Goal: Use online tool/utility: Utilize a website feature to perform a specific function

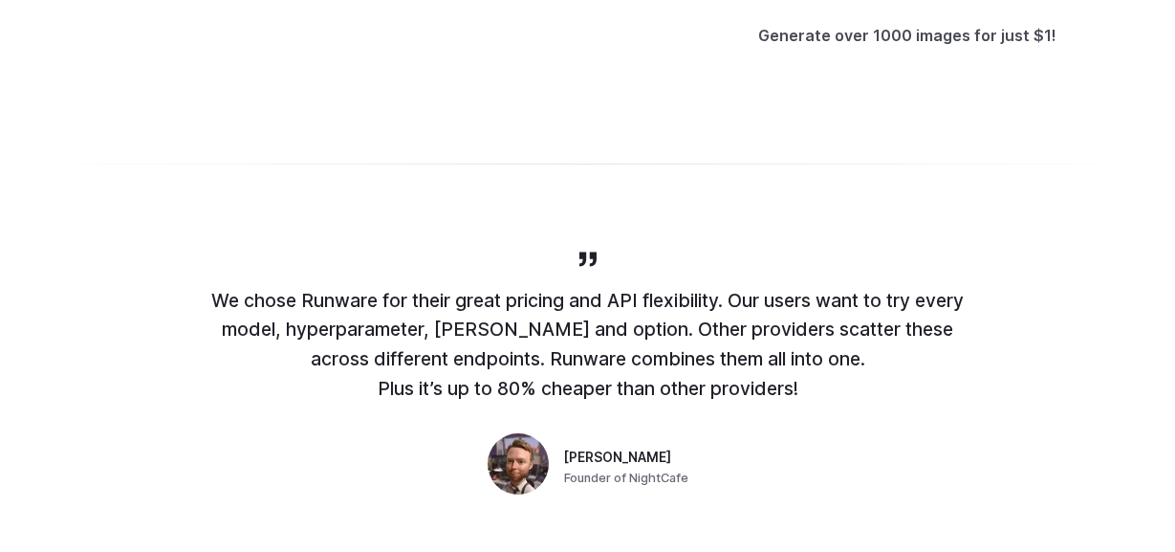
scroll to position [793, 0]
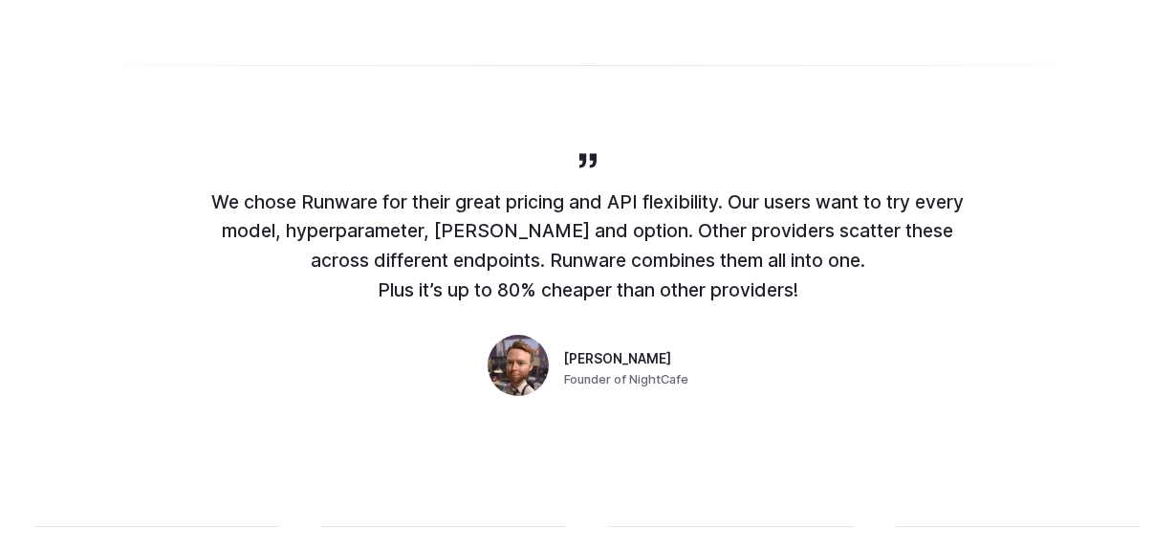
drag, startPoint x: 205, startPoint y: 201, endPoint x: 859, endPoint y: 298, distance: 662.1
click at [859, 298] on p "We chose Runware for their great pricing and API flexibility. Our users want to…" at bounding box center [588, 246] width 765 height 118
copy p "We chose Runware for their great pricing and API flexibility. Our users want to…"
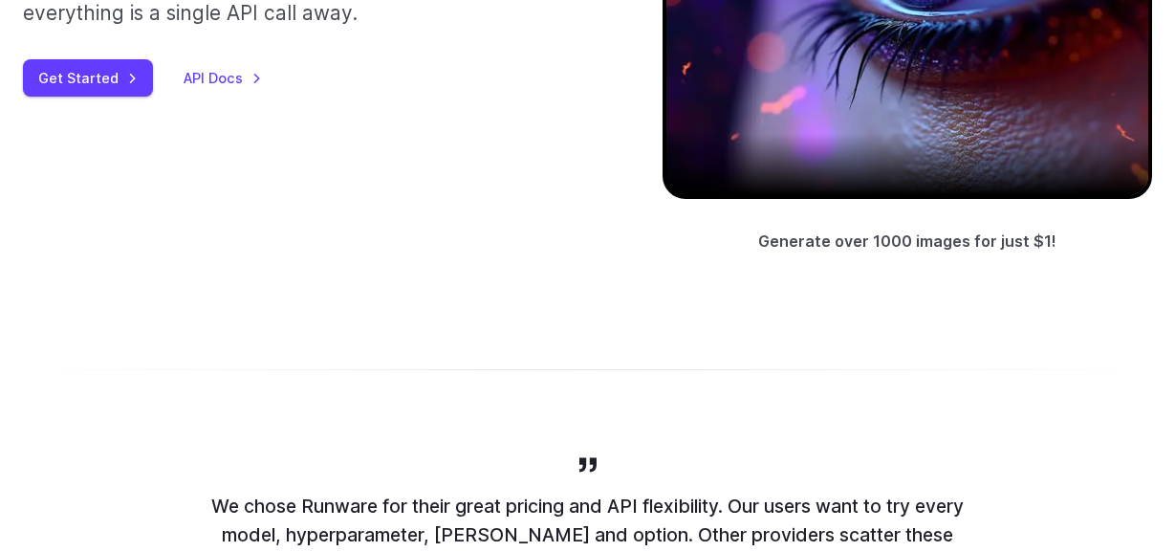
scroll to position [0, 0]
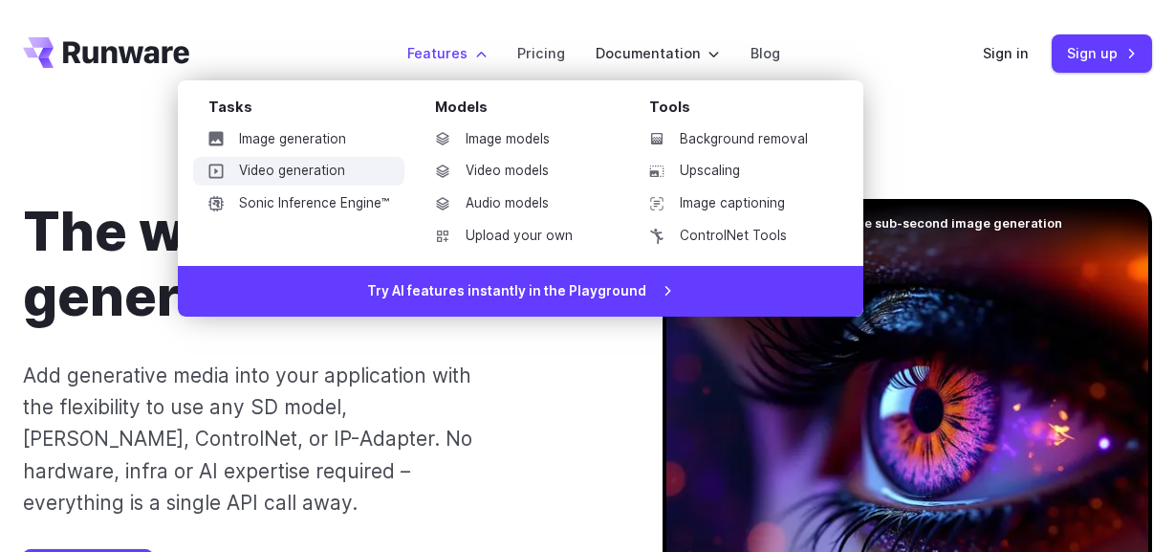
click at [303, 176] on link "Video generation" at bounding box center [298, 171] width 211 height 29
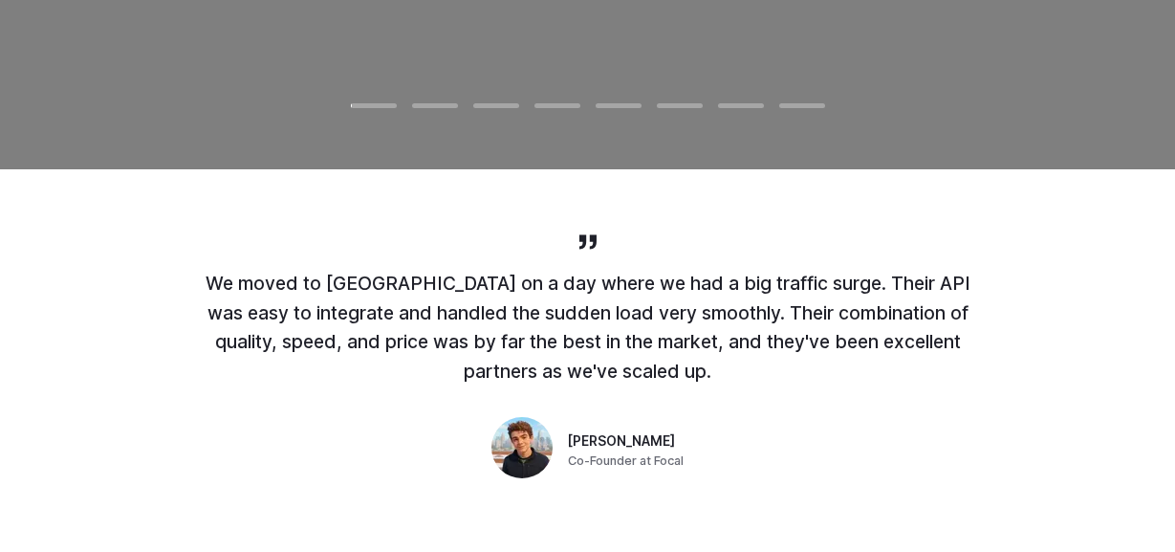
scroll to position [524, 0]
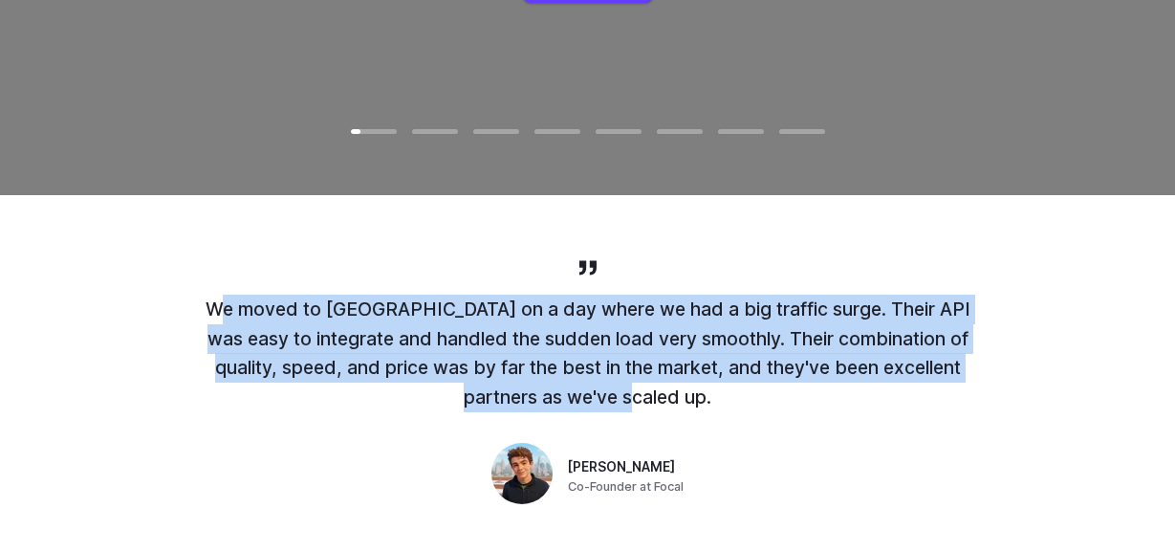
drag, startPoint x: 209, startPoint y: 305, endPoint x: 743, endPoint y: 393, distance: 540.6
click at [743, 393] on p "We moved to Runware on a day where we had a big traffic surge. Their API was ea…" at bounding box center [588, 353] width 765 height 118
copy p "We moved to Runware on a day where we had a big traffic surge. Their API was ea…"
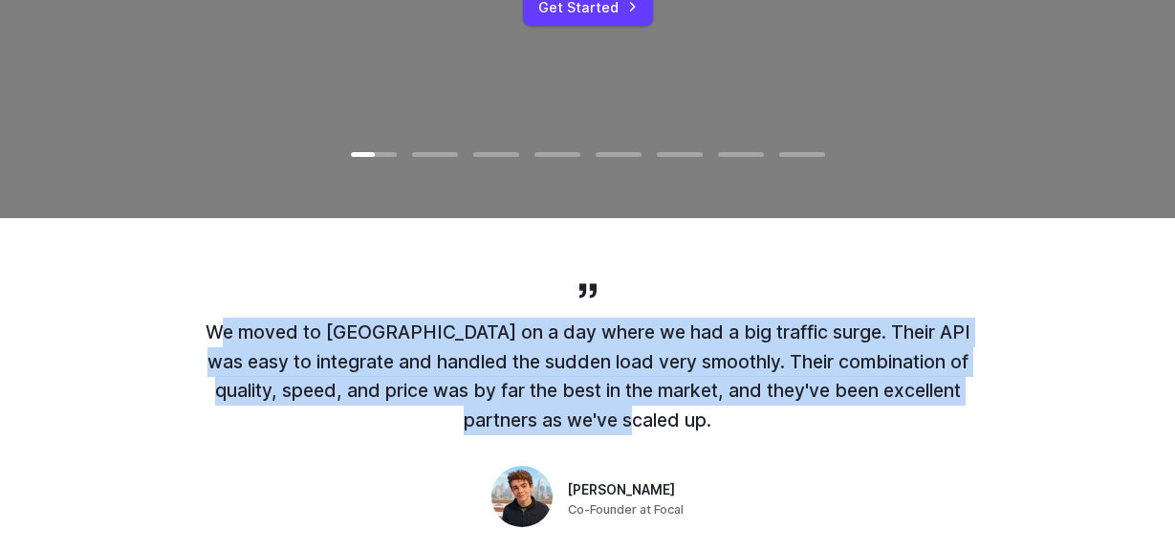
scroll to position [0, 0]
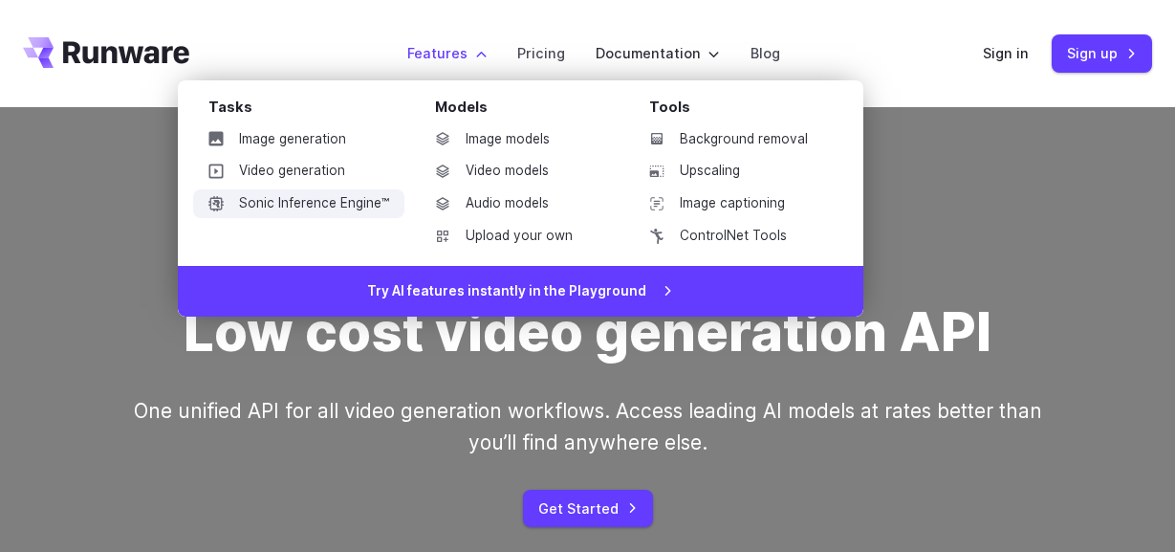
click at [312, 207] on link "Sonic Inference Engine™" at bounding box center [298, 203] width 211 height 29
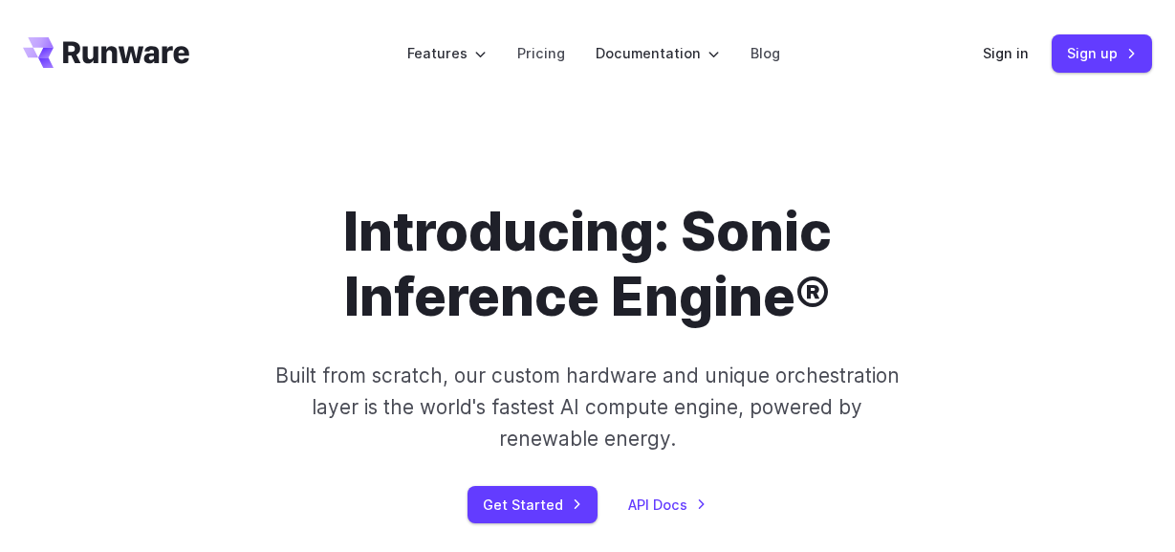
click at [157, 58] on icon "Go to /" at bounding box center [126, 52] width 126 height 22
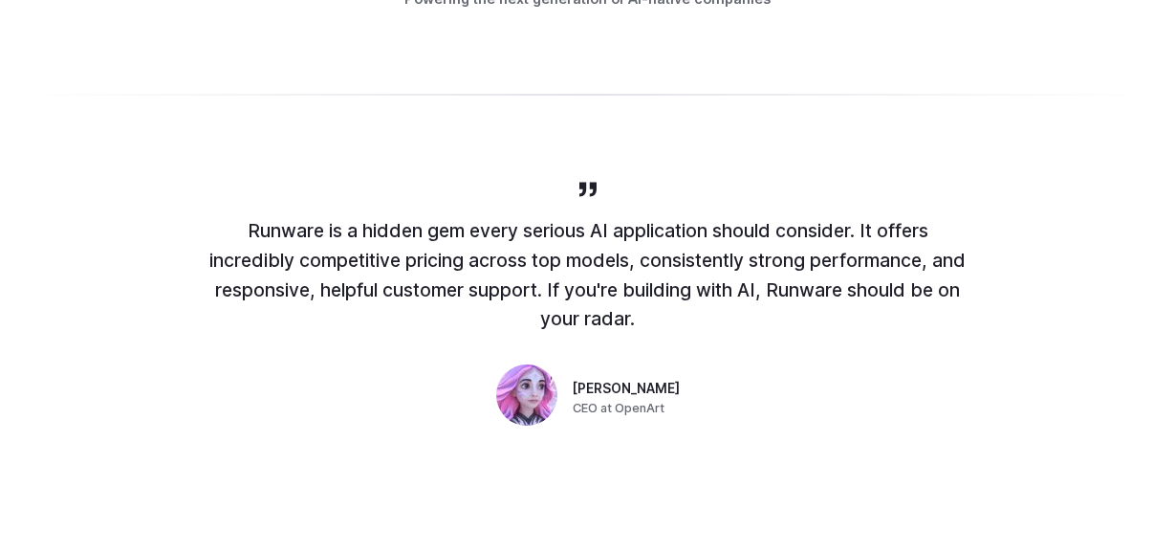
scroll to position [1317, 0]
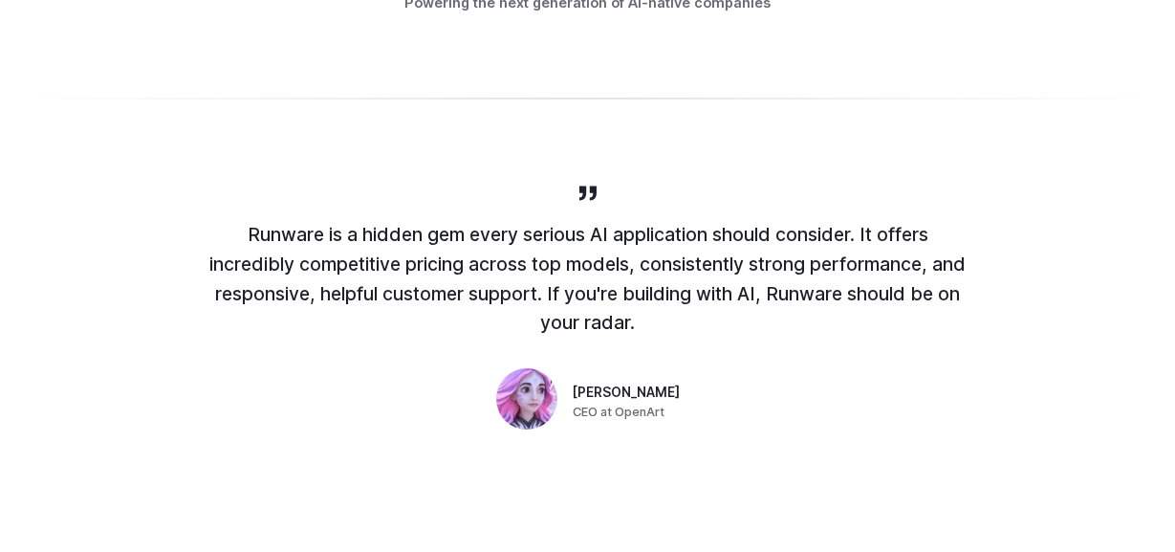
drag, startPoint x: 242, startPoint y: 229, endPoint x: 740, endPoint y: 328, distance: 507.7
click at [740, 328] on p "Runware is a hidden gem every serious AI application should consider. It offers…" at bounding box center [588, 279] width 765 height 118
copy p "Runware is a hidden gem every serious AI application should consider. It offers…"
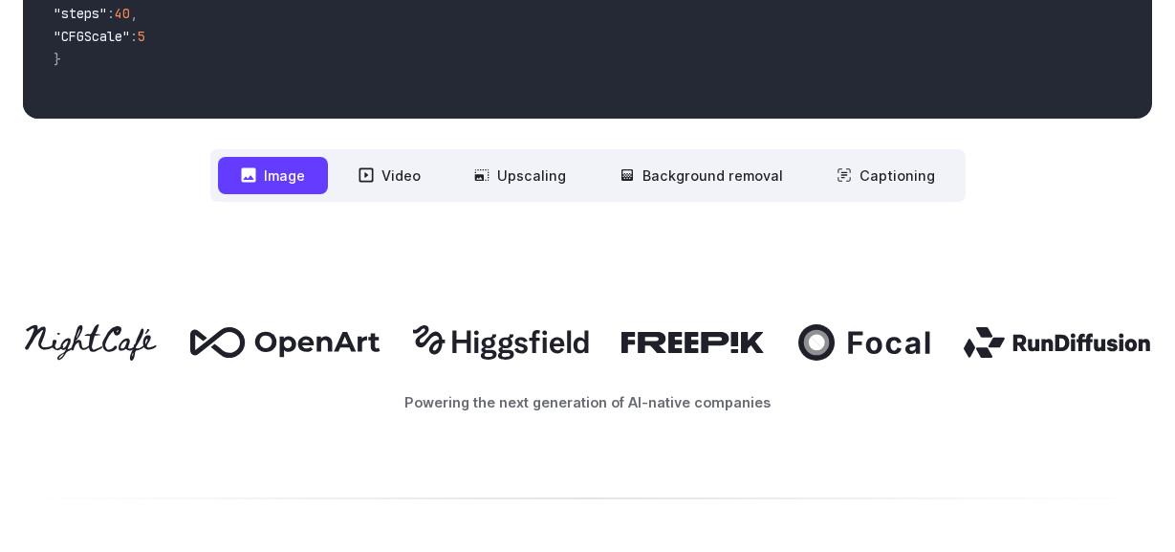
scroll to position [919, 0]
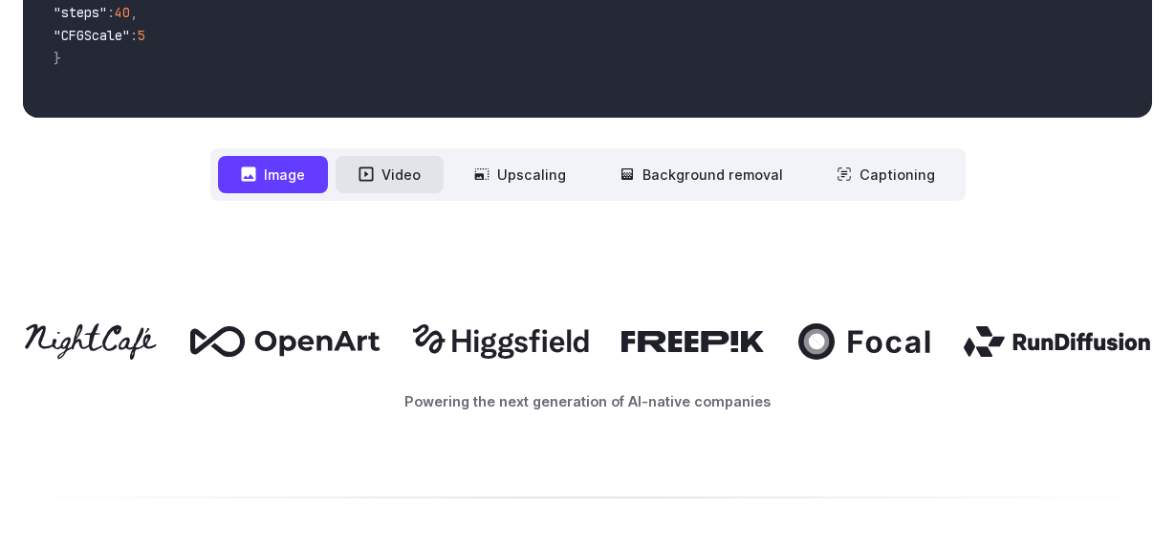
click at [408, 177] on button "Video" at bounding box center [390, 174] width 108 height 37
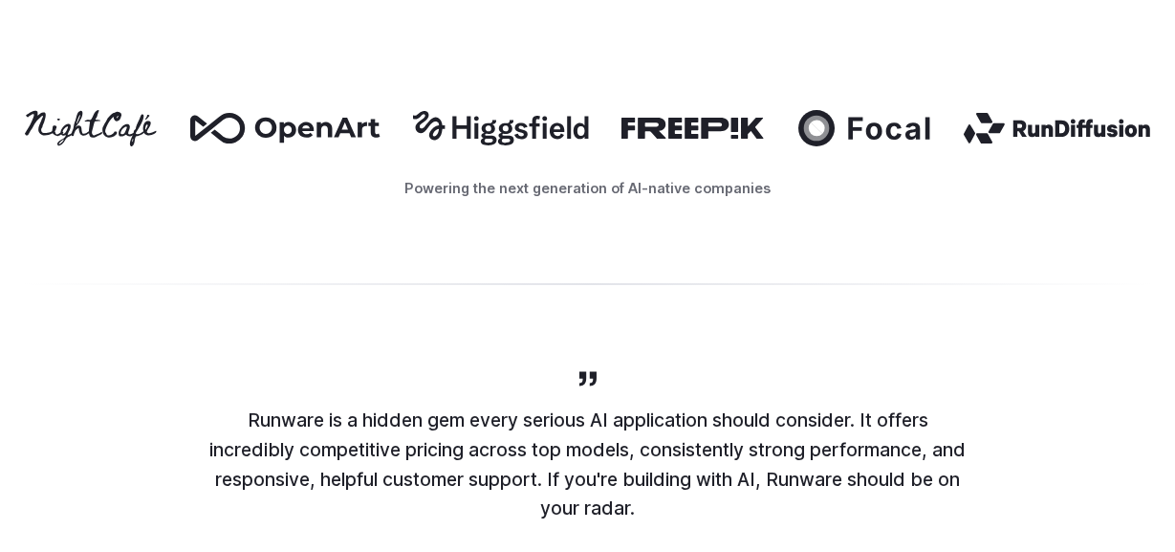
scroll to position [1000, 0]
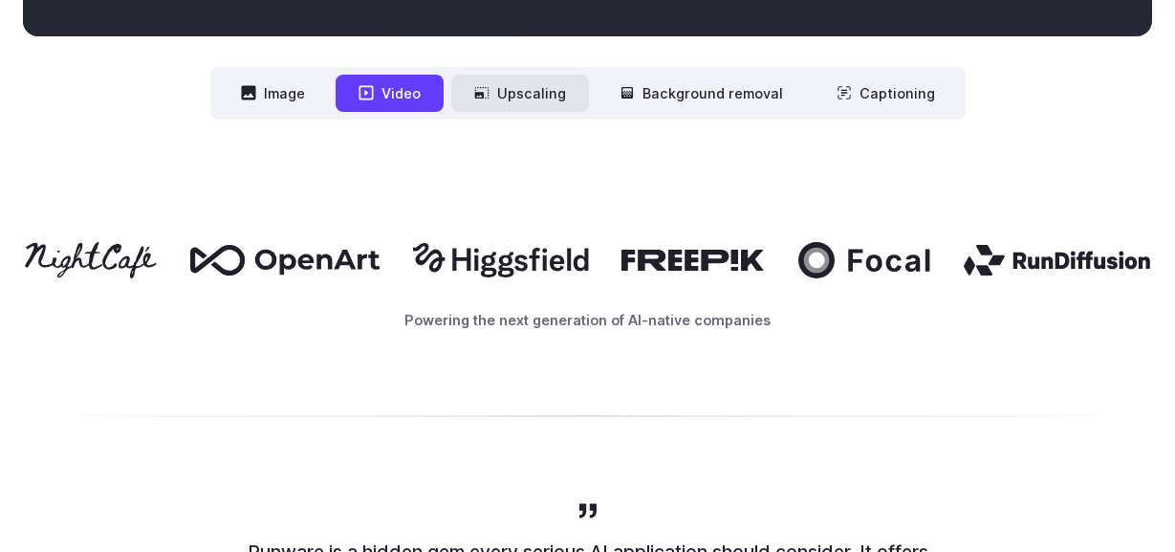
click at [512, 109] on button "Upscaling" at bounding box center [520, 93] width 138 height 37
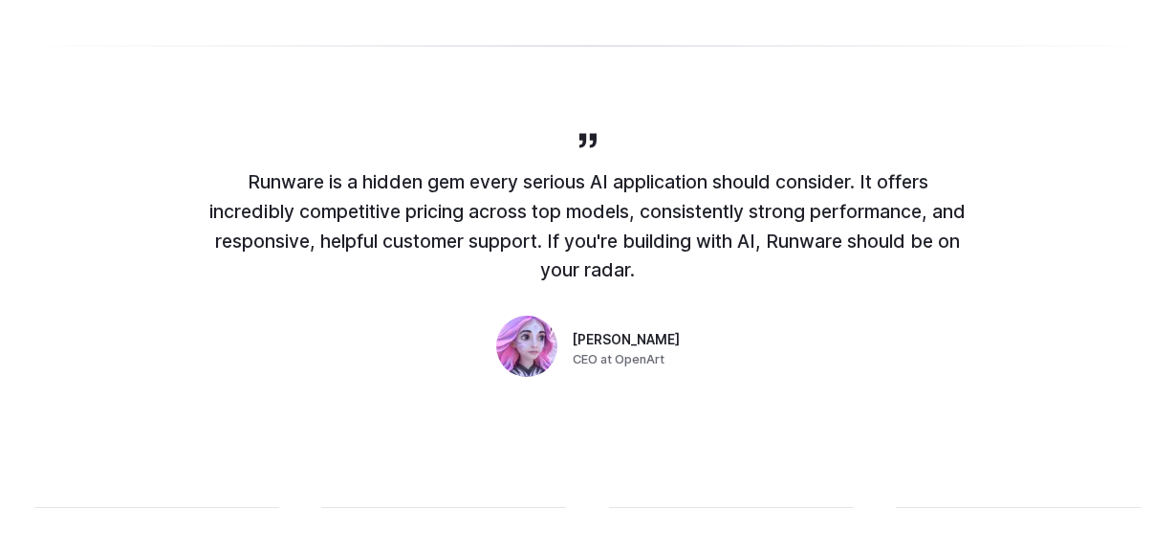
click at [512, 109] on div "Runware is a hidden gem every serious AI application should consider. It offers…" at bounding box center [587, 256] width 1175 height 377
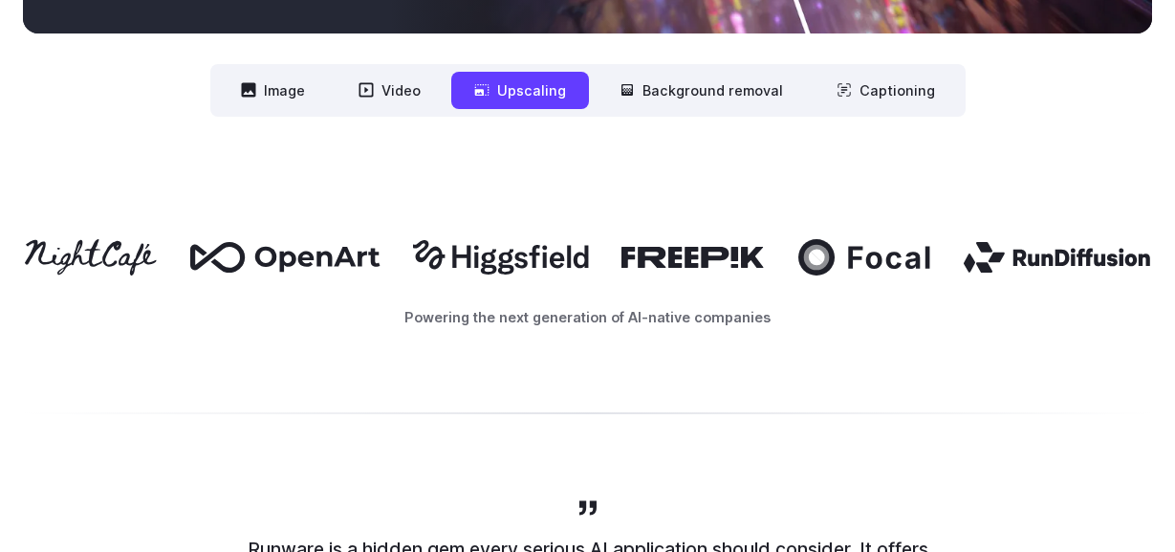
scroll to position [982, 0]
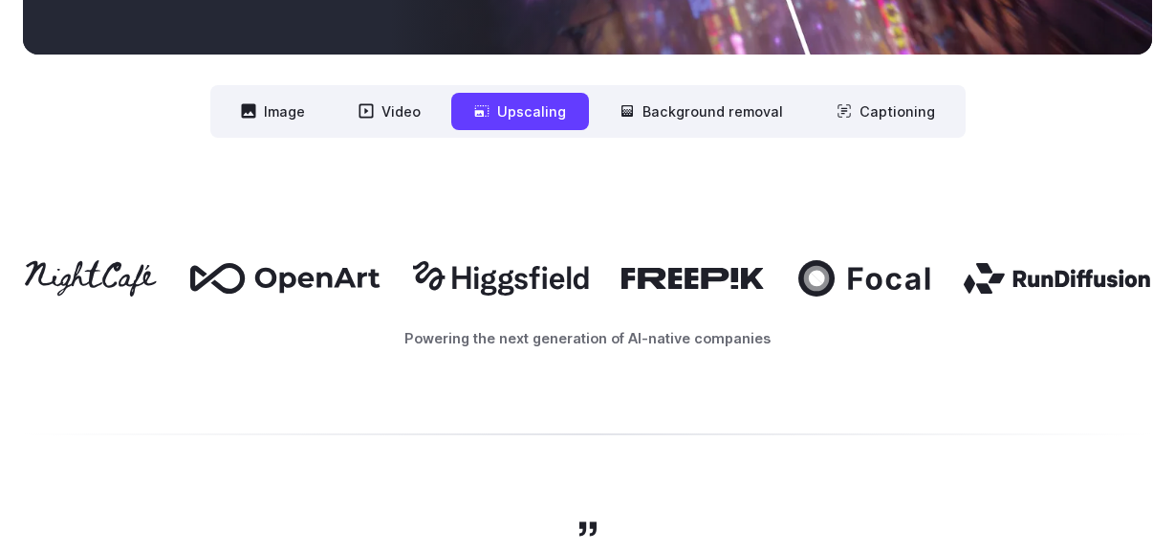
click at [706, 132] on nav "**********" at bounding box center [587, 111] width 755 height 53
click at [711, 102] on button "Background removal" at bounding box center [701, 111] width 209 height 37
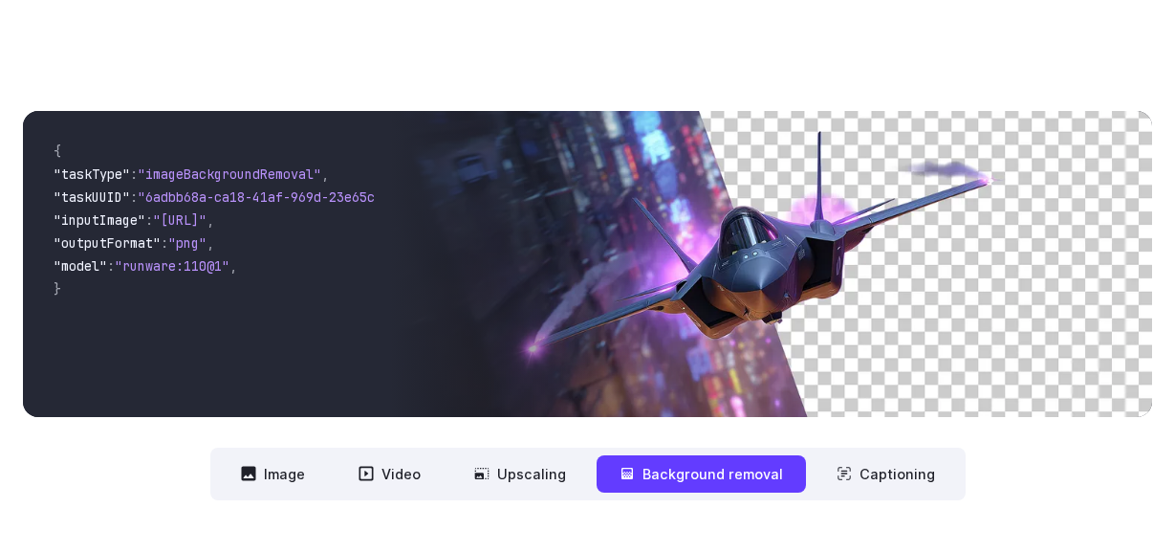
scroll to position [640, 0]
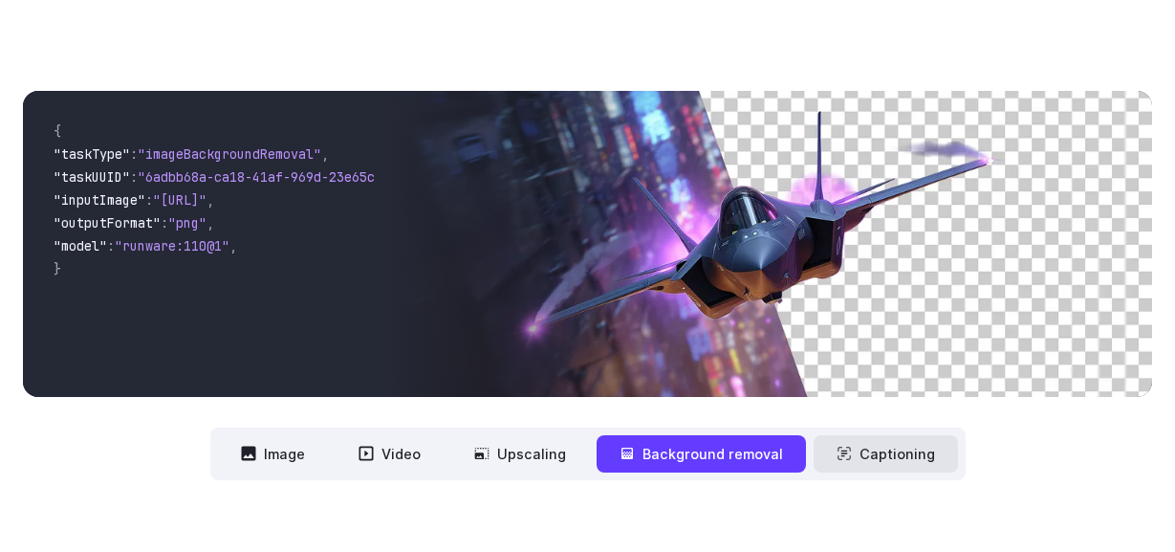
click at [895, 462] on button "Captioning" at bounding box center [886, 453] width 144 height 37
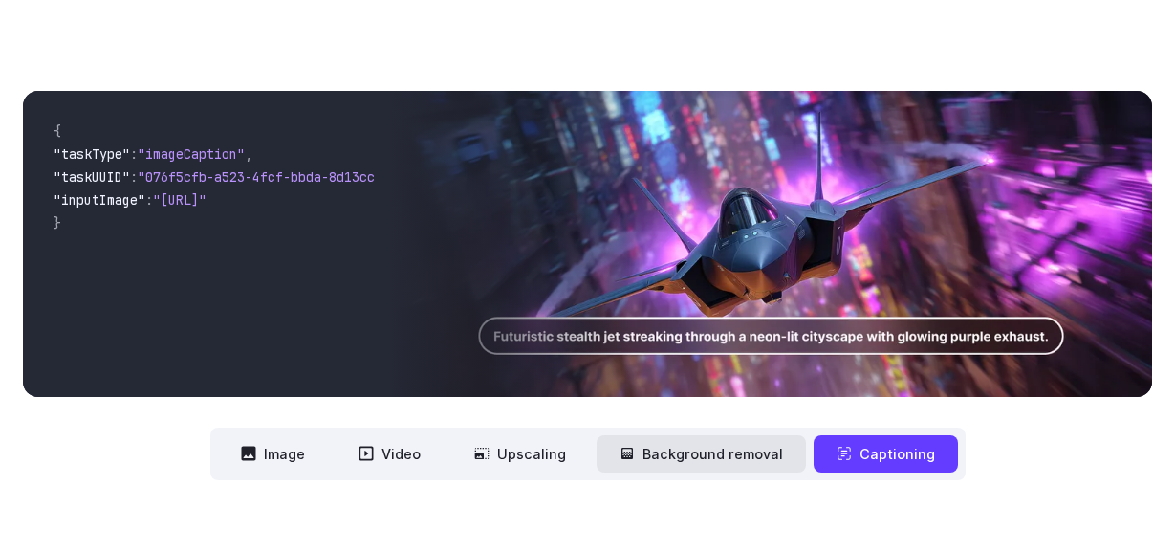
click at [606, 457] on button "Background removal" at bounding box center [701, 453] width 209 height 37
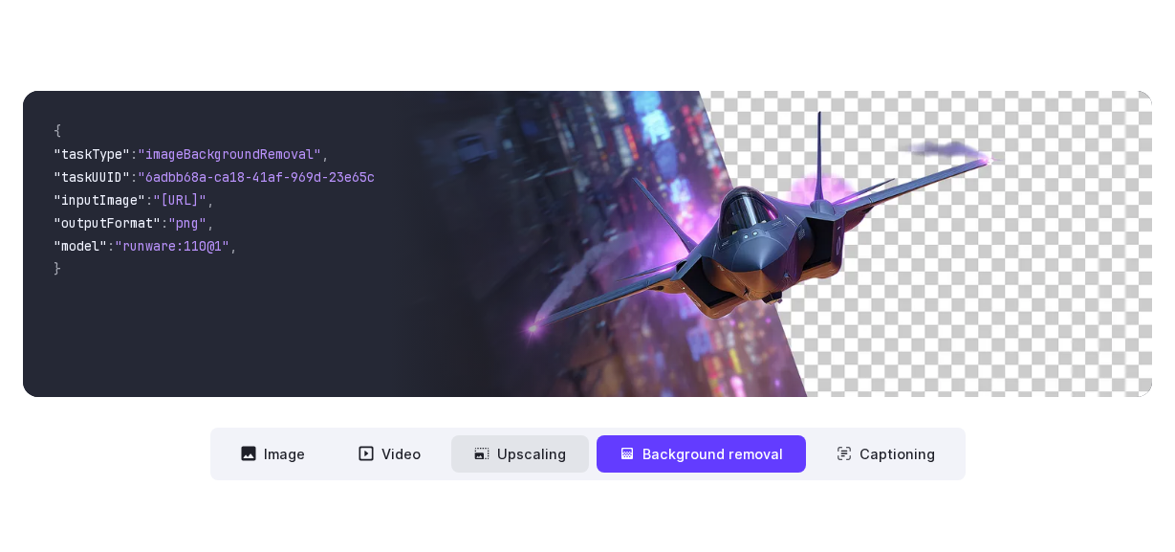
click at [544, 456] on button "Upscaling" at bounding box center [520, 453] width 138 height 37
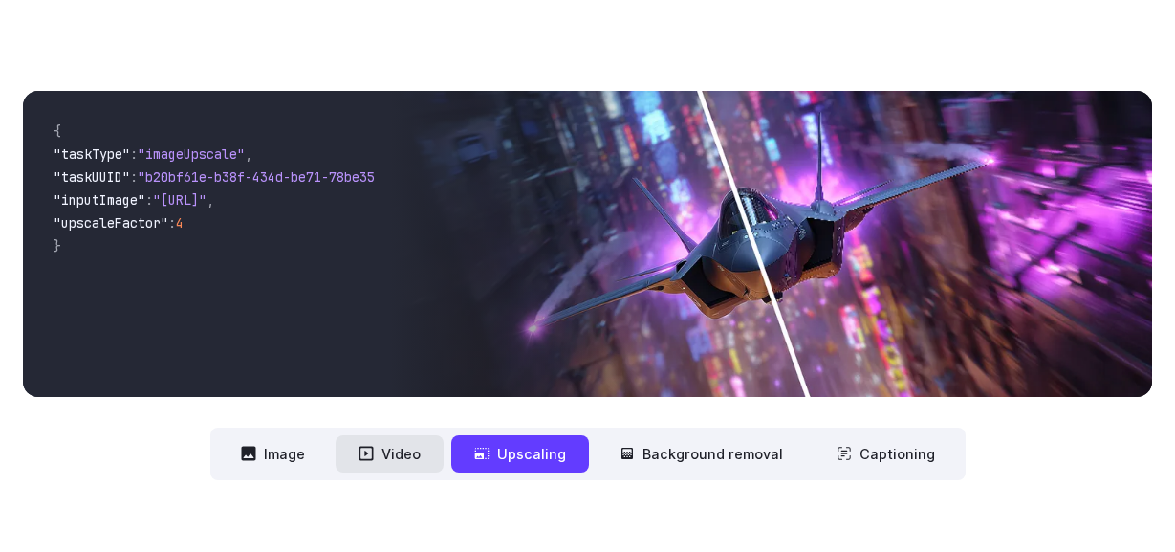
click at [362, 467] on button "Video" at bounding box center [390, 453] width 108 height 37
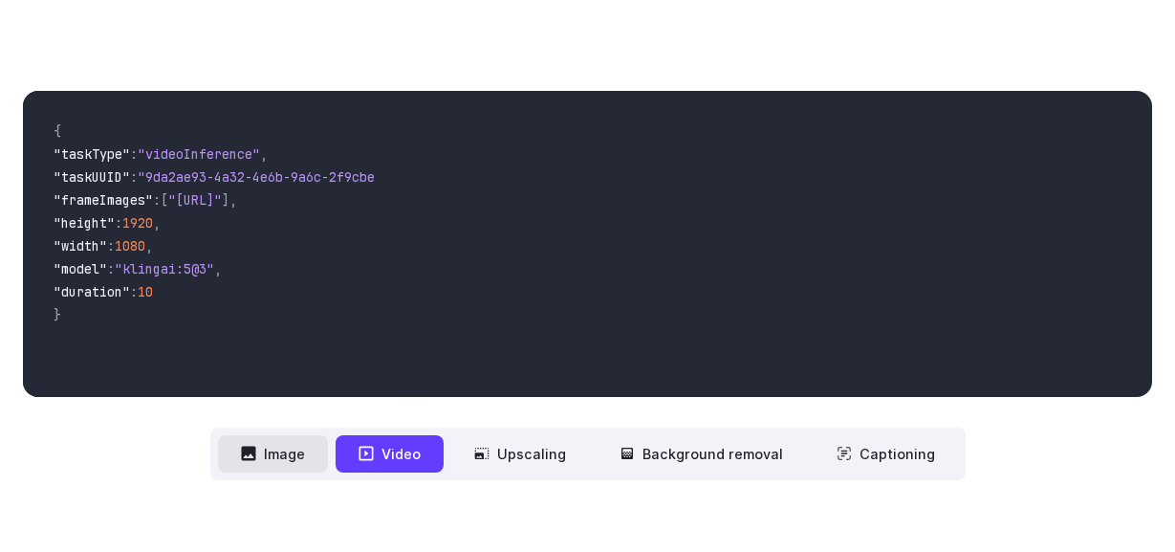
click at [272, 465] on button "Image" at bounding box center [273, 453] width 110 height 37
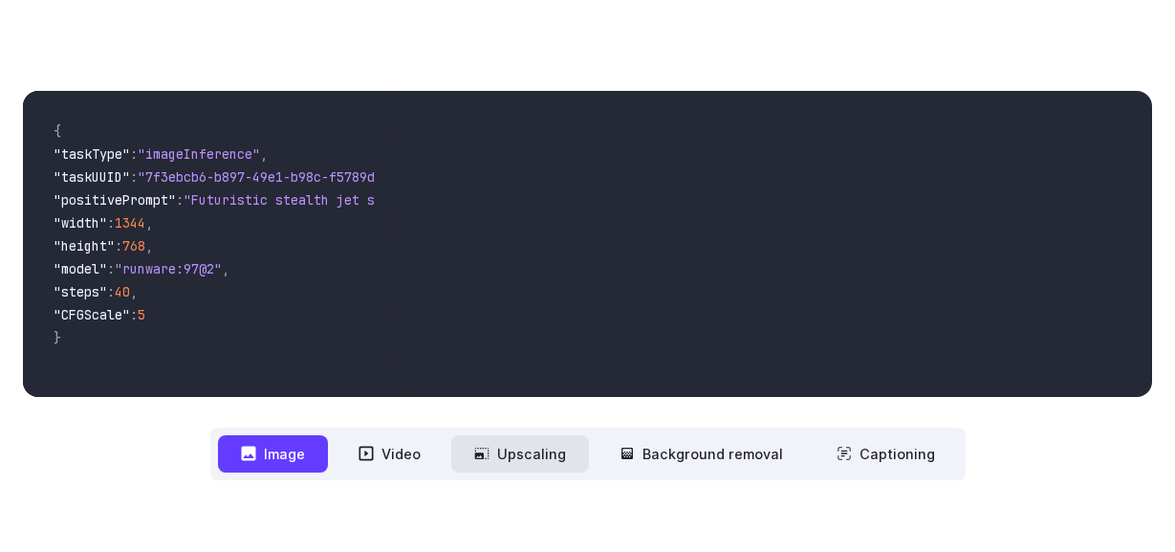
click at [556, 449] on button "Upscaling" at bounding box center [520, 453] width 138 height 37
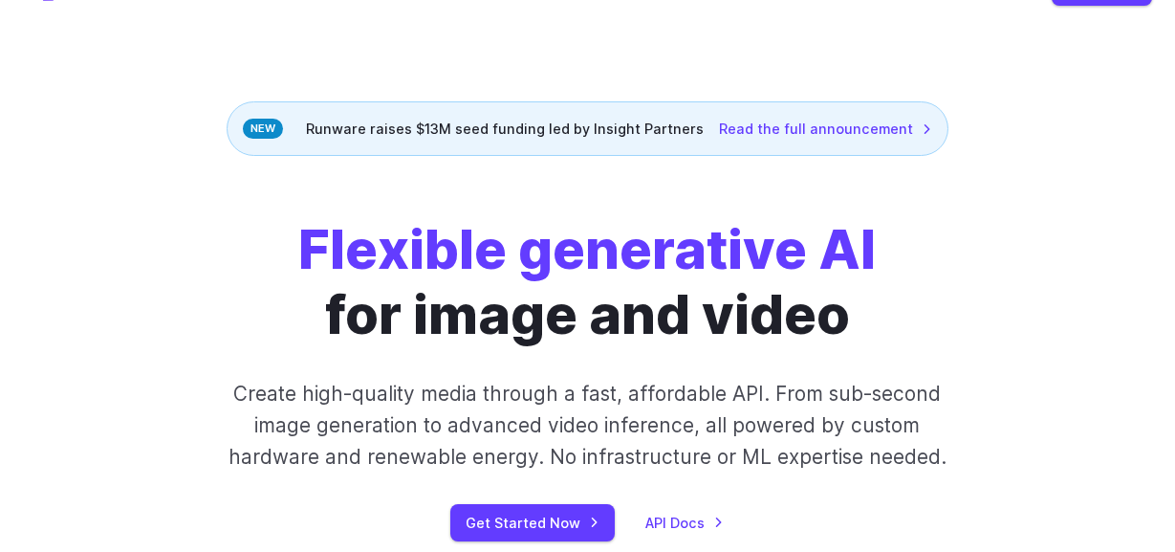
scroll to position [0, 0]
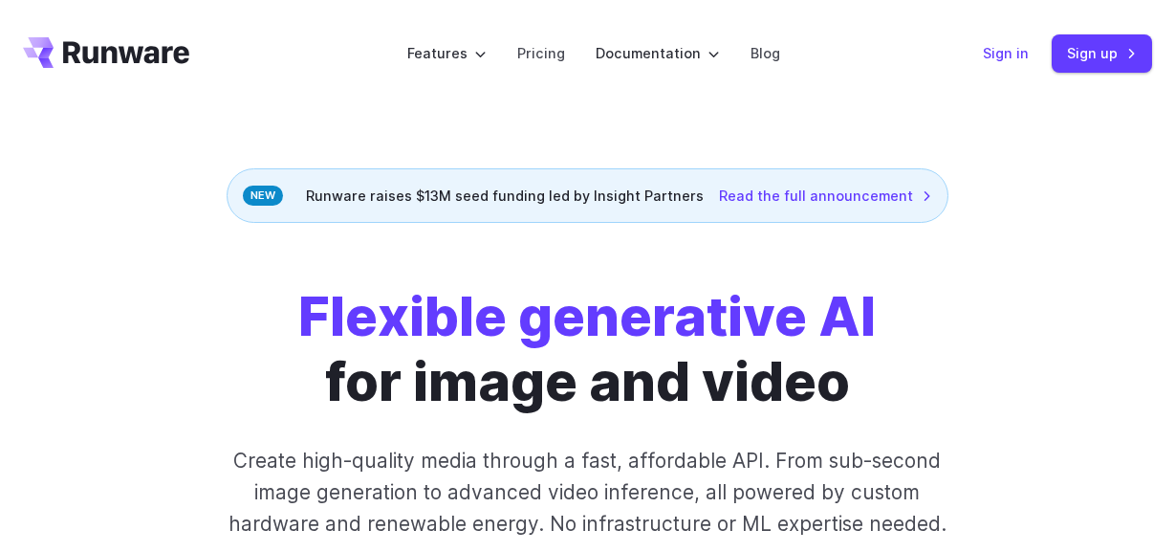
click at [1008, 54] on link "Sign in" at bounding box center [1006, 53] width 46 height 22
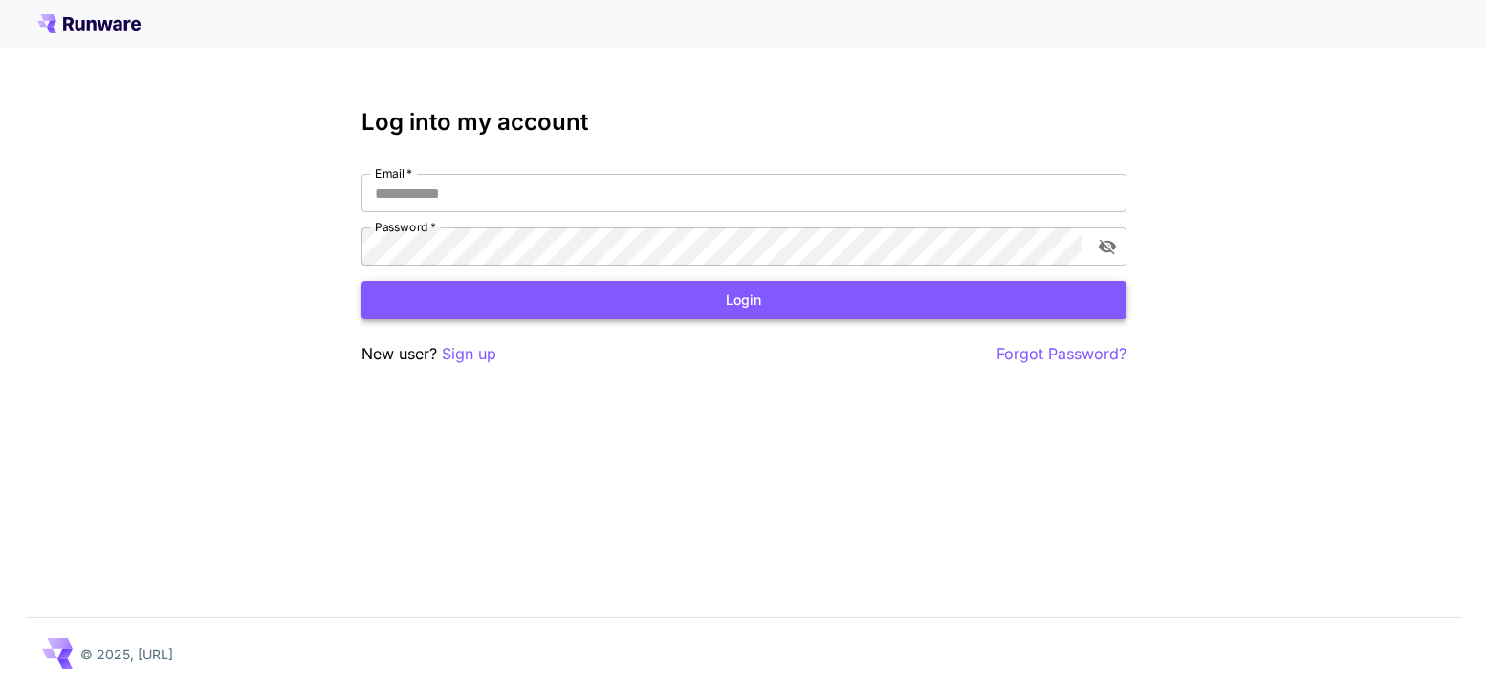
type input "**********"
click at [545, 297] on button "Login" at bounding box center [743, 300] width 765 height 39
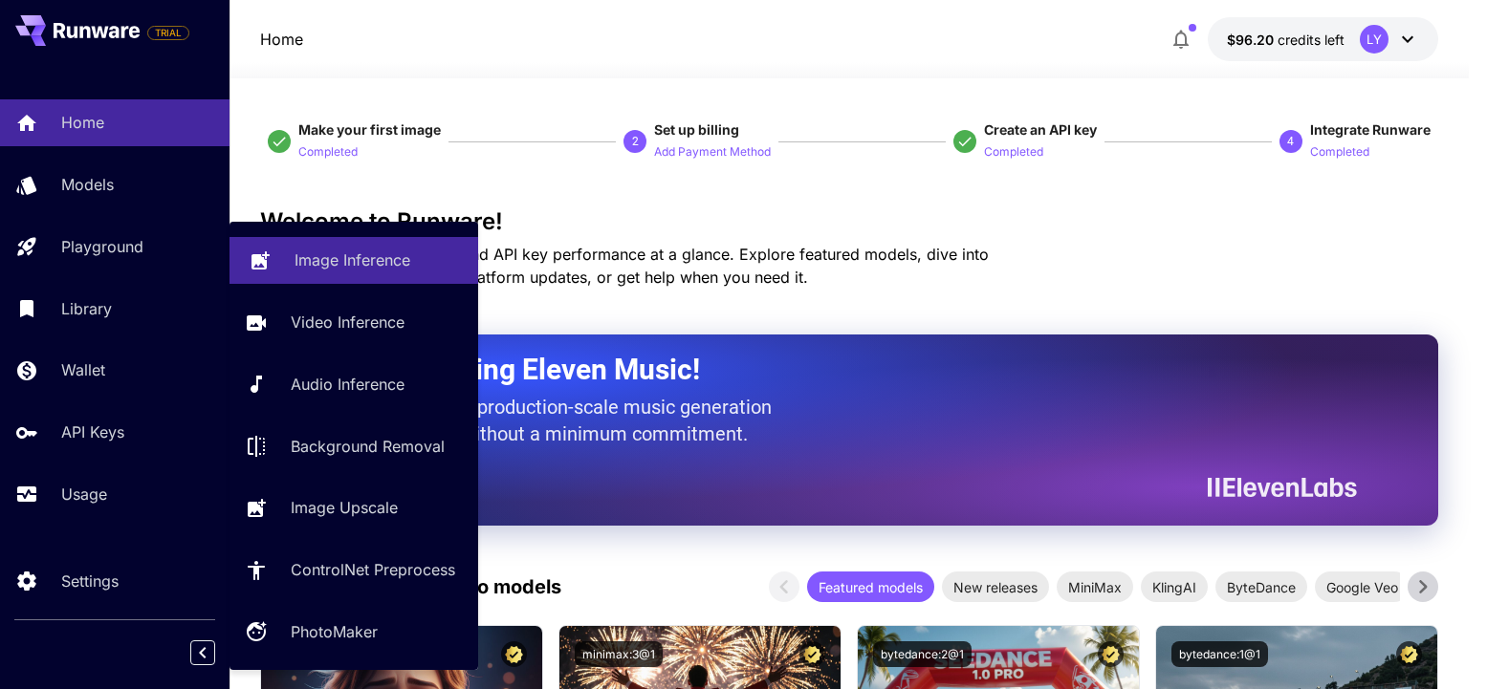
click at [354, 271] on p "Image Inference" at bounding box center [352, 260] width 116 height 23
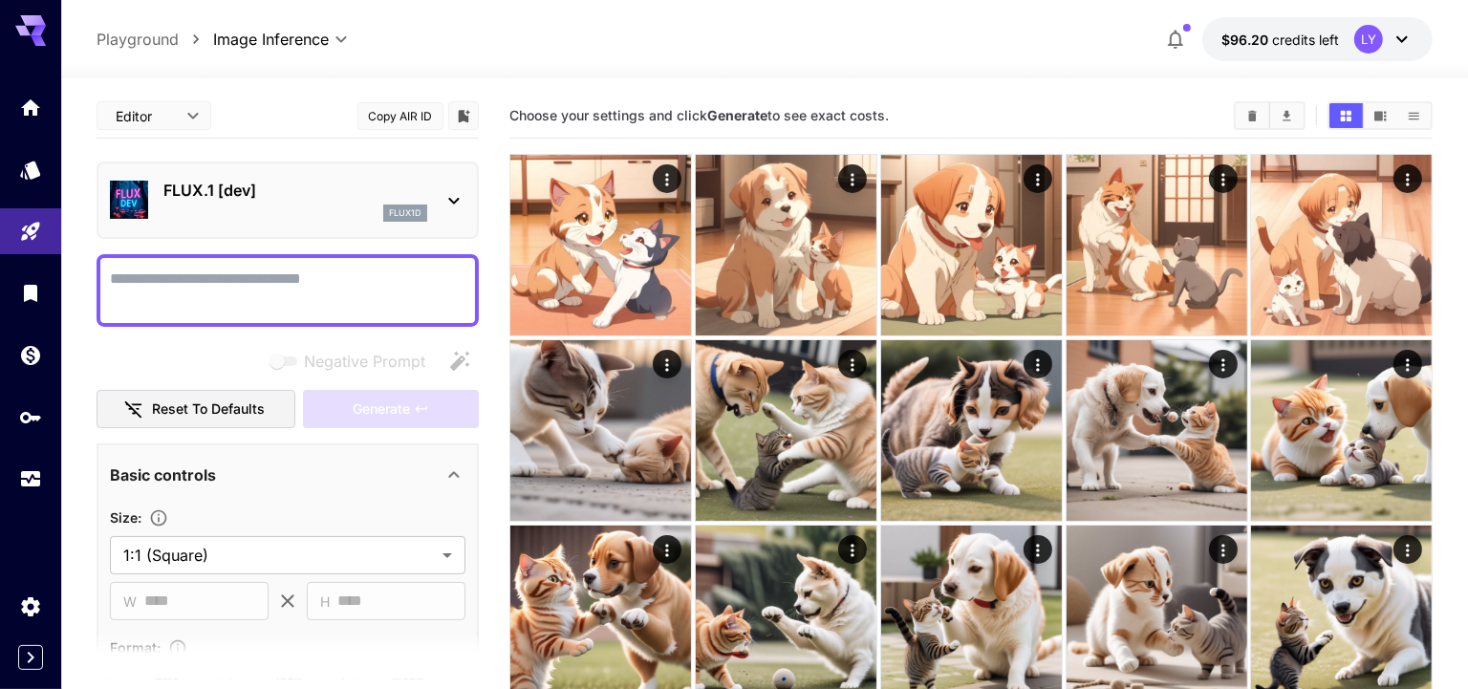
click at [283, 187] on p "FLUX.1 [dev]" at bounding box center [295, 190] width 264 height 23
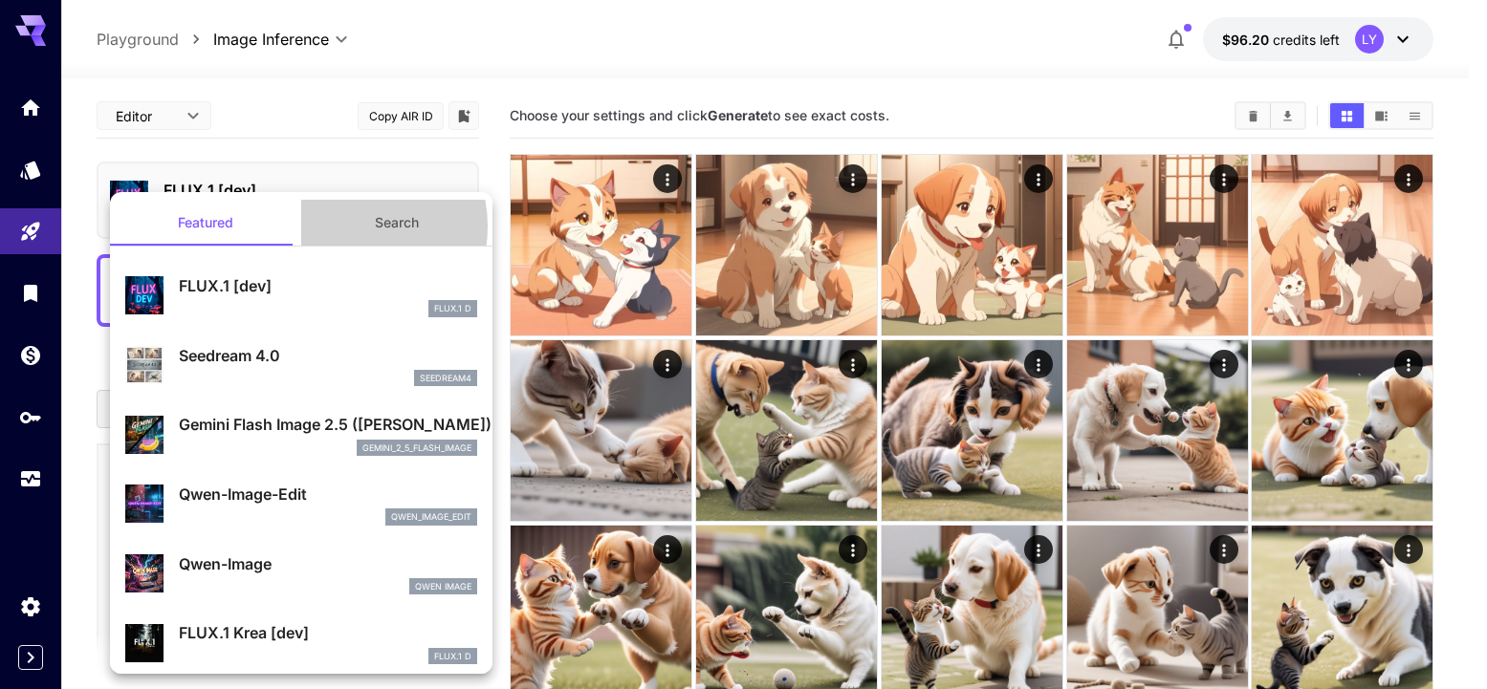
click at [335, 226] on button "Search" at bounding box center [396, 223] width 191 height 46
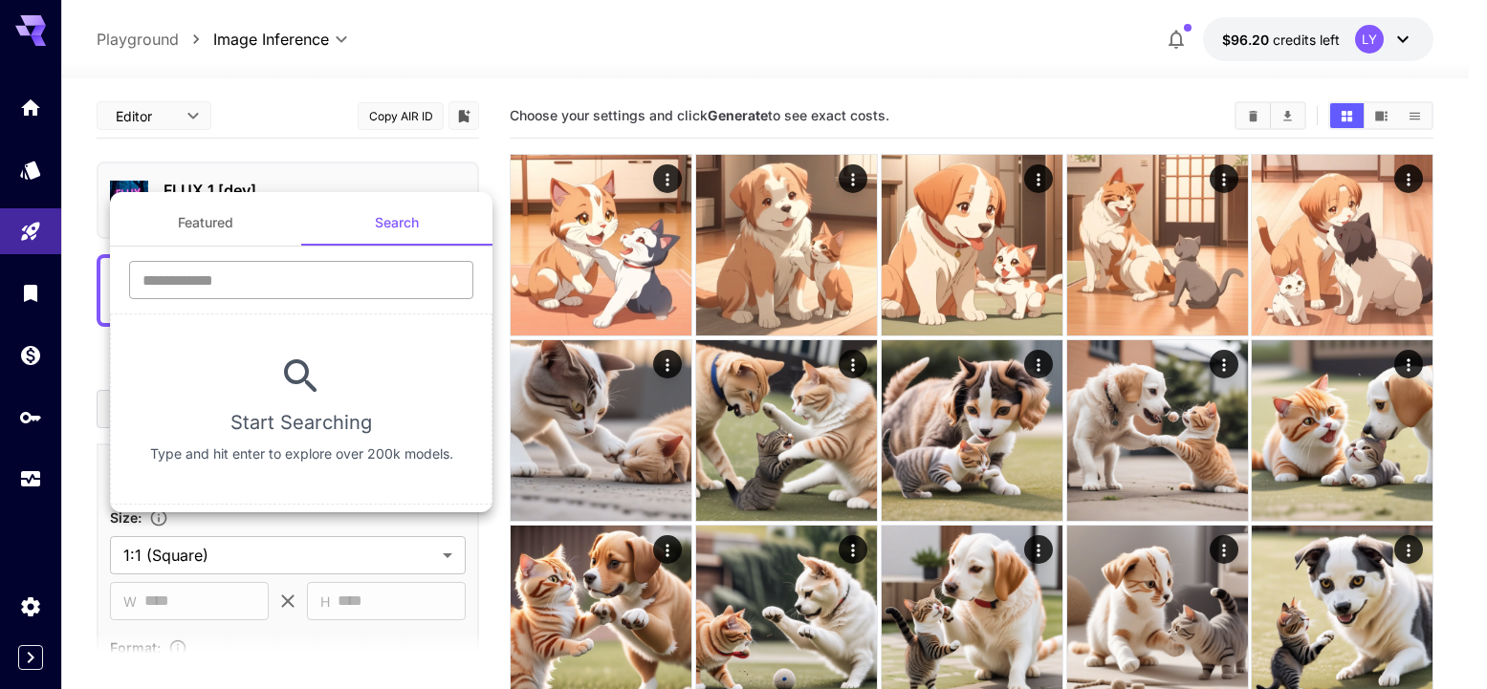
click at [290, 282] on input "text" at bounding box center [301, 280] width 344 height 38
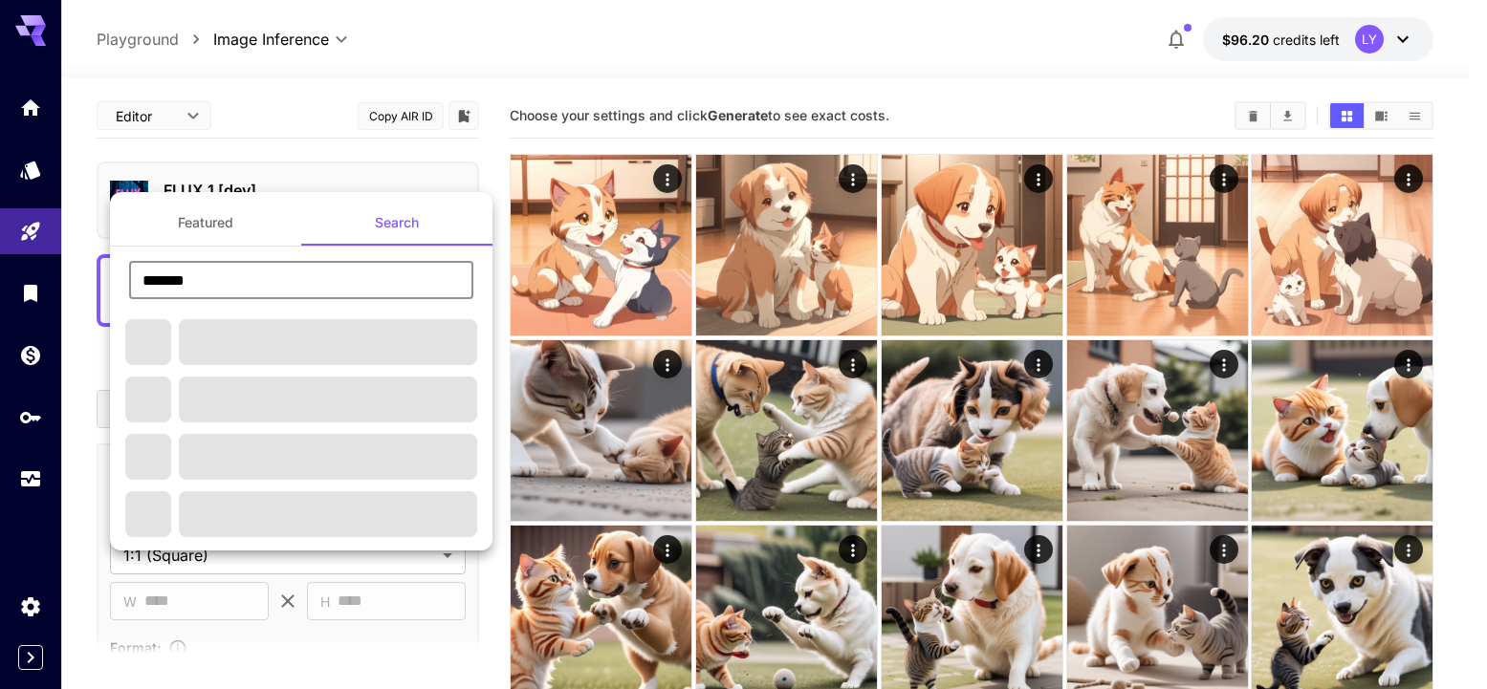
type input "*******"
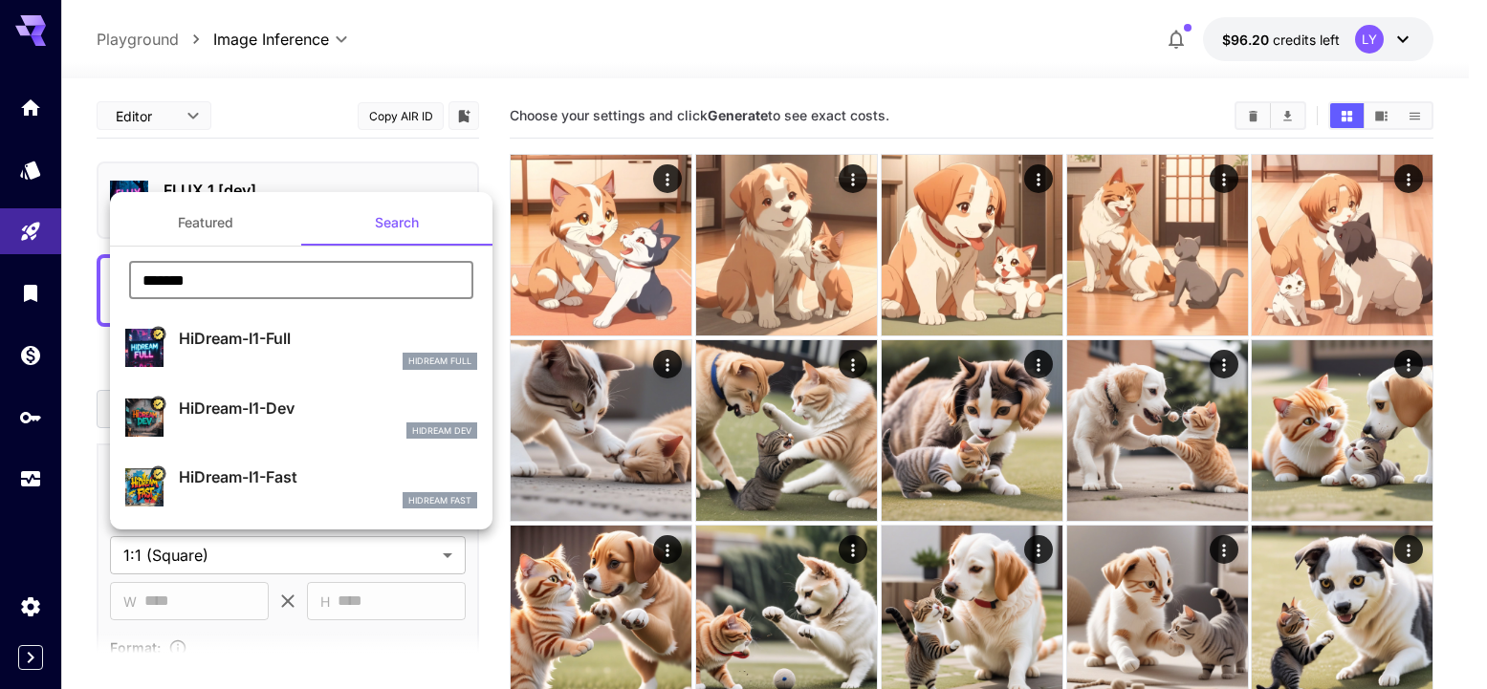
click at [239, 480] on p "HiDream-I1-Fast" at bounding box center [328, 477] width 298 height 23
type input "**"
type input "*"
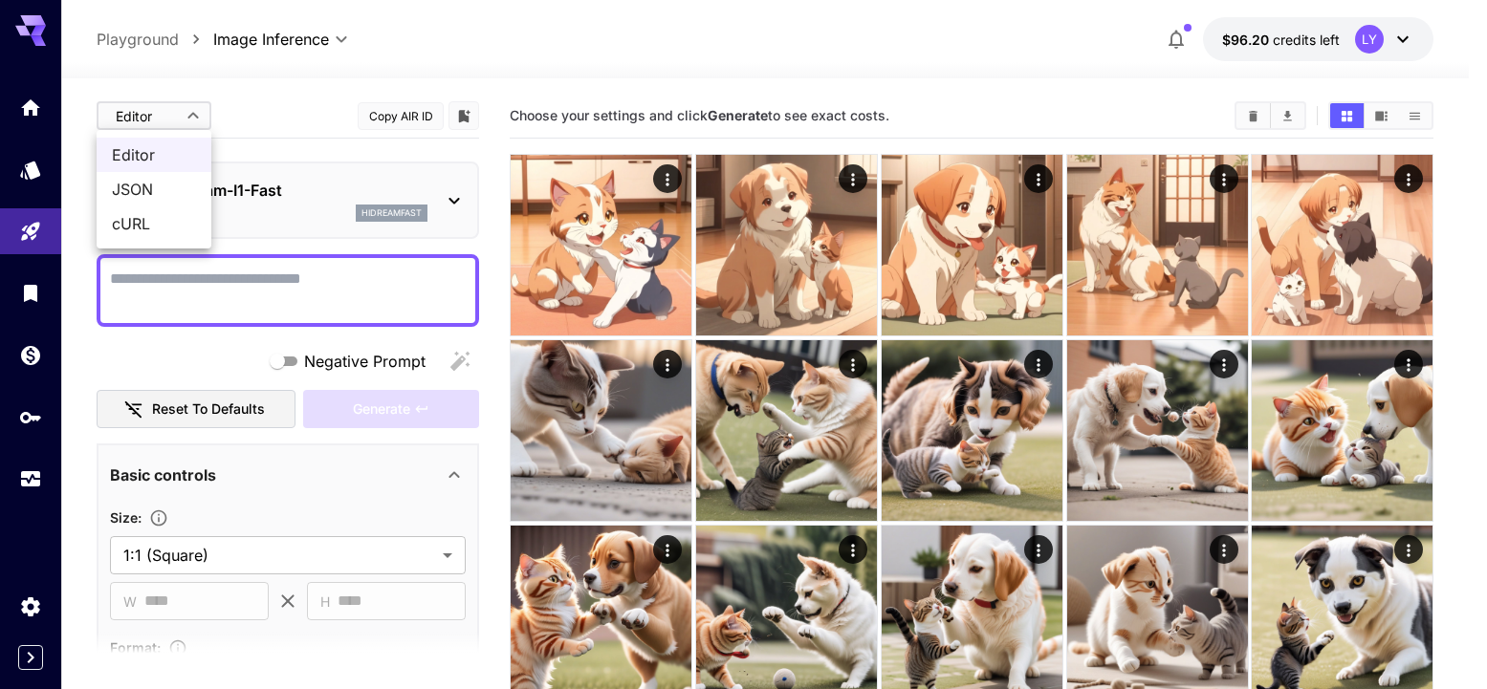
click at [428, 119] on div at bounding box center [743, 344] width 1487 height 689
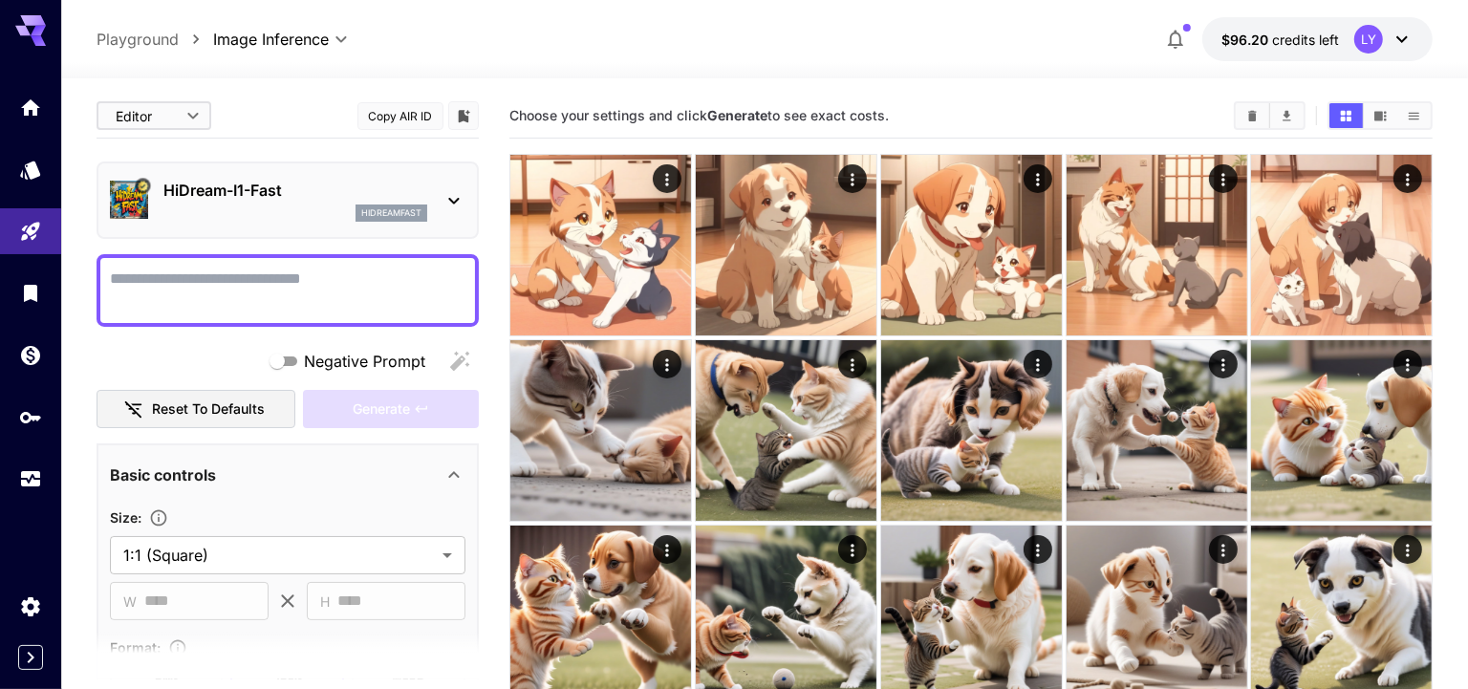
click at [271, 286] on textarea "Negative Prompt" at bounding box center [288, 291] width 356 height 46
paste textarea "**********"
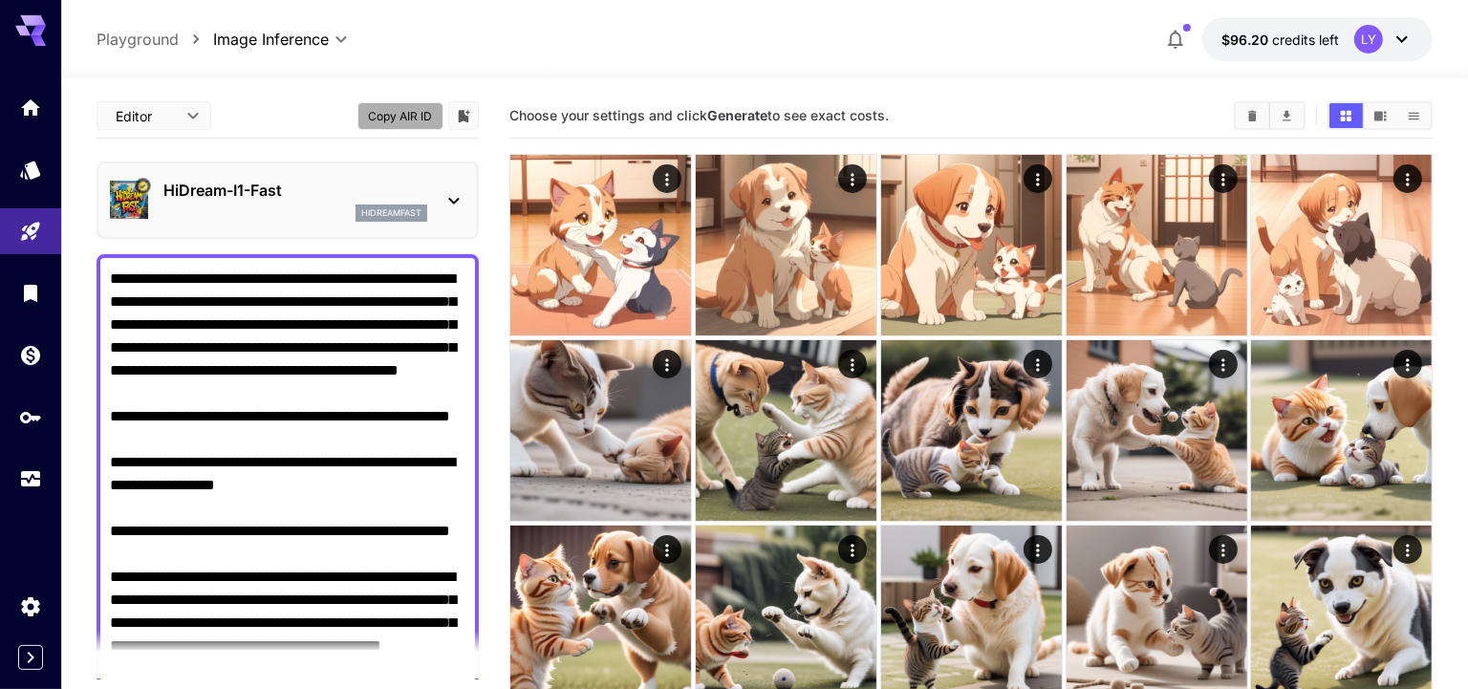
click at [401, 107] on button "Copy AIR ID" at bounding box center [401, 116] width 86 height 28
click at [156, 414] on textarea "**********" at bounding box center [288, 509] width 357 height 482
paste textarea "**********"
type textarea "**********"
click at [319, 195] on p "HiDream-I1-Fast" at bounding box center [295, 190] width 264 height 23
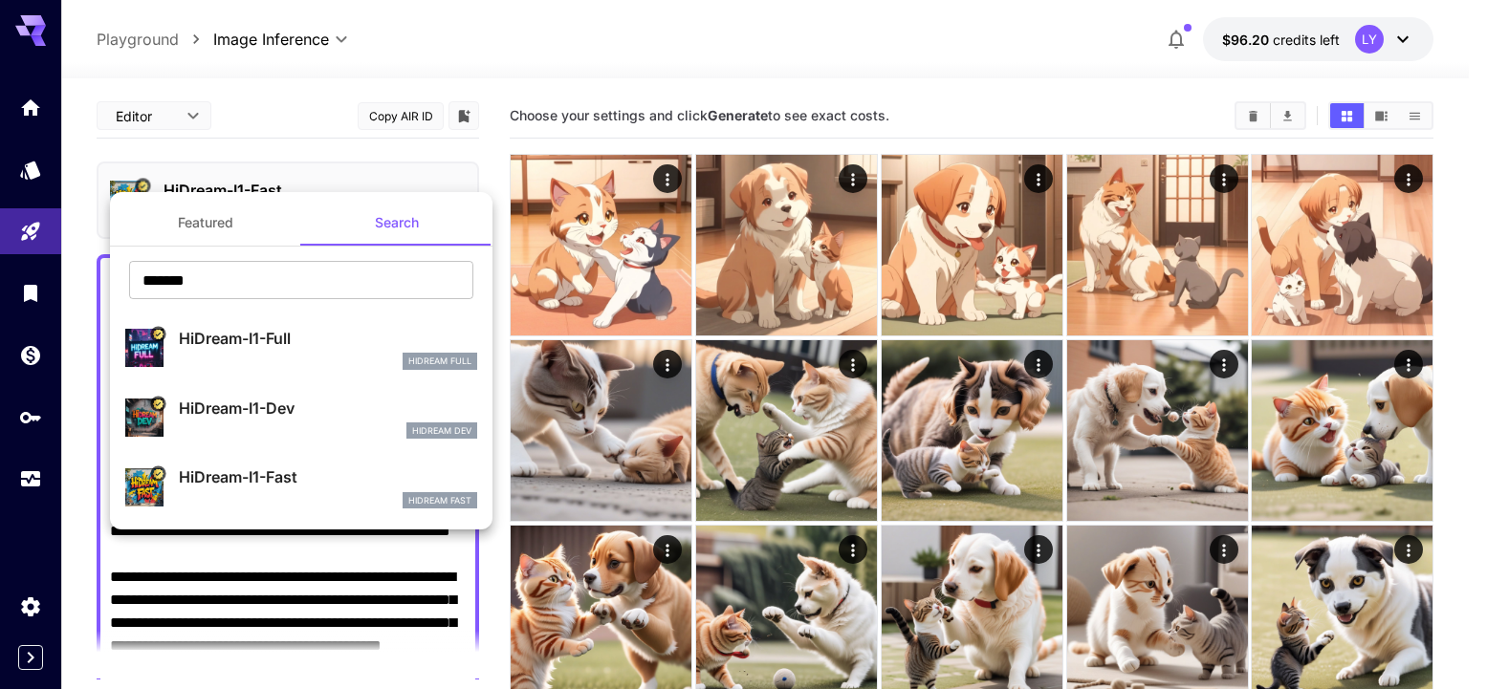
click at [322, 420] on div "HiDream-I1-Dev HiDream Dev" at bounding box center [328, 418] width 298 height 43
type input "**"
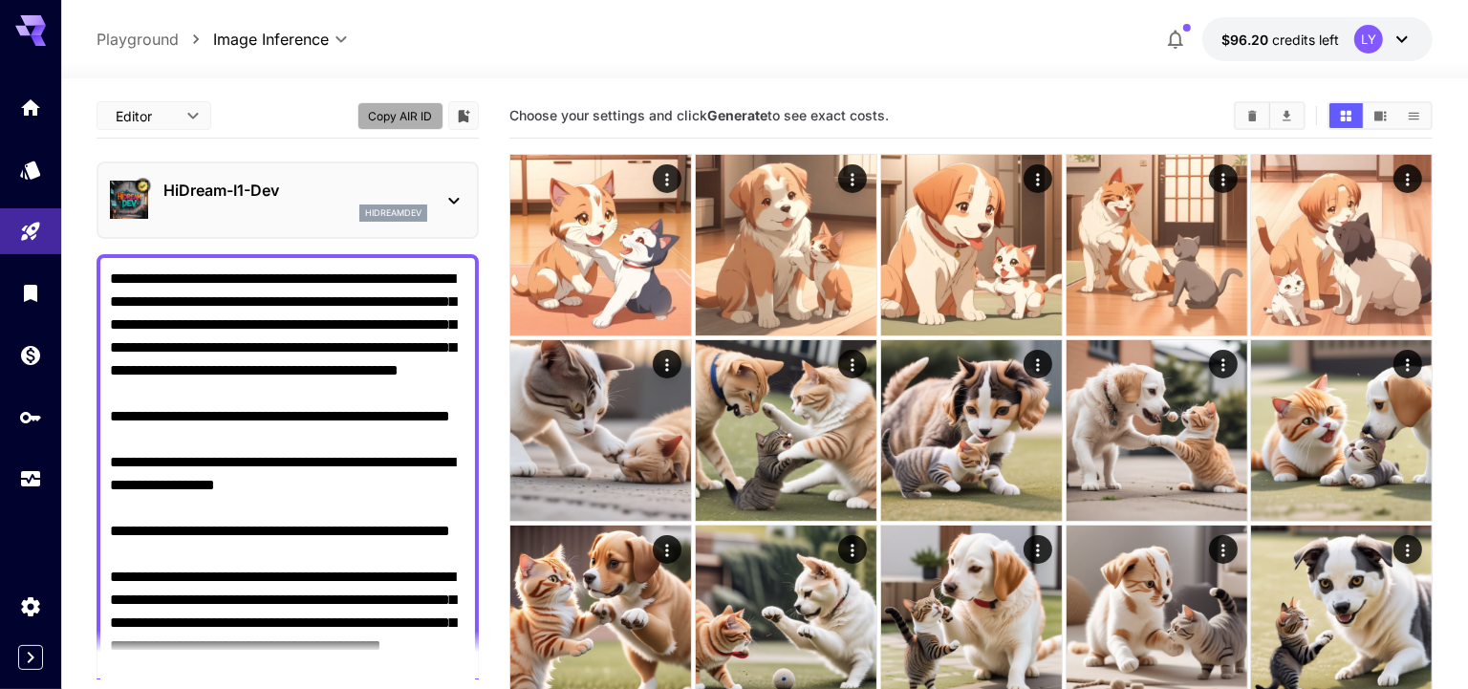
click at [390, 113] on button "Copy AIR ID" at bounding box center [401, 116] width 86 height 28
click at [242, 412] on textarea "**********" at bounding box center [288, 509] width 357 height 482
paste textarea "**********"
type textarea "**********"
click at [397, 116] on button "Copy AIR ID" at bounding box center [401, 116] width 86 height 28
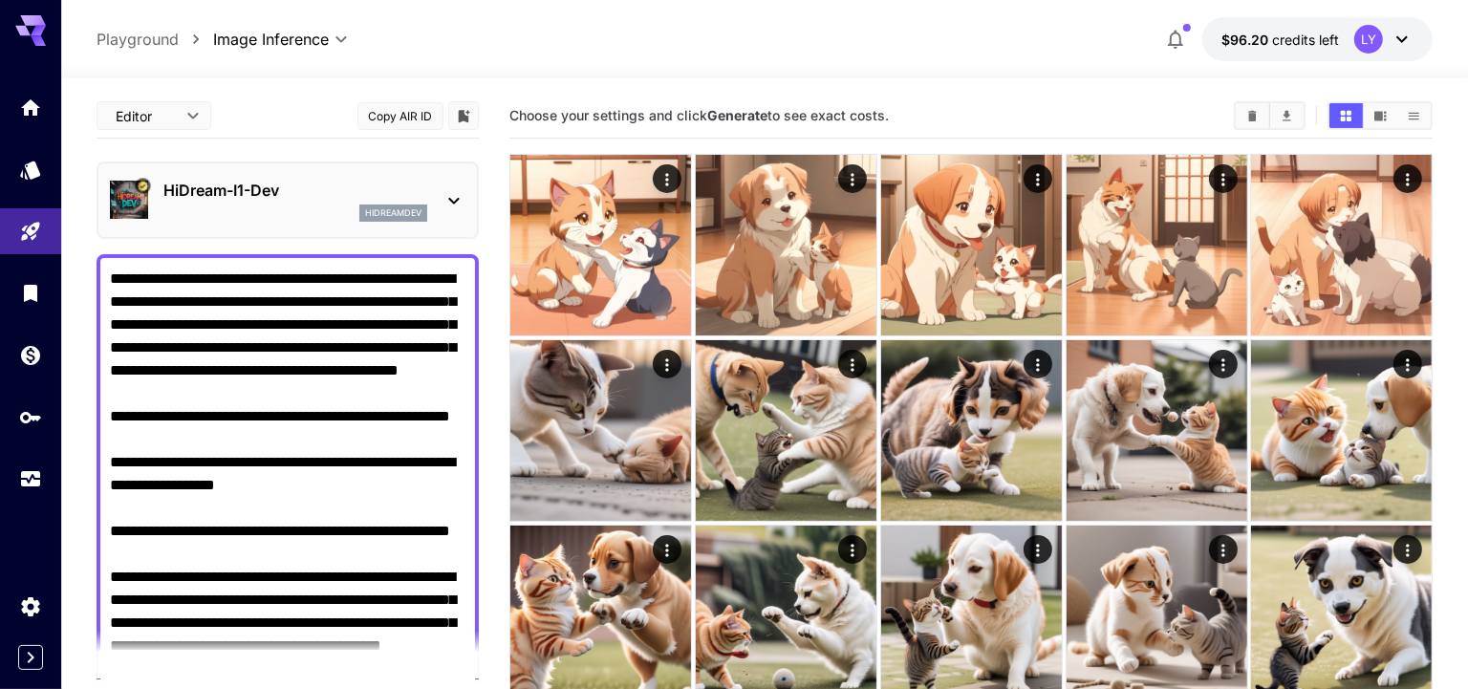
click at [298, 209] on div "hidreamdev" at bounding box center [295, 213] width 264 height 17
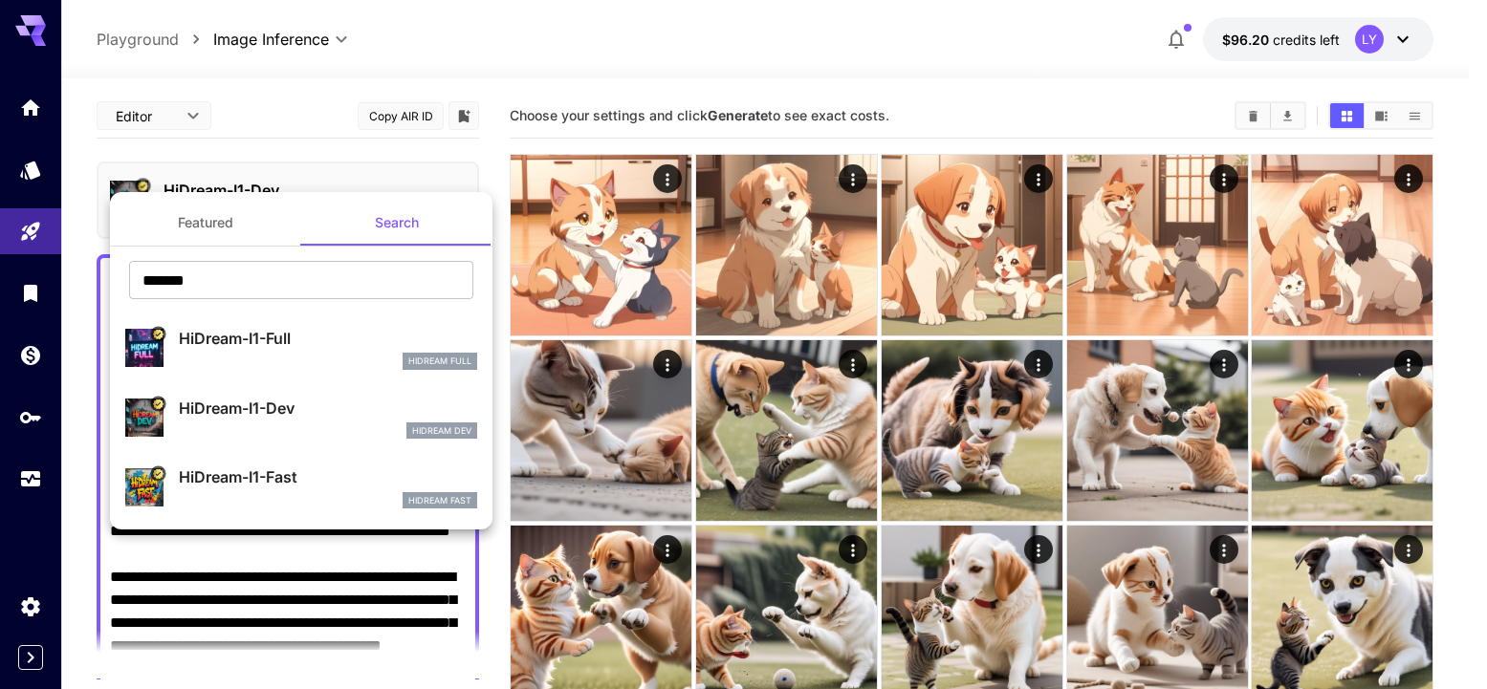
click at [346, 344] on p "HiDream-I1-Full" at bounding box center [328, 338] width 298 height 23
type input "**"
type input "***"
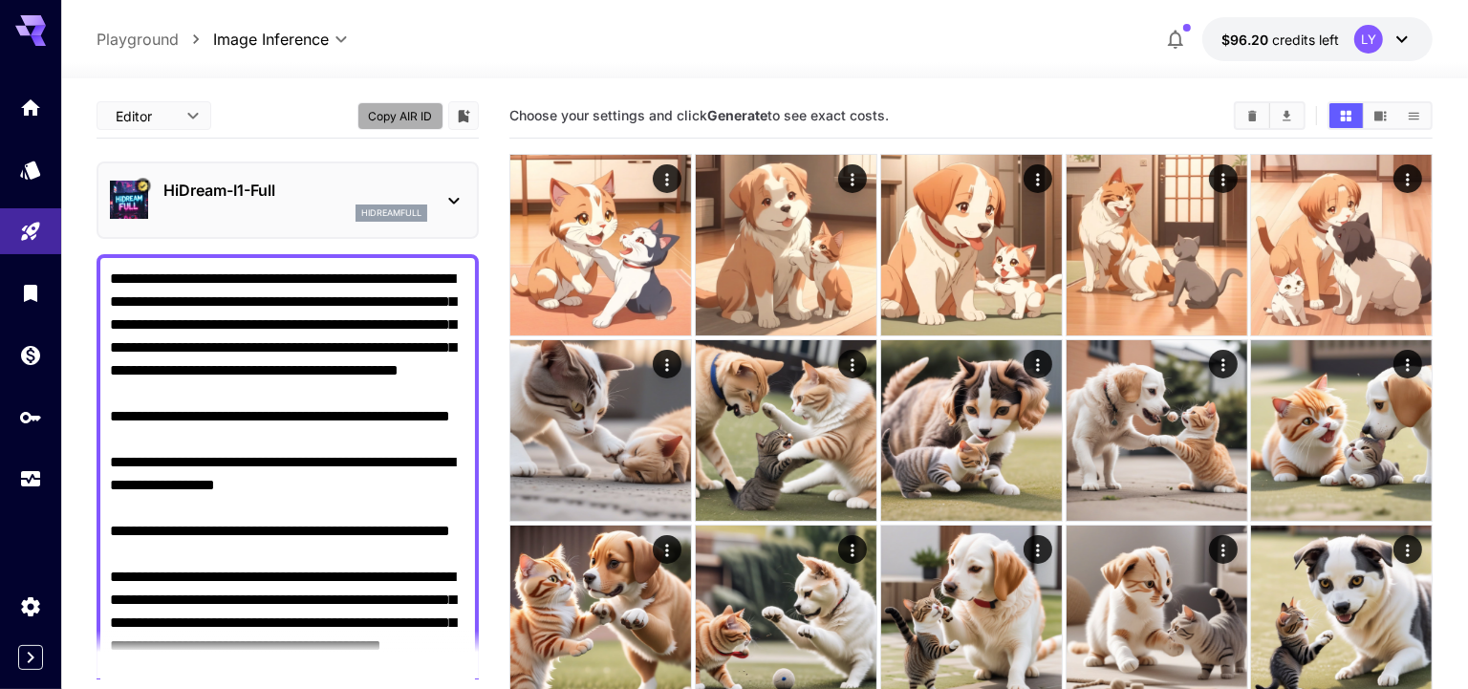
click at [393, 115] on button "Copy AIR ID" at bounding box center [401, 116] width 86 height 28
click at [235, 422] on textarea "**********" at bounding box center [288, 509] width 357 height 482
paste textarea "**********"
type textarea "**********"
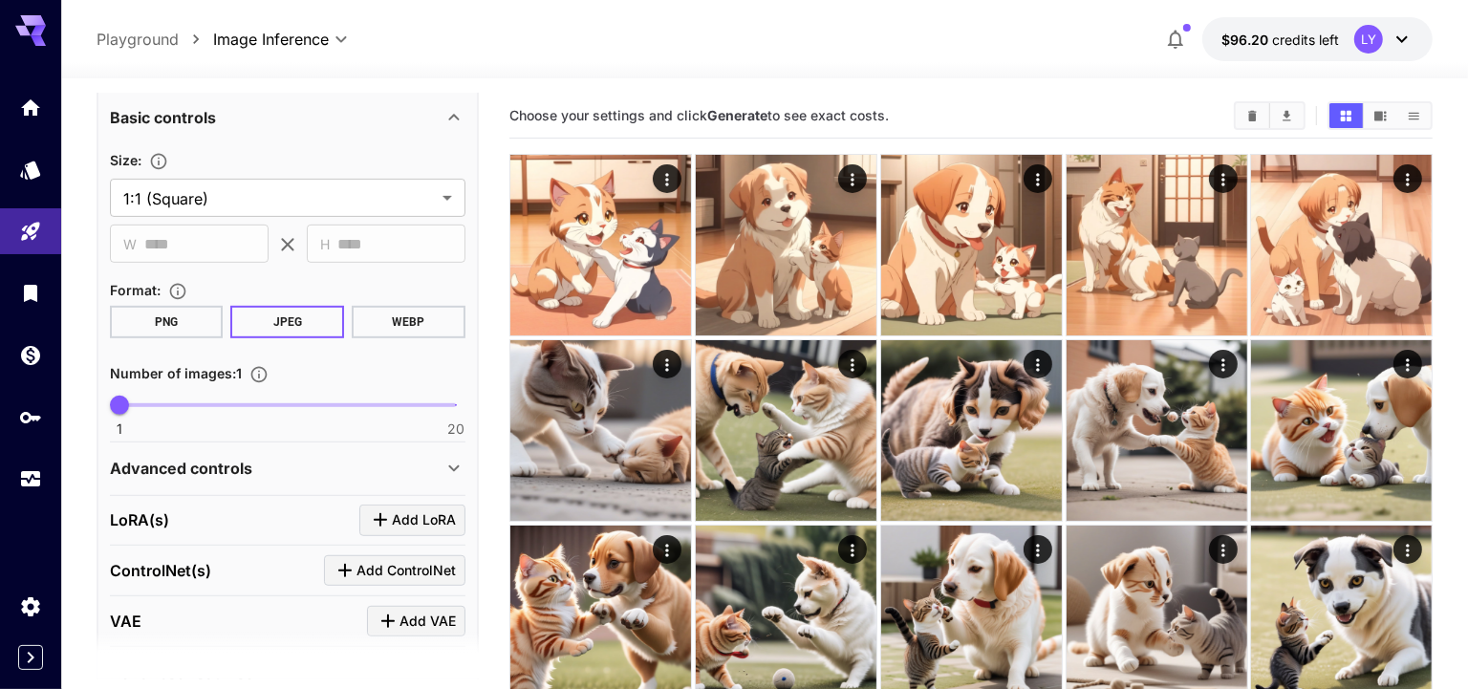
click at [255, 457] on div "Advanced controls" at bounding box center [276, 468] width 333 height 23
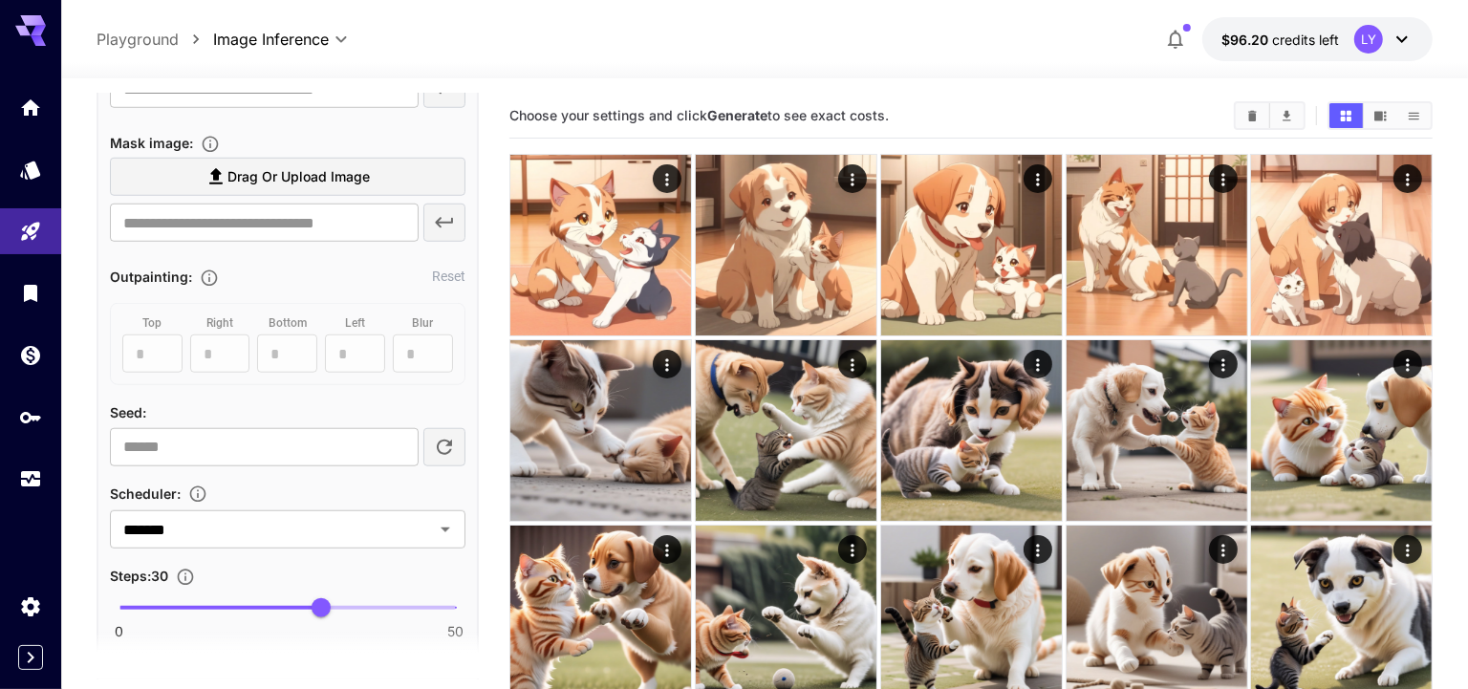
scroll to position [1425, 0]
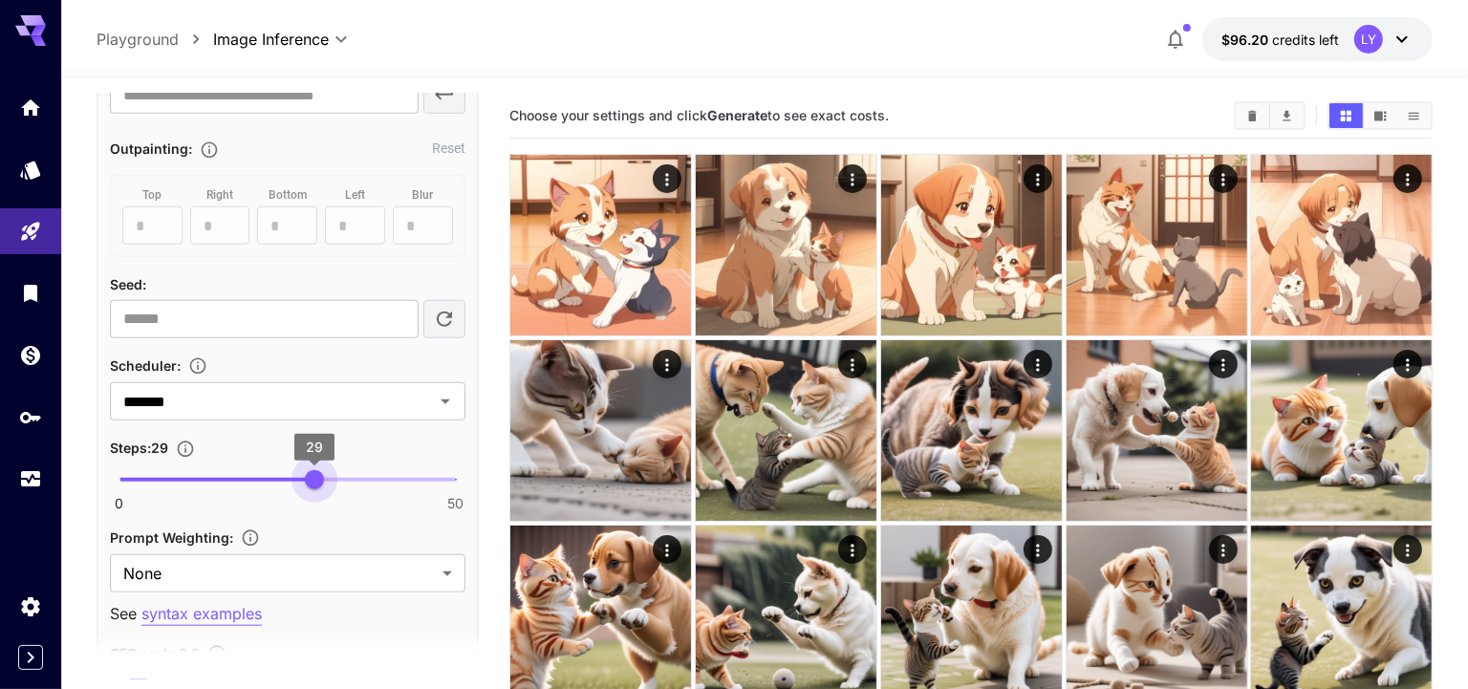
type input "**"
click at [309, 470] on span "28" at bounding box center [307, 479] width 19 height 19
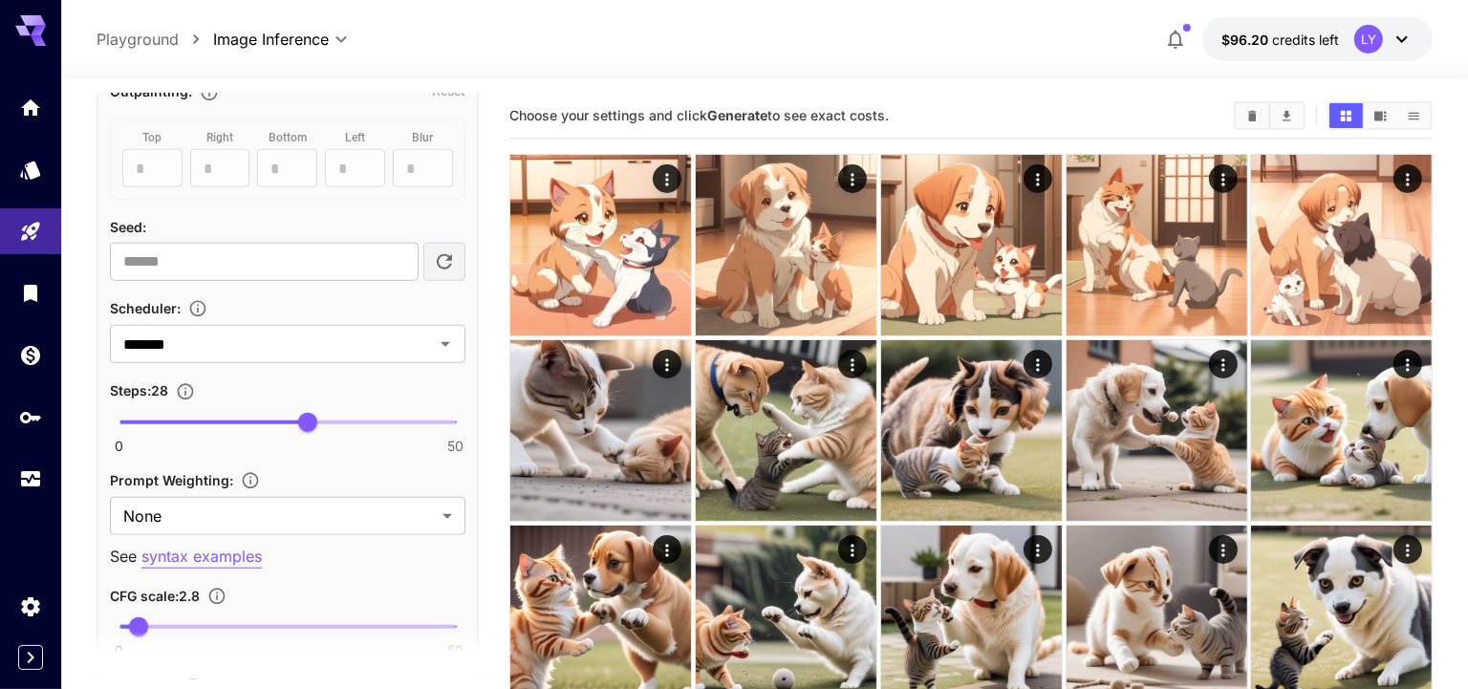
scroll to position [1521, 0]
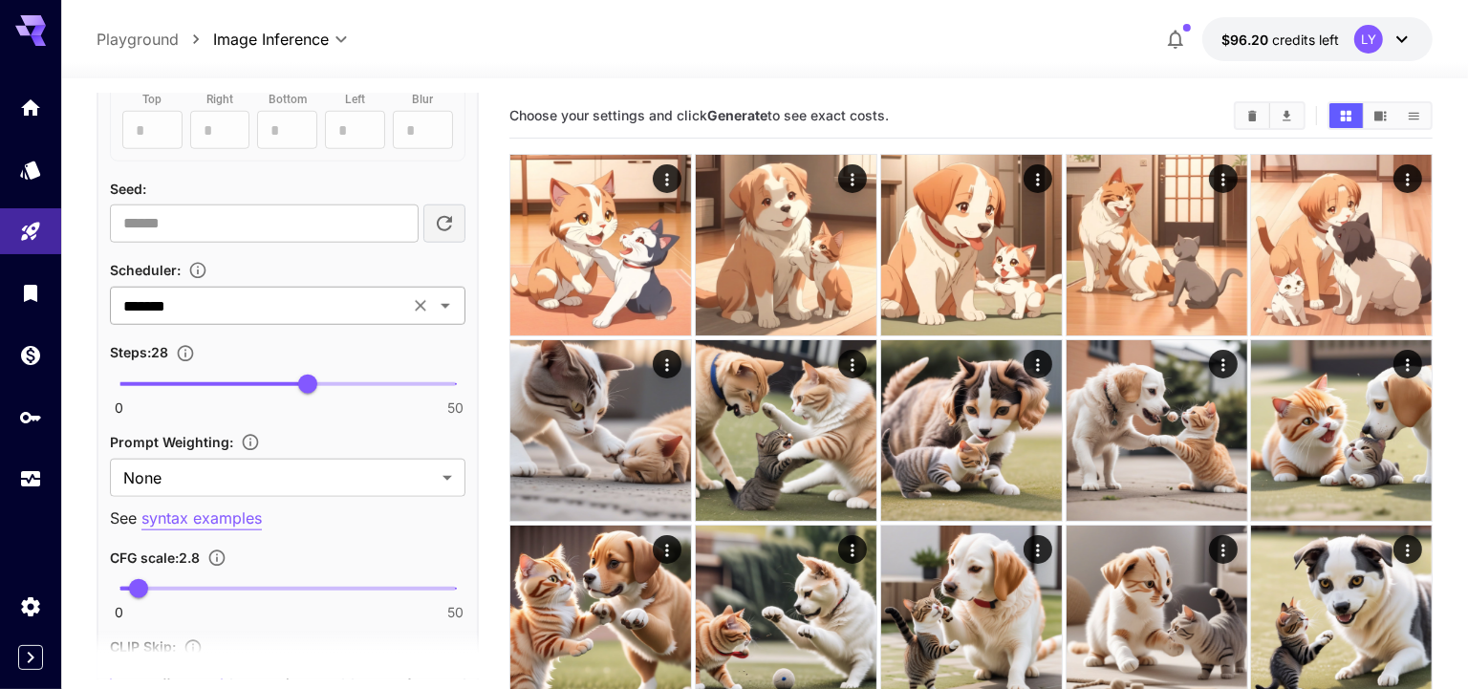
click at [259, 295] on input "*******" at bounding box center [260, 306] width 288 height 27
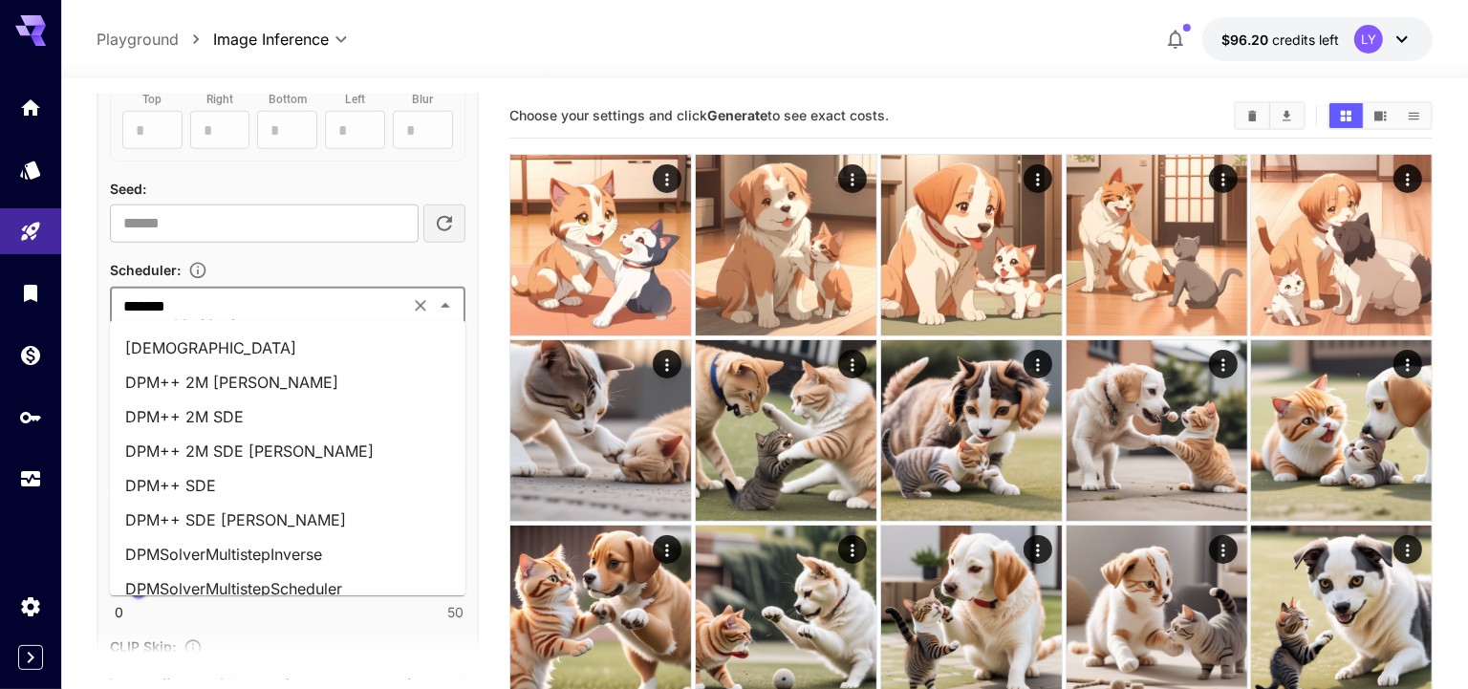
scroll to position [0, 0]
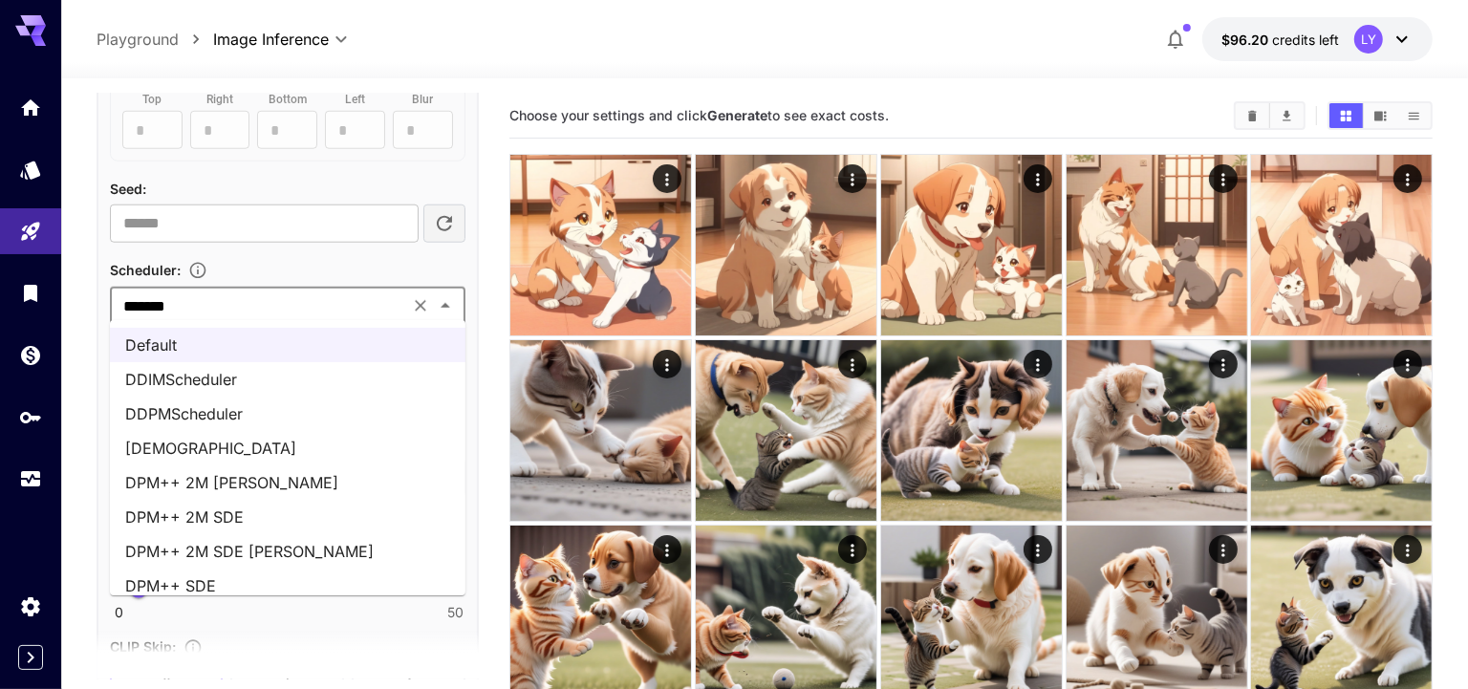
click at [292, 265] on div "Scheduler :" at bounding box center [288, 269] width 356 height 23
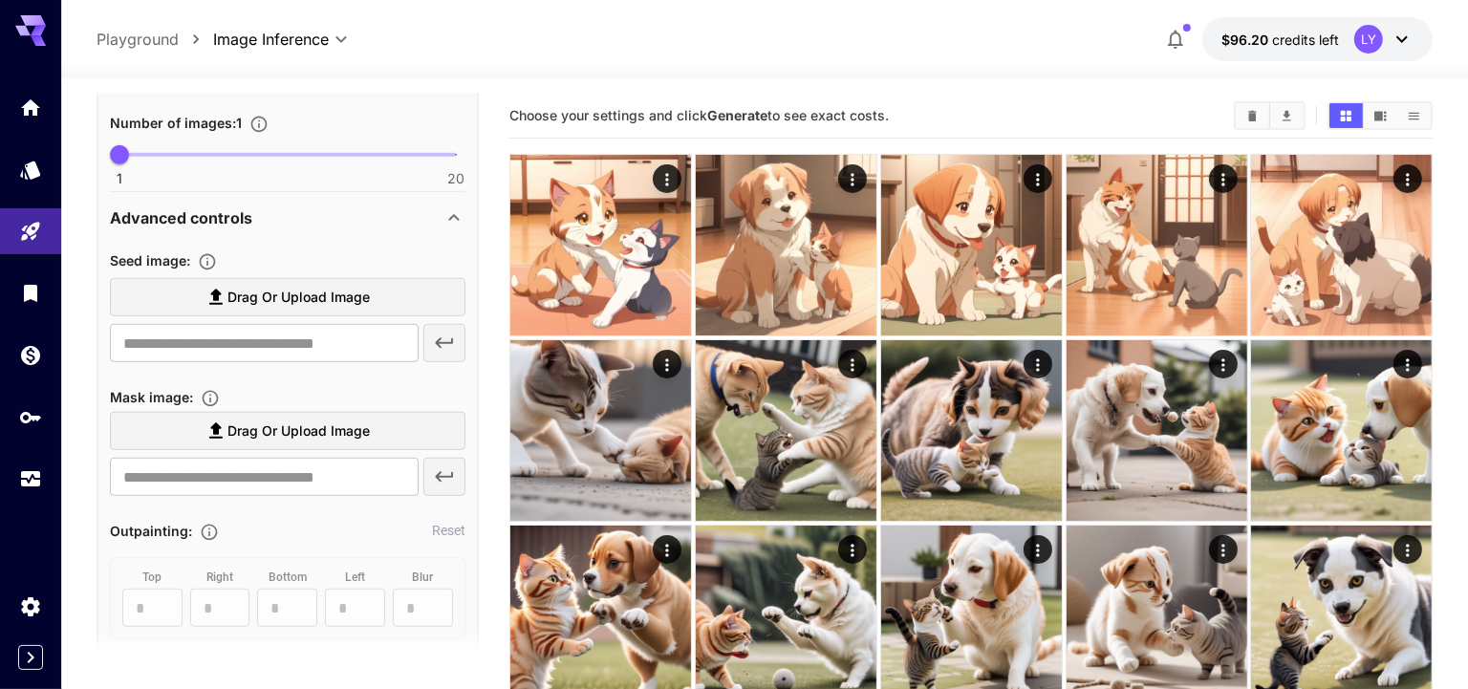
scroll to position [235, 0]
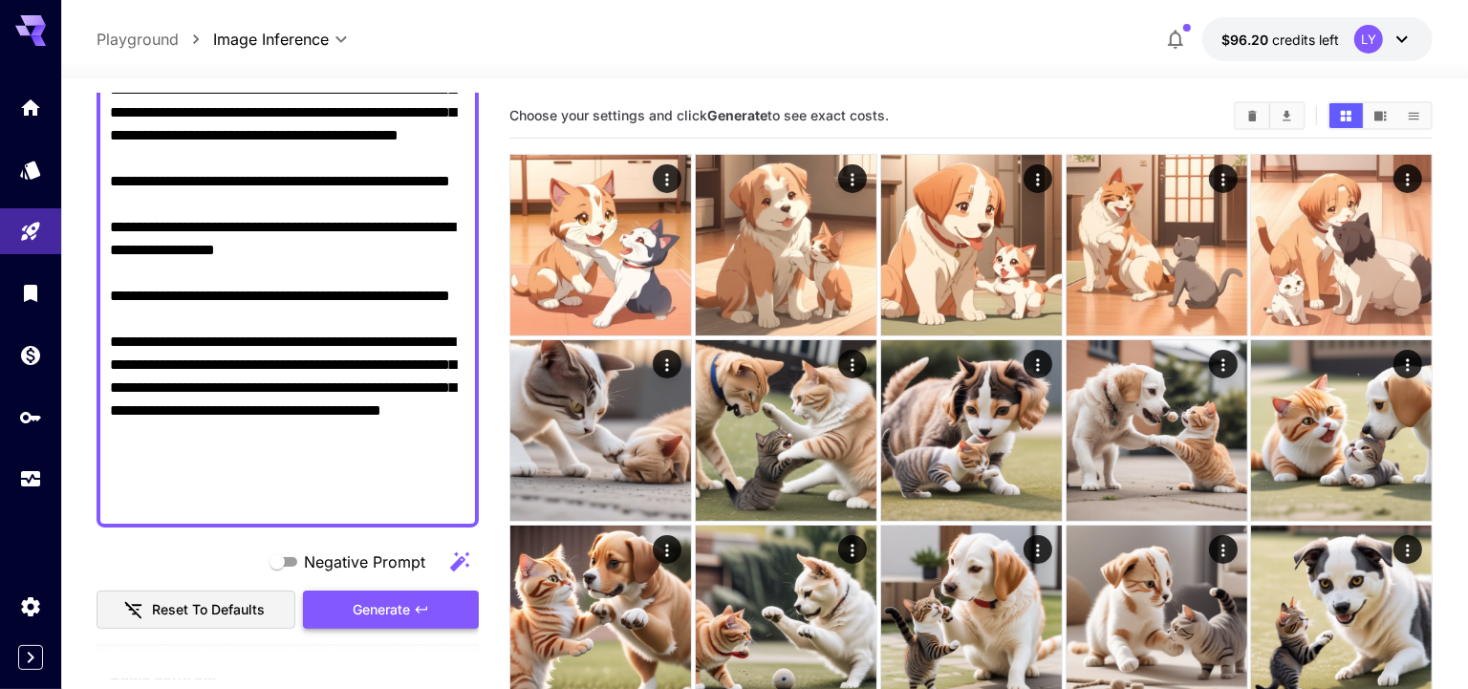
click at [425, 615] on icon "button" at bounding box center [421, 609] width 15 height 15
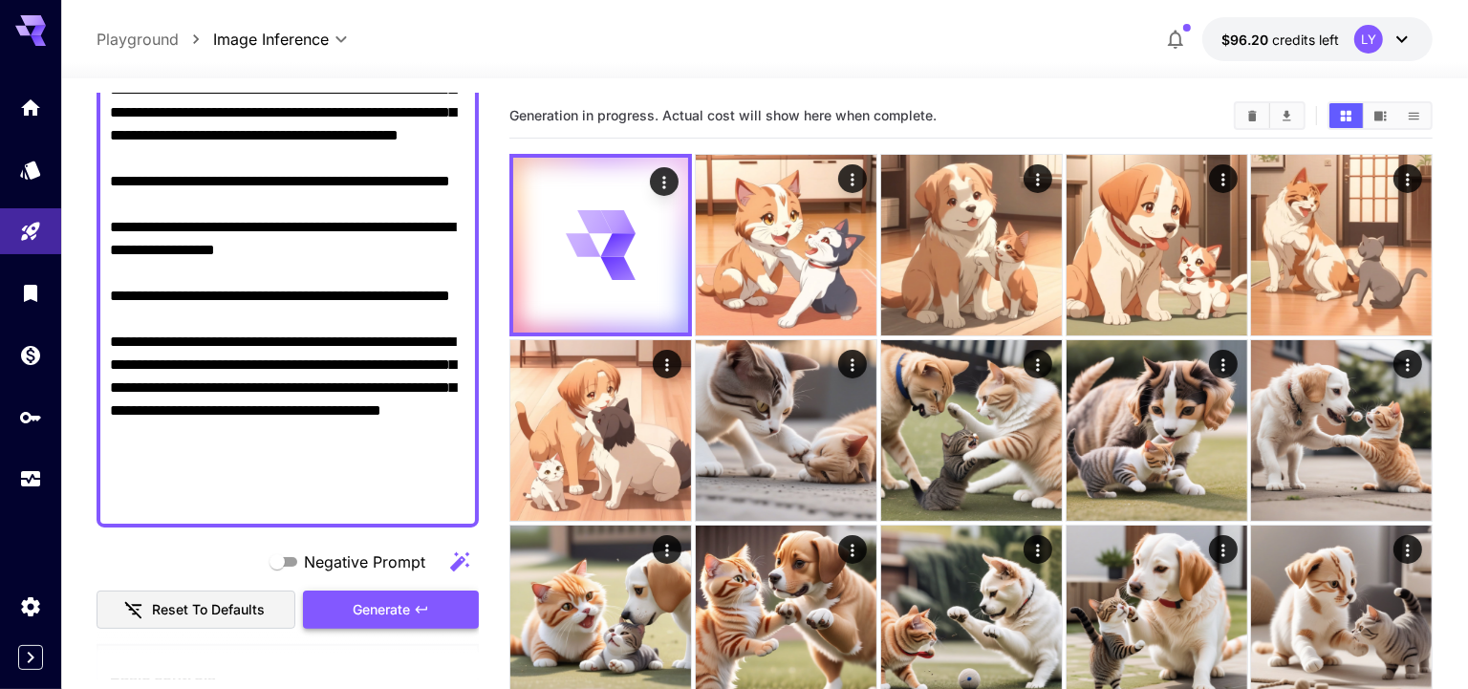
click at [342, 620] on button "Generate" at bounding box center [391, 610] width 176 height 39
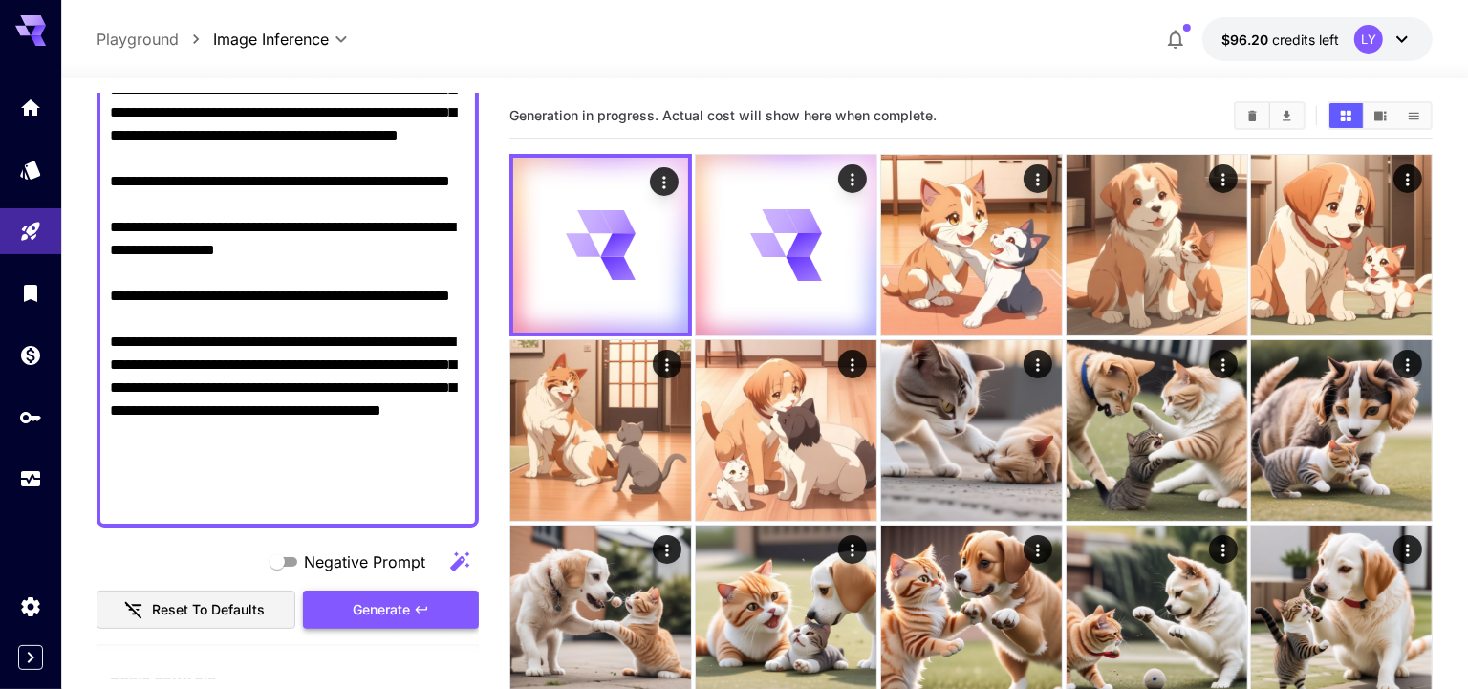
click at [368, 612] on span "Generate" at bounding box center [381, 610] width 57 height 24
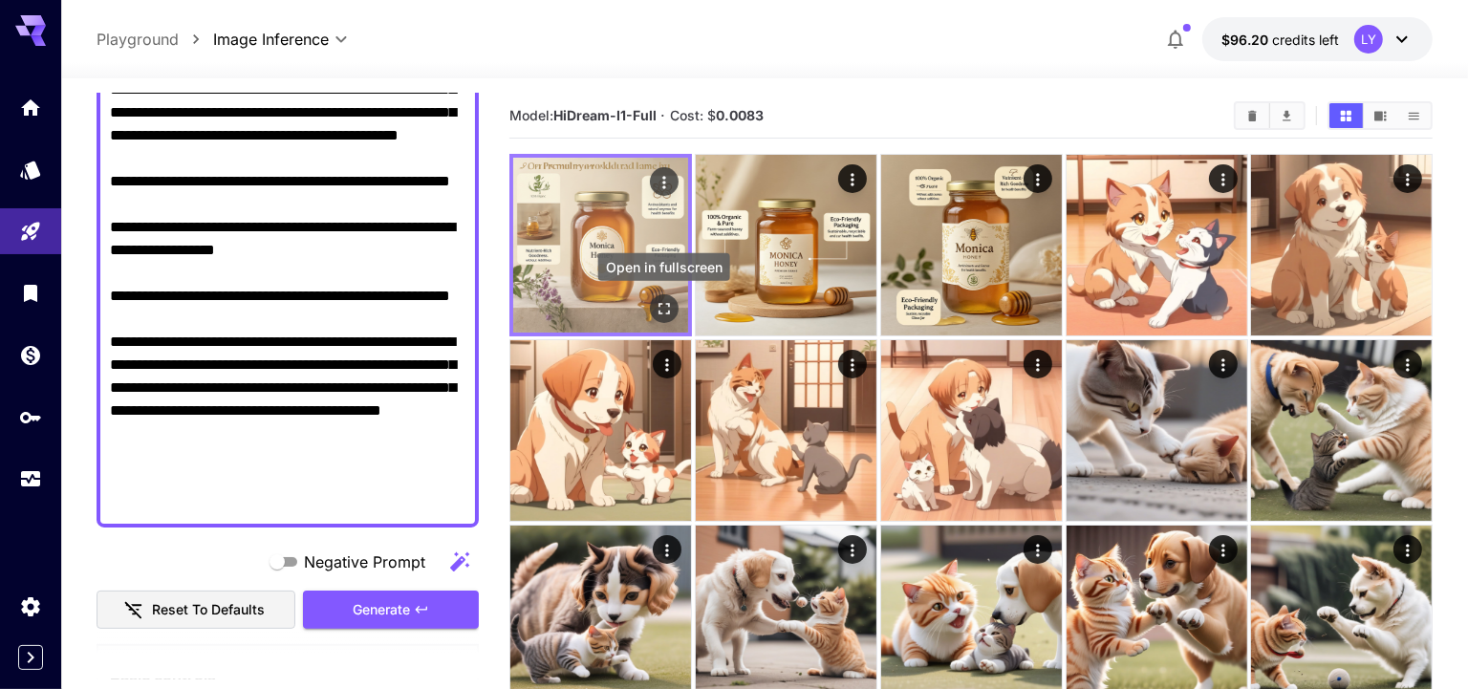
click at [659, 303] on icon "Open in fullscreen" at bounding box center [664, 308] width 11 height 11
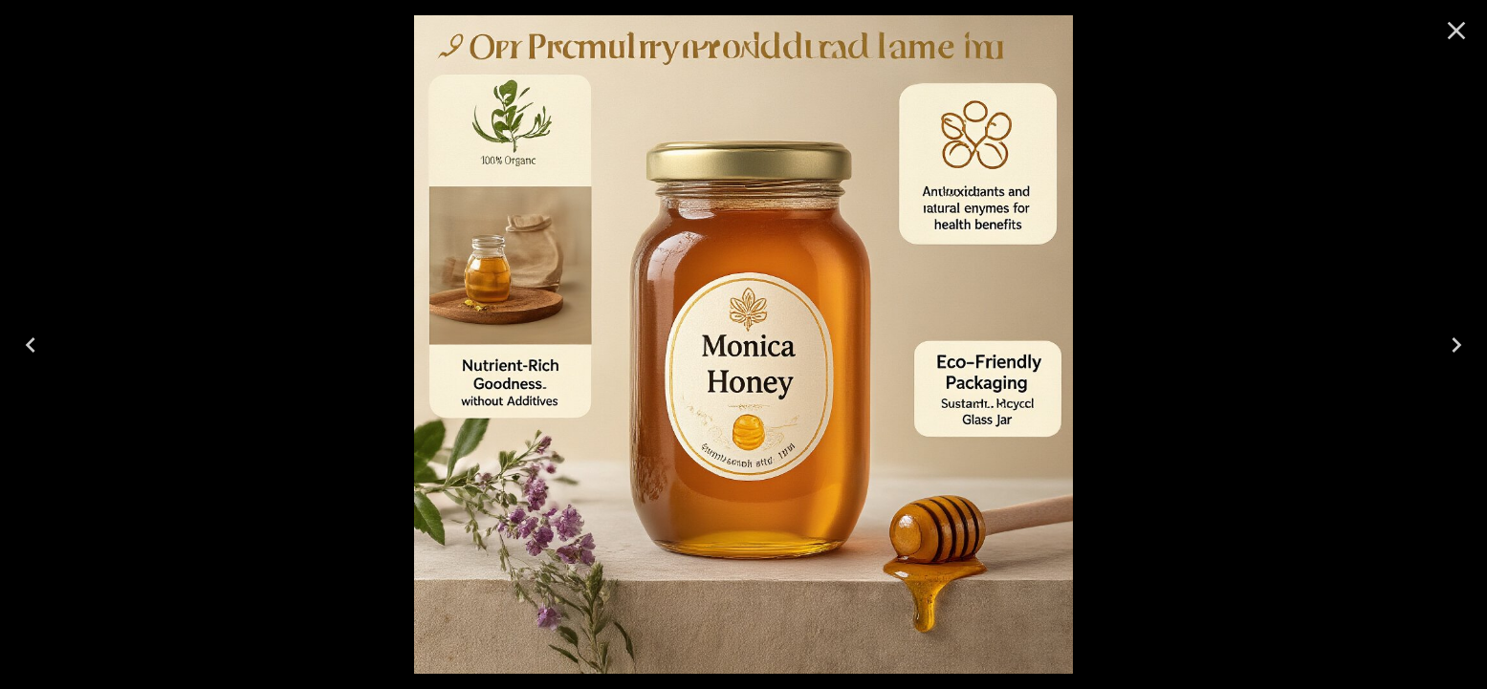
click at [1445, 337] on icon "Next" at bounding box center [1456, 345] width 31 height 31
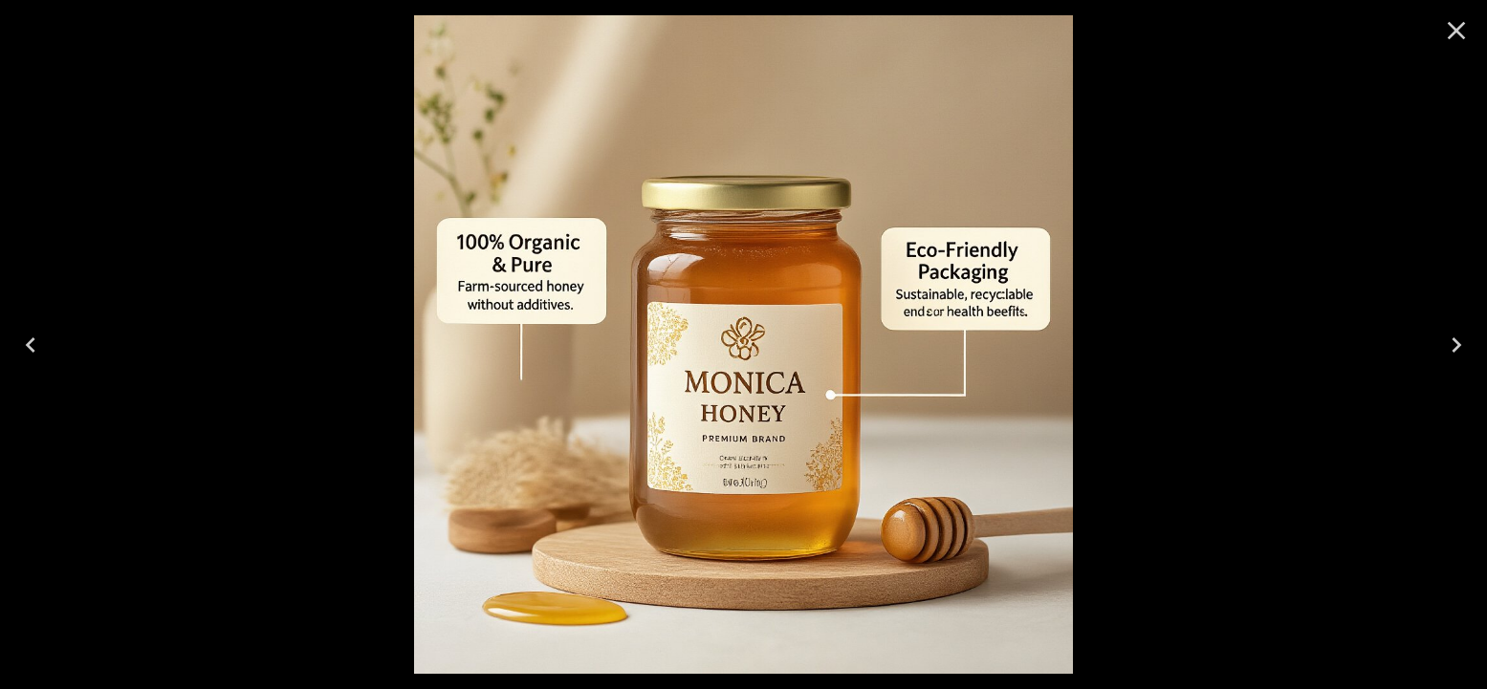
click at [1445, 337] on icon "Next" at bounding box center [1456, 345] width 31 height 31
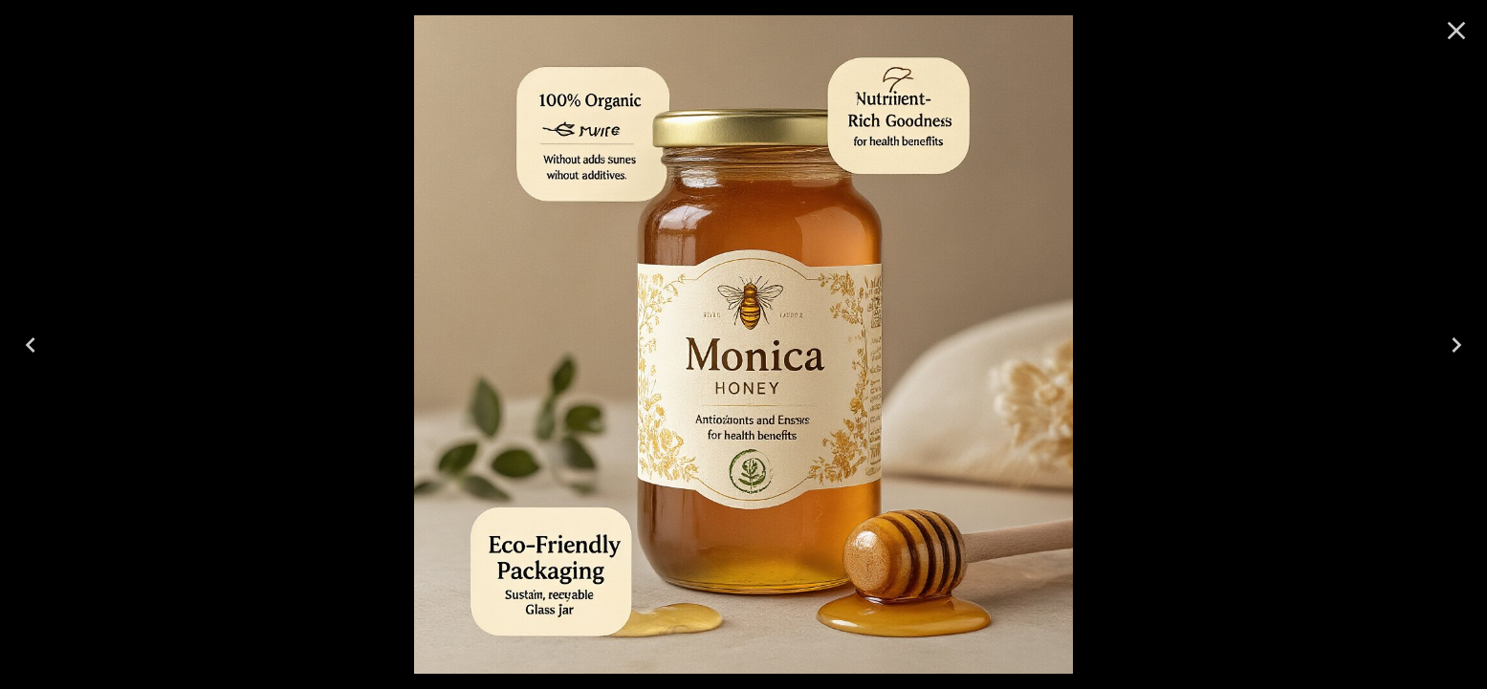
click at [1456, 29] on icon "Close" at bounding box center [1456, 31] width 18 height 18
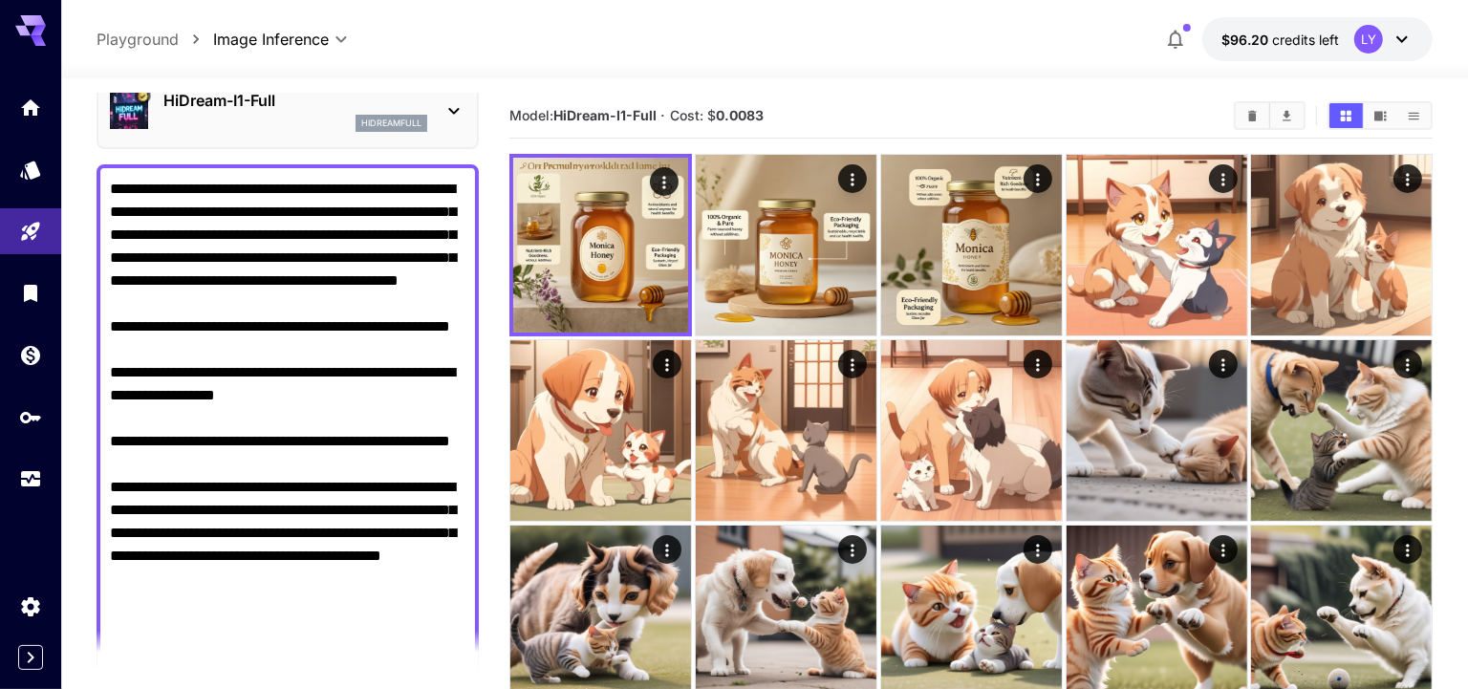
scroll to position [0, 0]
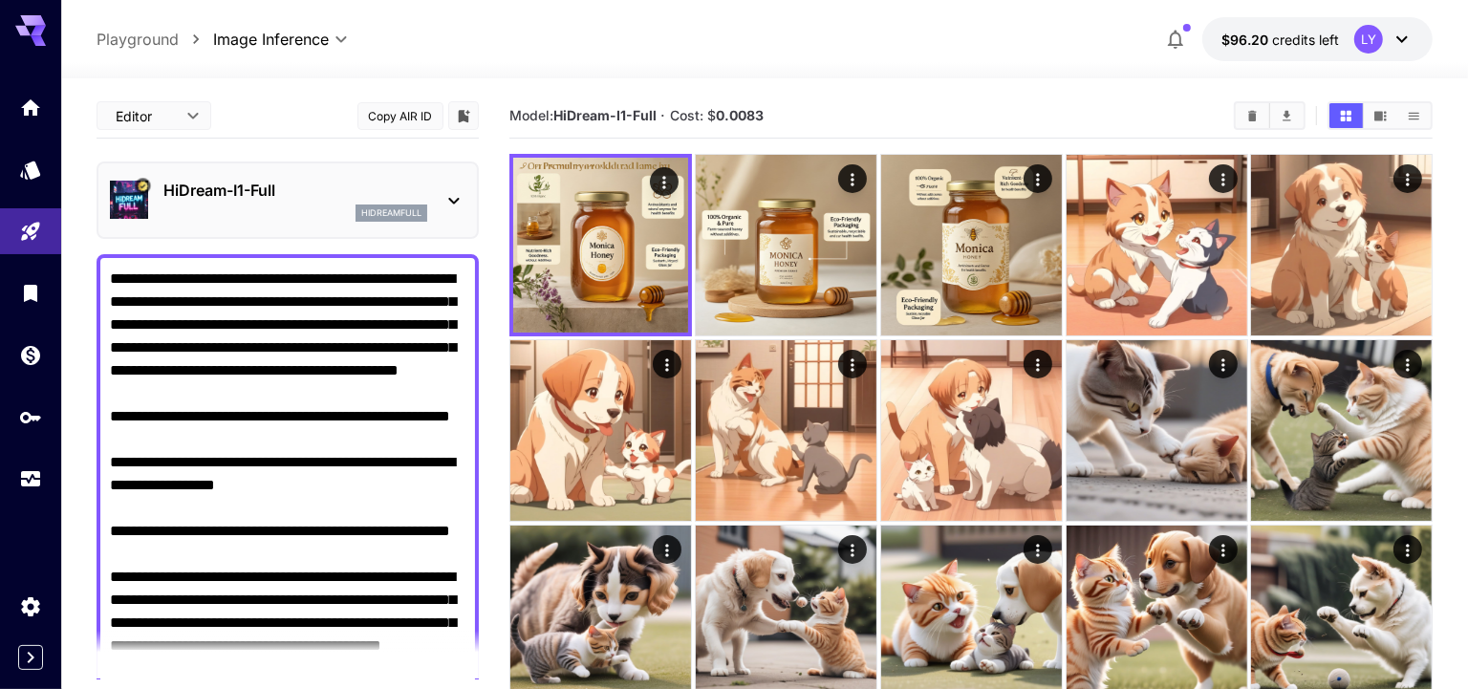
click at [429, 180] on div "HiDream-I1-Full hidreamfull" at bounding box center [288, 200] width 356 height 58
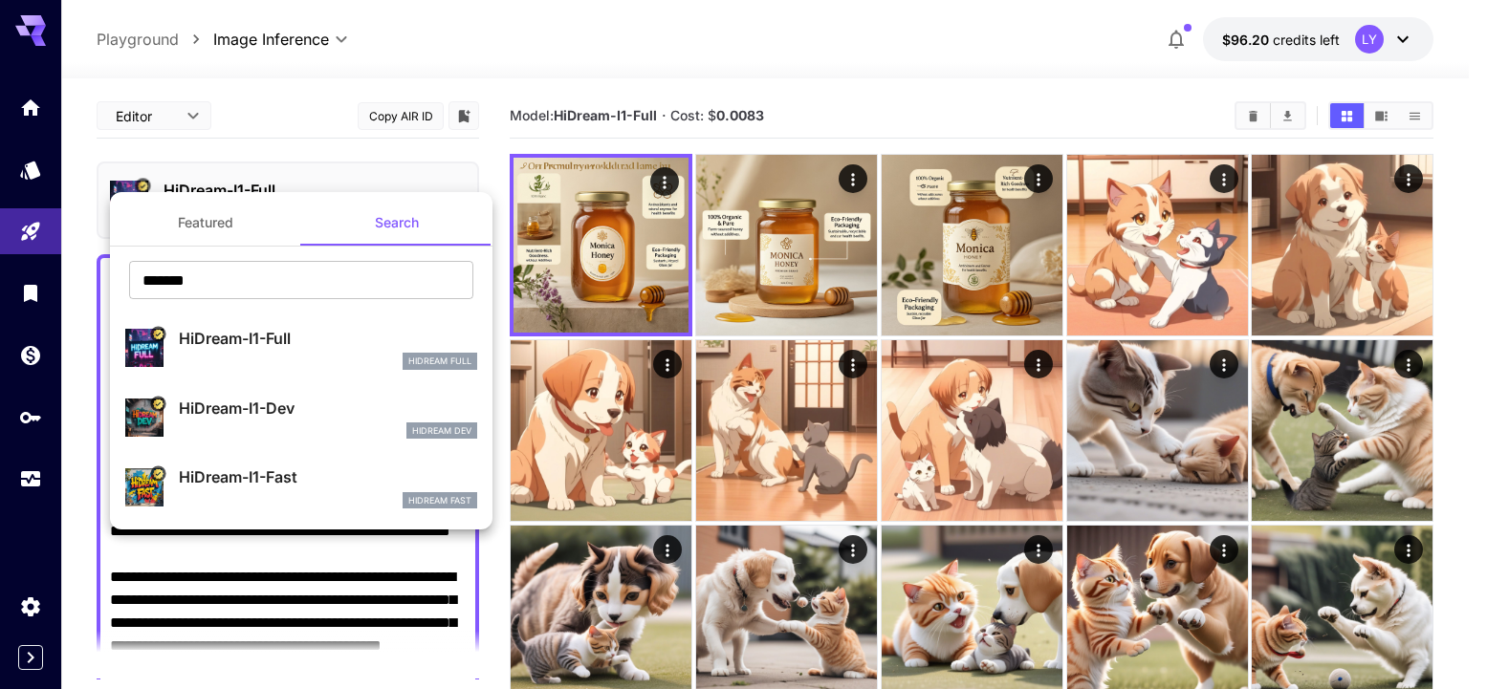
click at [290, 407] on p "HiDream-I1-Dev" at bounding box center [328, 408] width 298 height 23
type input "*"
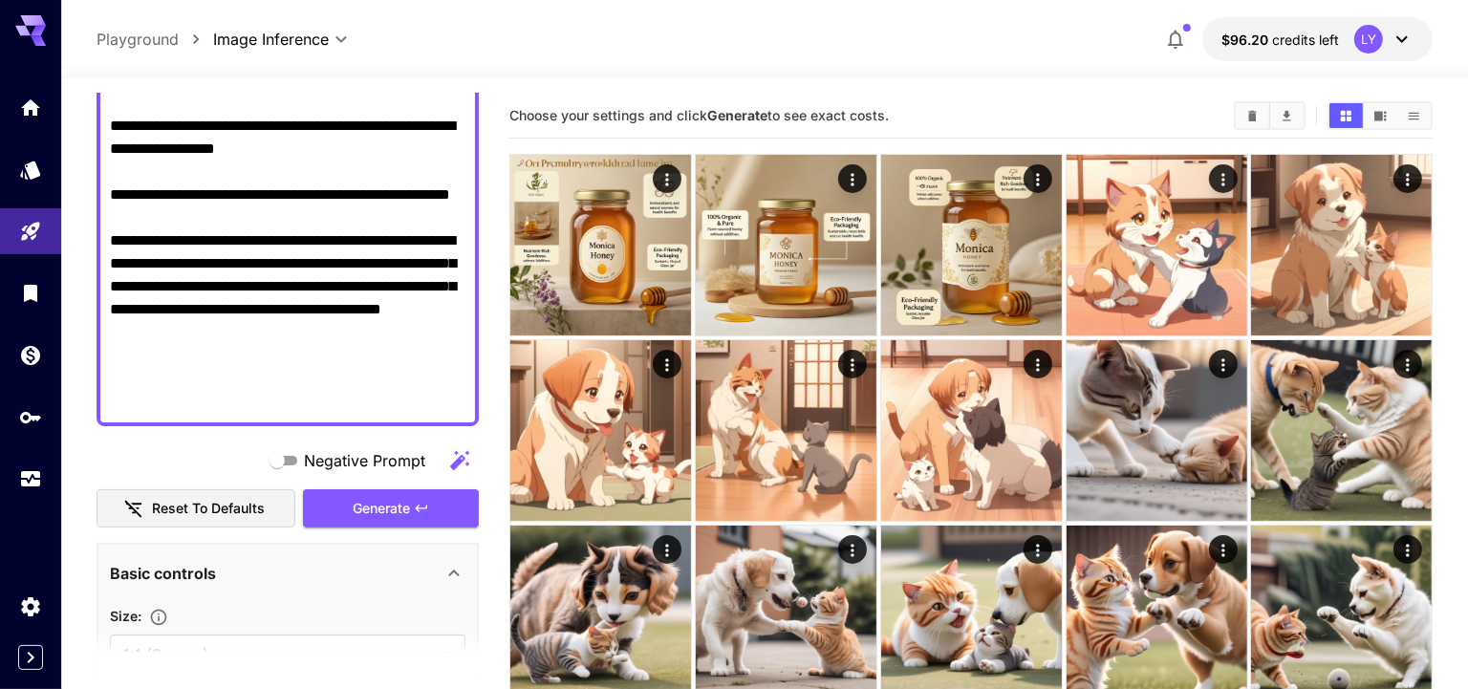
scroll to position [445, 0]
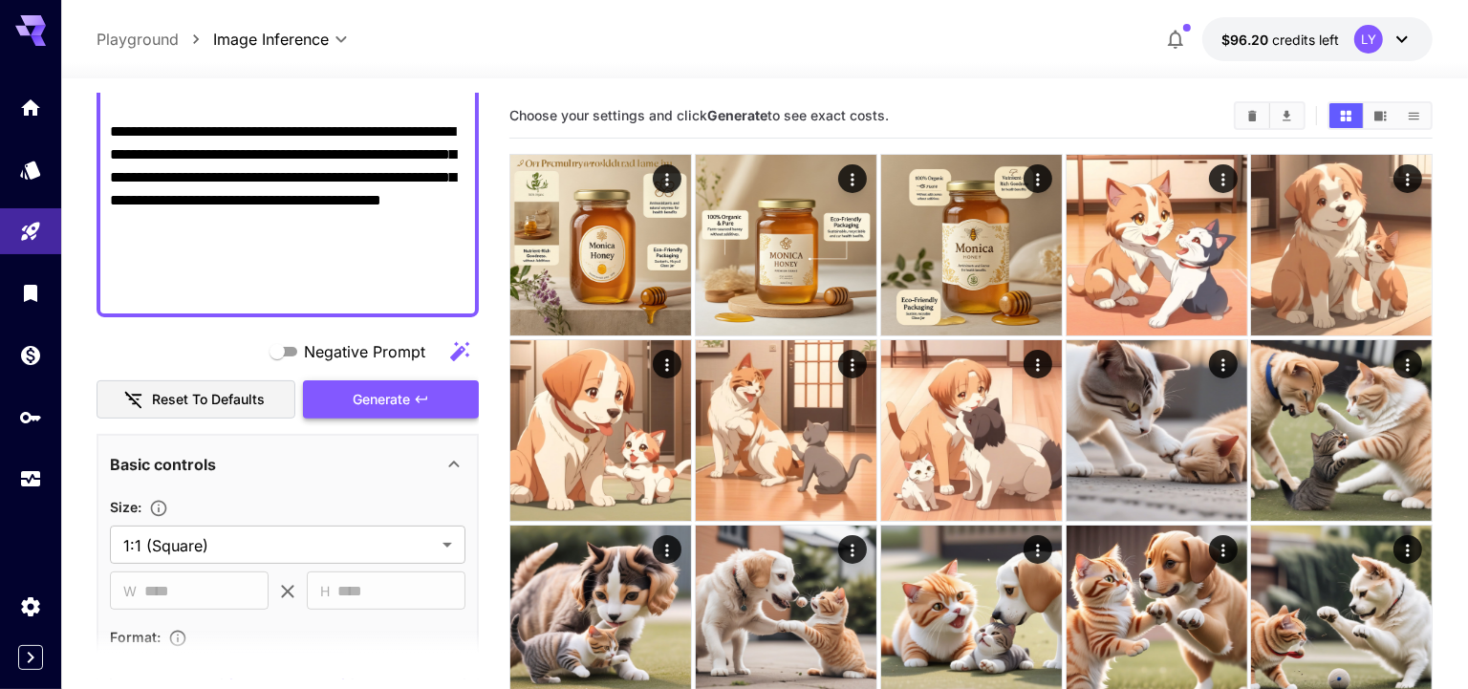
click at [388, 399] on span "Generate" at bounding box center [381, 400] width 57 height 24
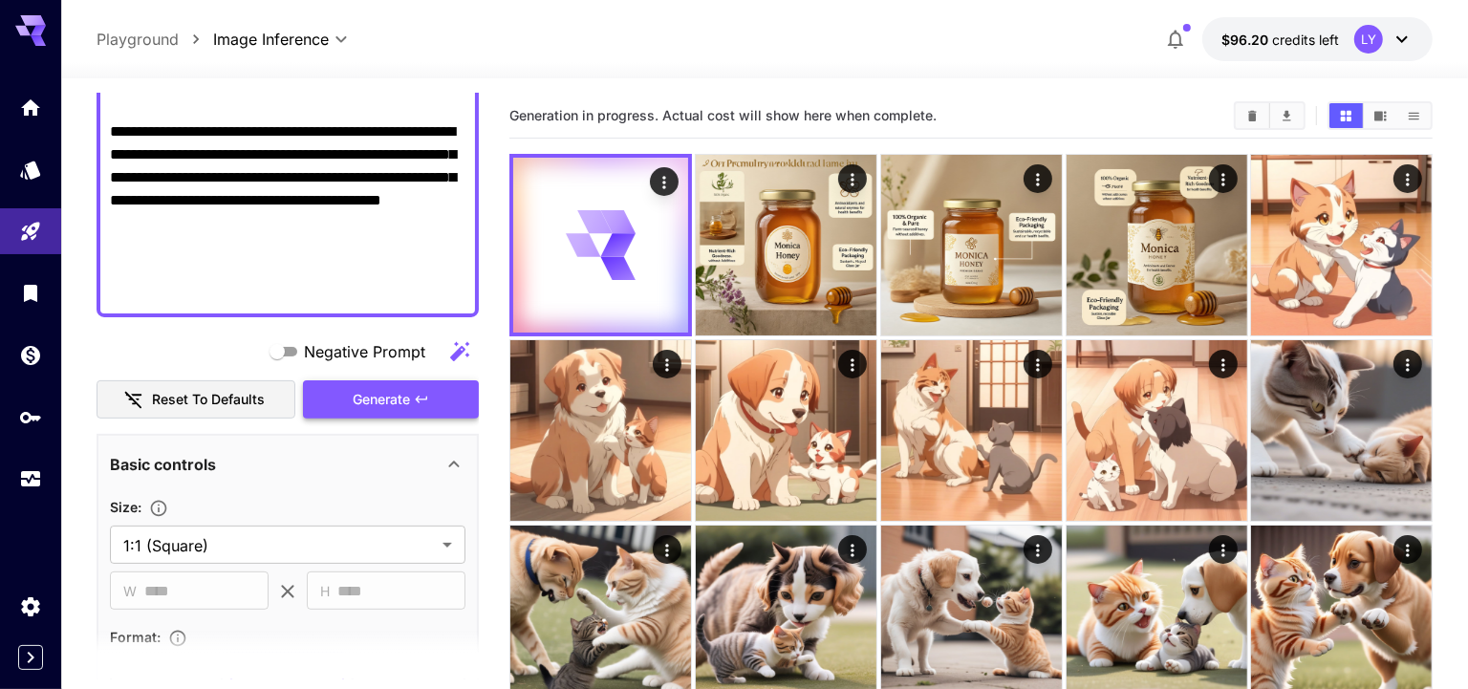
click at [388, 399] on span "Generate" at bounding box center [381, 400] width 57 height 24
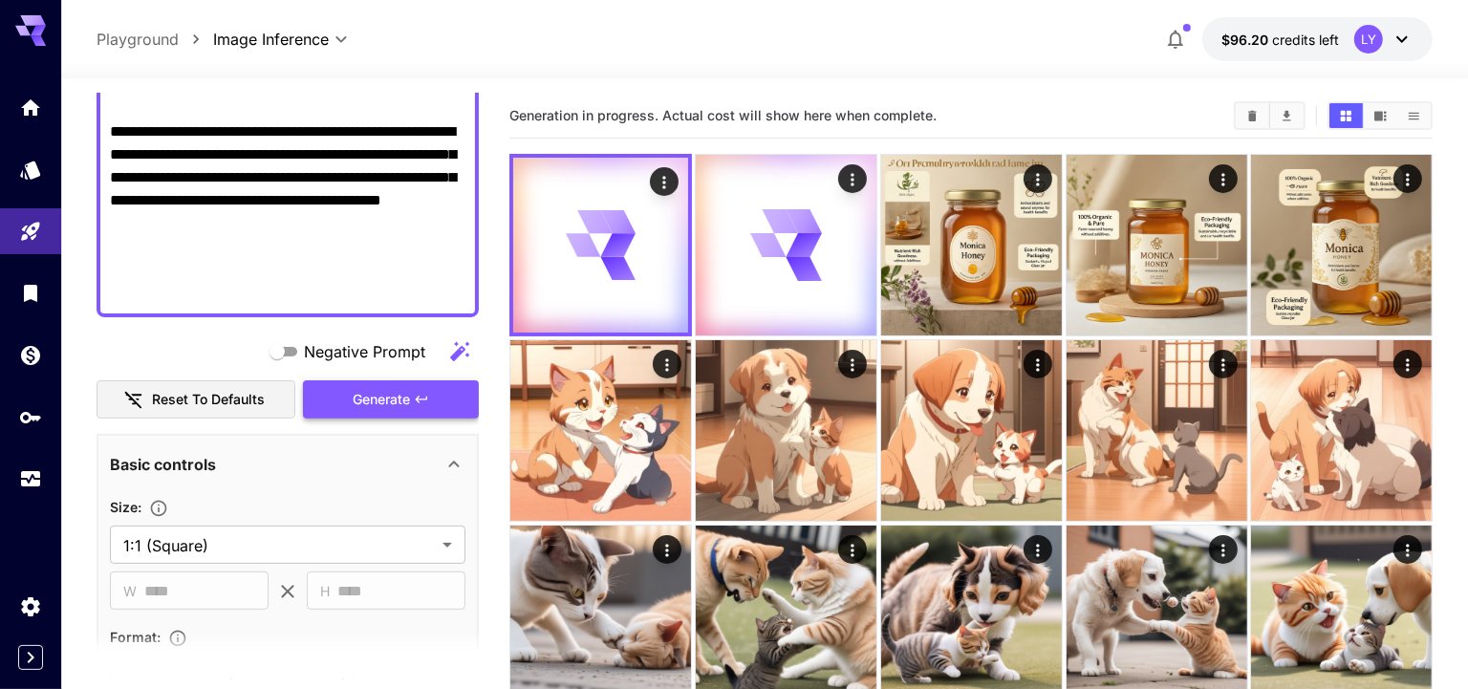
click at [388, 399] on span "Generate" at bounding box center [381, 400] width 57 height 24
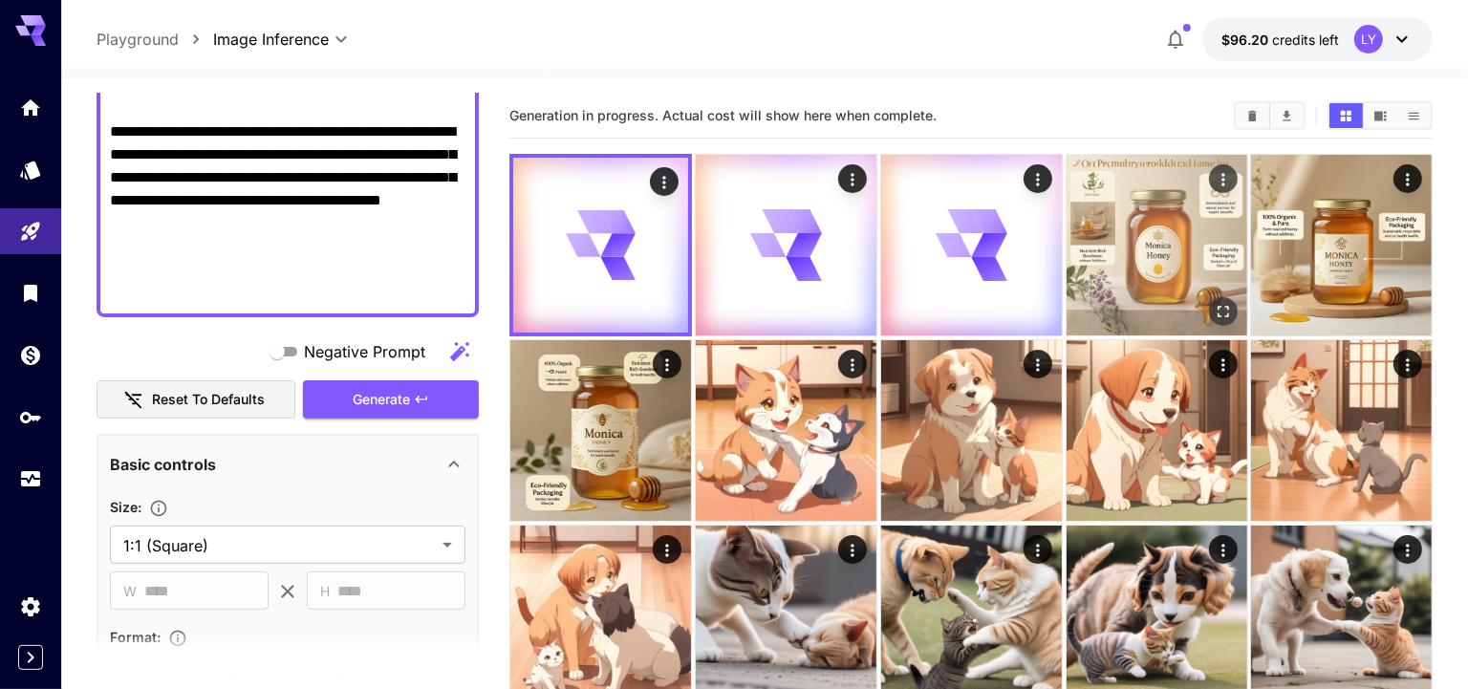
click at [1123, 272] on img at bounding box center [1157, 245] width 181 height 181
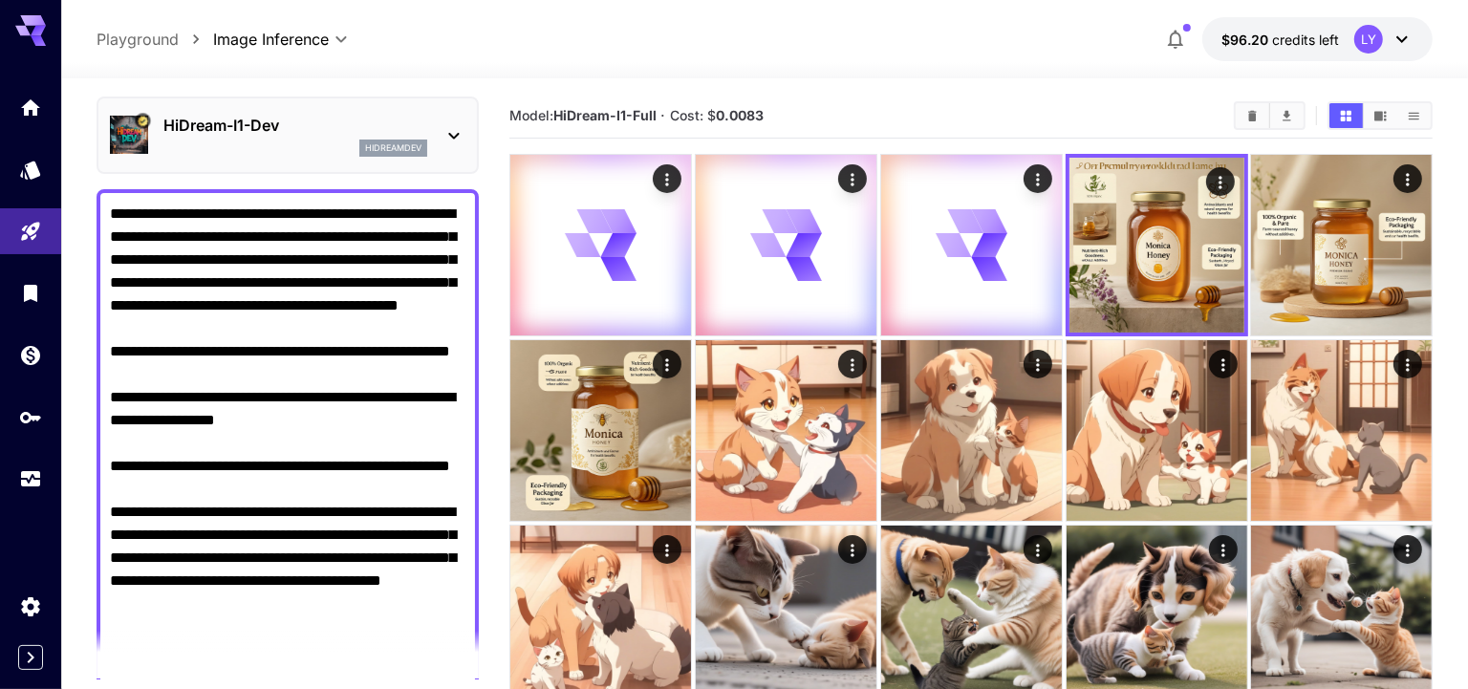
scroll to position [0, 0]
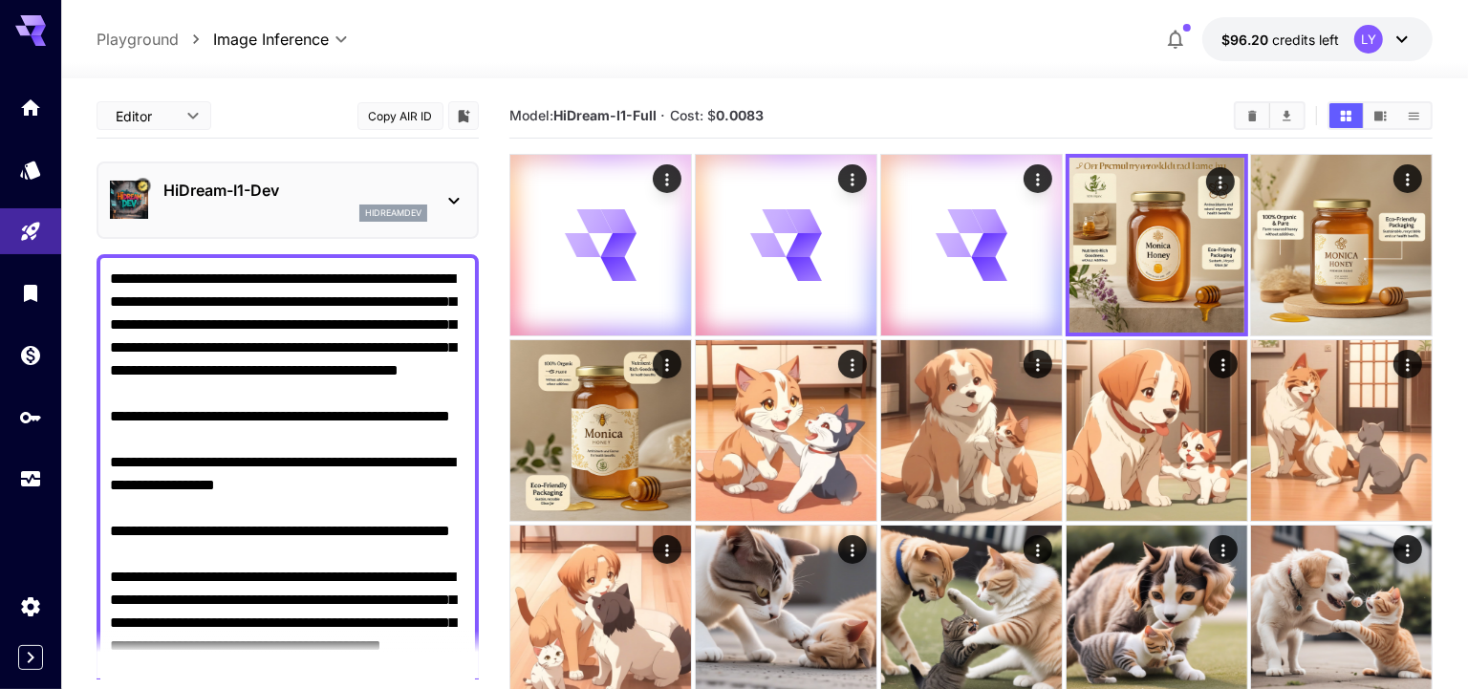
click at [306, 199] on p "HiDream-I1-Dev" at bounding box center [295, 190] width 264 height 23
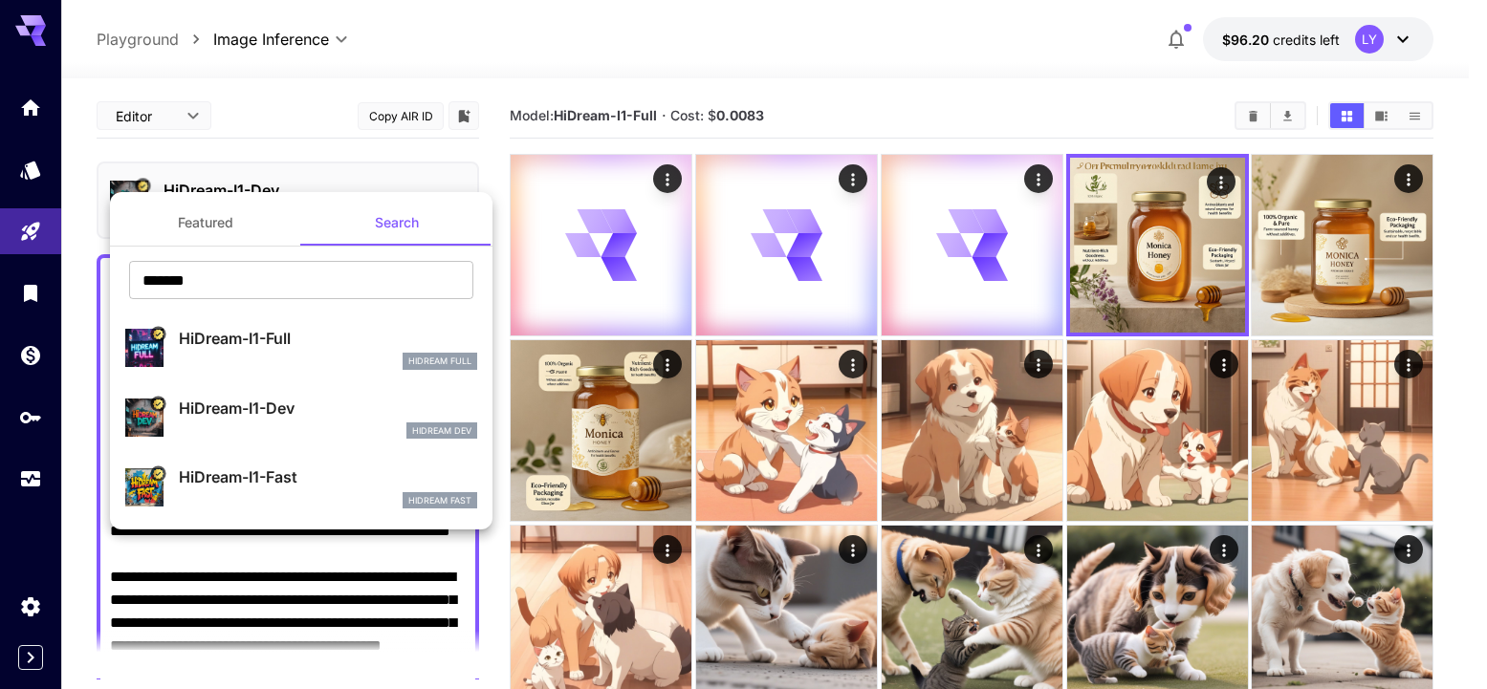
click at [312, 473] on p "HiDream-I1-Fast" at bounding box center [328, 477] width 298 height 23
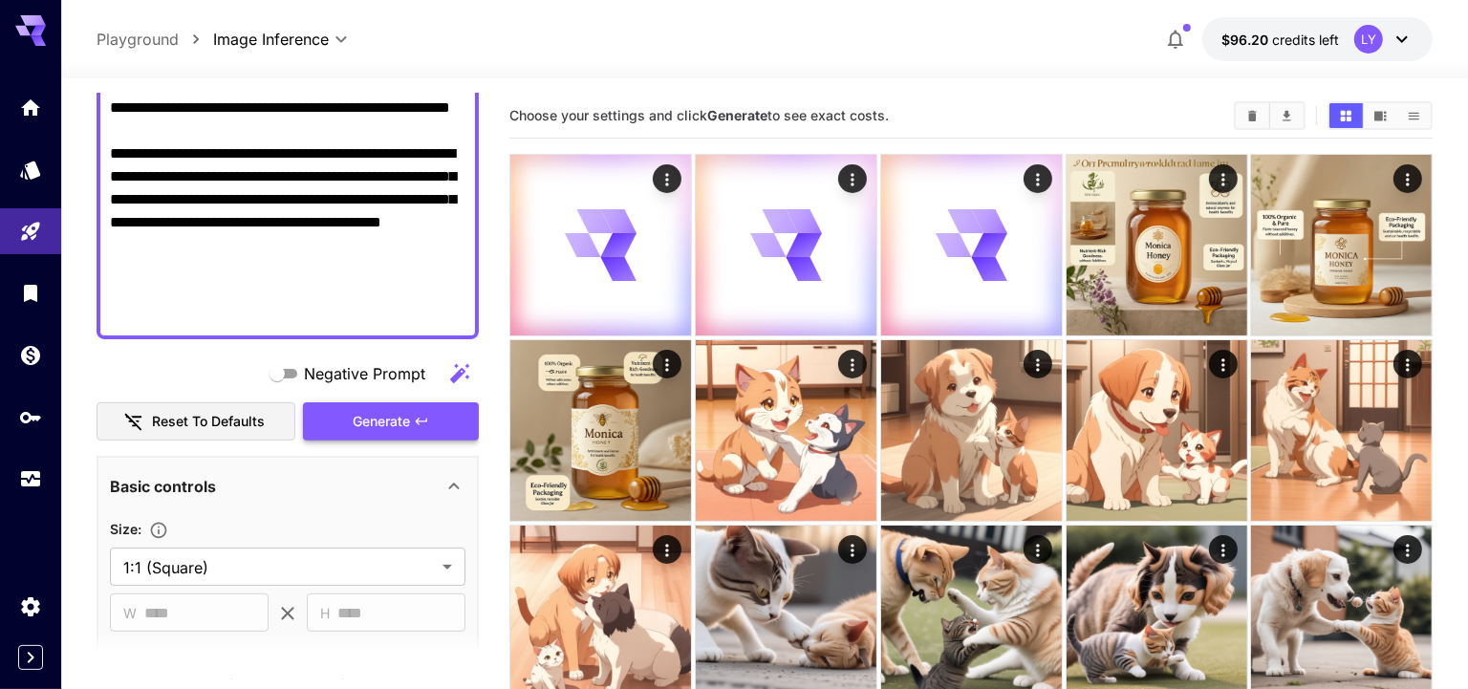
scroll to position [424, 0]
click at [390, 425] on span "Generate" at bounding box center [381, 421] width 57 height 24
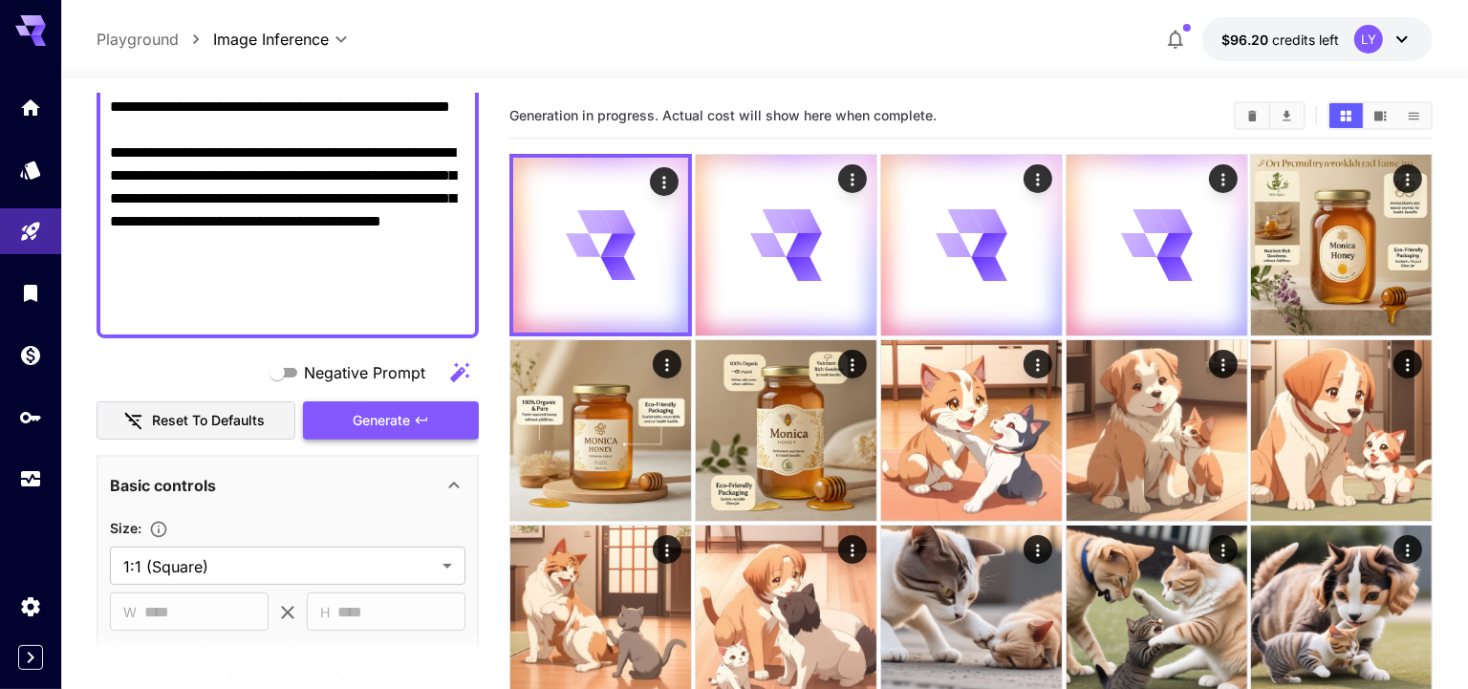
click at [390, 425] on span "Generate" at bounding box center [381, 421] width 57 height 24
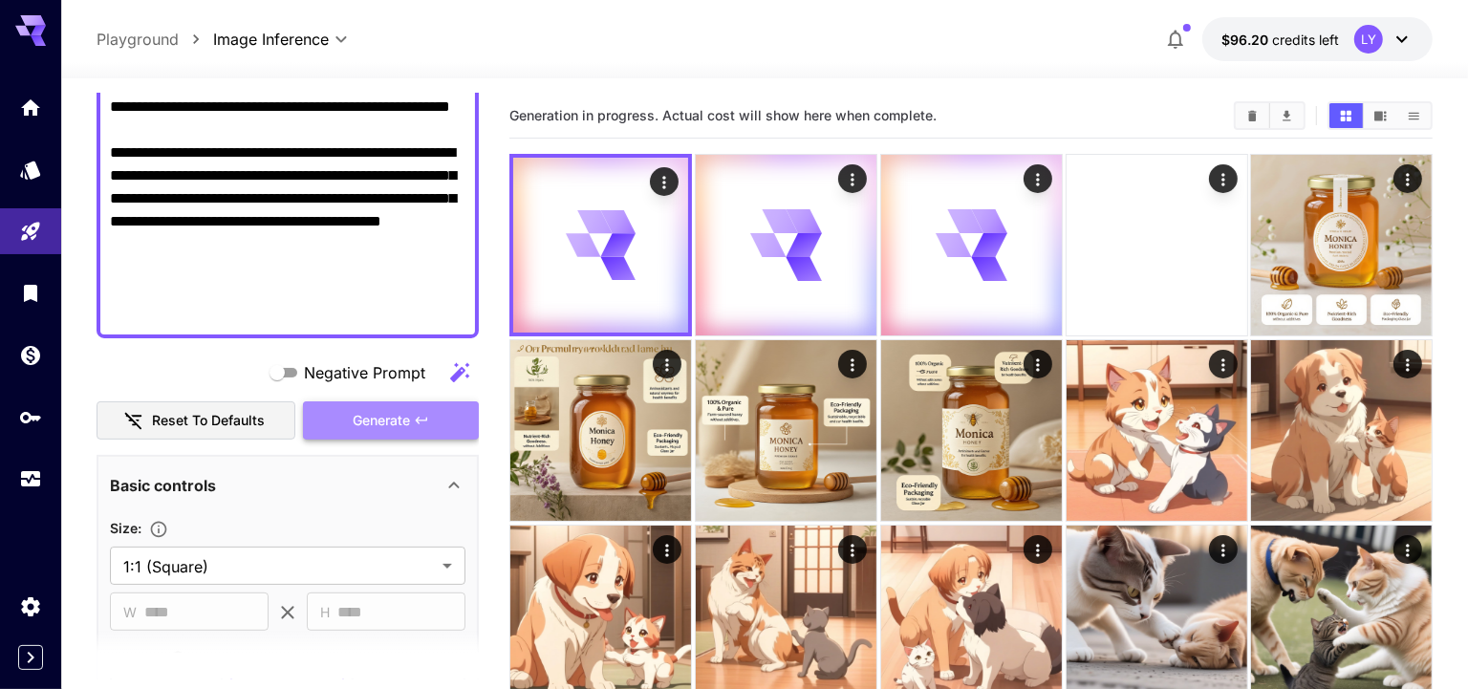
click at [387, 427] on span "Generate" at bounding box center [381, 421] width 57 height 24
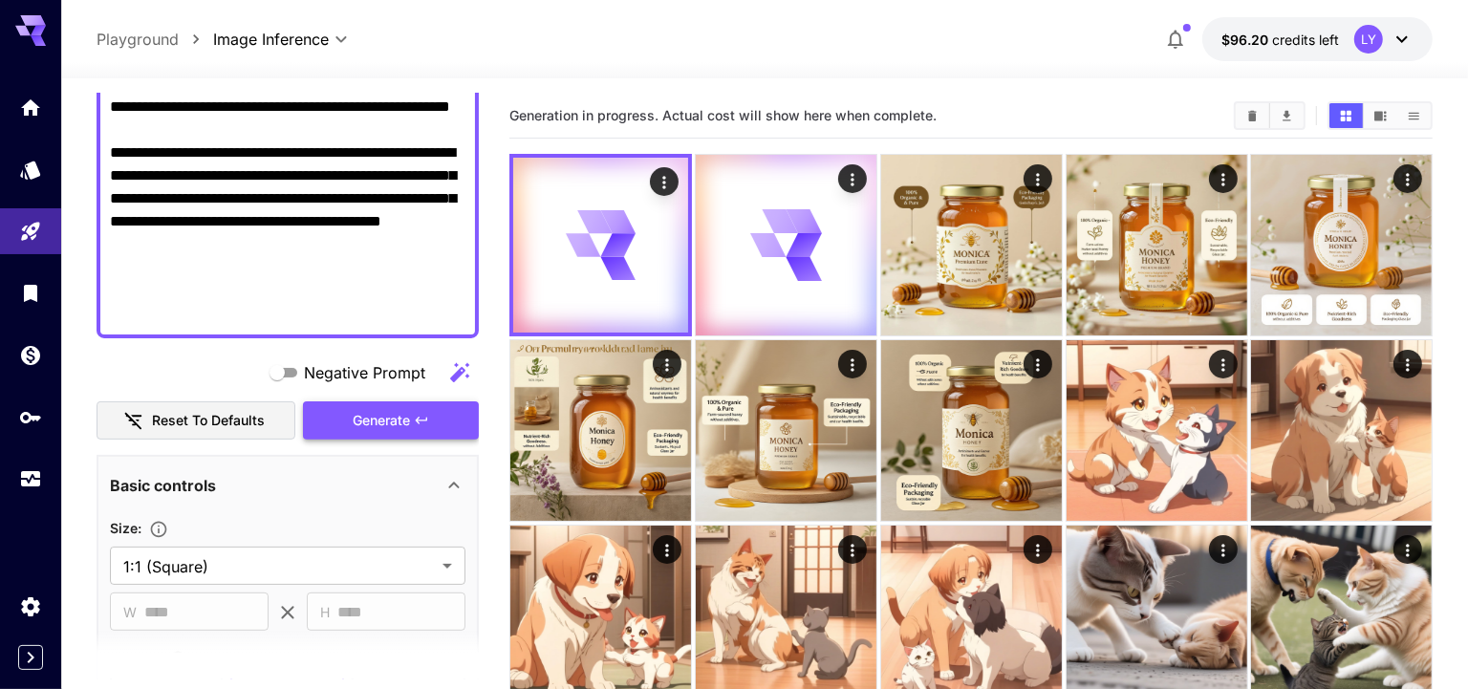
click at [387, 422] on span "Generate" at bounding box center [381, 421] width 57 height 24
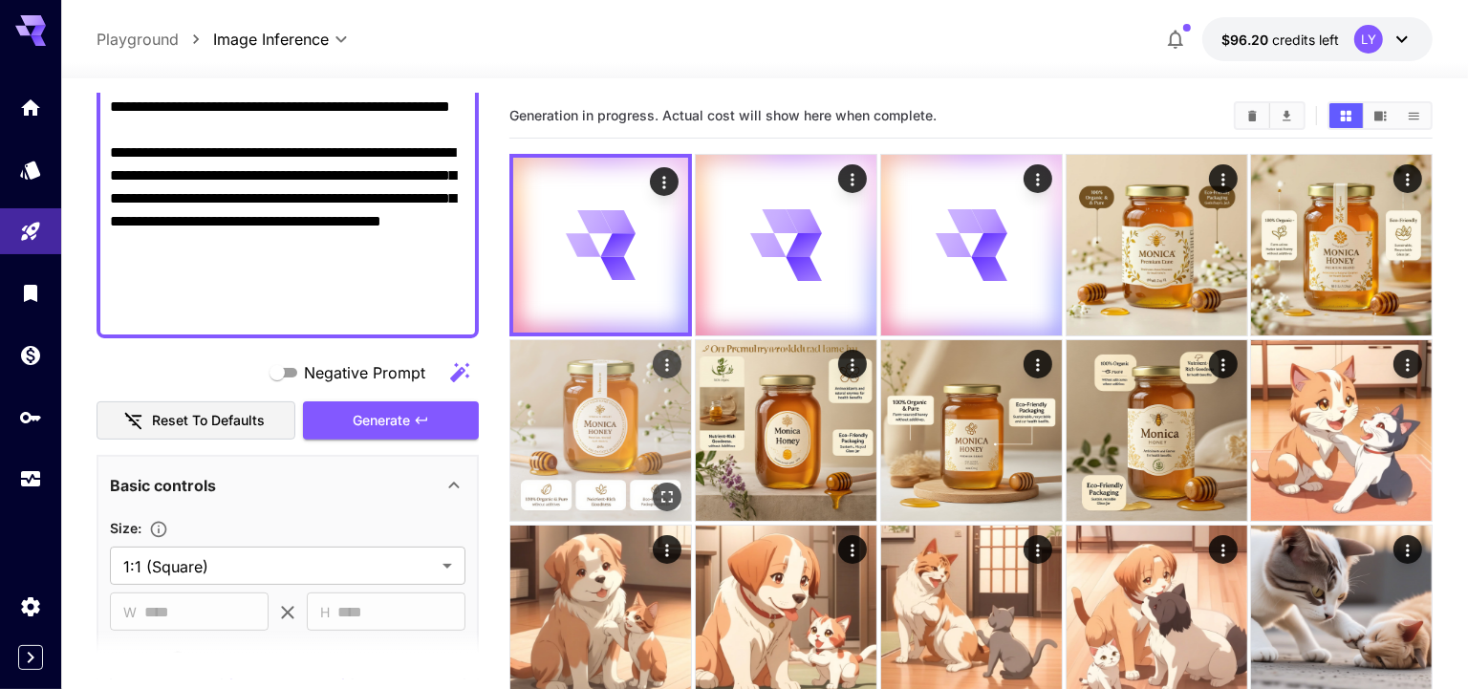
click at [582, 426] on img at bounding box center [600, 430] width 181 height 181
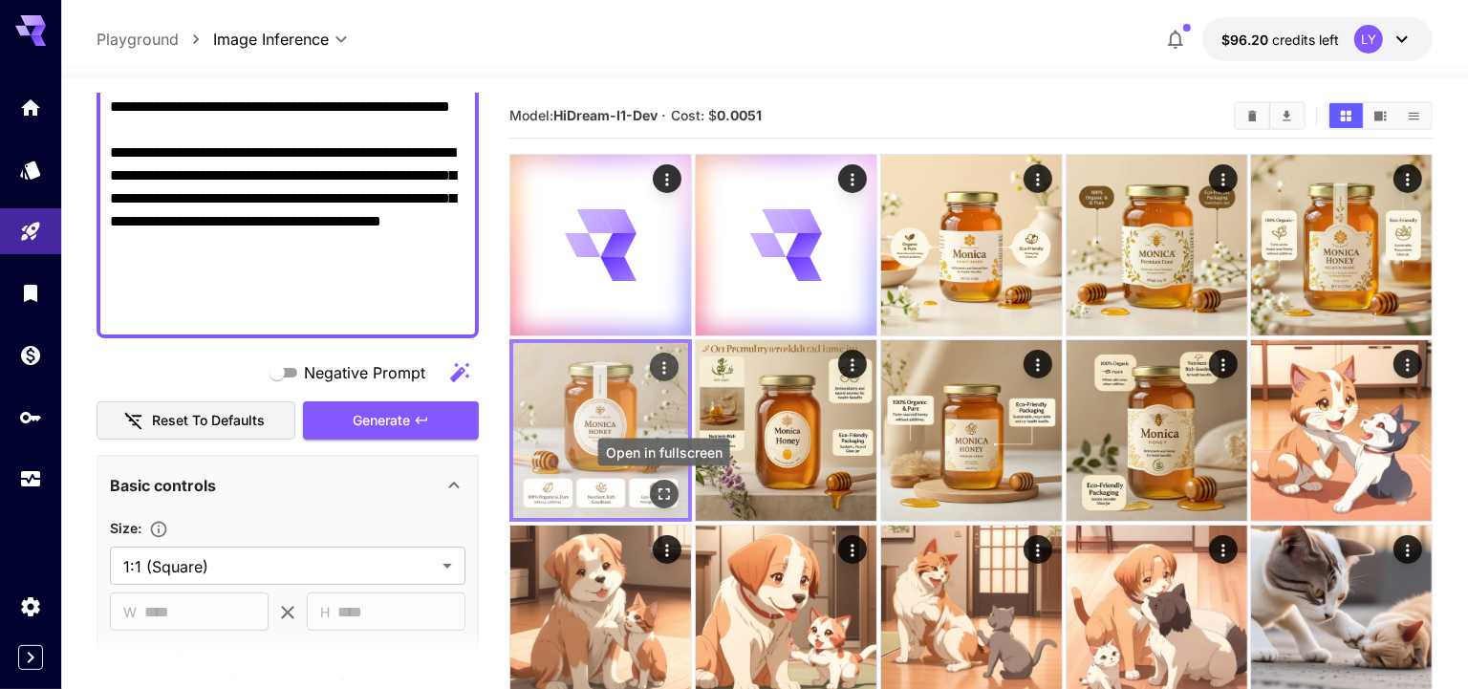
click at [663, 490] on icon "Open in fullscreen" at bounding box center [664, 494] width 19 height 19
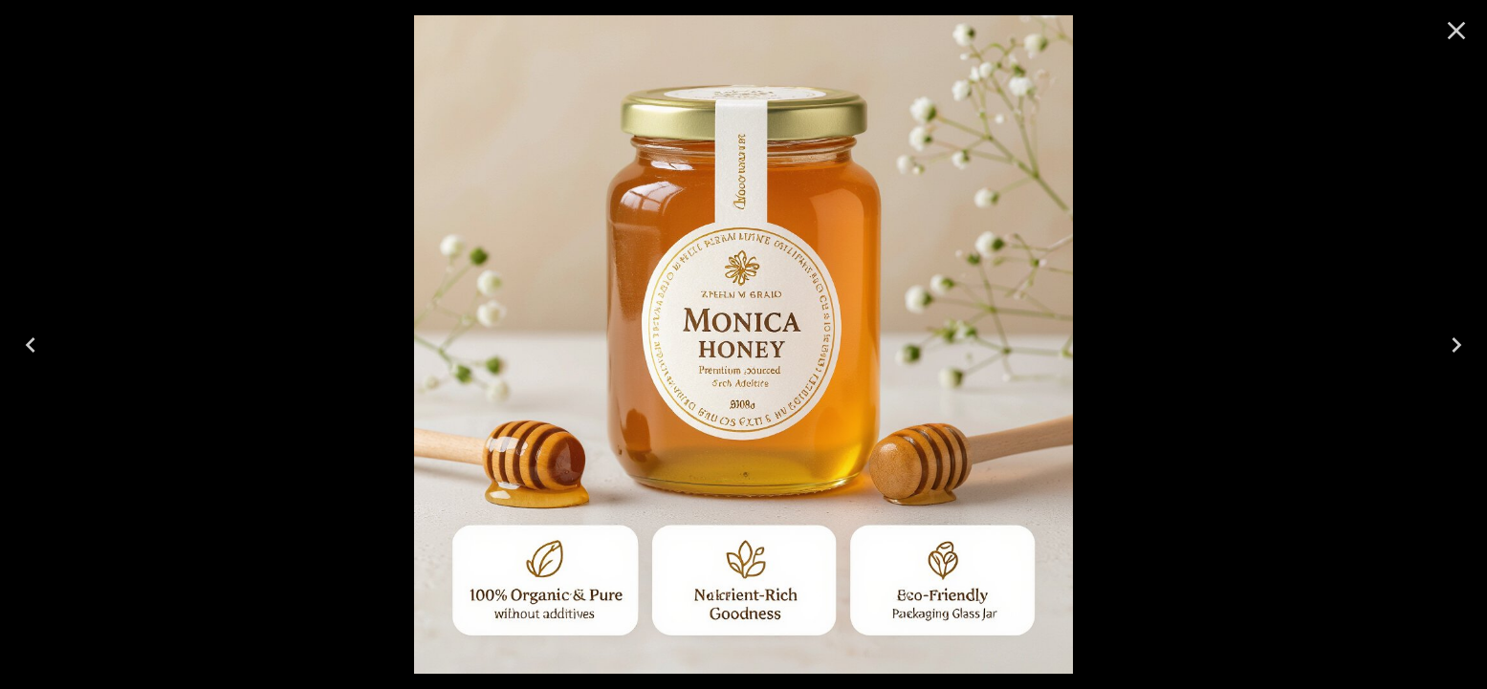
click at [40, 346] on icon "Previous" at bounding box center [30, 345] width 31 height 31
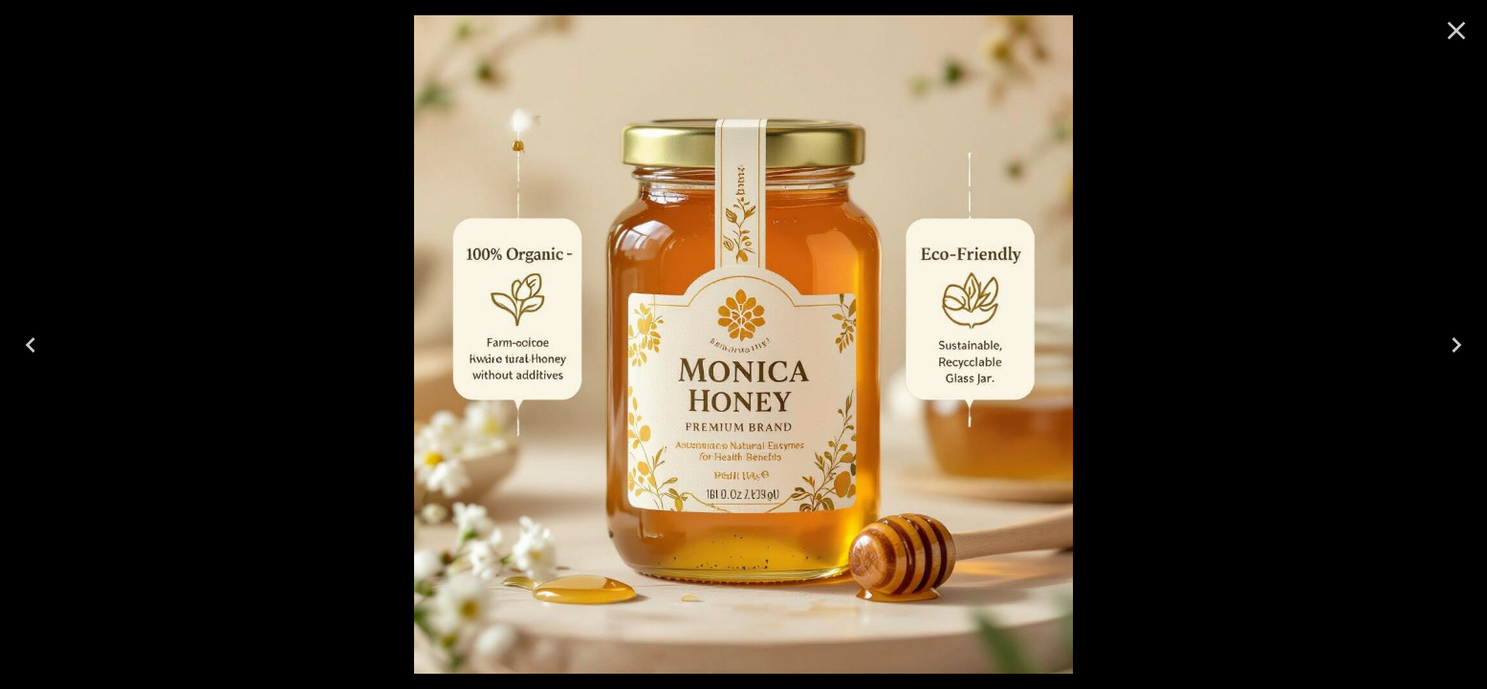
click at [40, 346] on icon "Previous" at bounding box center [30, 345] width 31 height 31
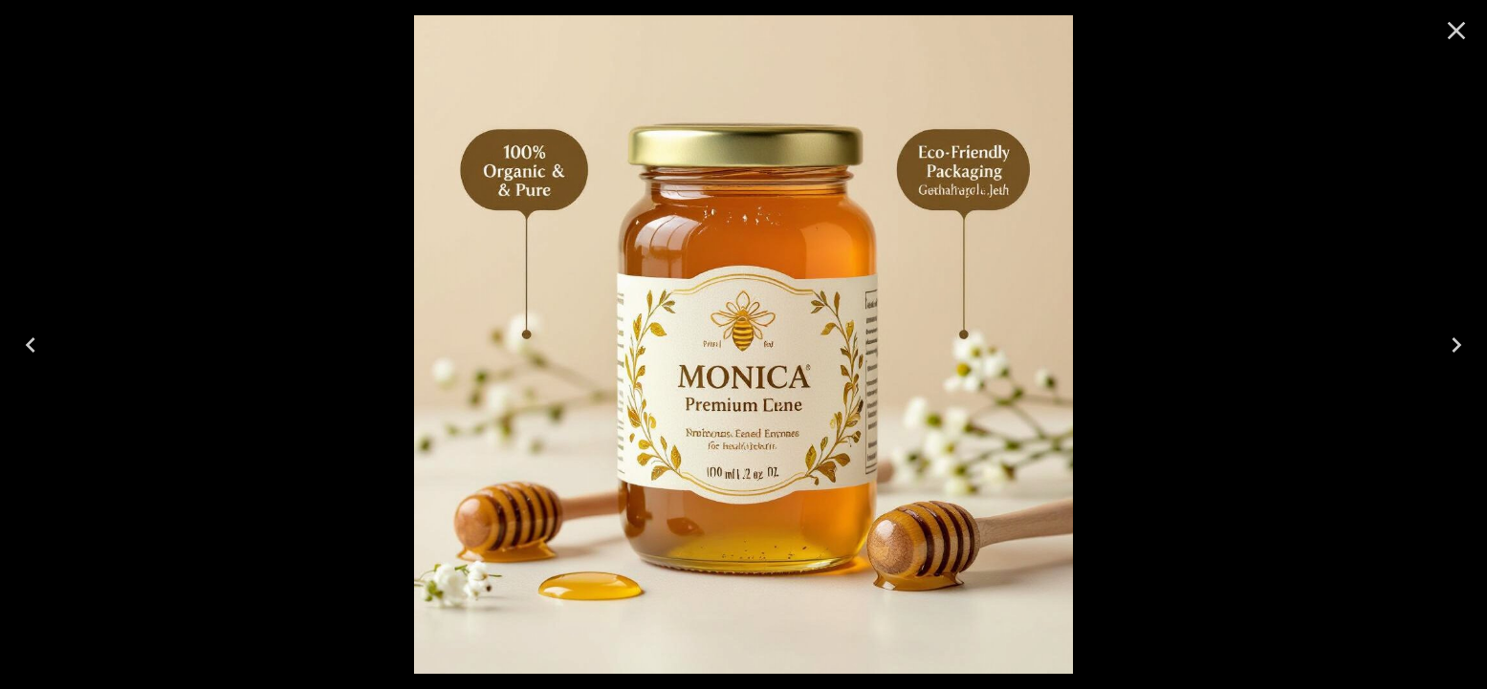
click at [40, 346] on icon "Previous" at bounding box center [30, 345] width 31 height 31
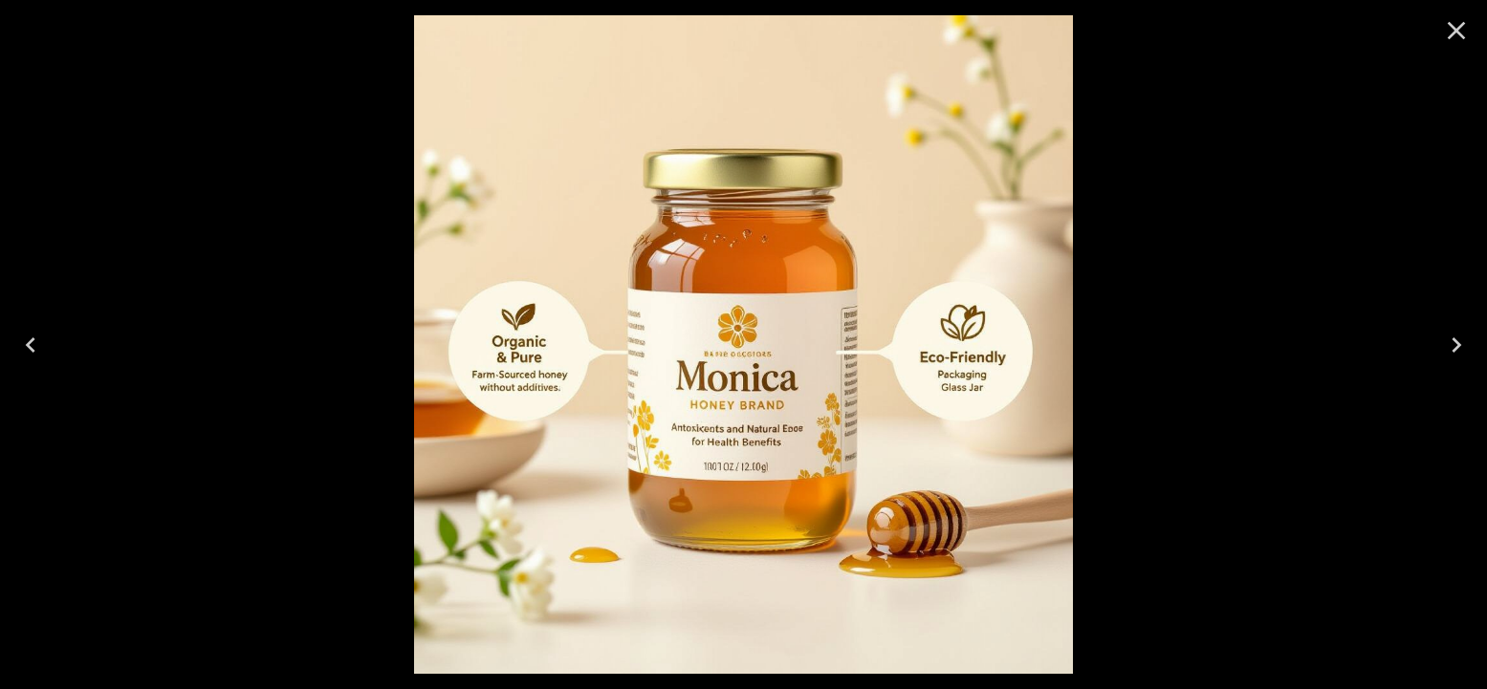
click at [40, 346] on icon "Previous" at bounding box center [30, 345] width 31 height 31
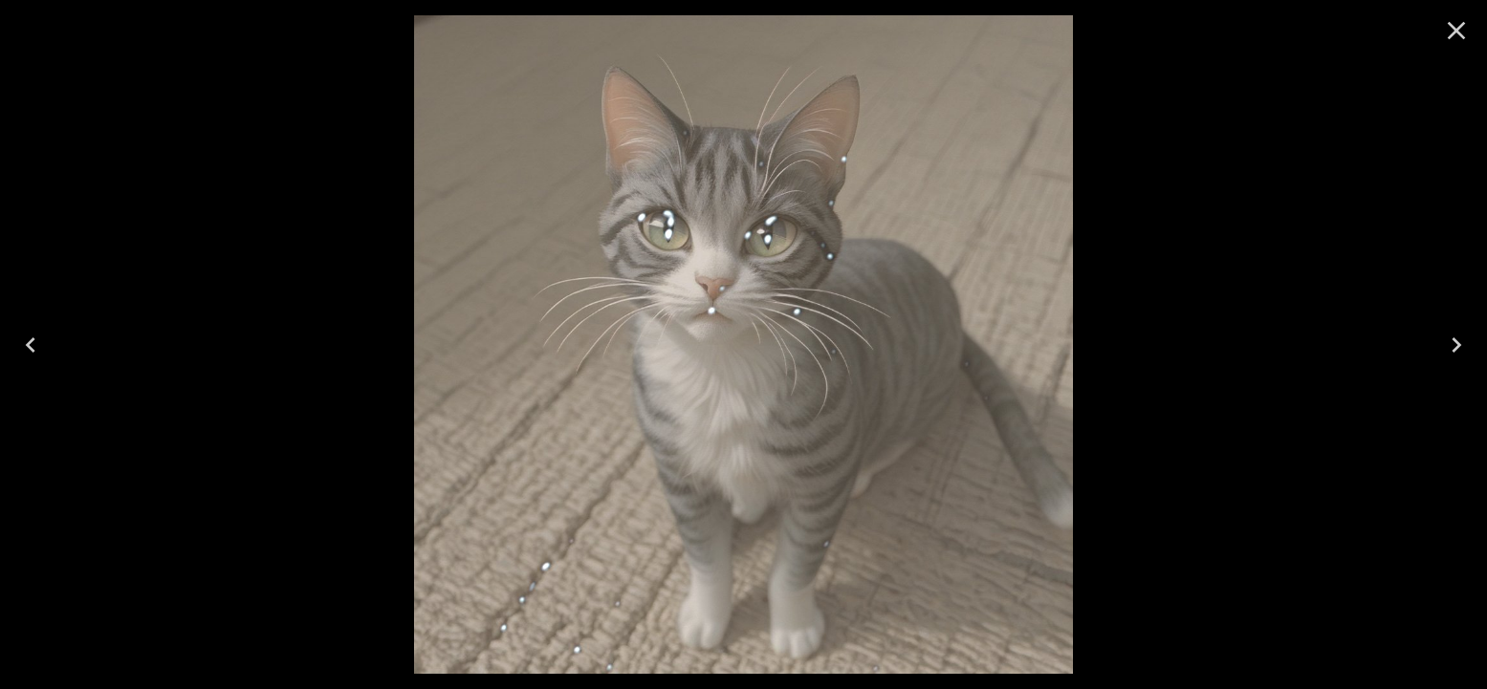
click at [1449, 21] on icon "Close" at bounding box center [1456, 30] width 31 height 31
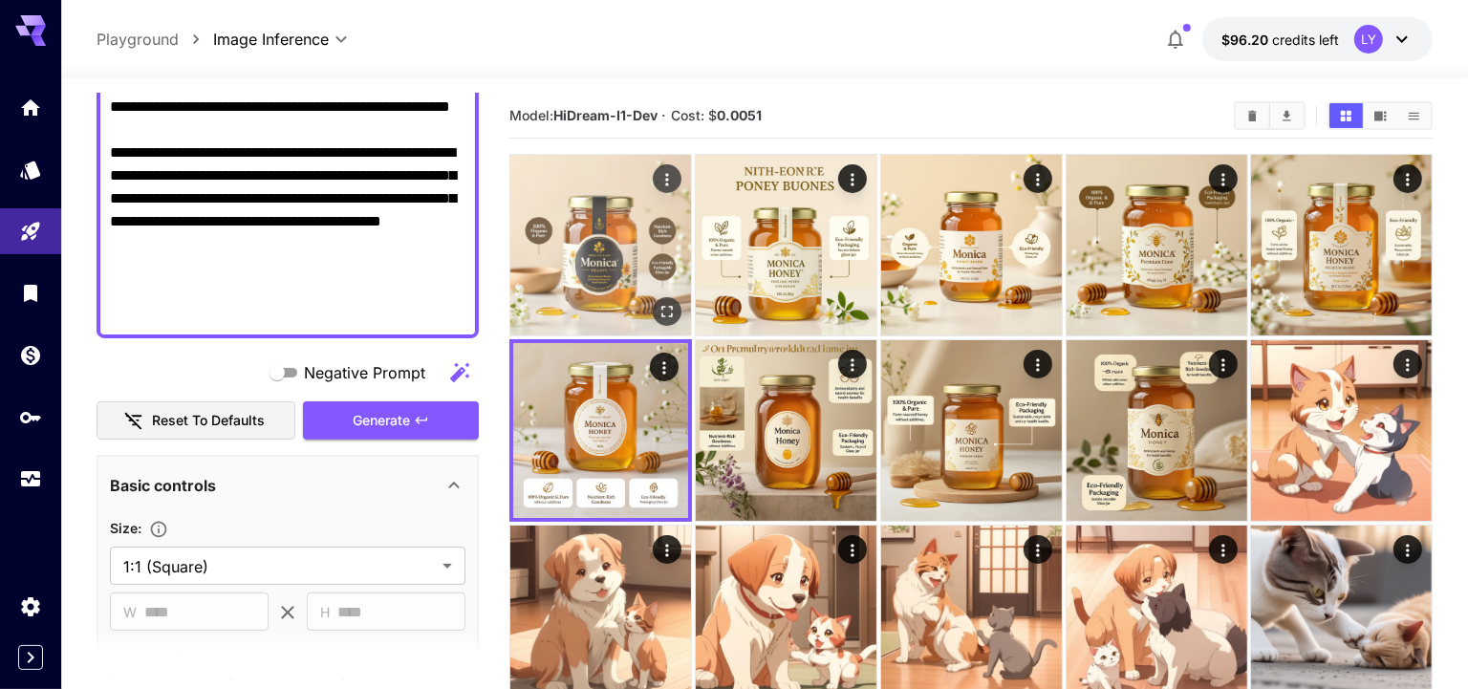
click at [554, 273] on img at bounding box center [600, 245] width 181 height 181
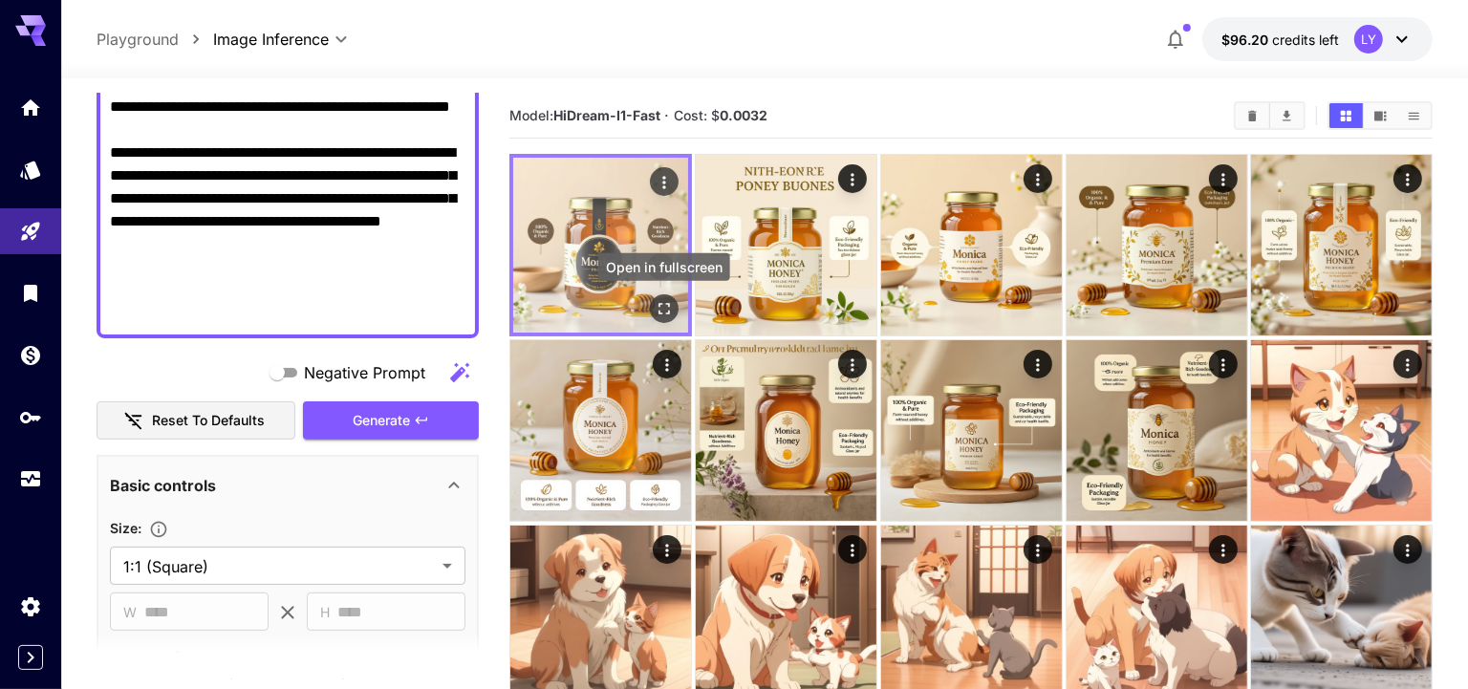
click at [665, 304] on icon "Open in fullscreen" at bounding box center [664, 308] width 19 height 19
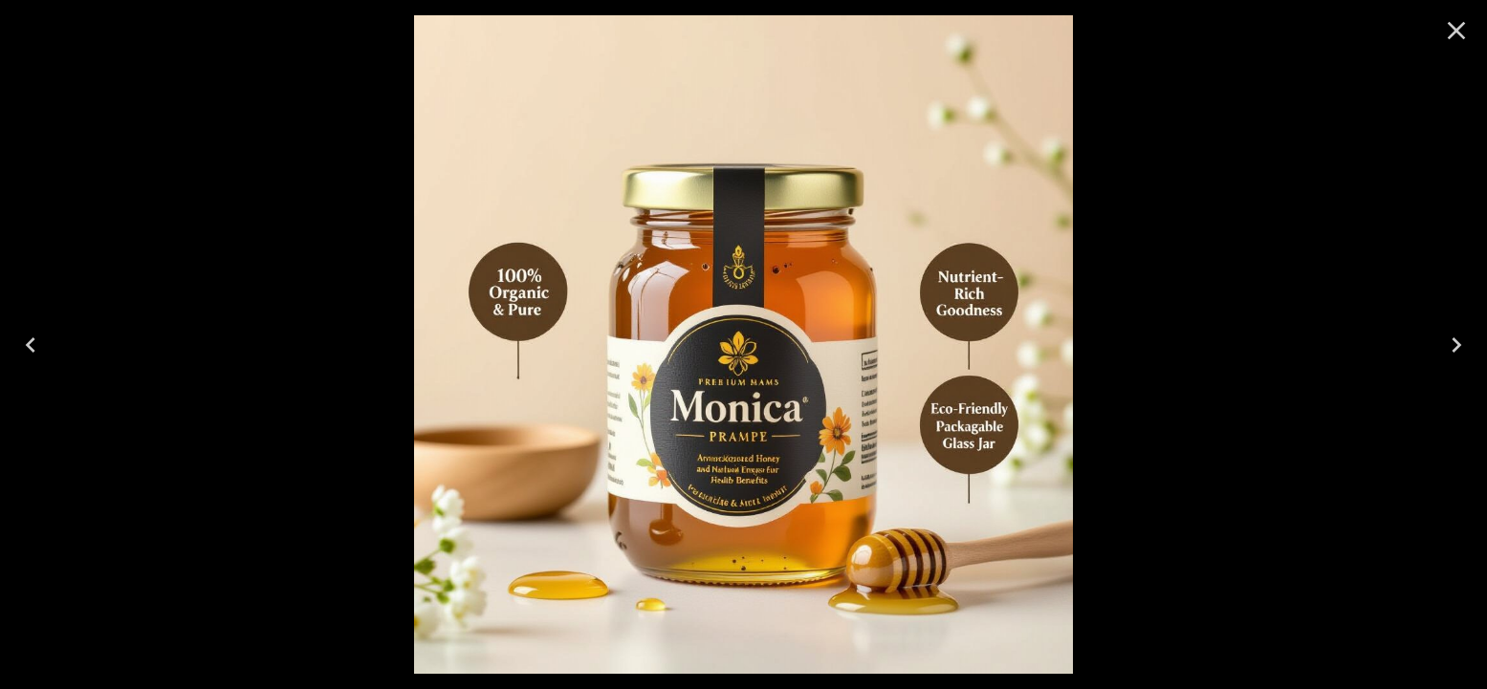
click at [1460, 343] on icon "Next" at bounding box center [1456, 345] width 31 height 31
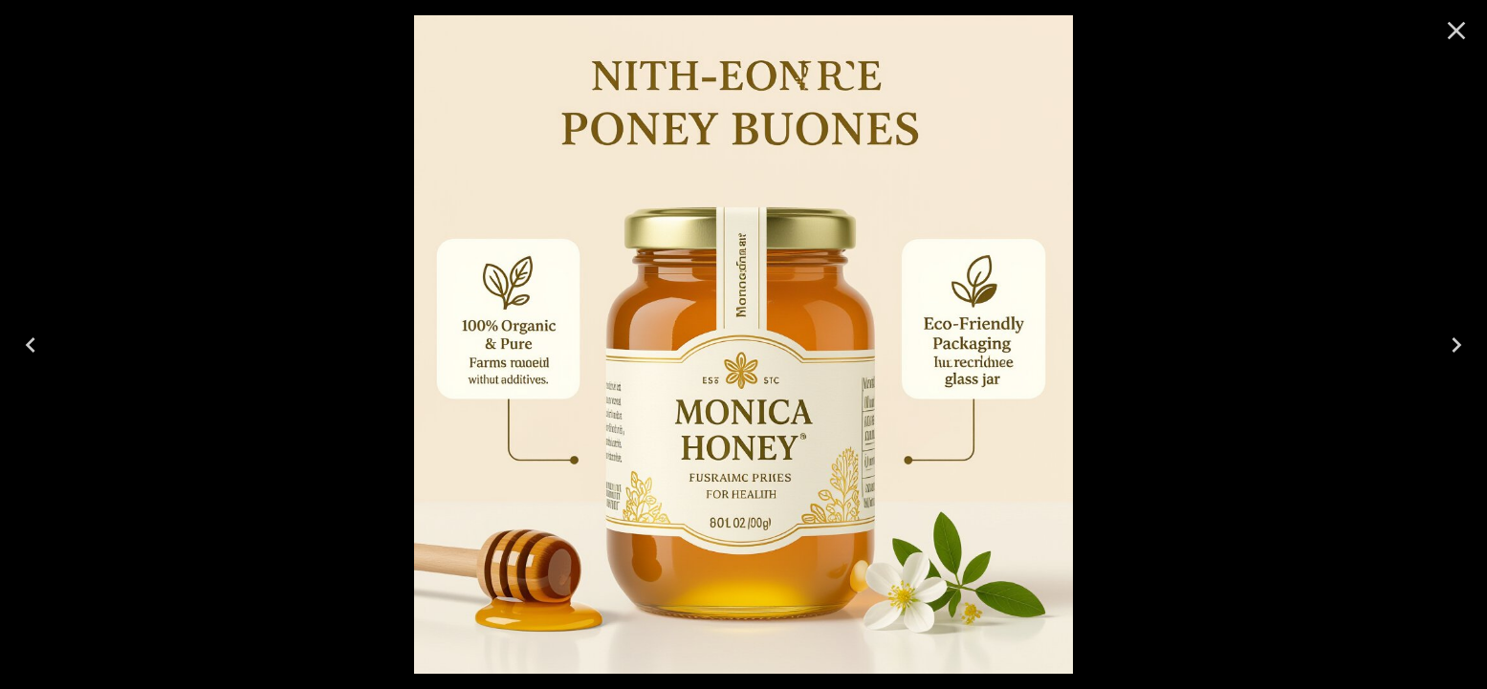
click at [1460, 343] on icon "Next" at bounding box center [1456, 345] width 31 height 31
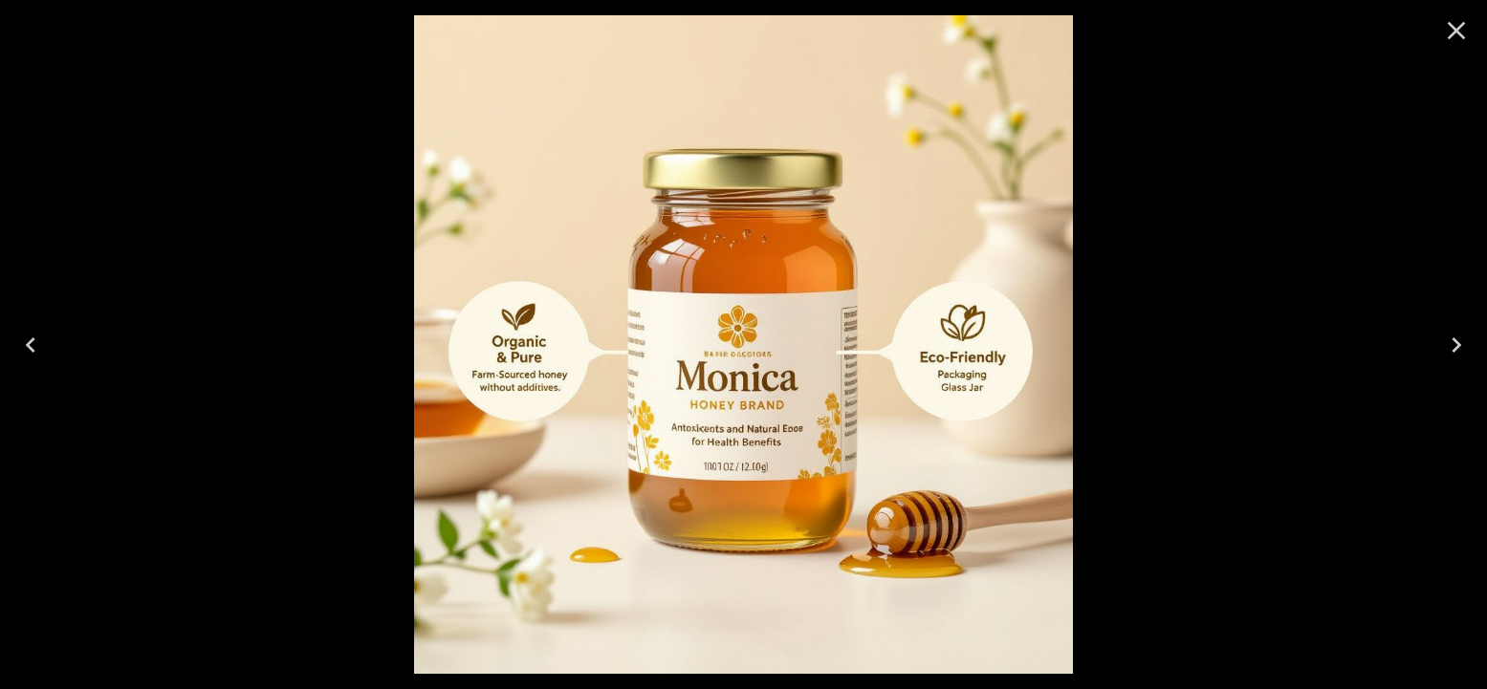
click at [1451, 28] on icon "Close" at bounding box center [1456, 31] width 18 height 18
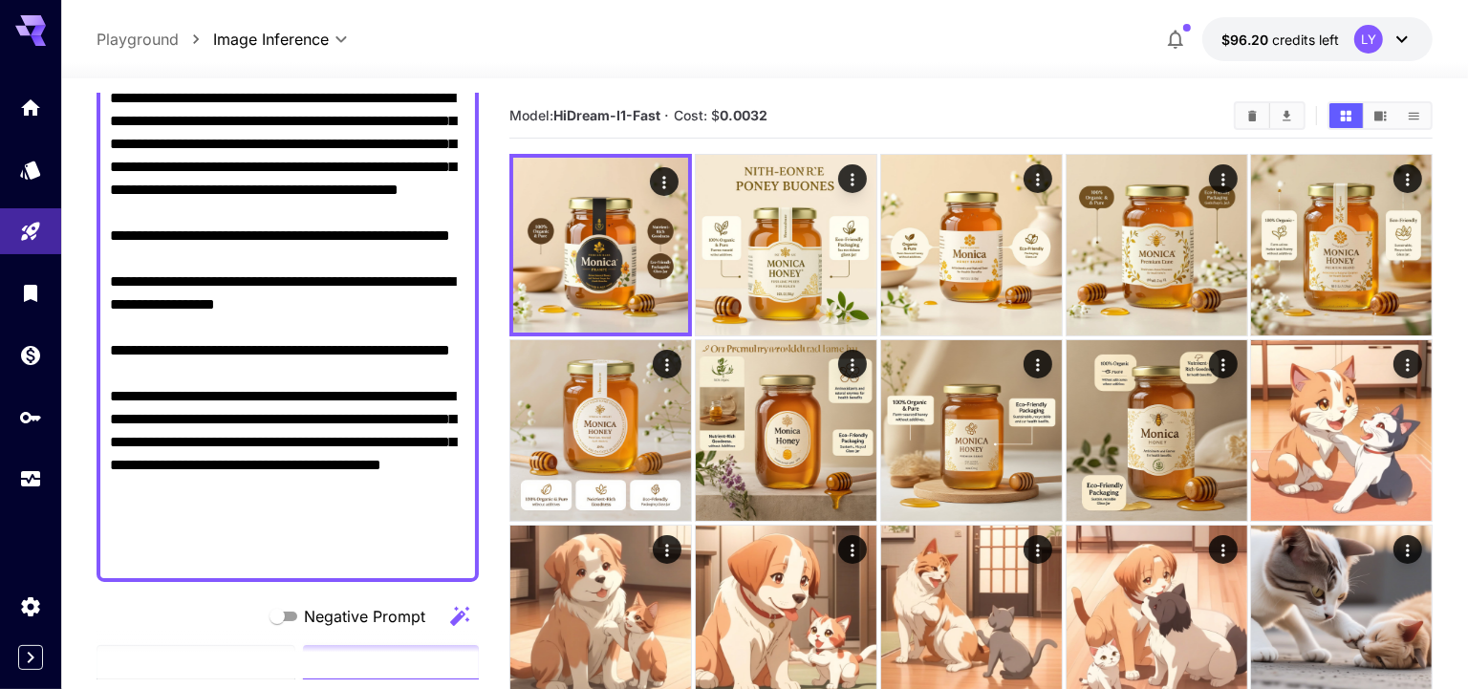
scroll to position [0, 0]
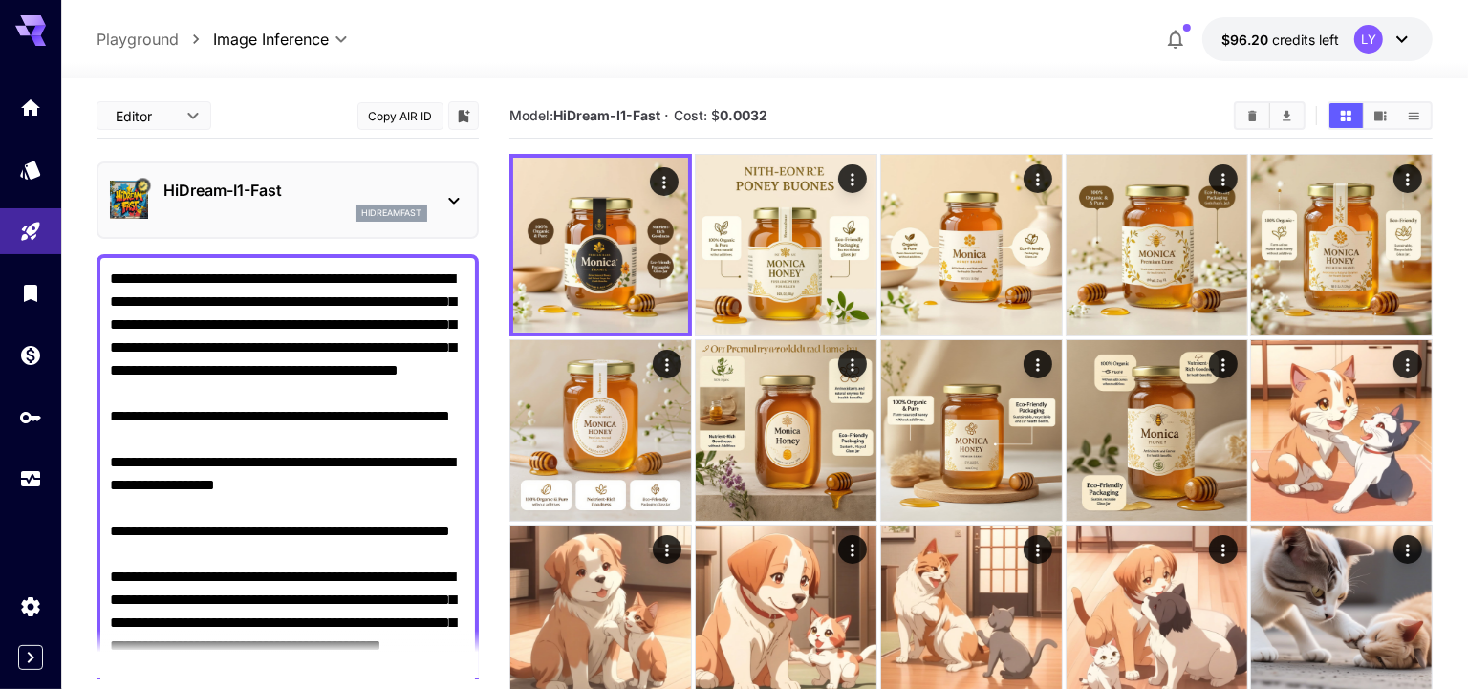
click at [327, 205] on div "hidreamfast" at bounding box center [295, 213] width 264 height 17
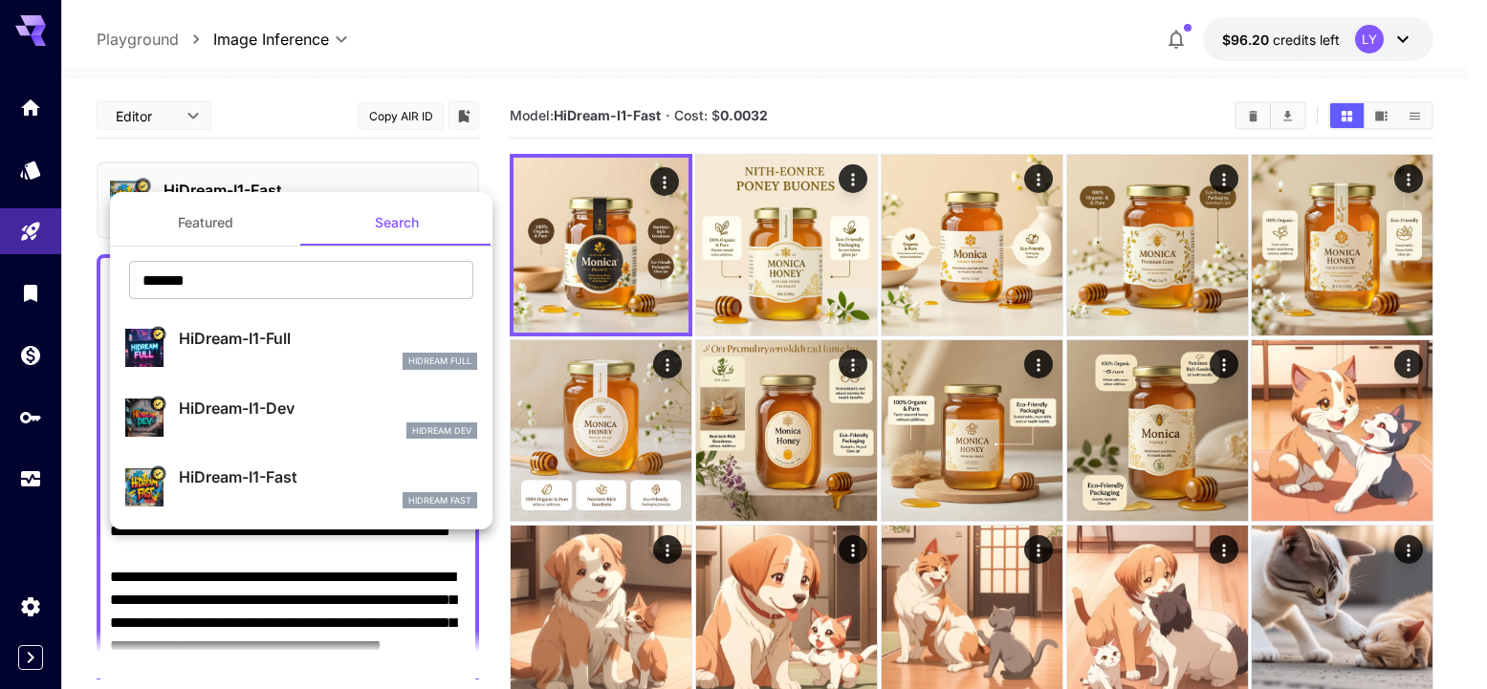
click at [318, 348] on p "HiDream-I1-Full" at bounding box center [328, 338] width 298 height 23
type input "**"
type input "***"
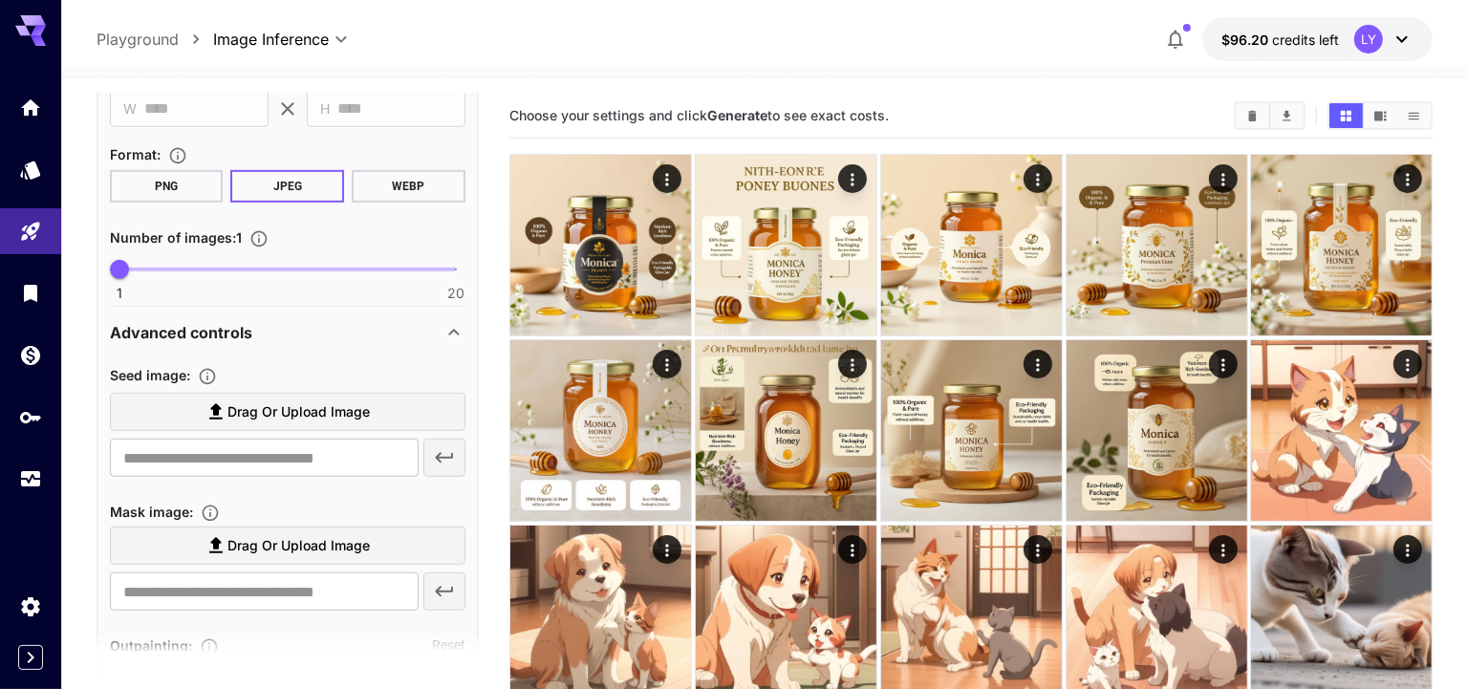
scroll to position [945, 0]
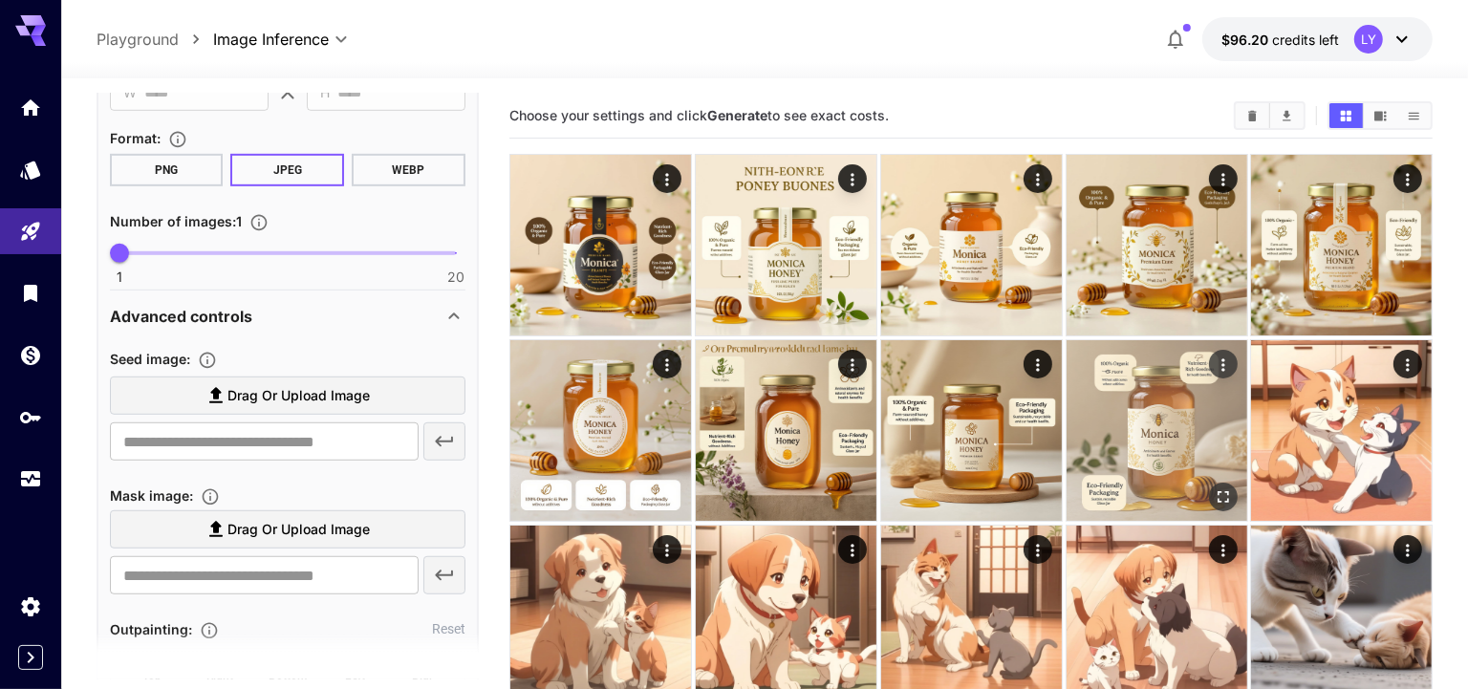
click at [1183, 437] on img at bounding box center [1157, 430] width 181 height 181
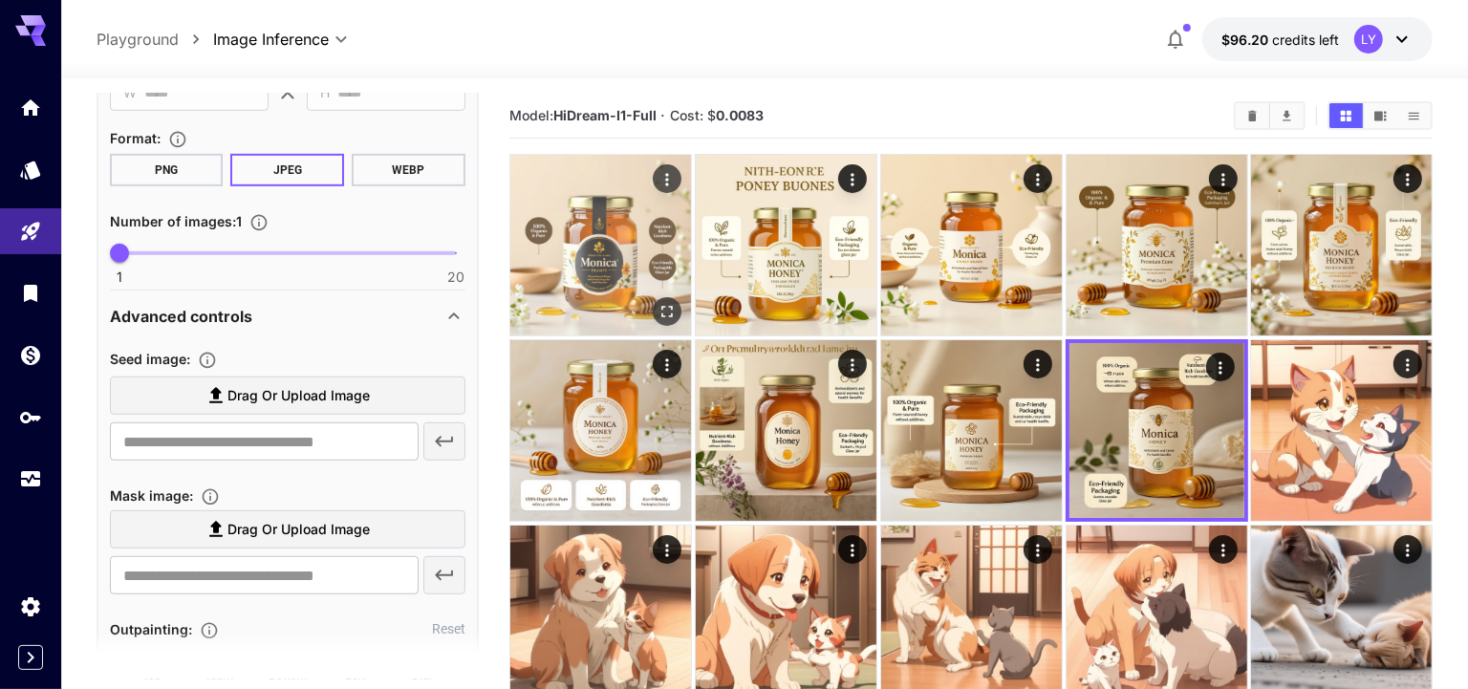
click at [576, 256] on img at bounding box center [600, 245] width 181 height 181
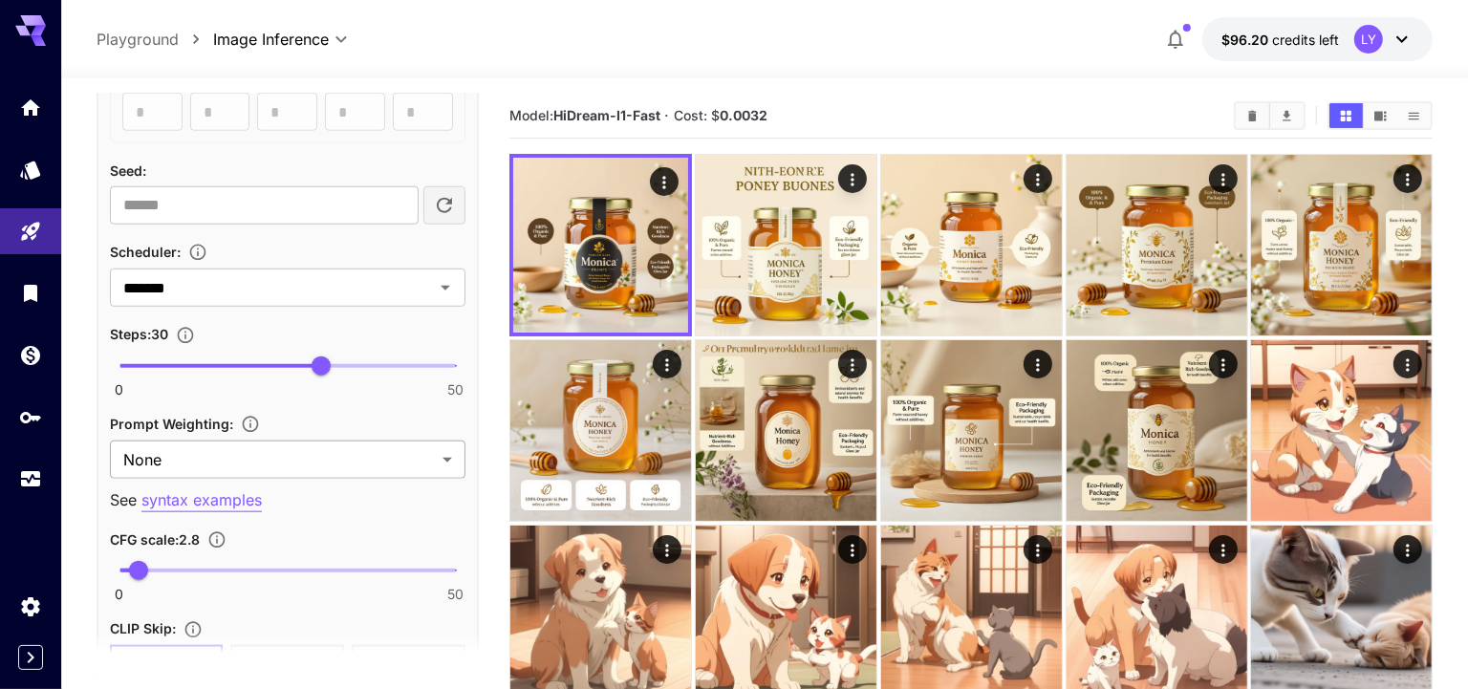
scroll to position [1540, 0]
type input "**"
drag, startPoint x: 328, startPoint y: 356, endPoint x: 484, endPoint y: 361, distance: 155.9
type input "*"
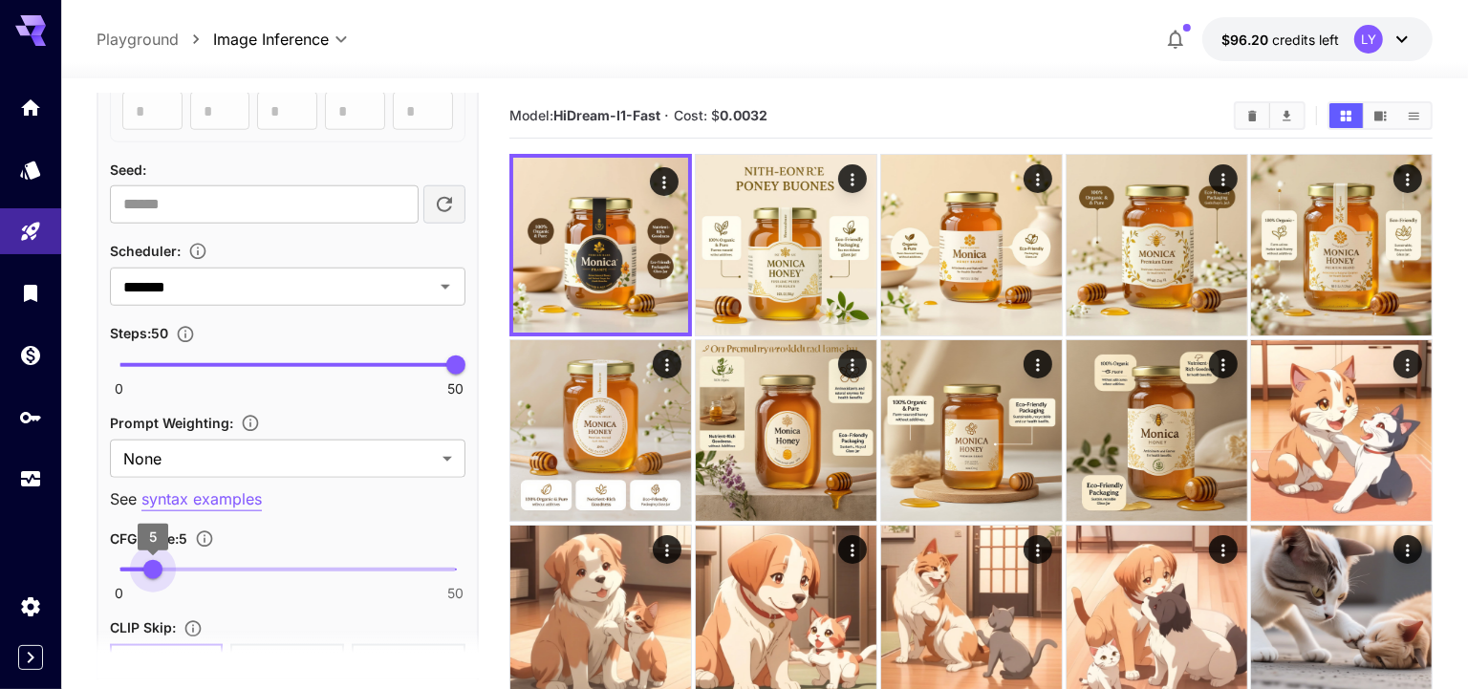
drag, startPoint x: 139, startPoint y: 568, endPoint x: 153, endPoint y: 566, distance: 14.5
click at [153, 566] on span "5" at bounding box center [152, 569] width 19 height 19
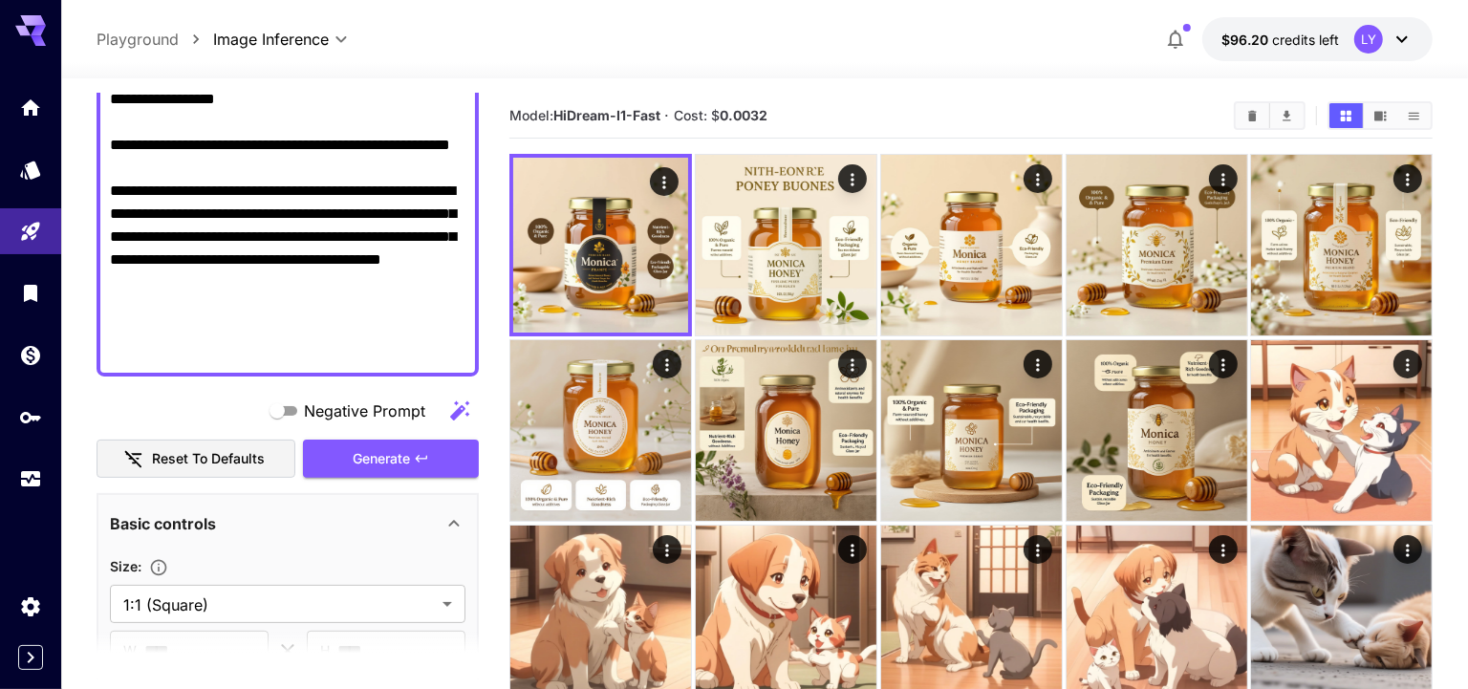
scroll to position [431, 0]
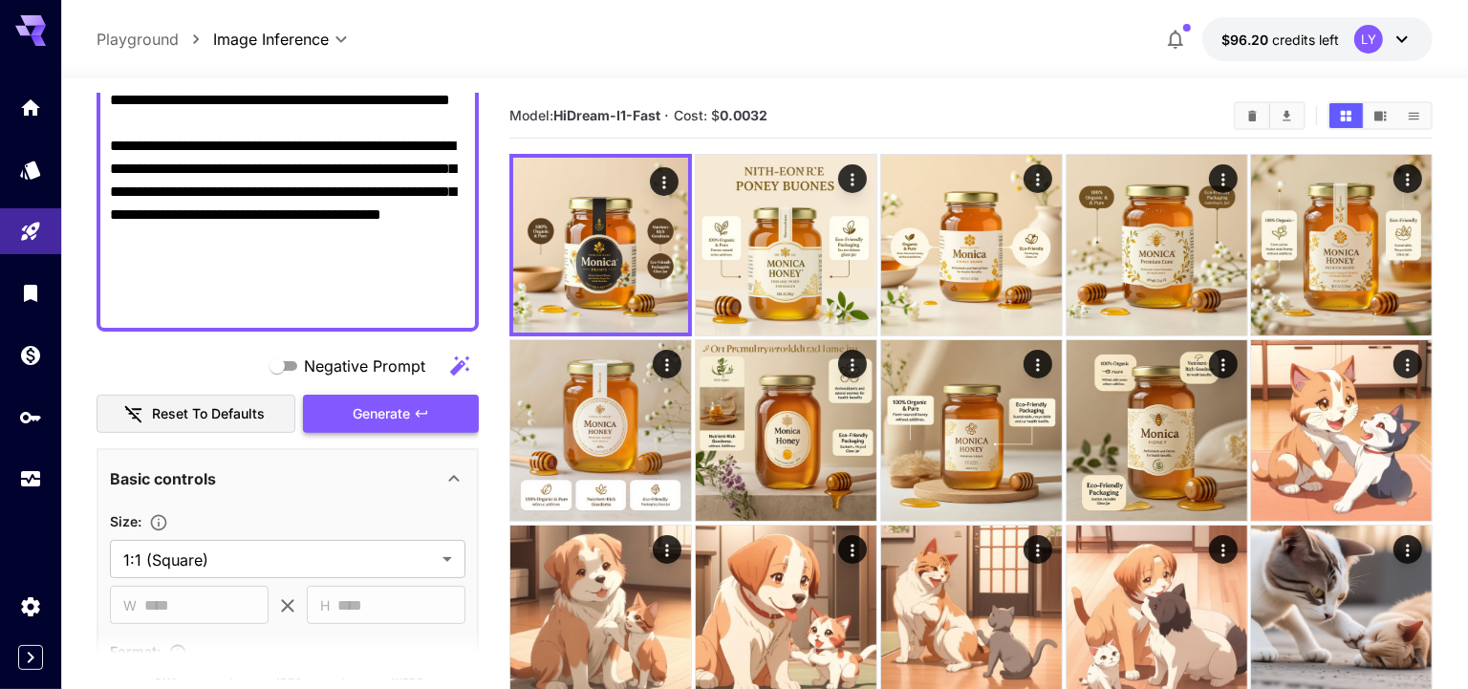
click at [390, 415] on span "Generate" at bounding box center [381, 414] width 57 height 24
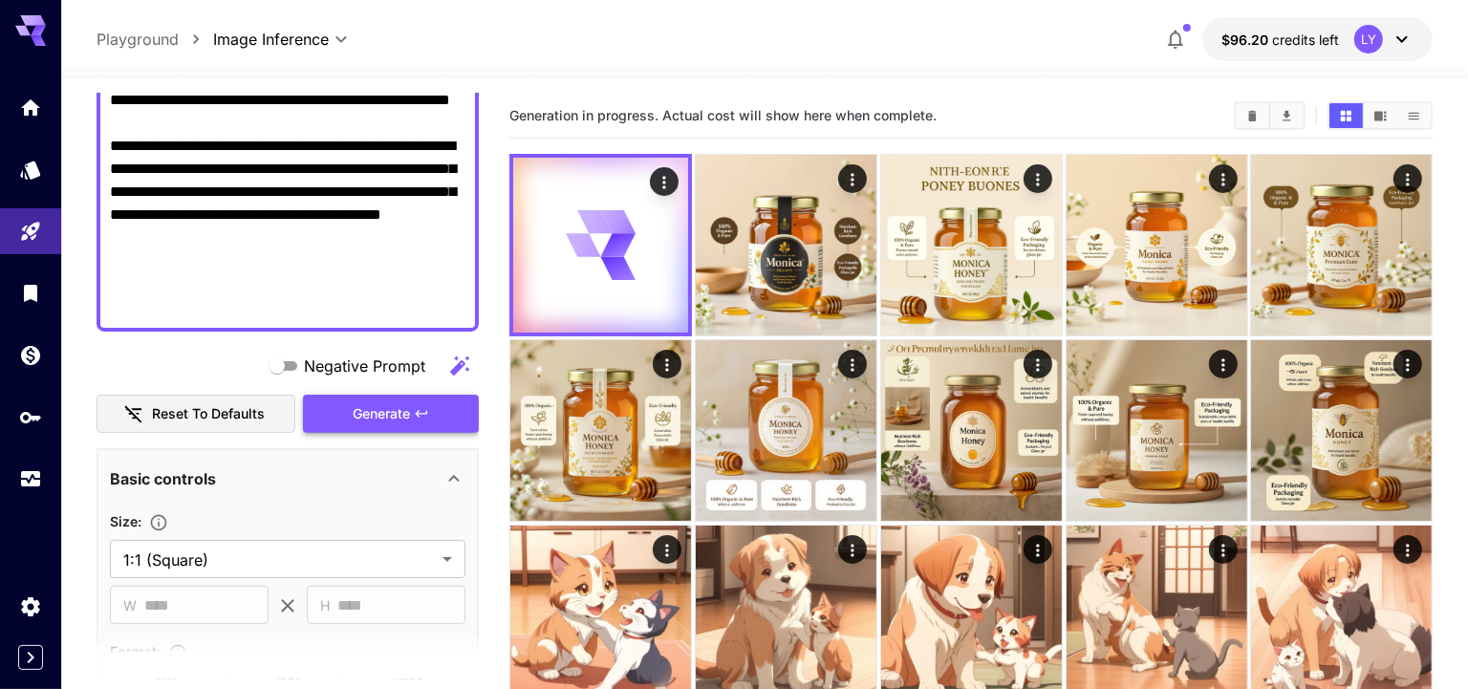
click at [392, 419] on span "Generate" at bounding box center [381, 414] width 57 height 24
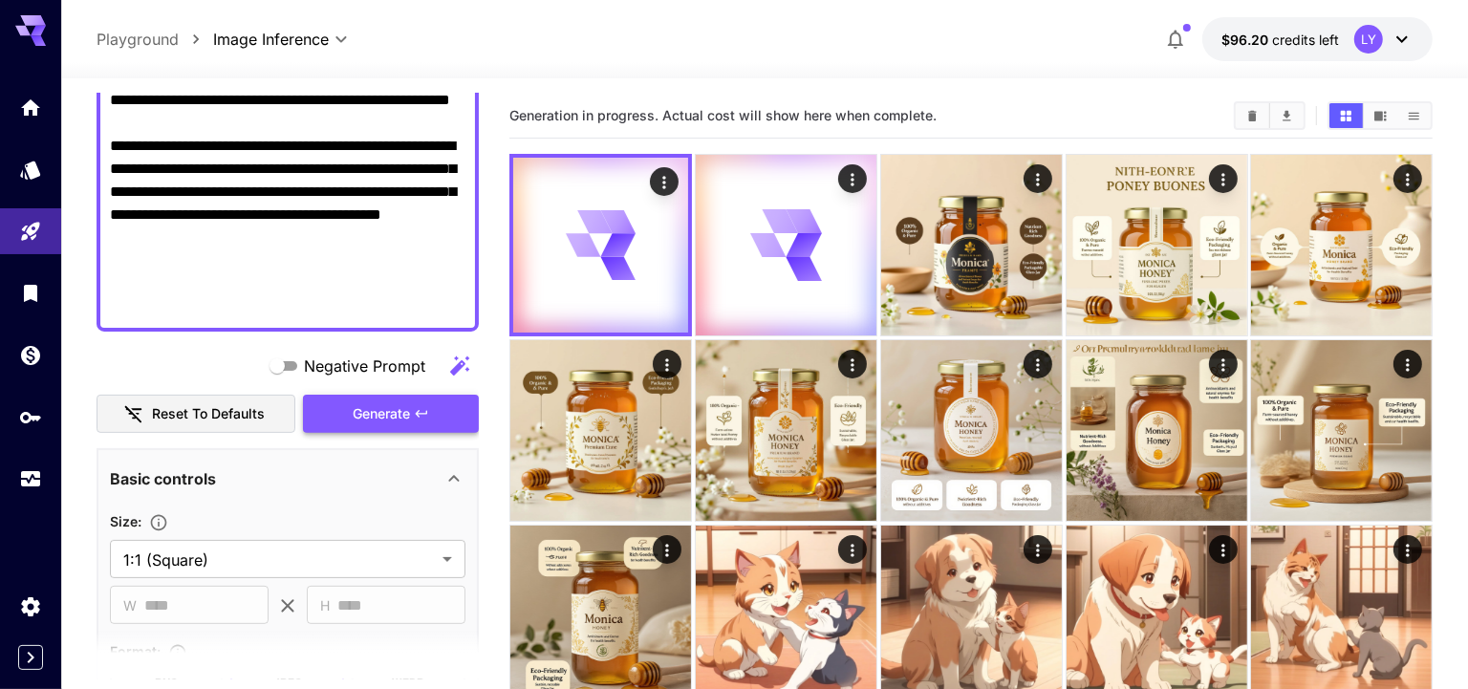
click at [392, 419] on span "Generate" at bounding box center [381, 414] width 57 height 24
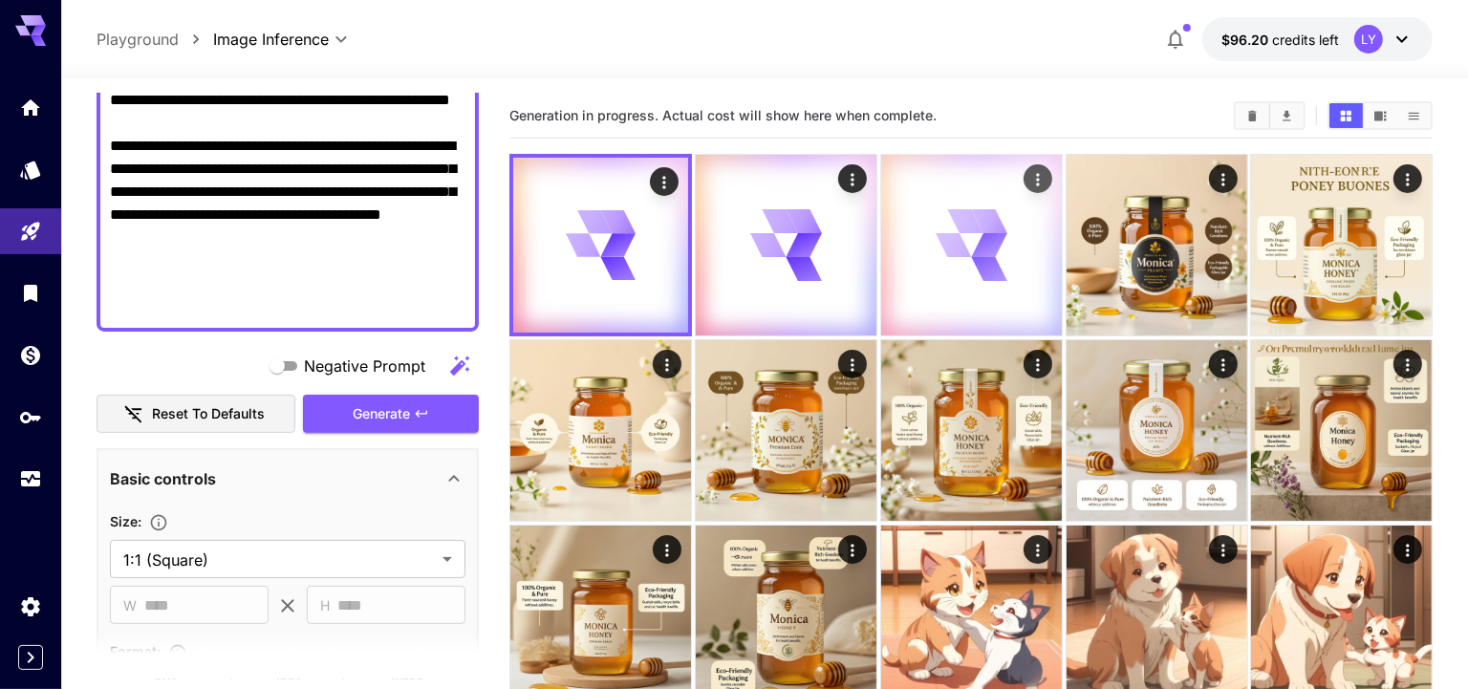
click at [1001, 276] on icon at bounding box center [989, 269] width 38 height 28
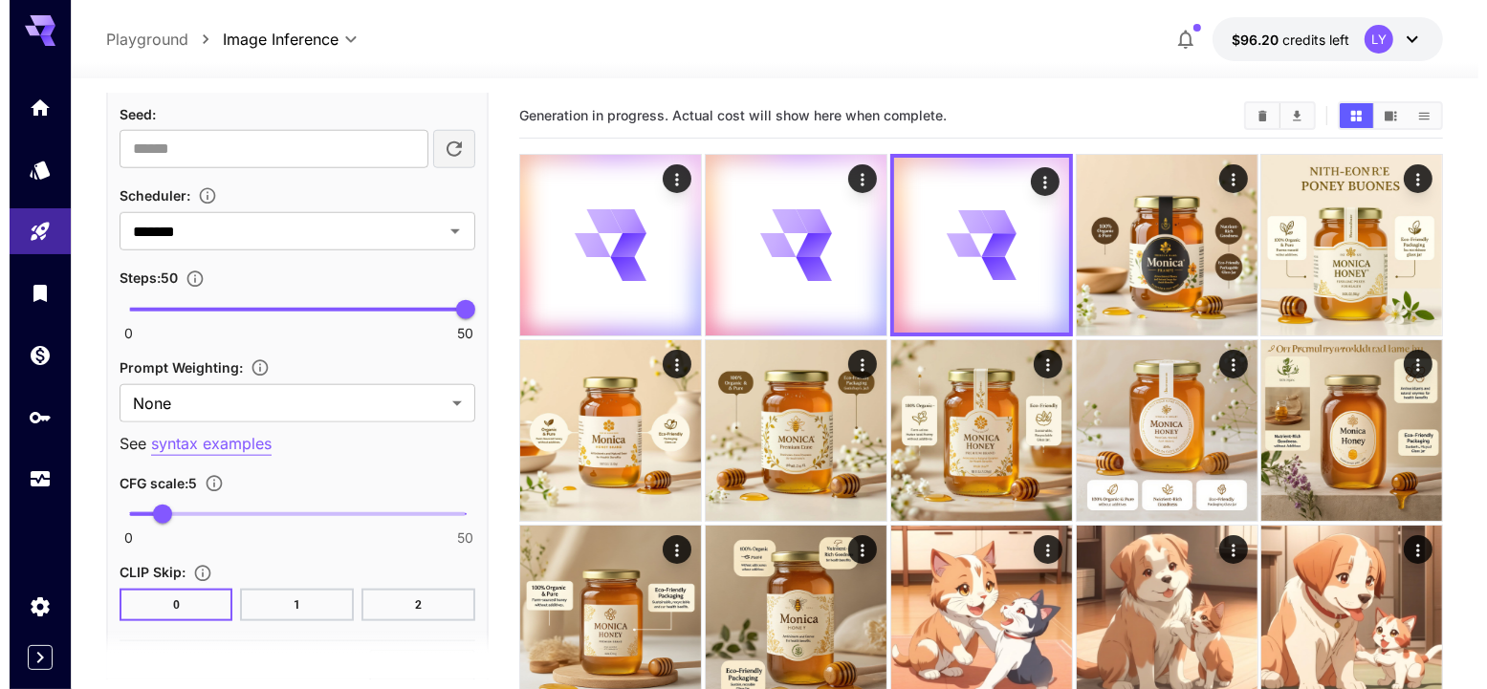
scroll to position [1595, 0]
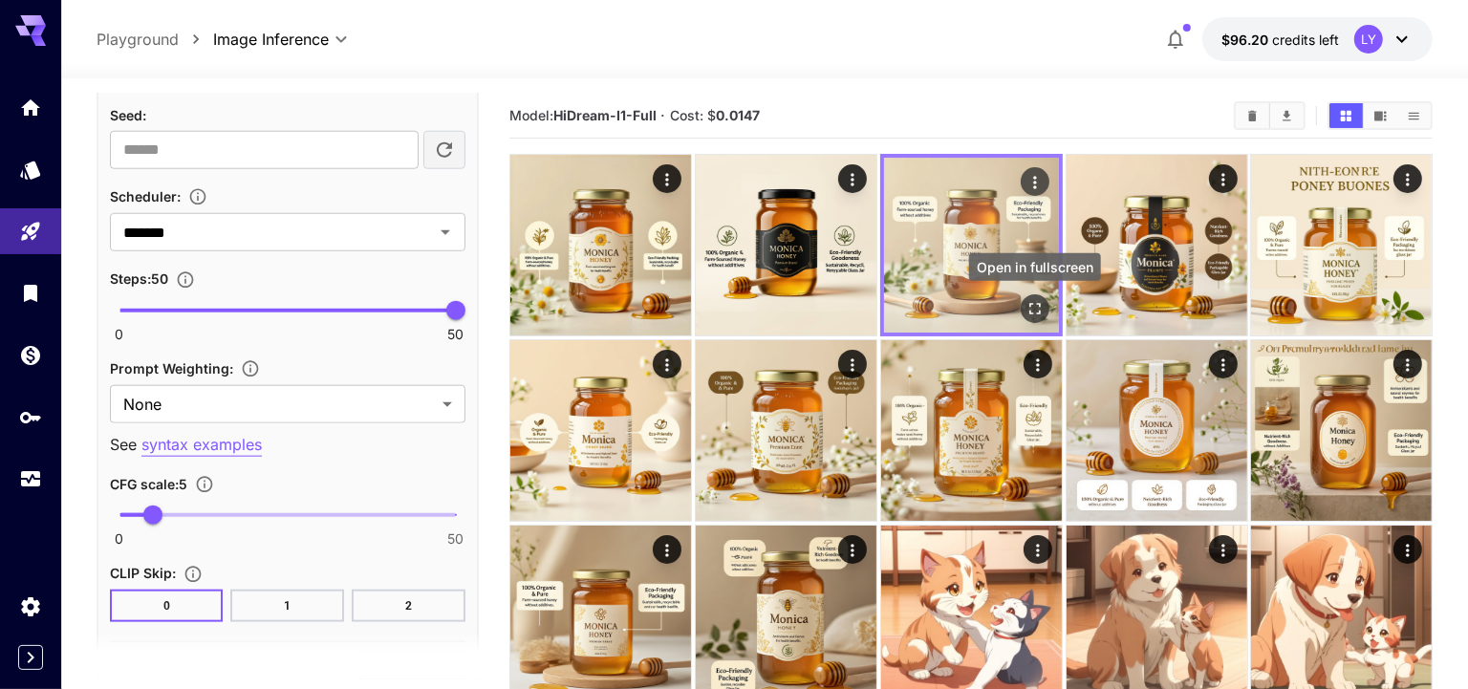
click at [1033, 301] on icon "Open in fullscreen" at bounding box center [1034, 308] width 19 height 19
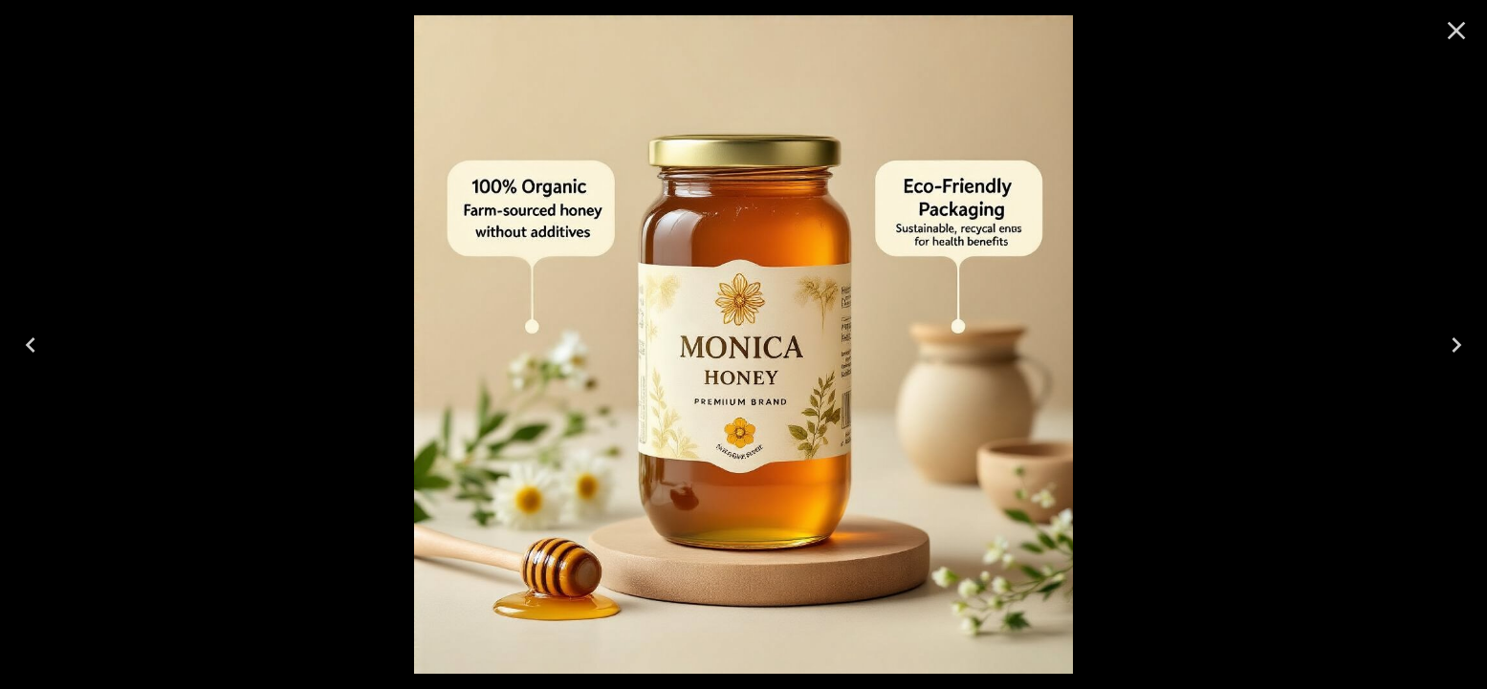
scroll to position [1595, 0]
click at [40, 336] on icon "Previous" at bounding box center [30, 345] width 31 height 31
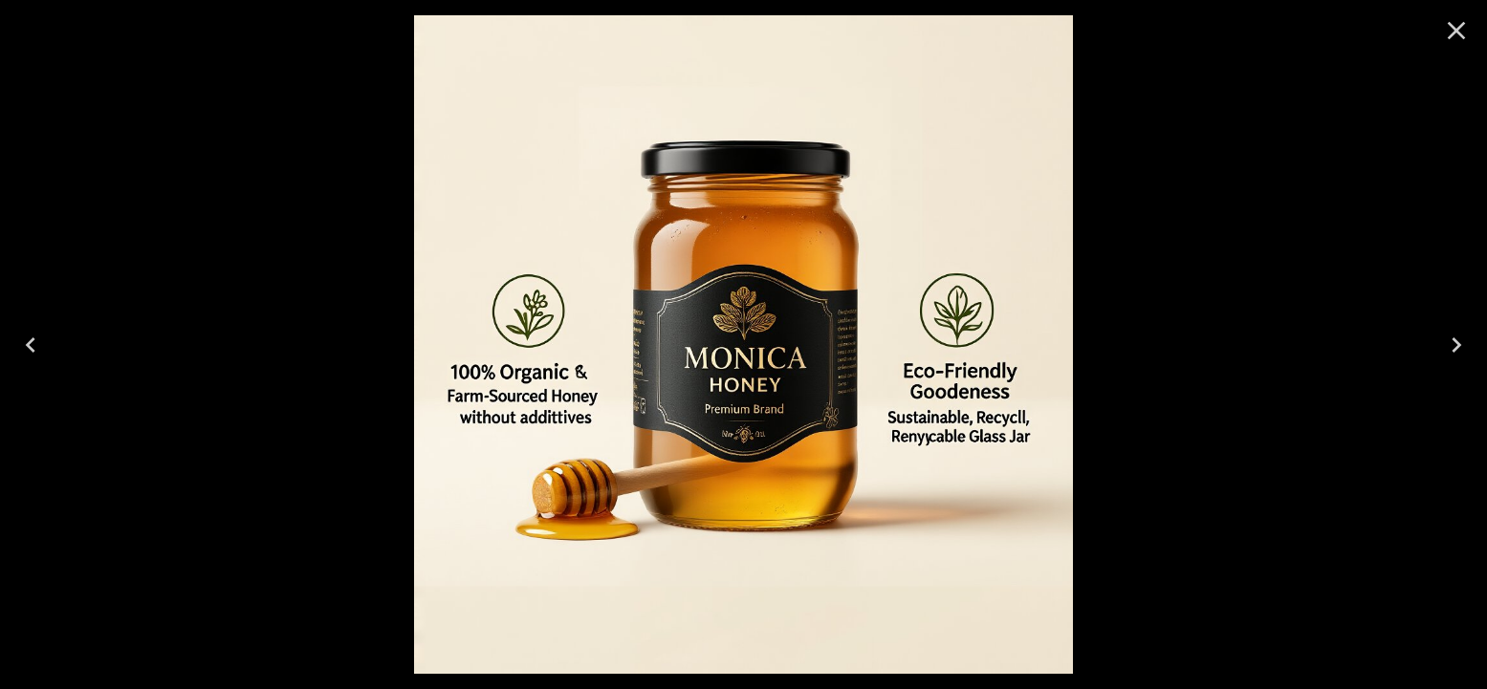
click at [40, 336] on icon "Previous" at bounding box center [30, 345] width 31 height 31
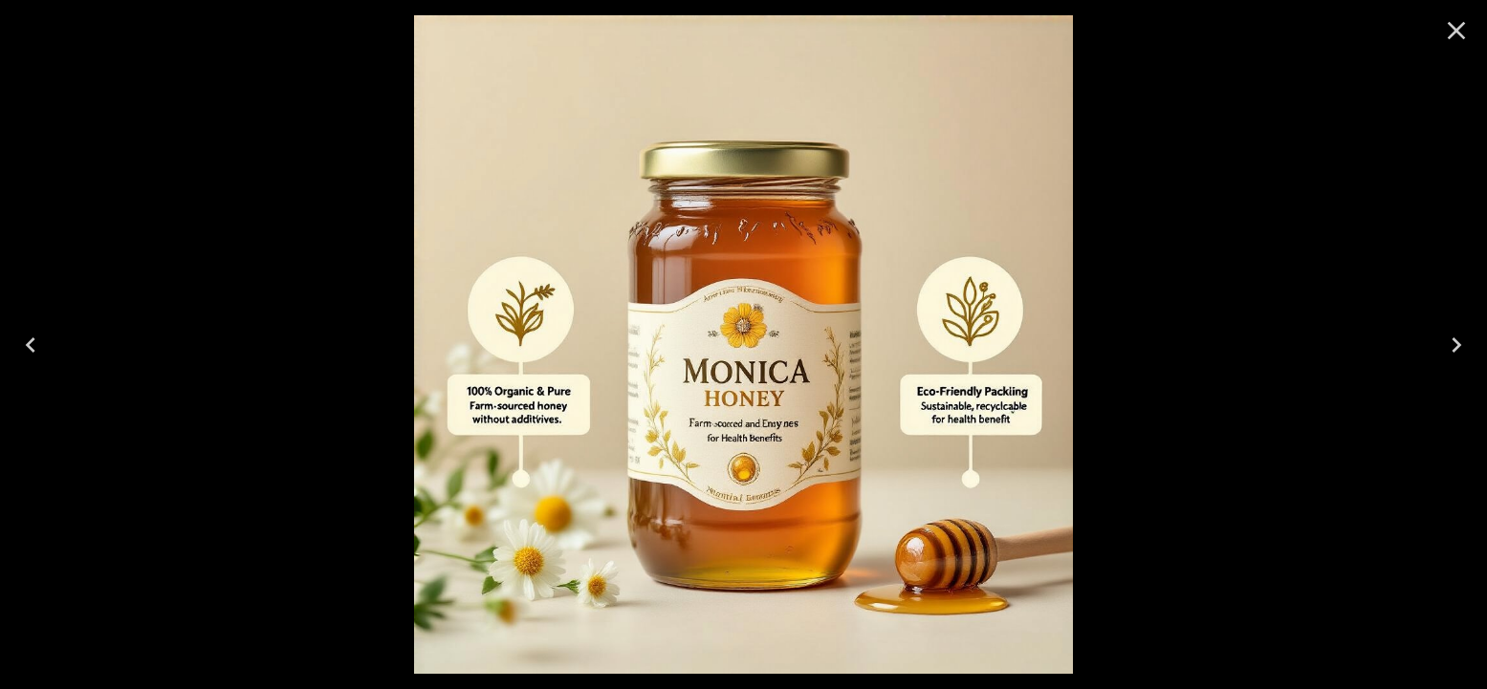
click at [1465, 30] on icon "Close" at bounding box center [1456, 30] width 31 height 31
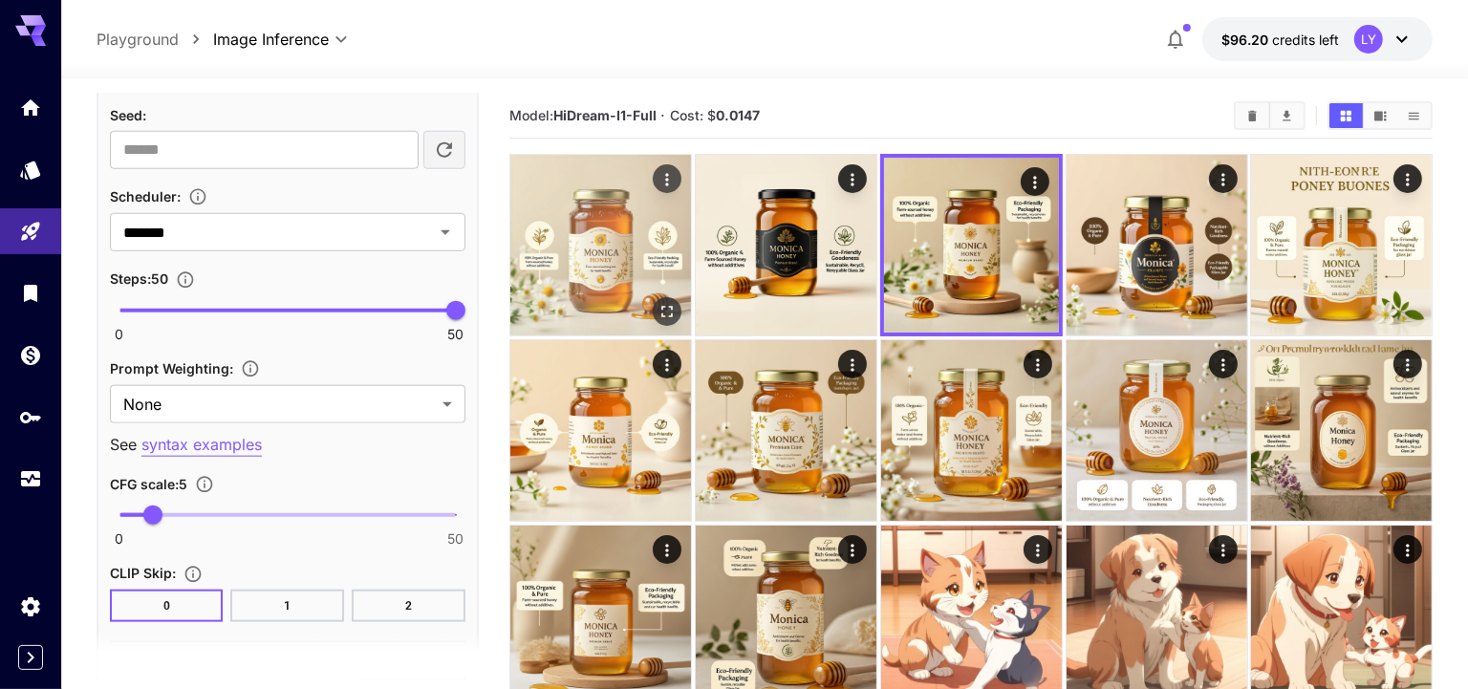
click at [612, 224] on img at bounding box center [600, 245] width 181 height 181
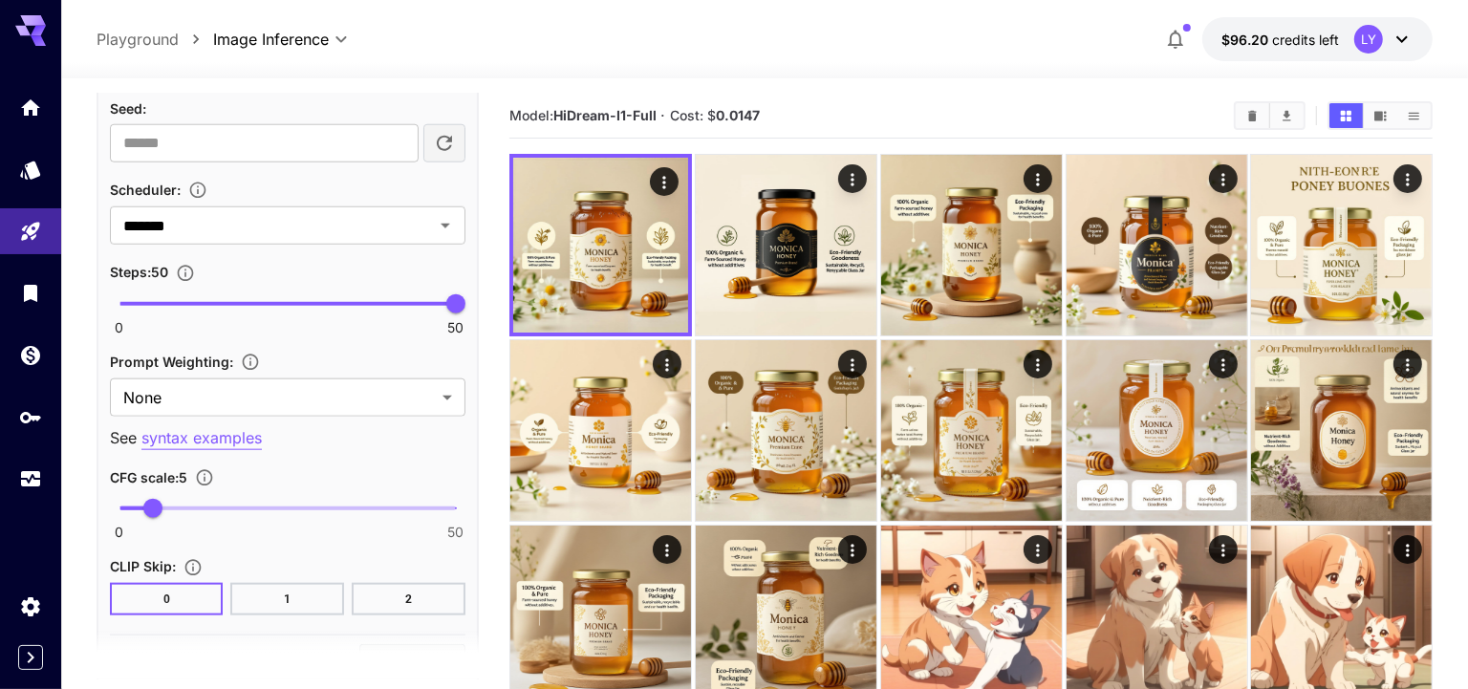
scroll to position [1582, 0]
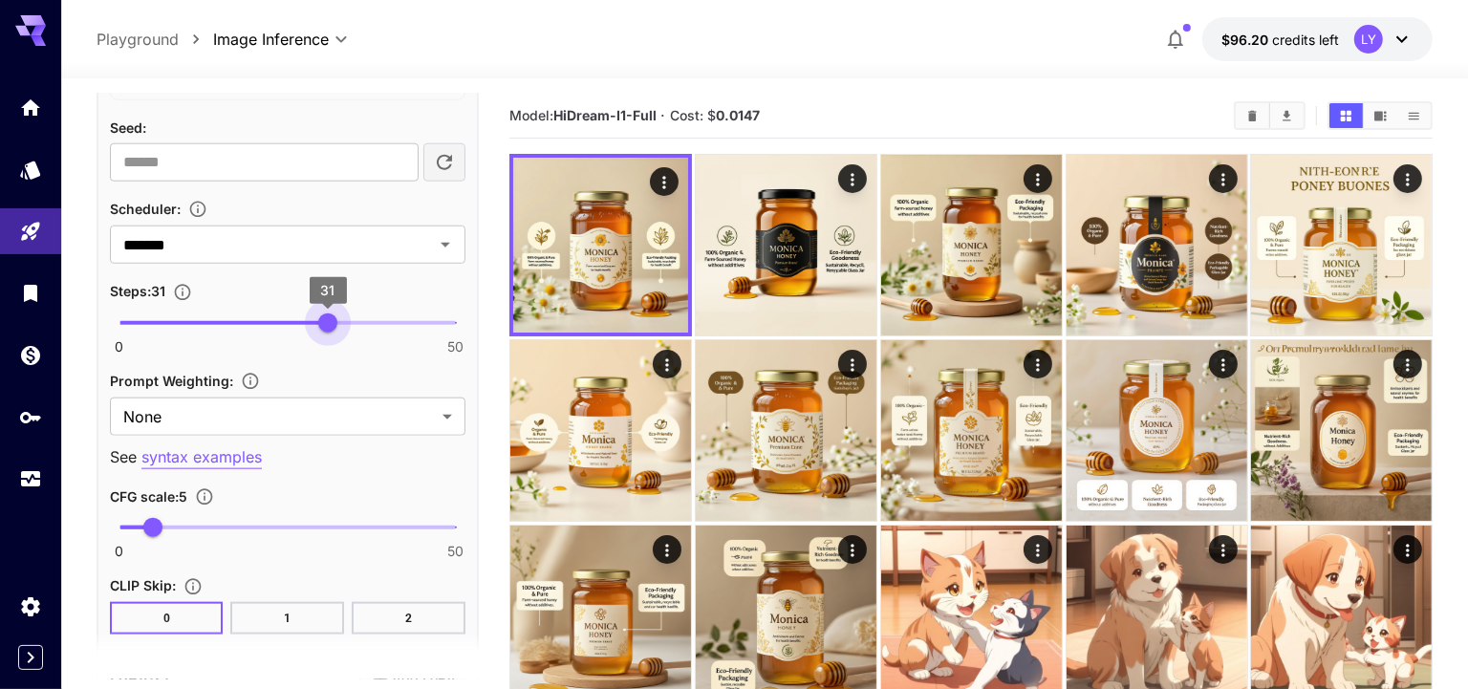
type input "**"
drag, startPoint x: 461, startPoint y: 320, endPoint x: 321, endPoint y: 318, distance: 139.6
click at [321, 318] on span "30" at bounding box center [321, 323] width 19 height 19
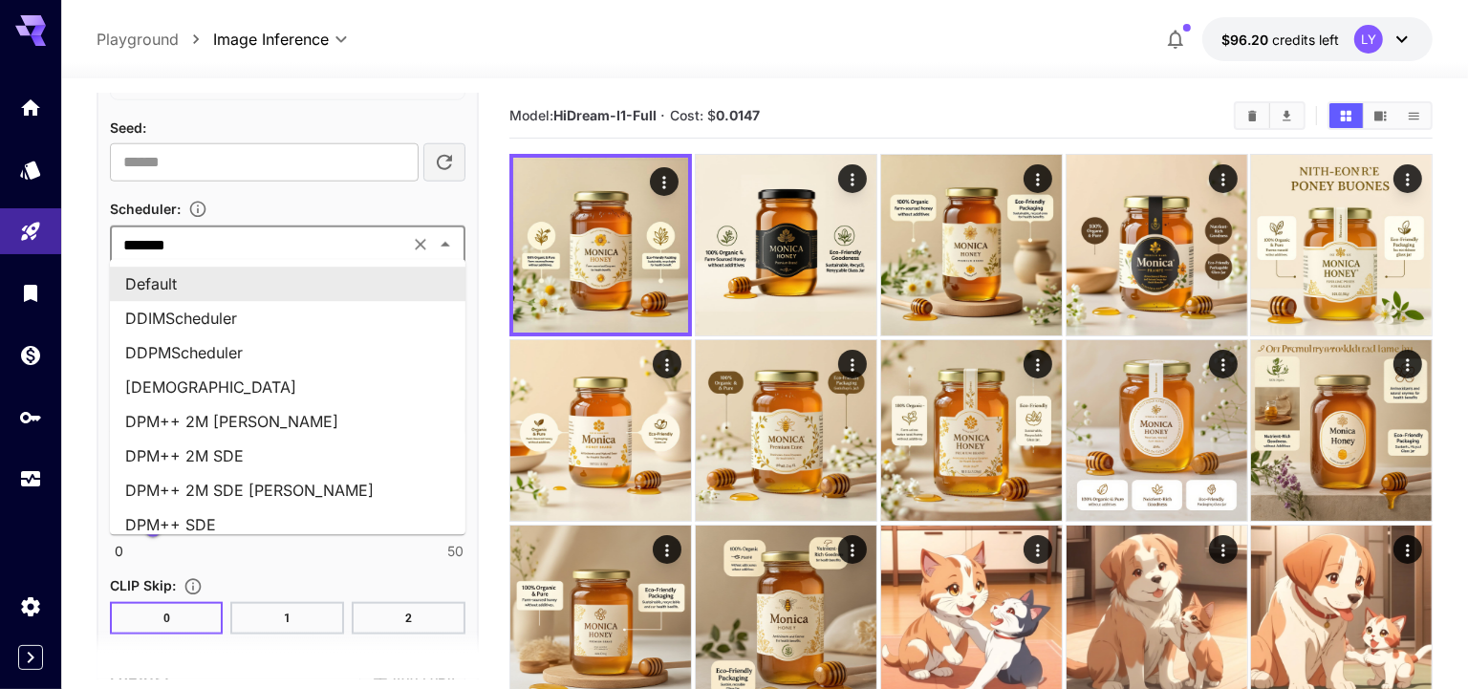
click at [216, 241] on input "*******" at bounding box center [260, 244] width 288 height 27
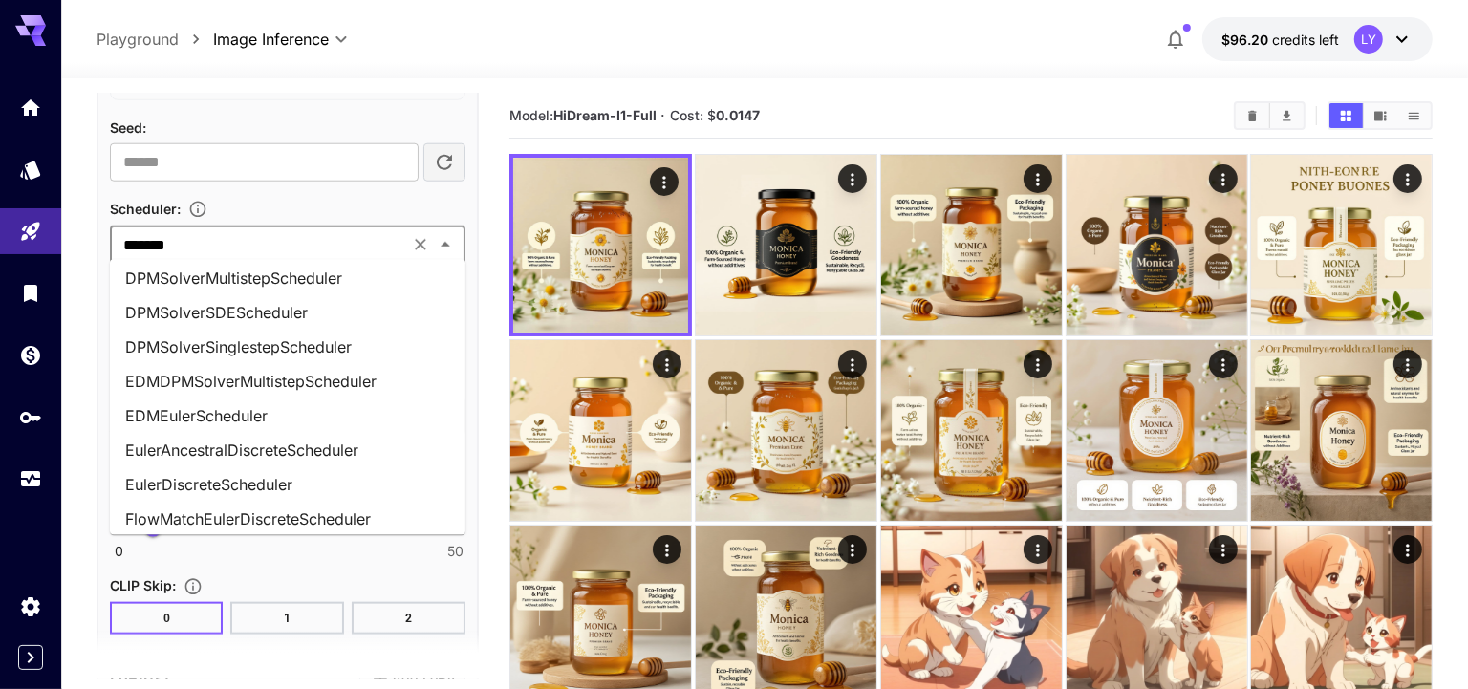
scroll to position [771, 0]
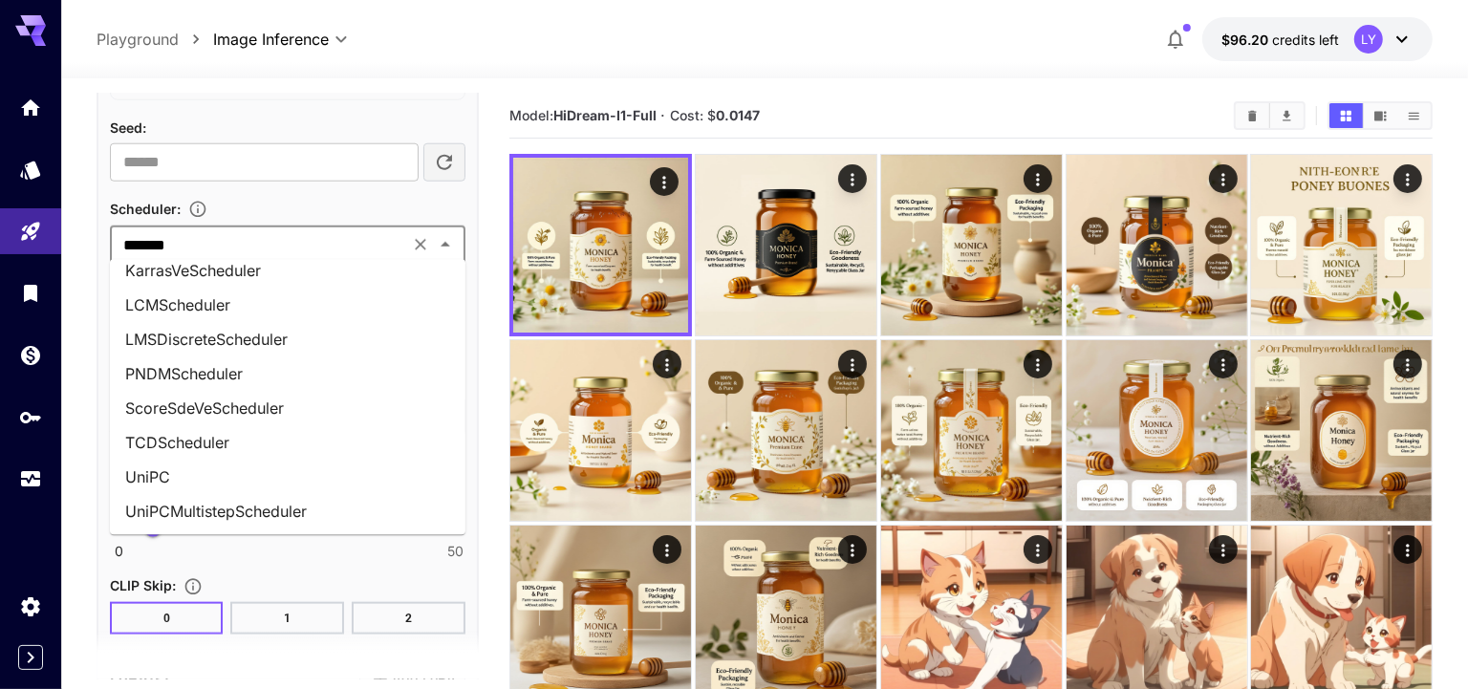
click at [217, 469] on li "UniPC" at bounding box center [288, 477] width 356 height 34
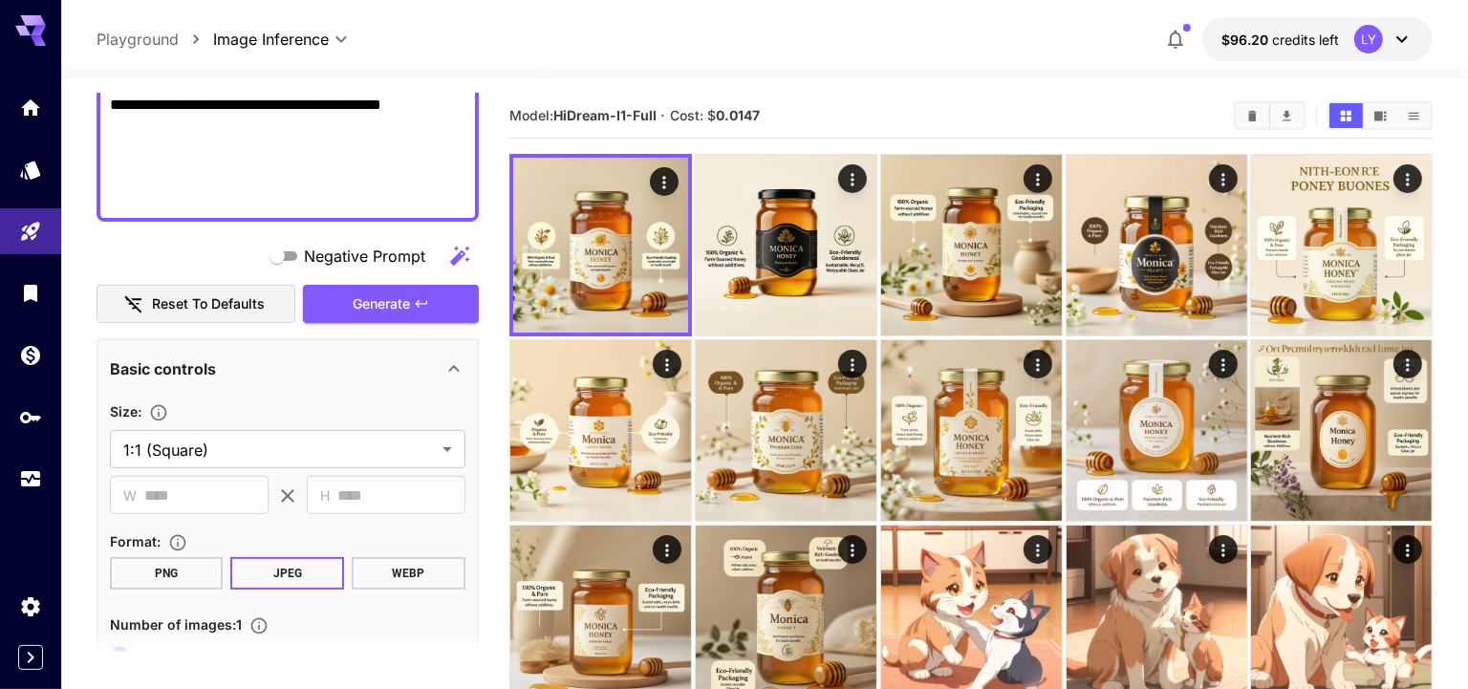
scroll to position [254, 0]
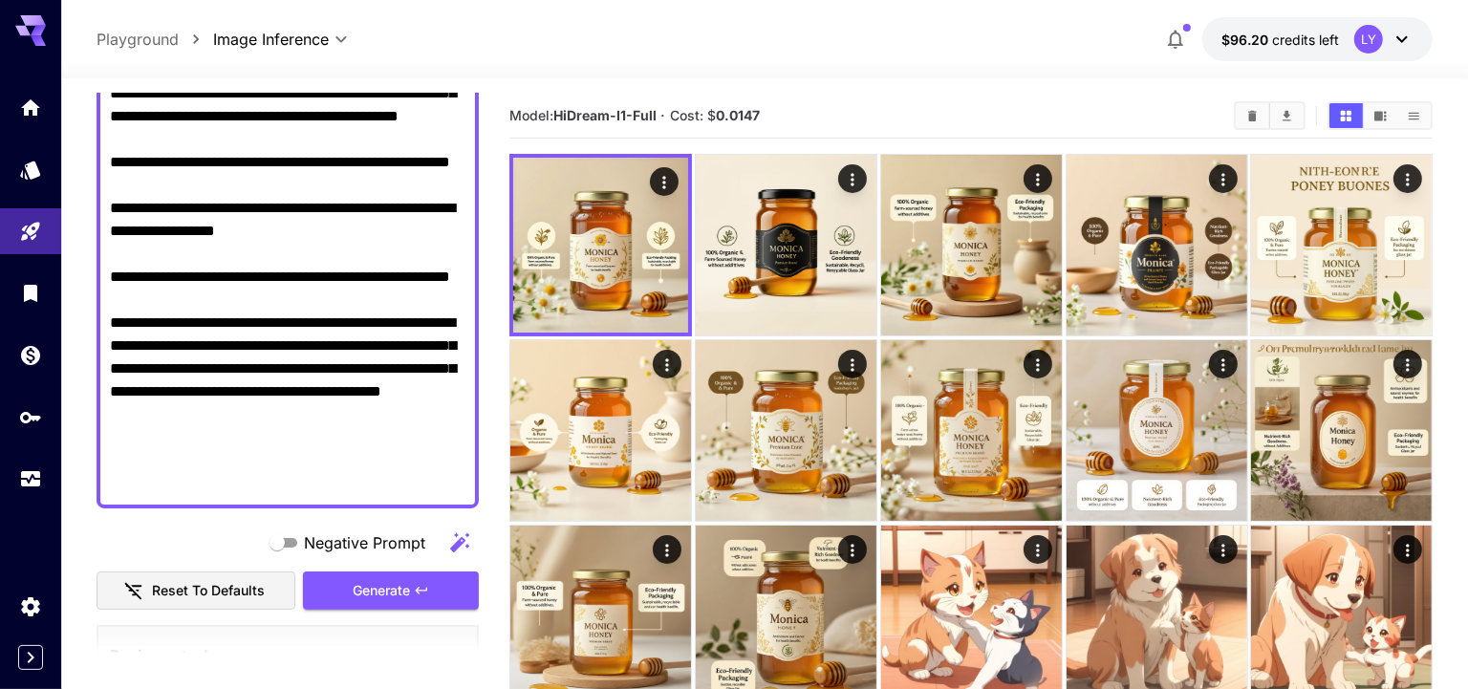
click at [384, 597] on span "Generate" at bounding box center [381, 591] width 57 height 24
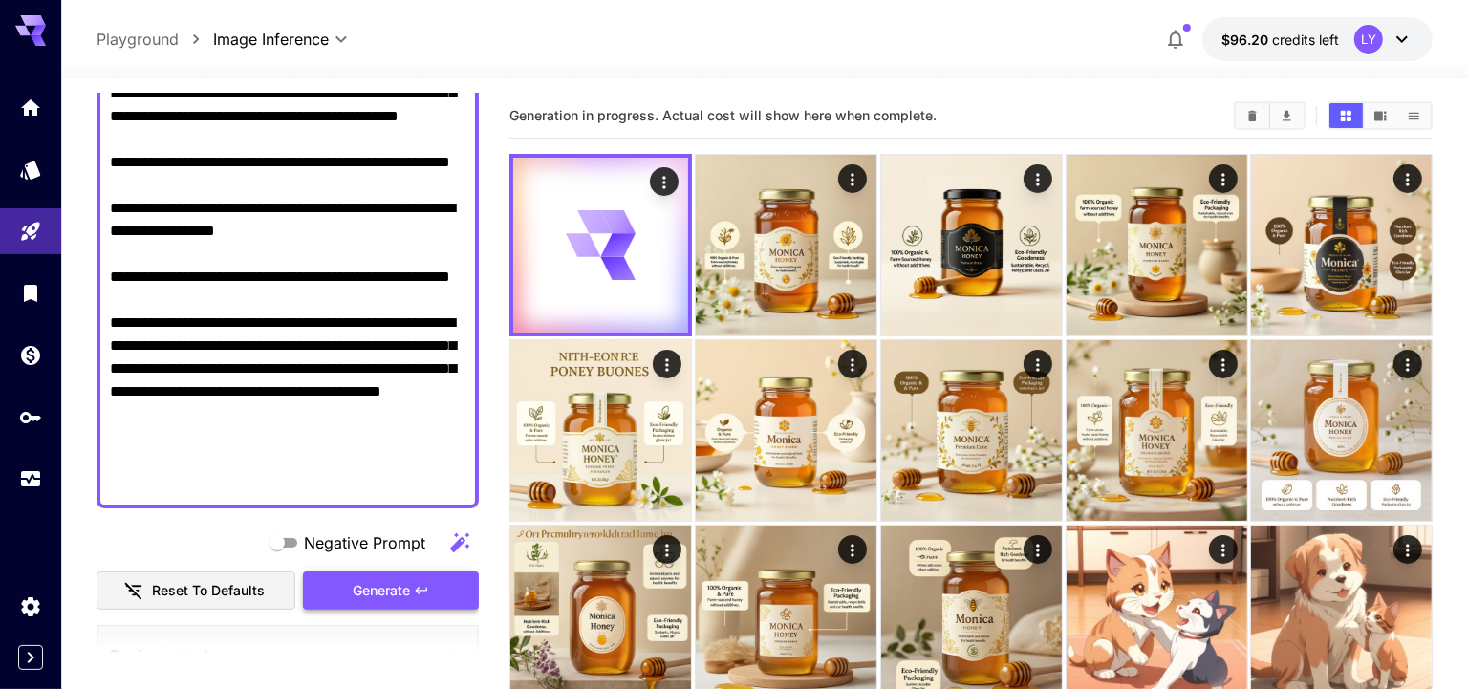
click at [391, 597] on span "Generate" at bounding box center [381, 591] width 57 height 24
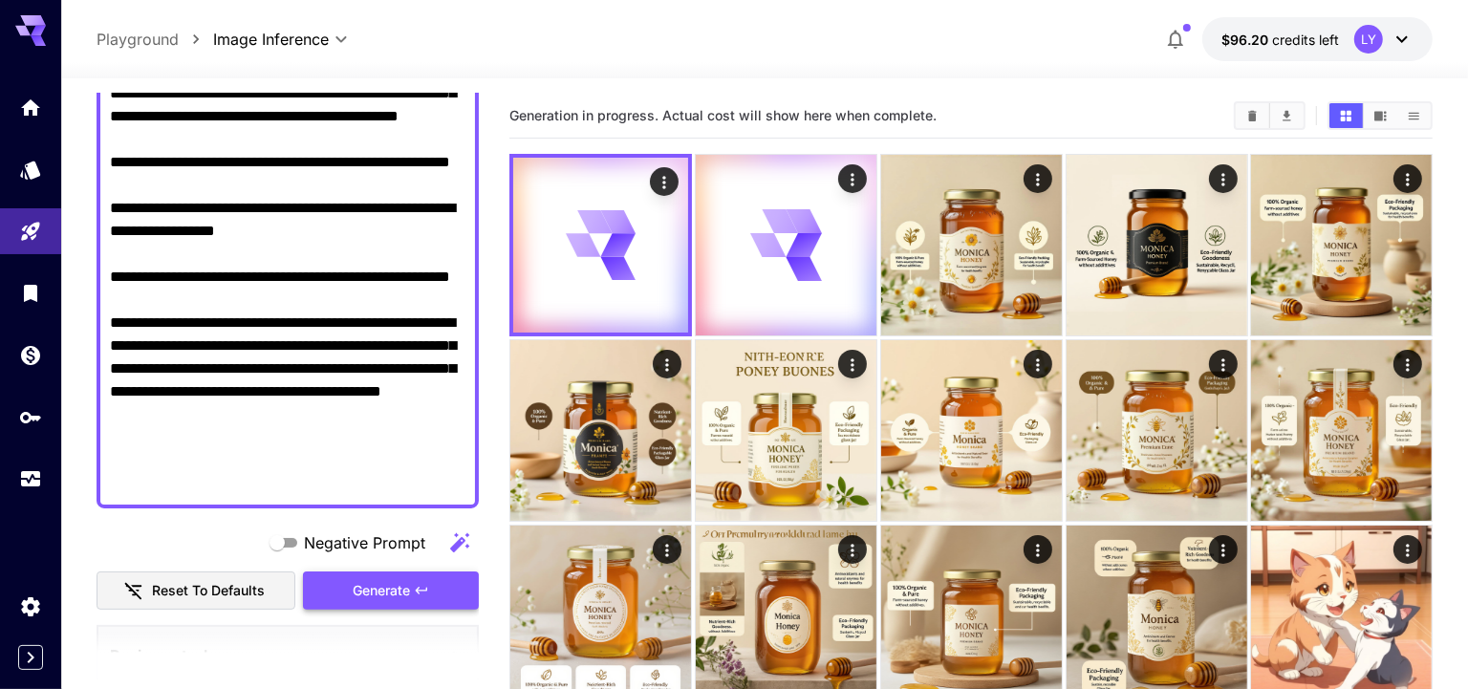
click at [392, 590] on span "Generate" at bounding box center [381, 591] width 57 height 24
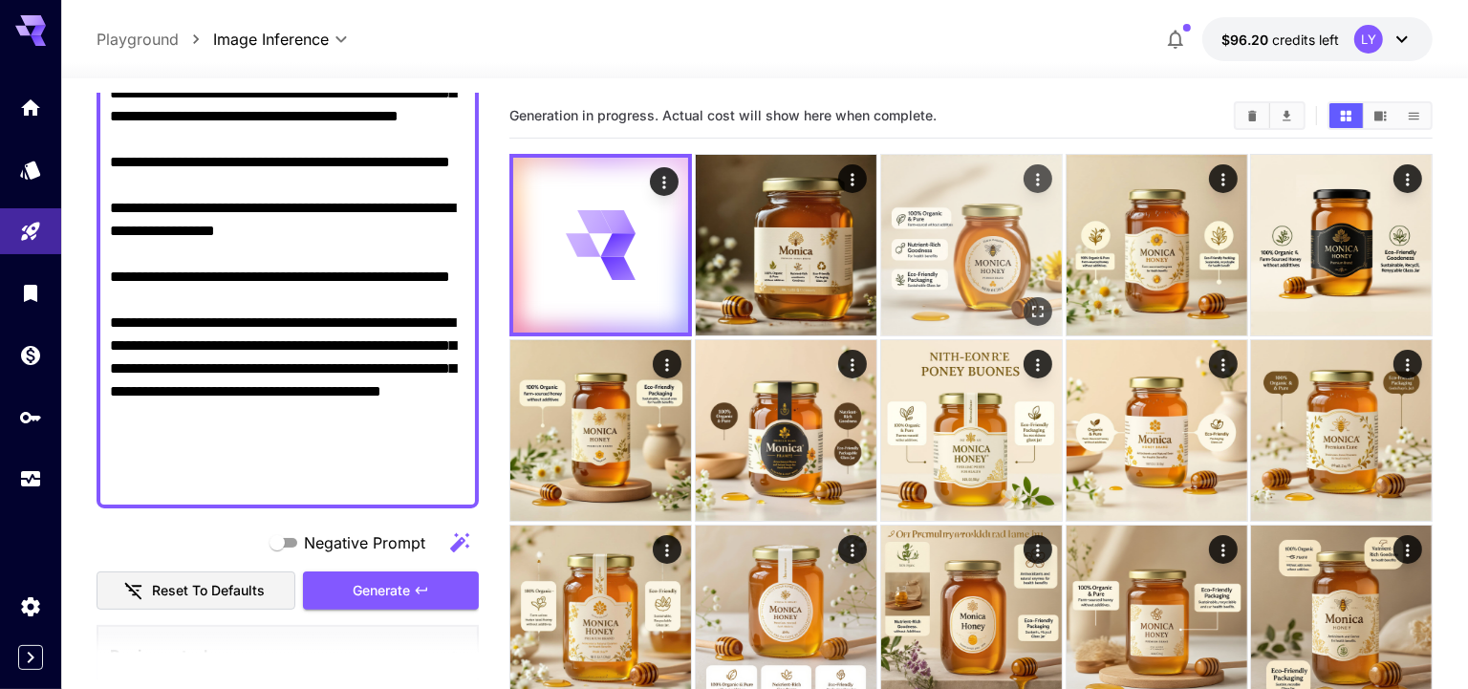
click at [970, 289] on img at bounding box center [971, 245] width 181 height 181
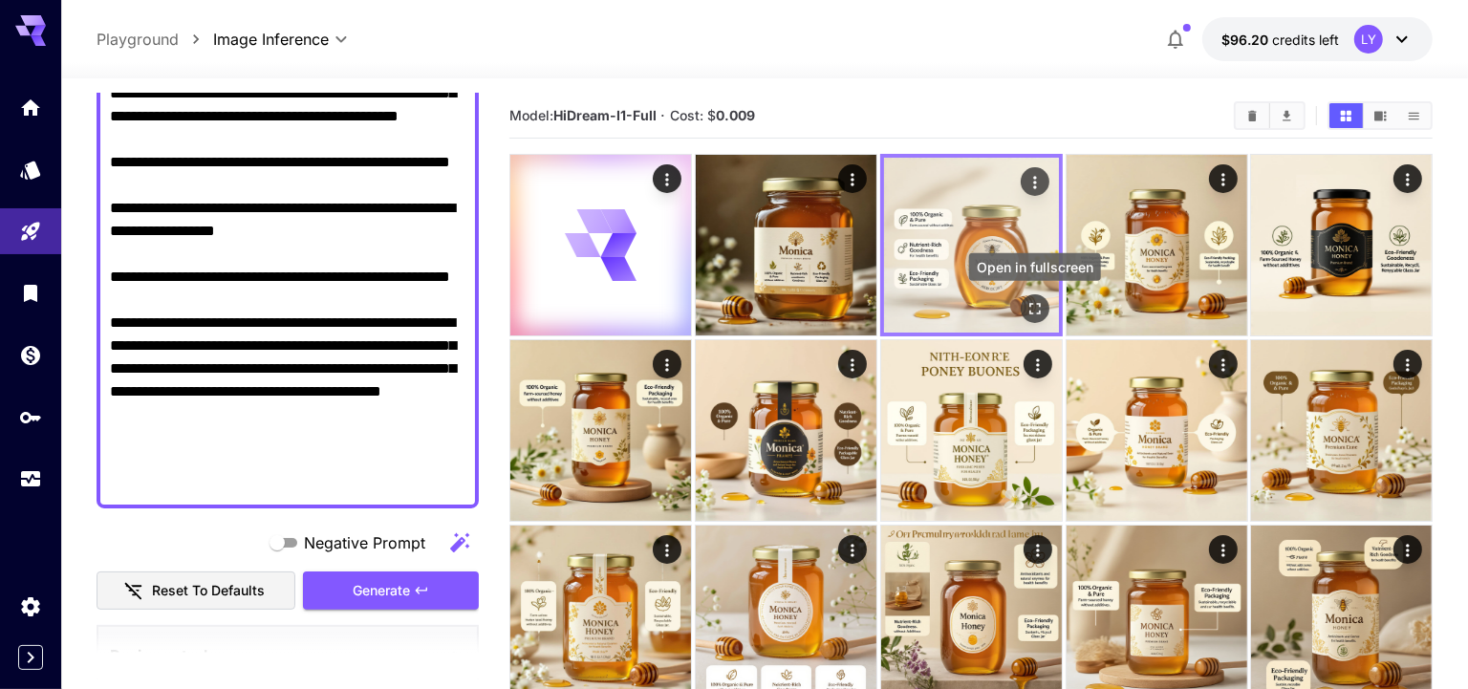
click at [1034, 305] on icon "Open in fullscreen" at bounding box center [1034, 308] width 19 height 19
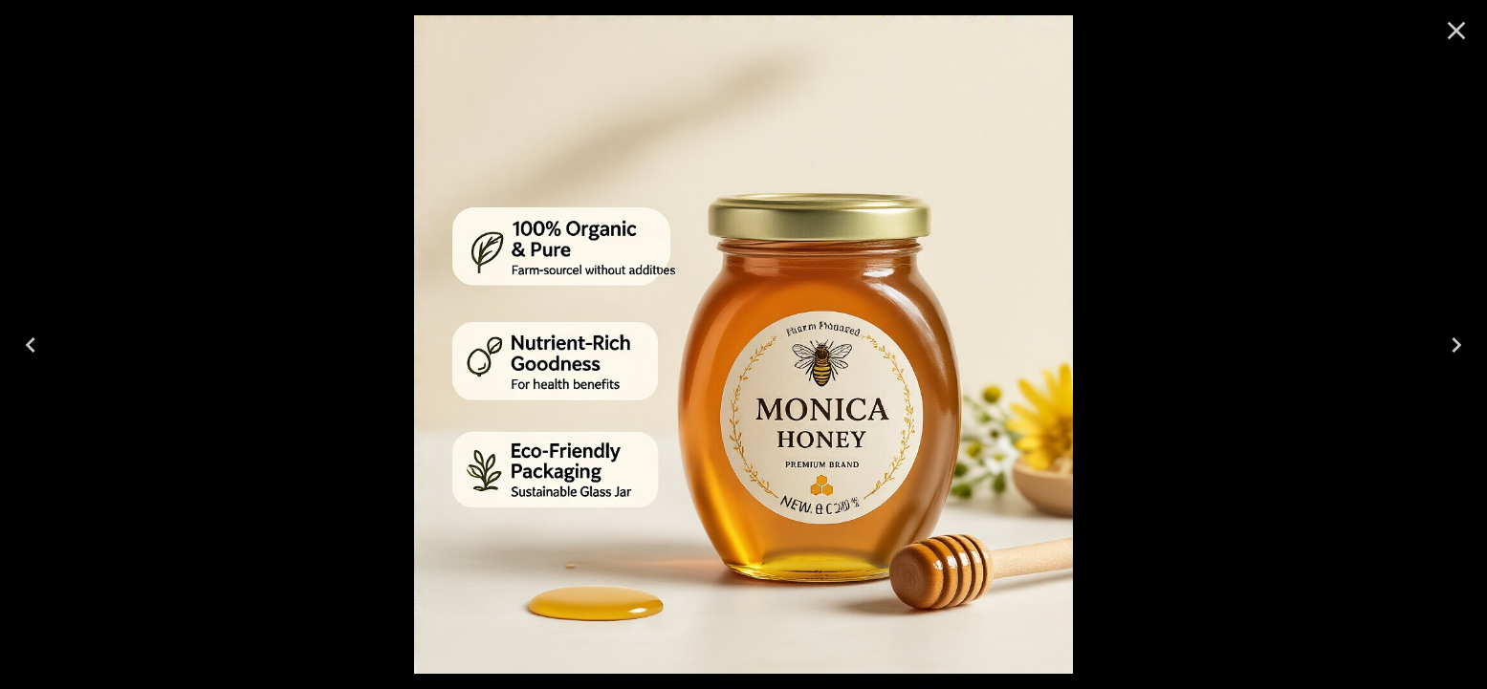
click at [32, 337] on icon "Previous" at bounding box center [30, 345] width 31 height 31
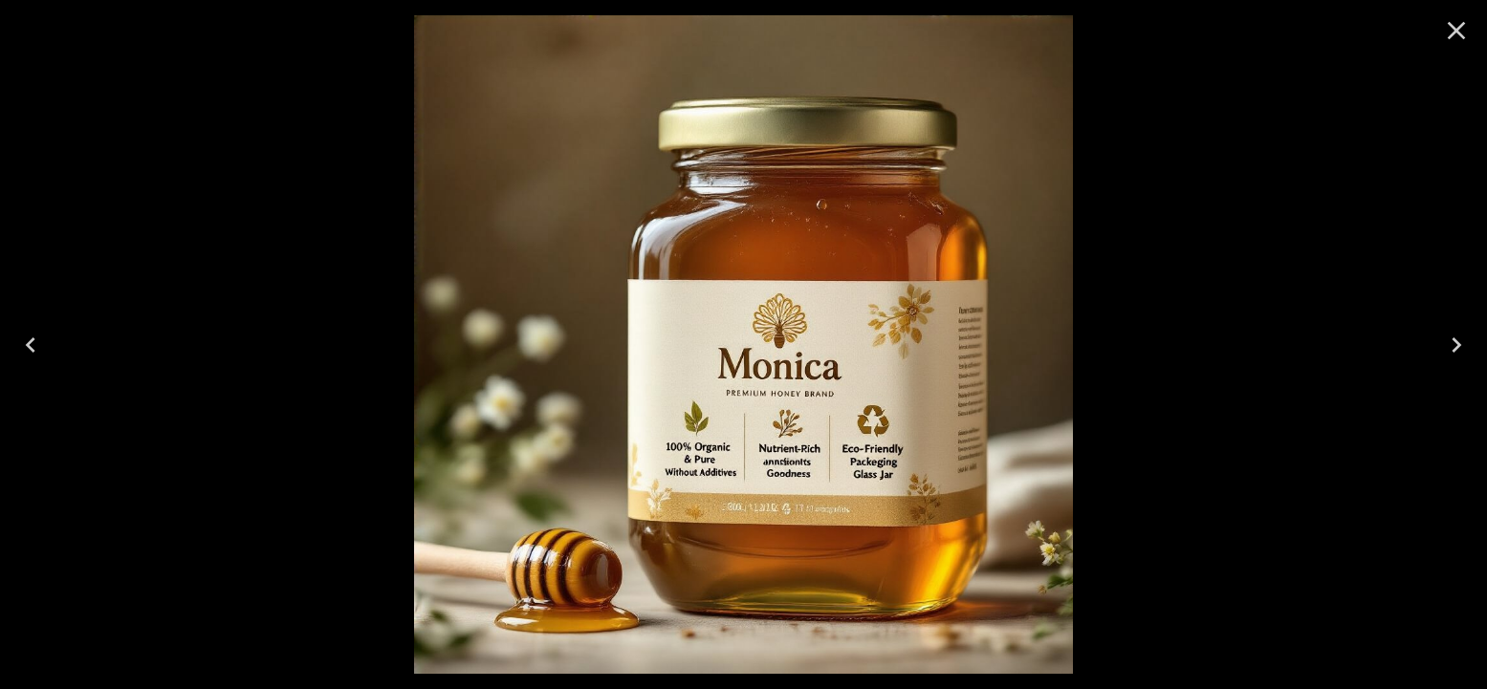
click at [32, 337] on icon "Previous" at bounding box center [30, 345] width 31 height 31
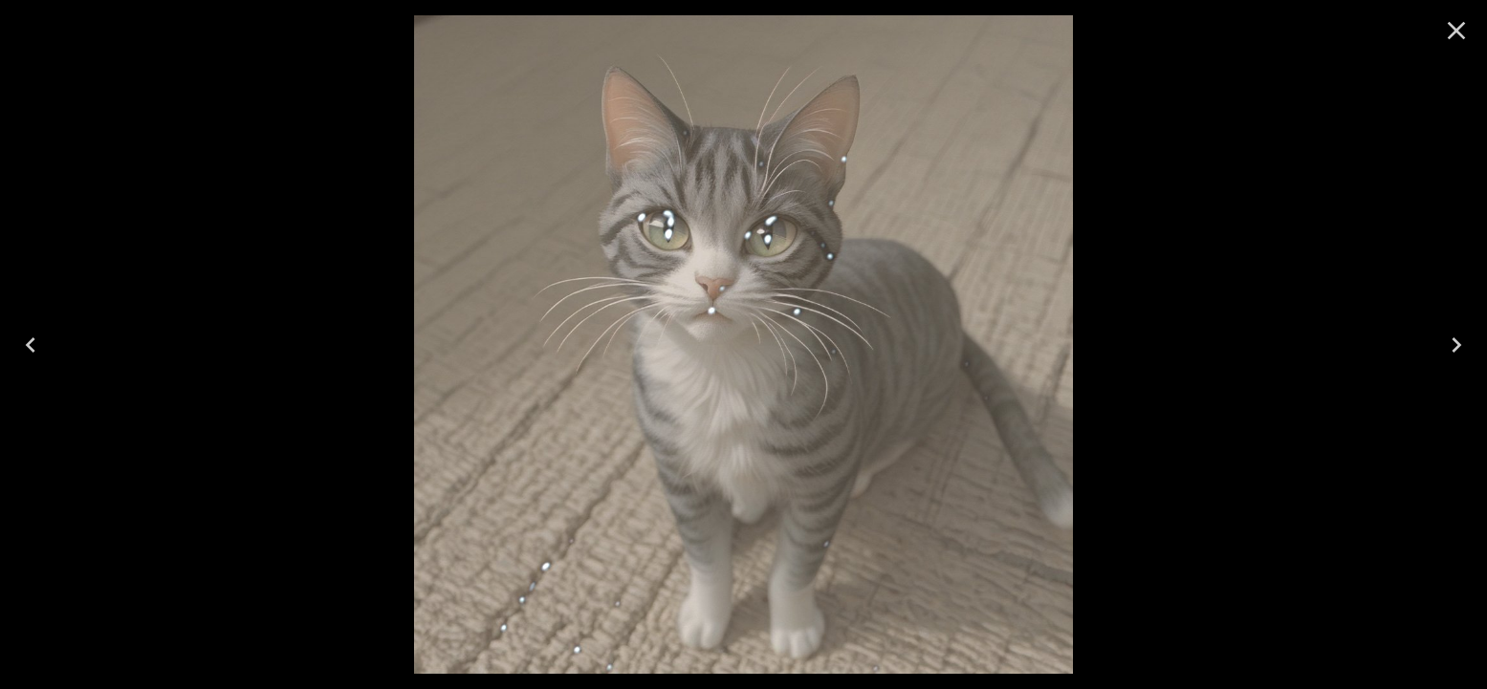
click at [1457, 333] on icon "Next" at bounding box center [1456, 345] width 31 height 31
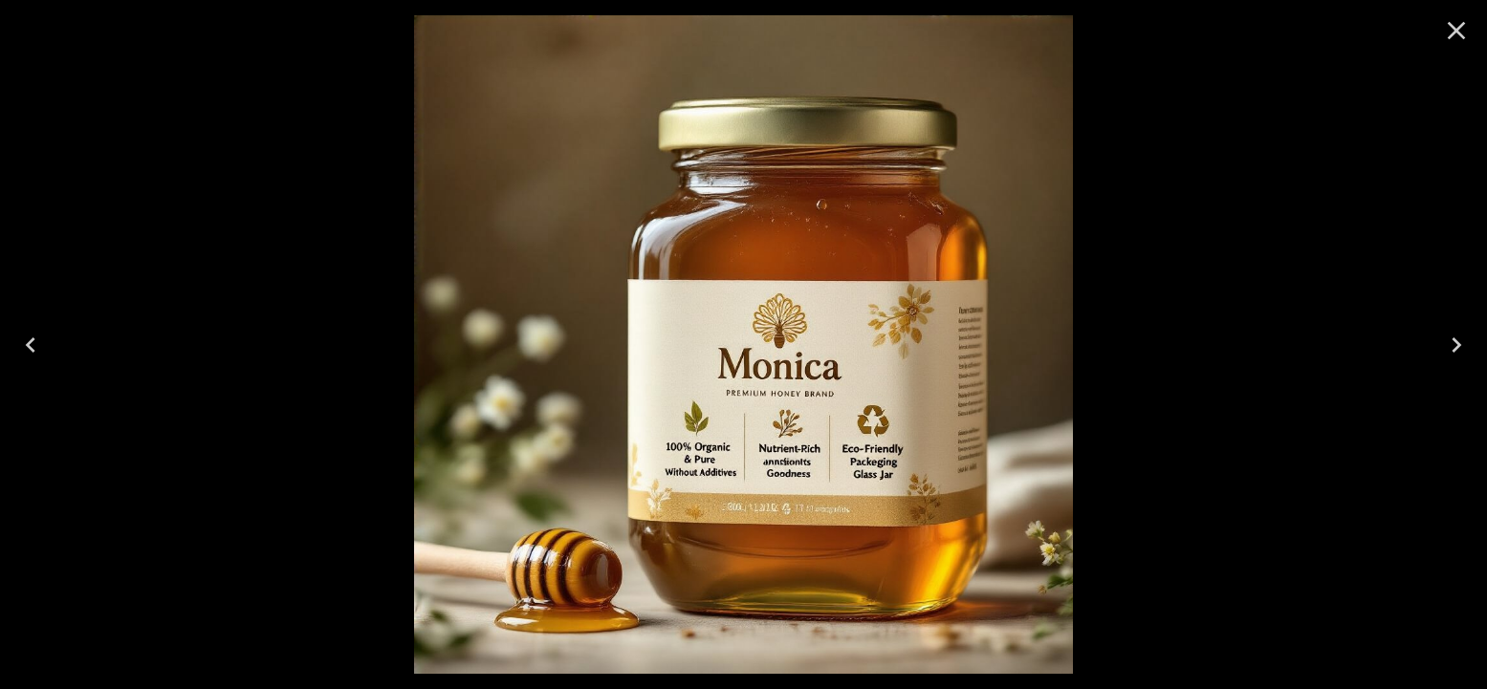
click at [1459, 28] on icon "Close" at bounding box center [1456, 31] width 18 height 18
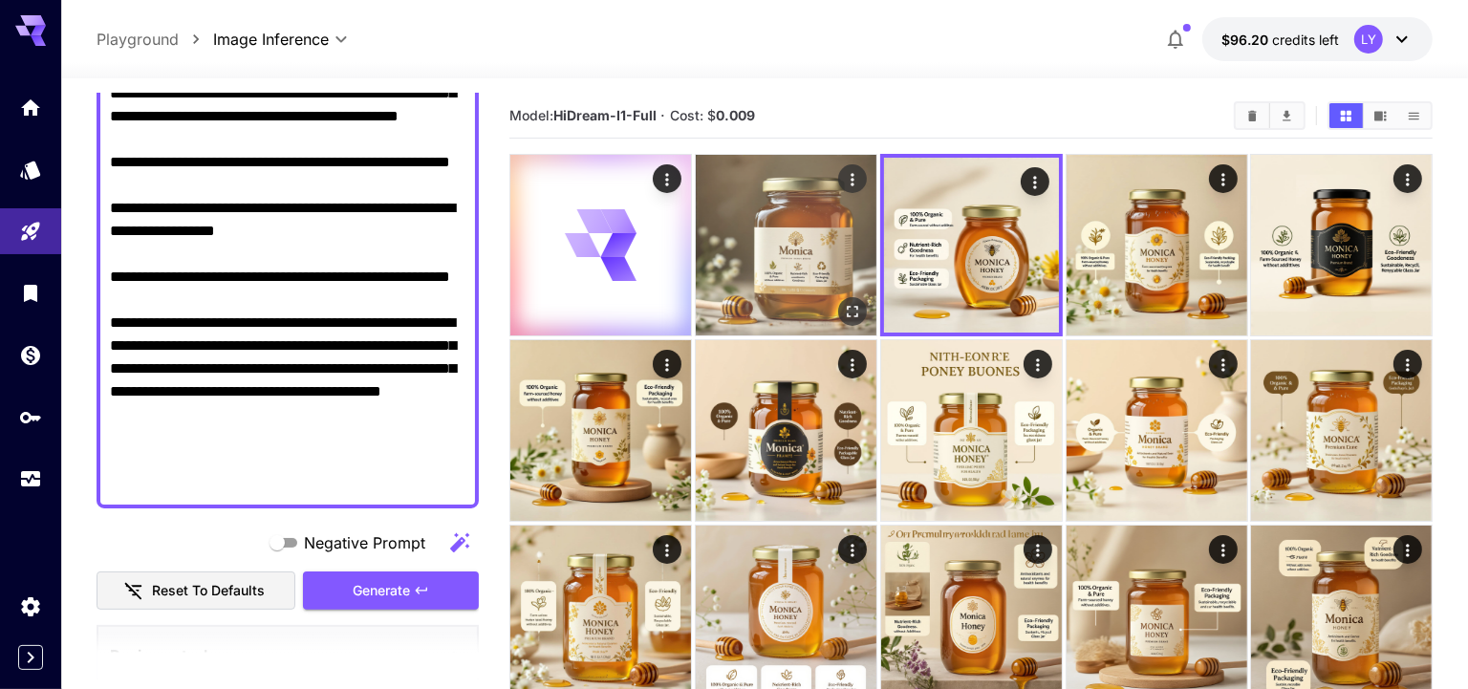
click at [777, 281] on img at bounding box center [786, 245] width 181 height 181
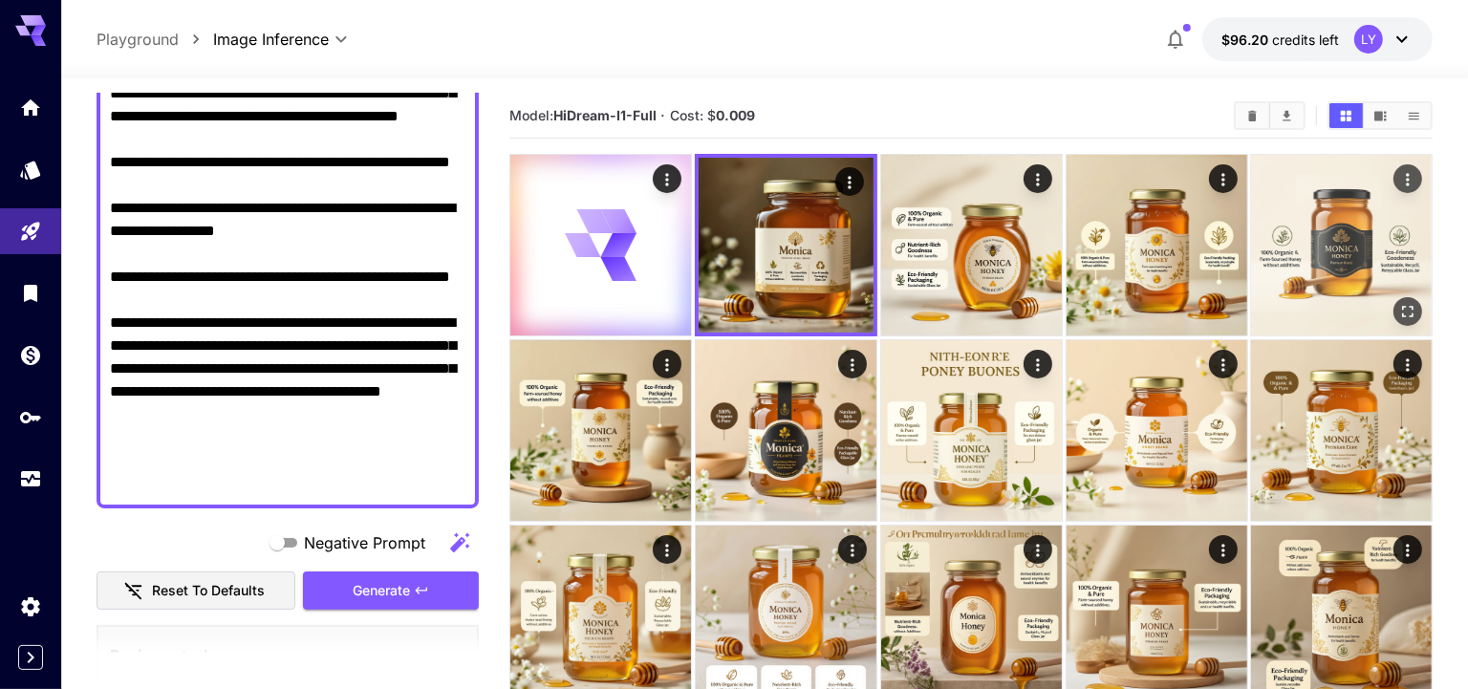
click at [1342, 241] on img at bounding box center [1341, 245] width 181 height 181
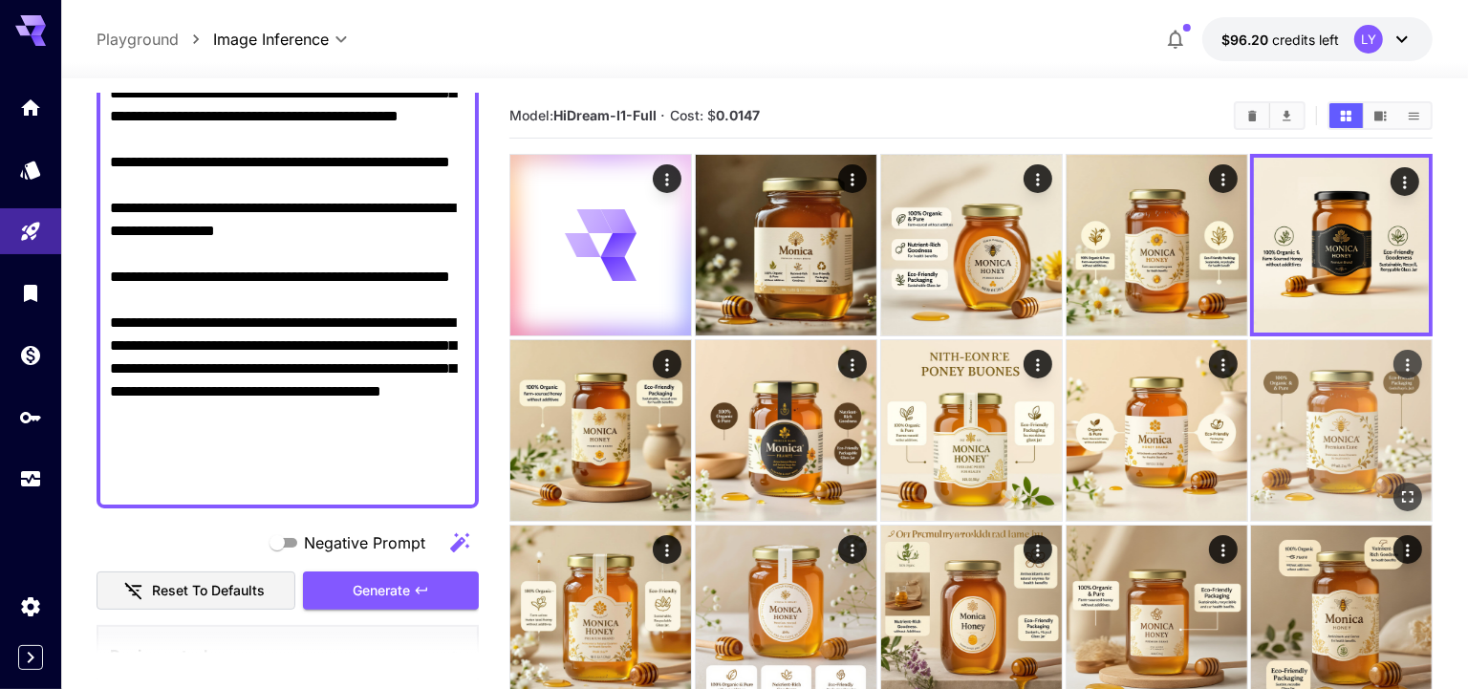
click at [1349, 463] on img at bounding box center [1341, 430] width 181 height 181
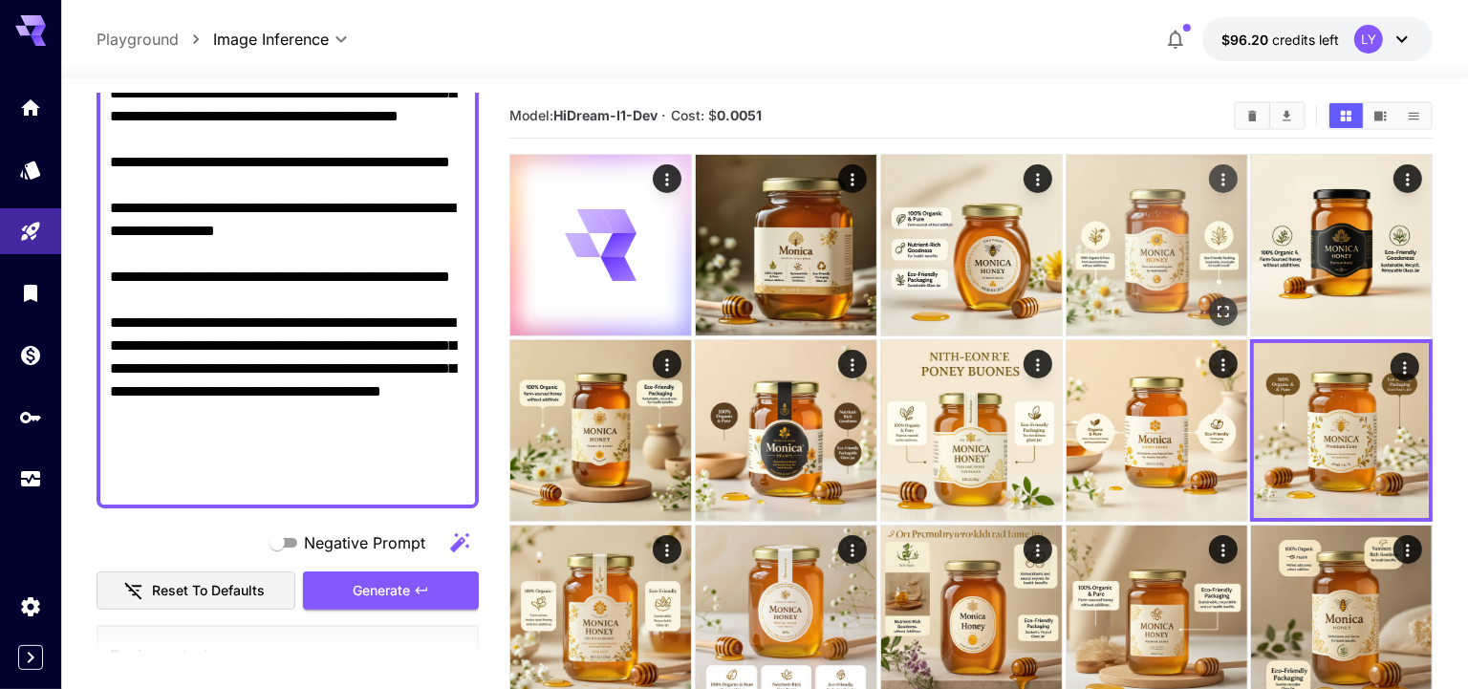
click at [1147, 249] on img at bounding box center [1157, 245] width 181 height 181
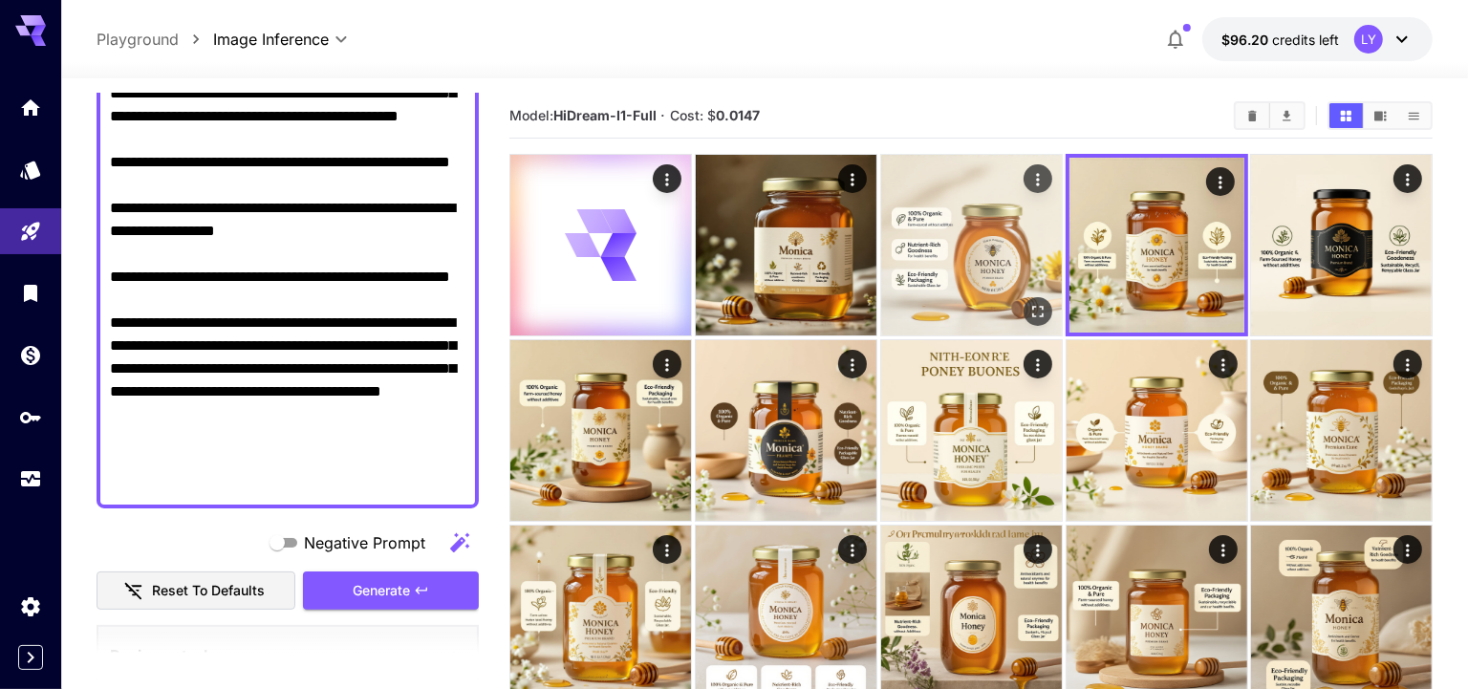
click at [885, 202] on img at bounding box center [971, 245] width 181 height 181
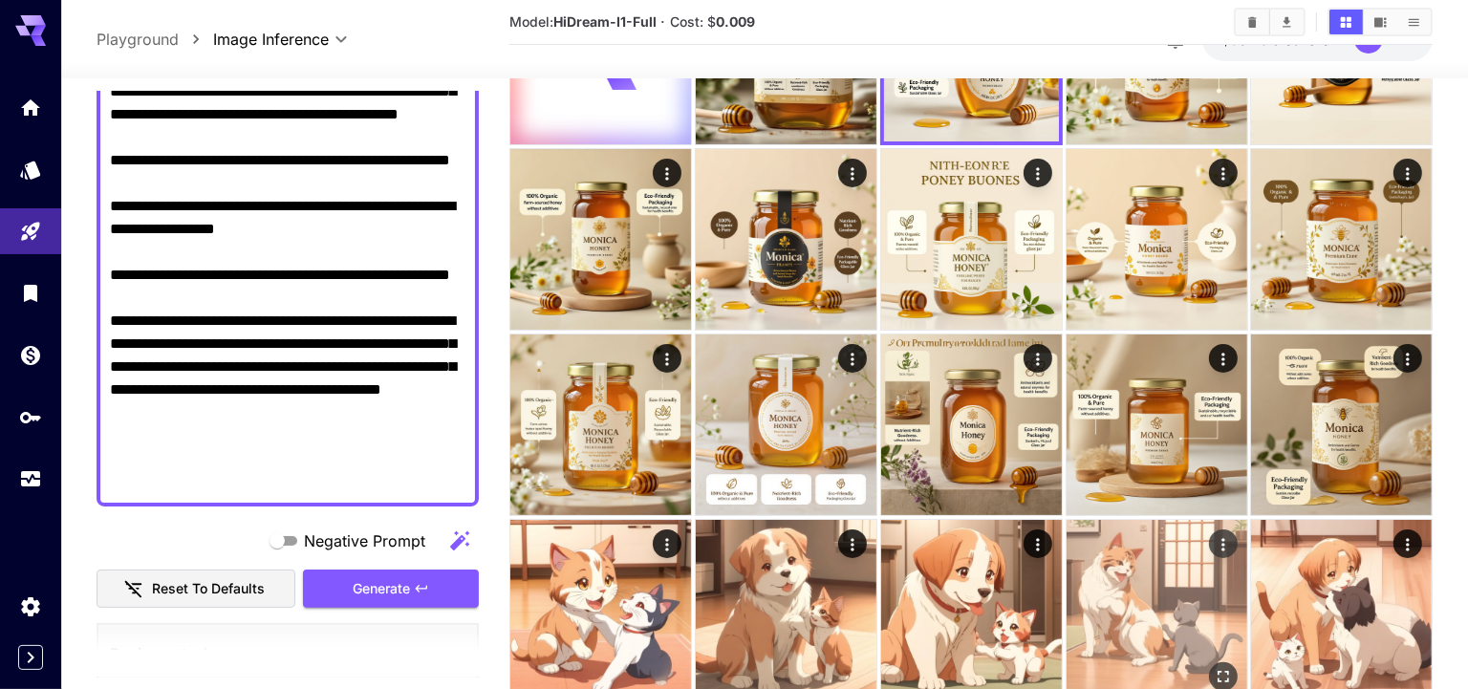
scroll to position [191, 0]
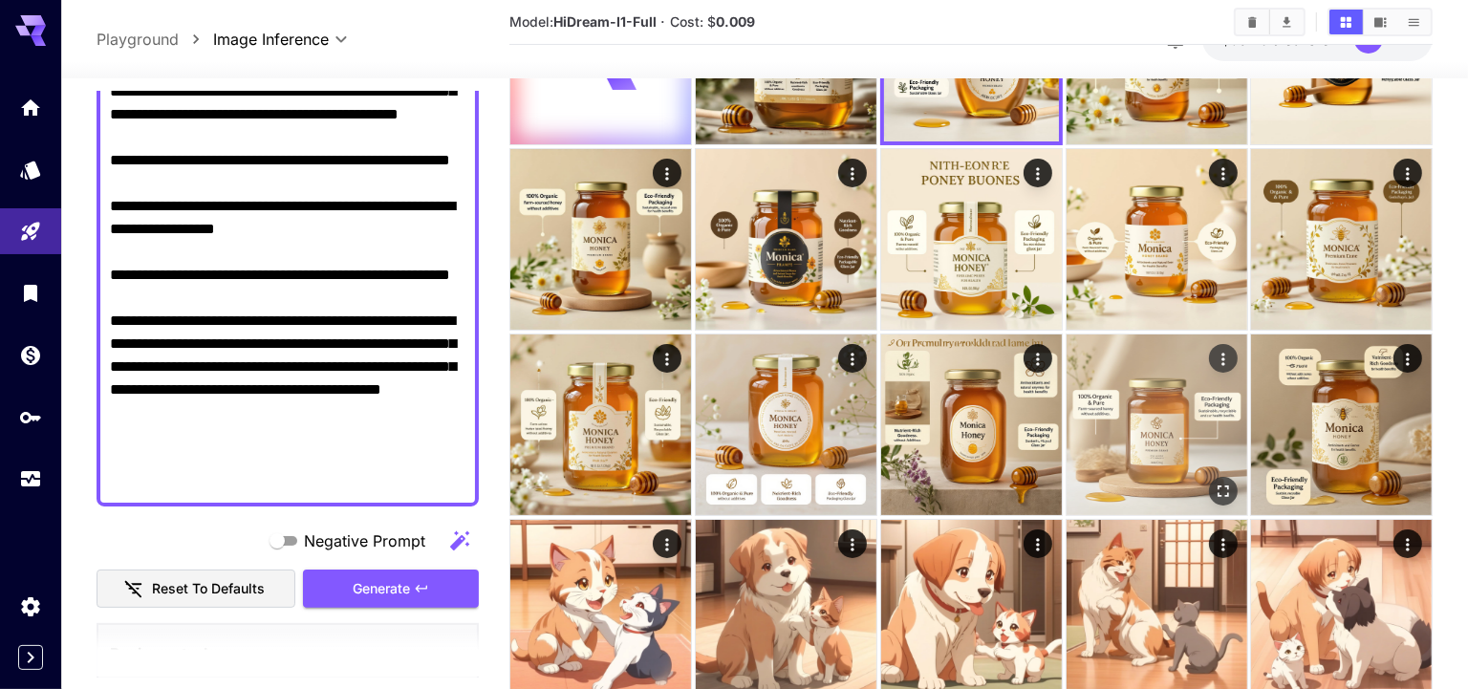
click at [1135, 454] on img at bounding box center [1157, 425] width 181 height 181
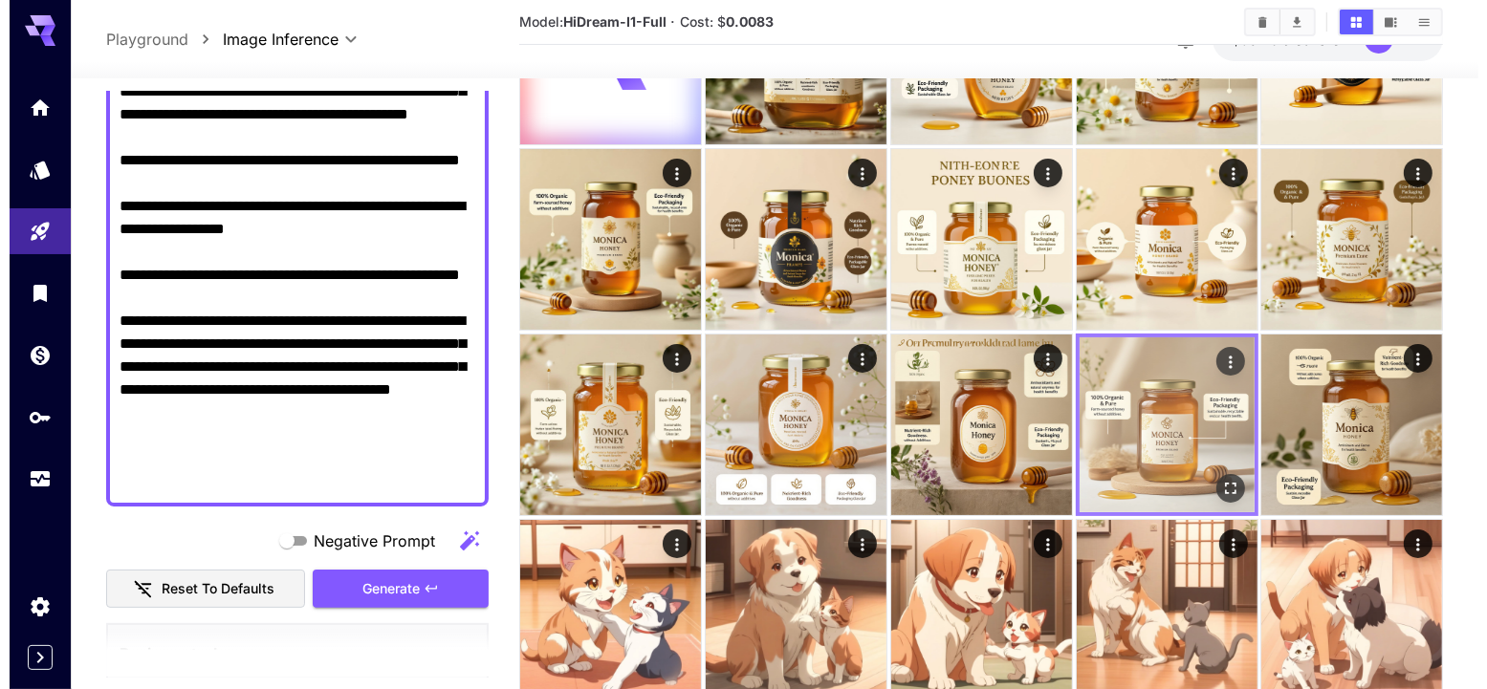
scroll to position [0, 0]
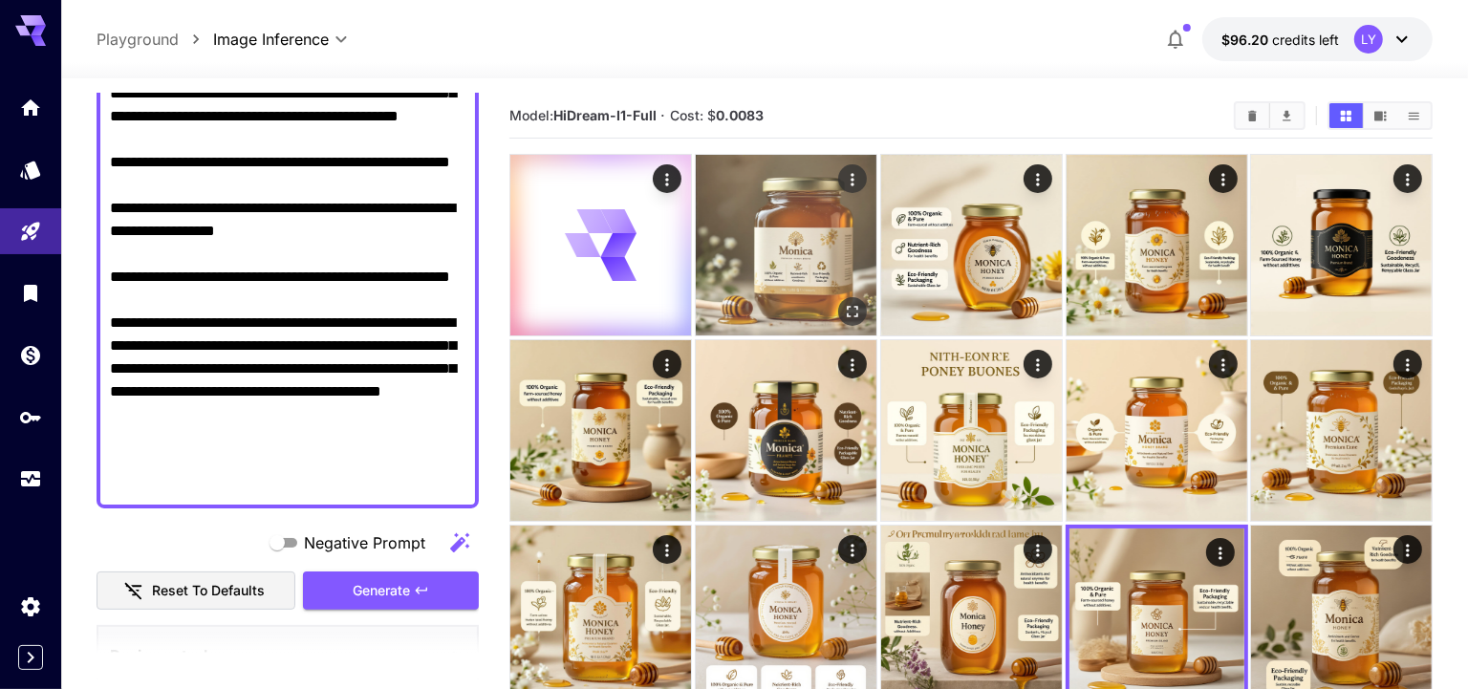
click at [749, 222] on img at bounding box center [786, 245] width 181 height 181
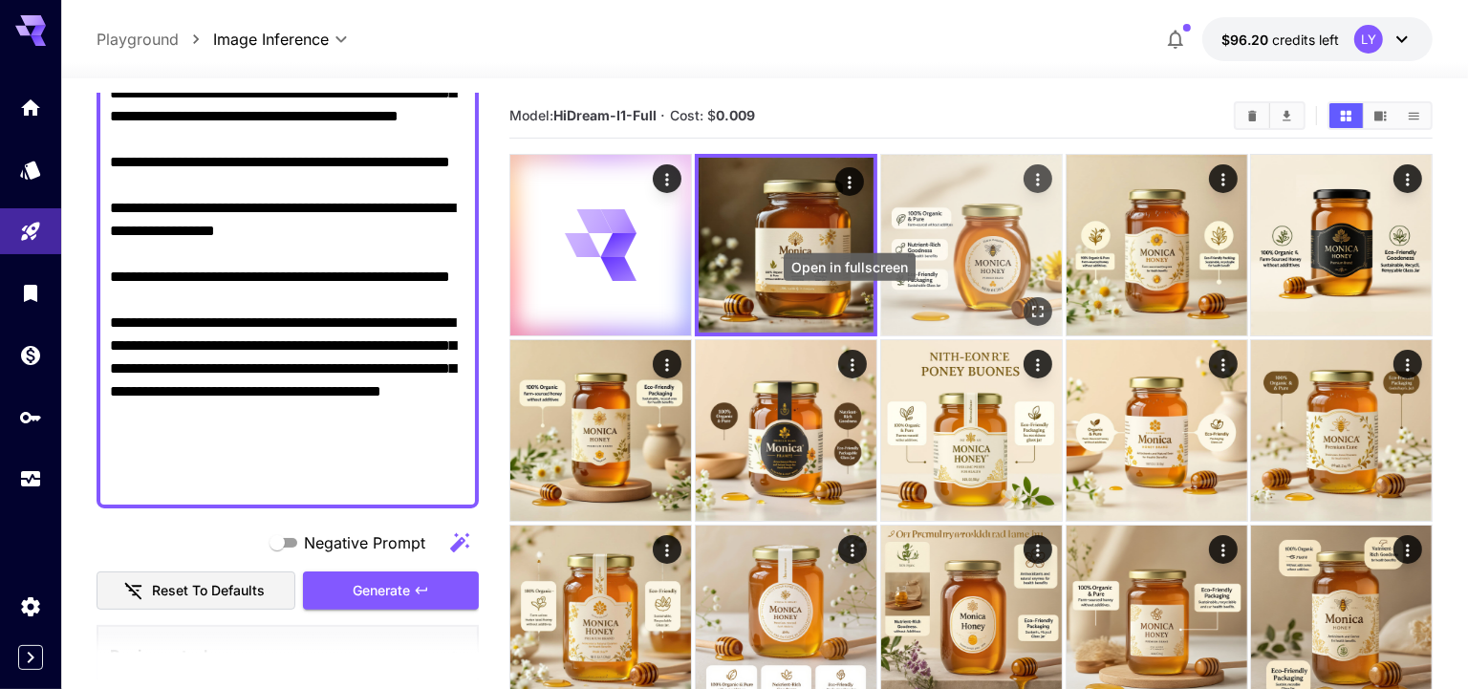
click at [984, 273] on img at bounding box center [971, 245] width 181 height 181
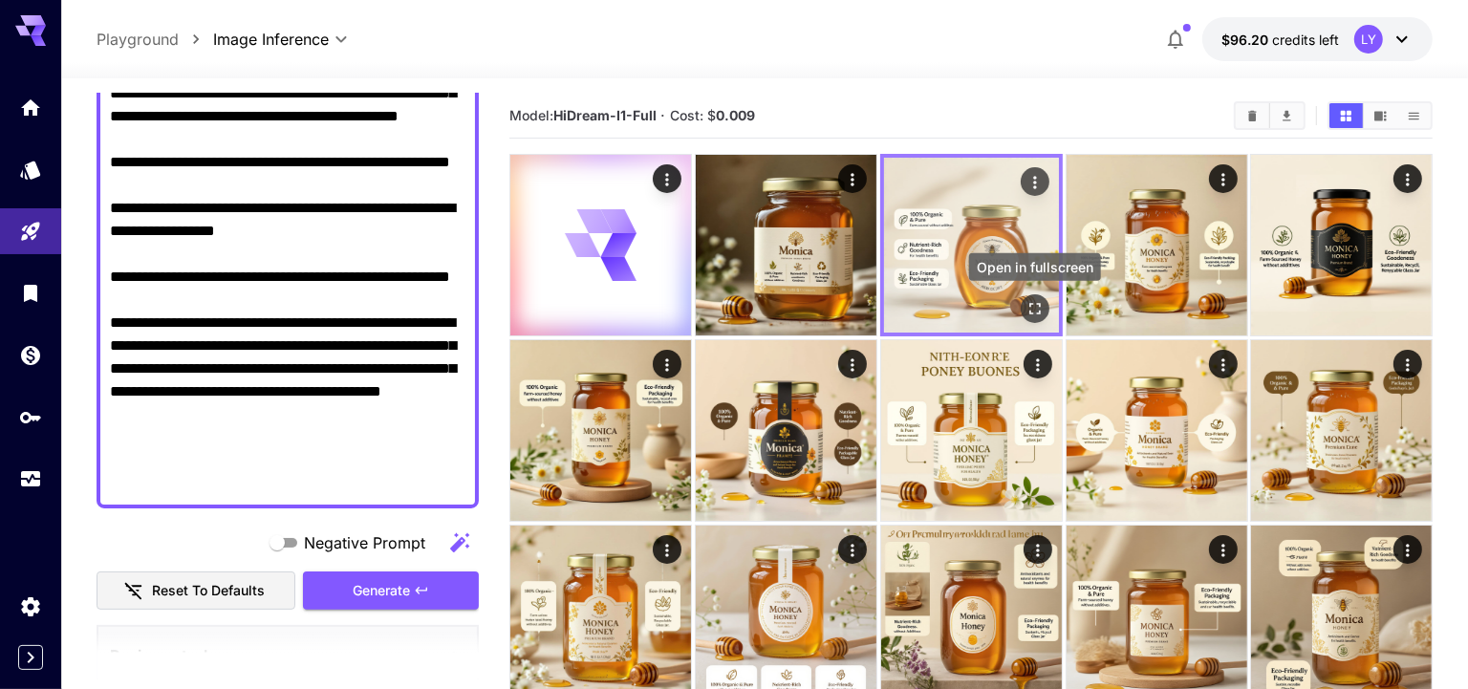
click at [1025, 310] on icon "Open in fullscreen" at bounding box center [1034, 308] width 19 height 19
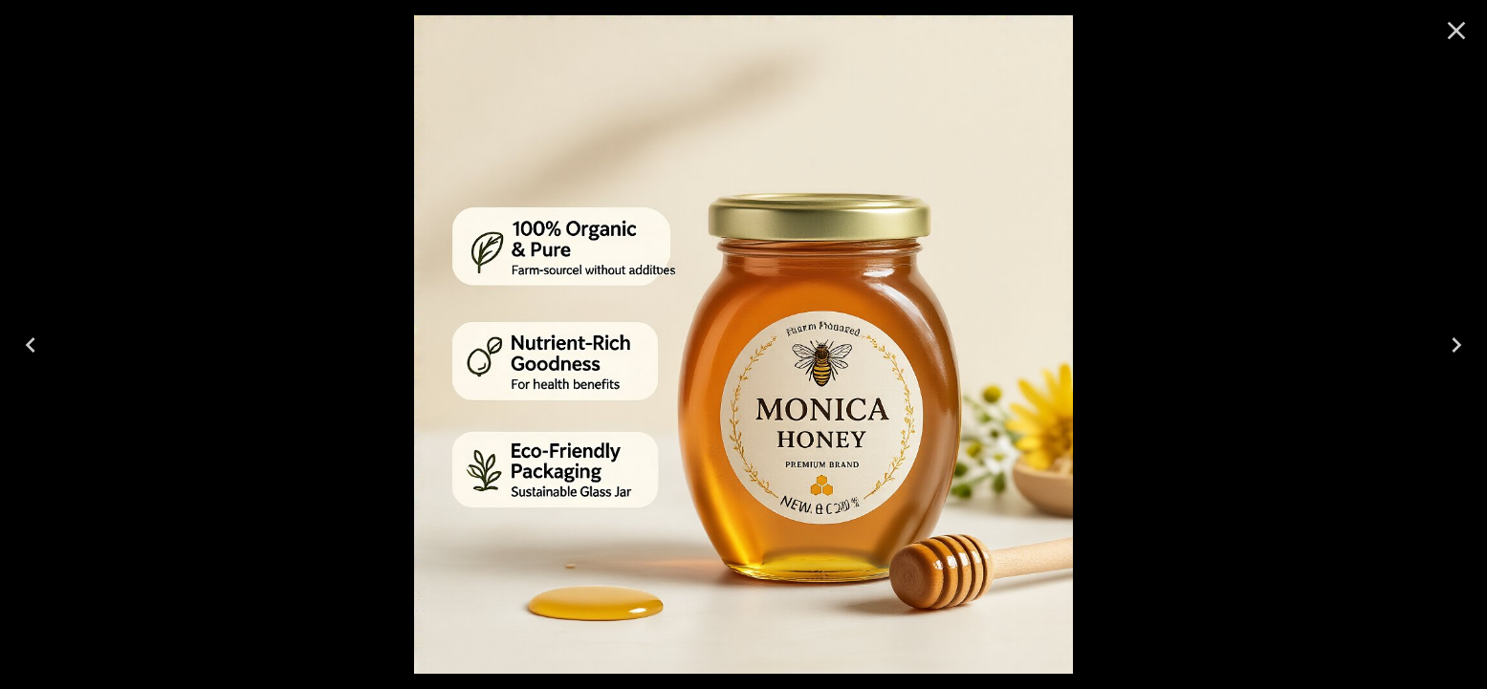
click at [34, 337] on icon "Previous" at bounding box center [30, 345] width 31 height 31
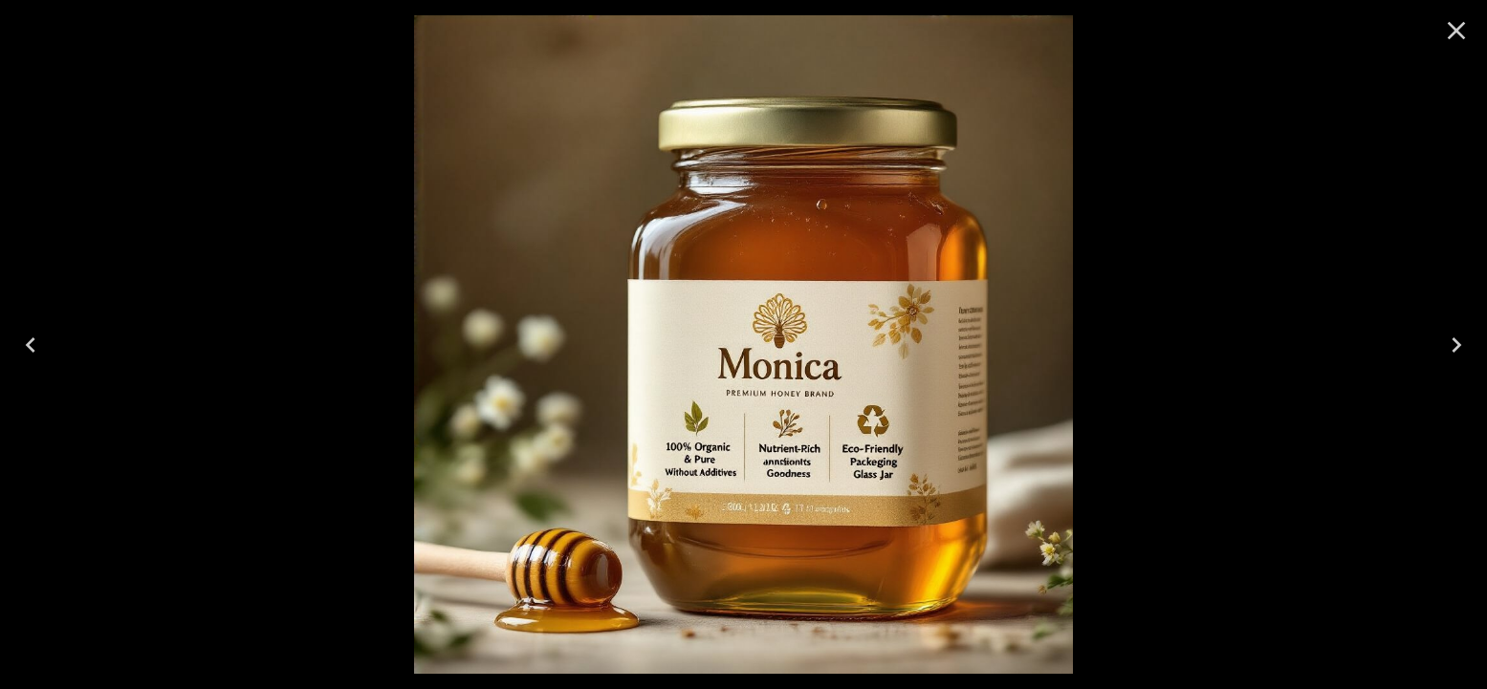
click at [33, 339] on icon "Previous" at bounding box center [30, 345] width 31 height 31
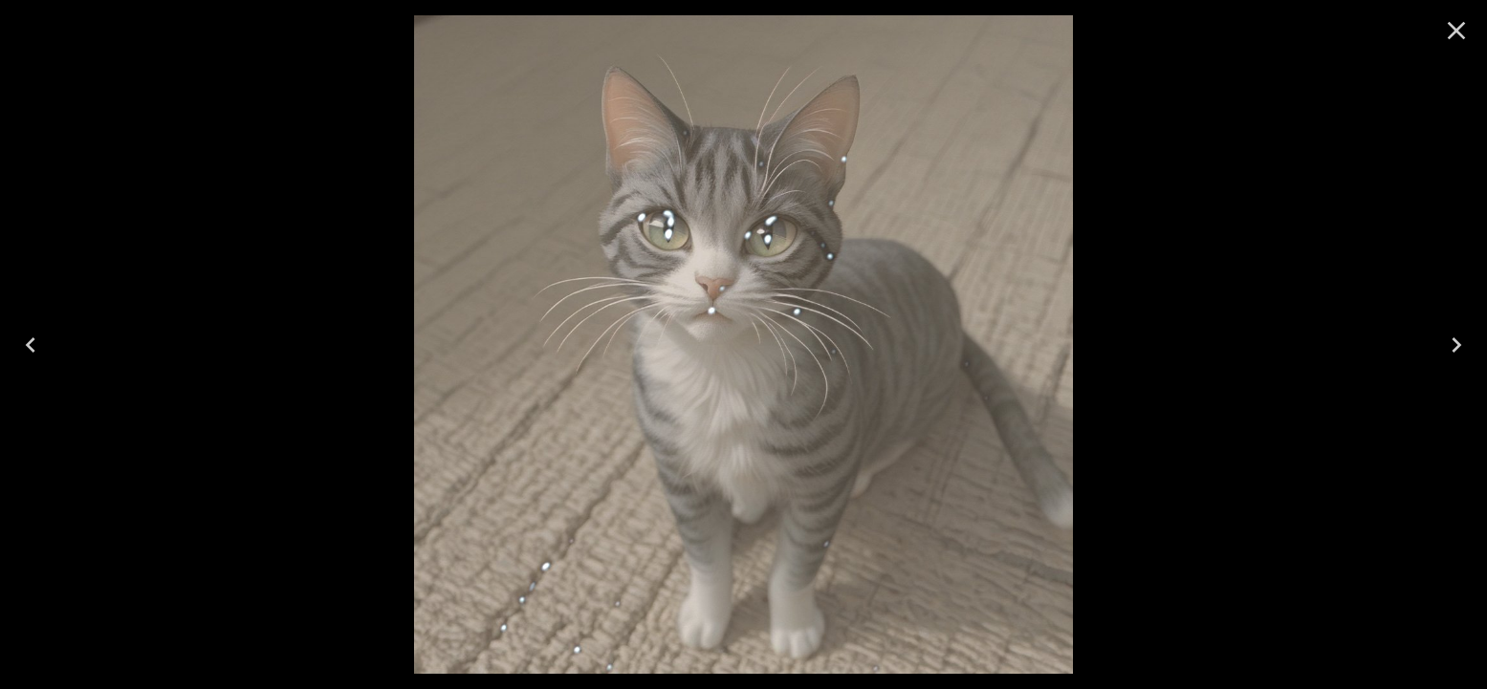
click at [1442, 346] on icon "Next" at bounding box center [1456, 345] width 31 height 31
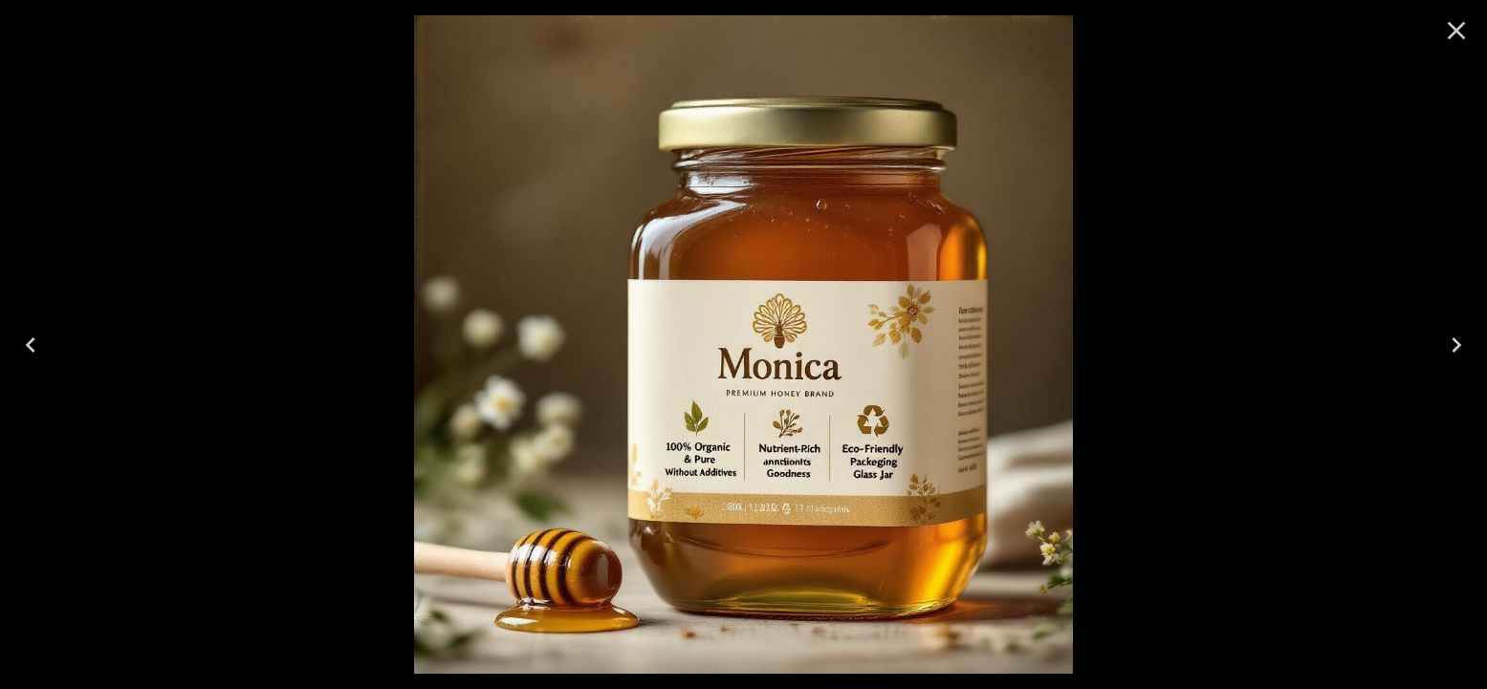
click at [1448, 25] on icon "Close" at bounding box center [1456, 30] width 31 height 31
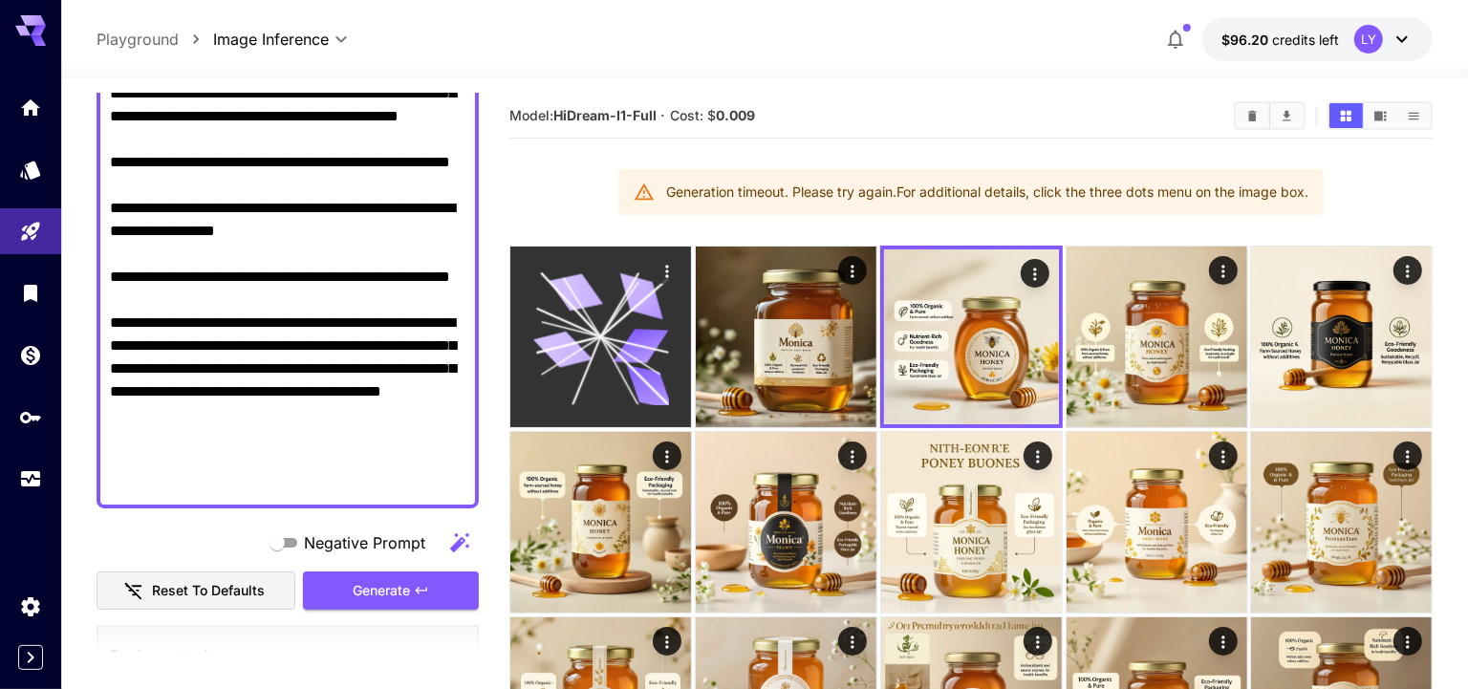
click at [611, 313] on icon at bounding box center [600, 338] width 136 height 136
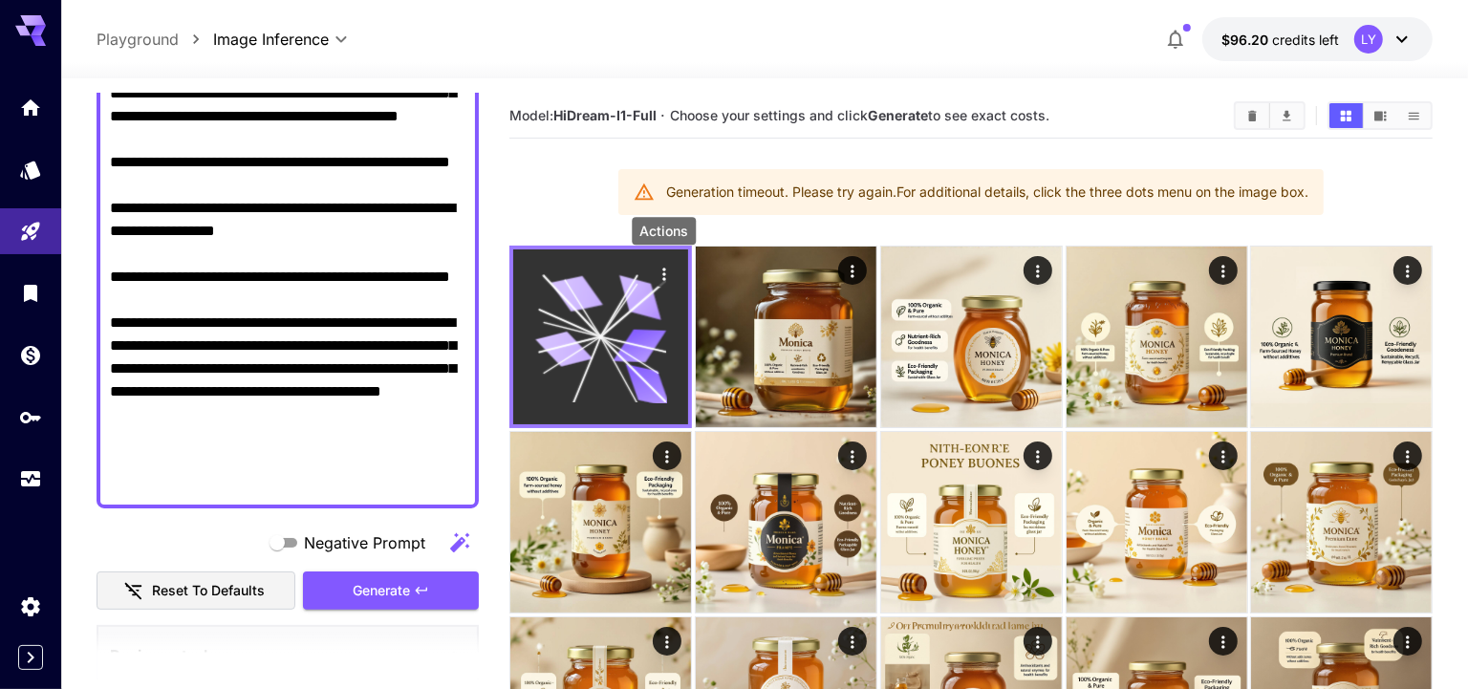
click at [662, 274] on icon "Actions" at bounding box center [664, 274] width 19 height 19
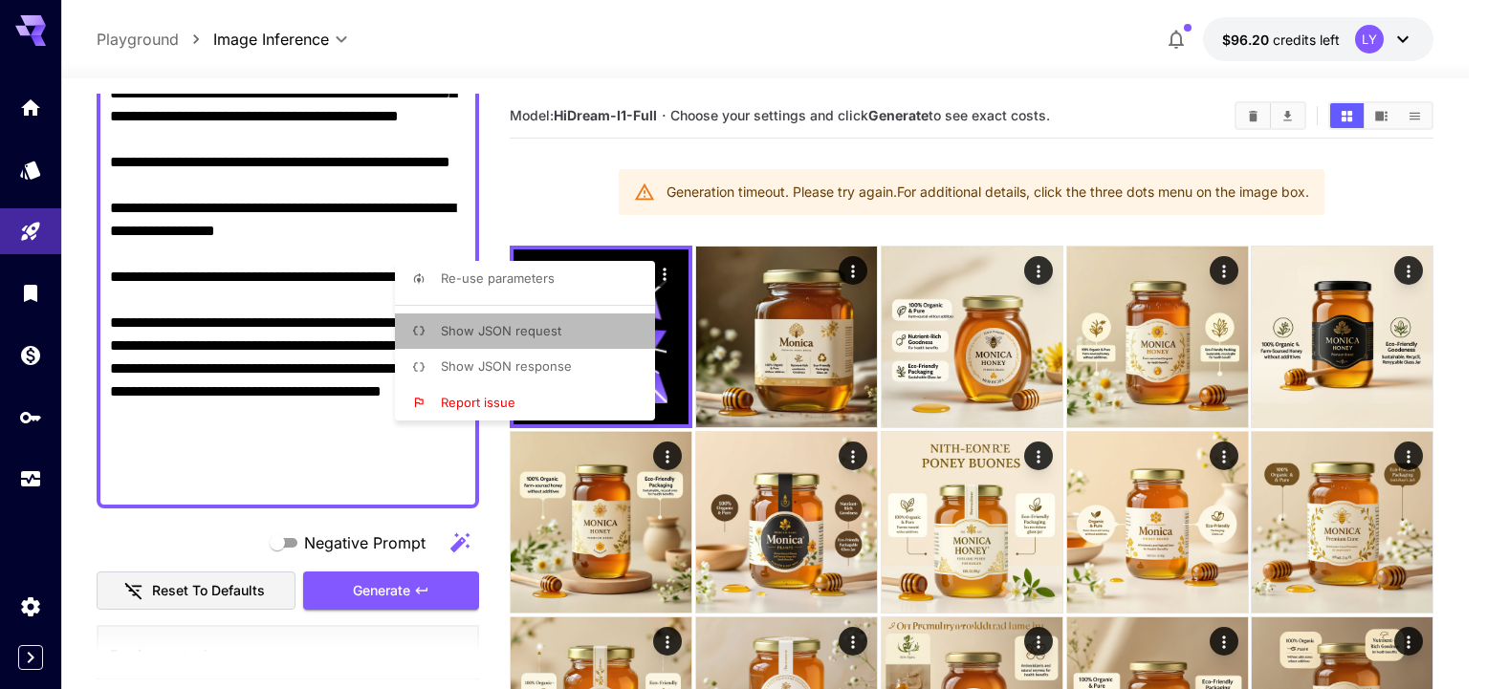
click at [512, 329] on span "Show JSON request" at bounding box center [501, 330] width 120 height 15
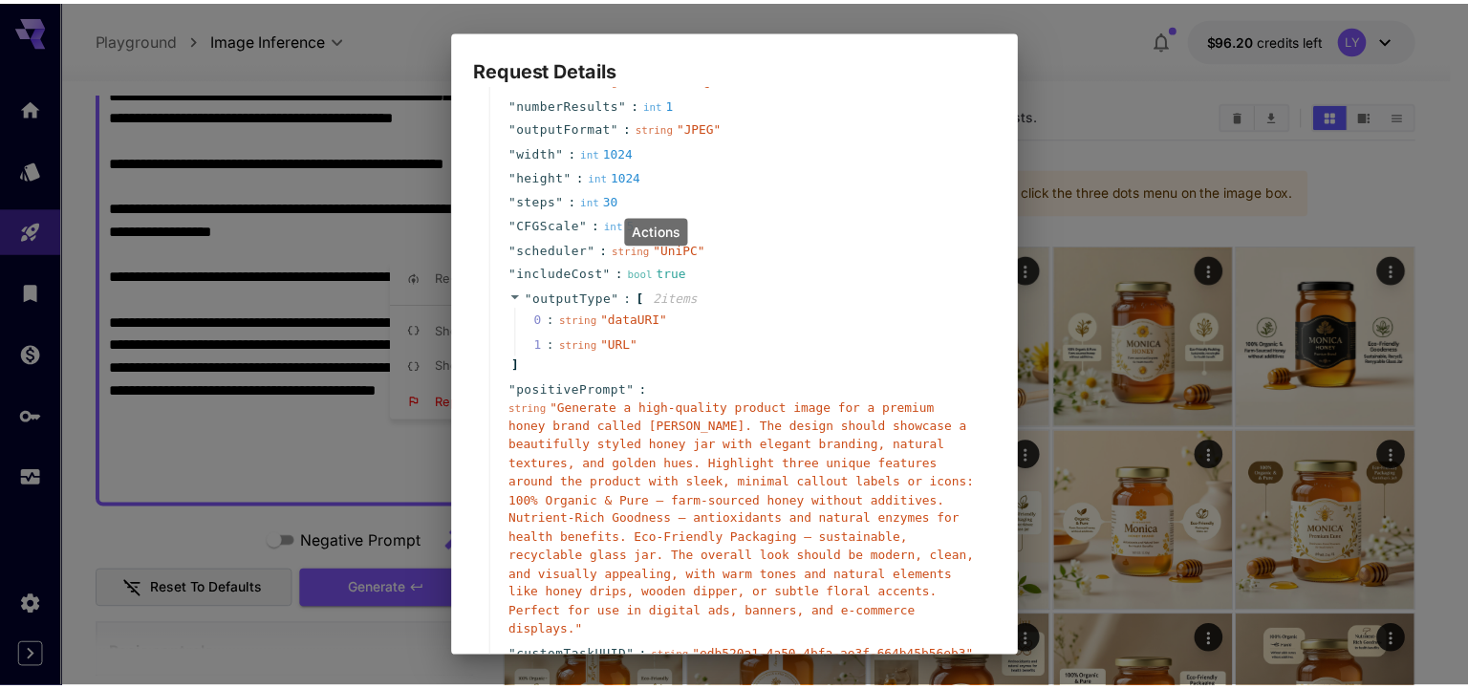
scroll to position [256, 0]
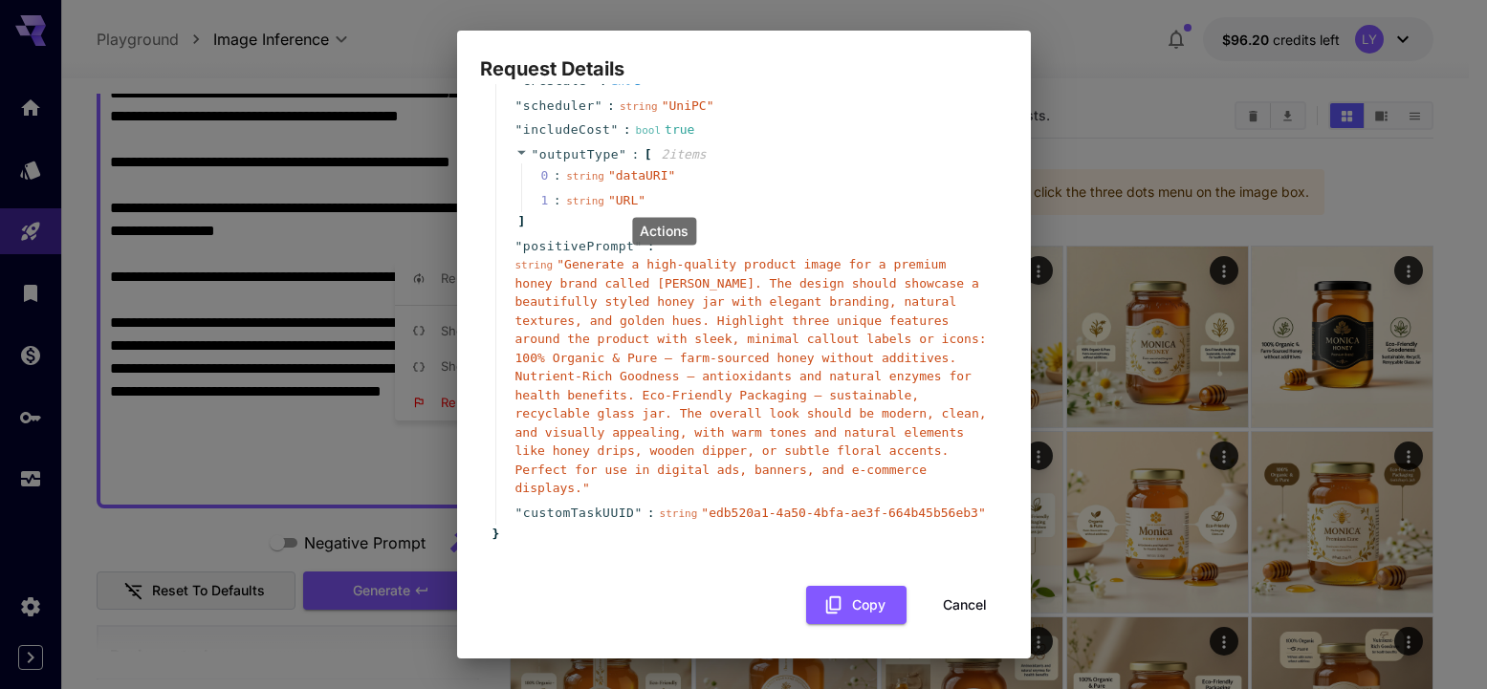
click at [922, 600] on button "Cancel" at bounding box center [965, 605] width 86 height 39
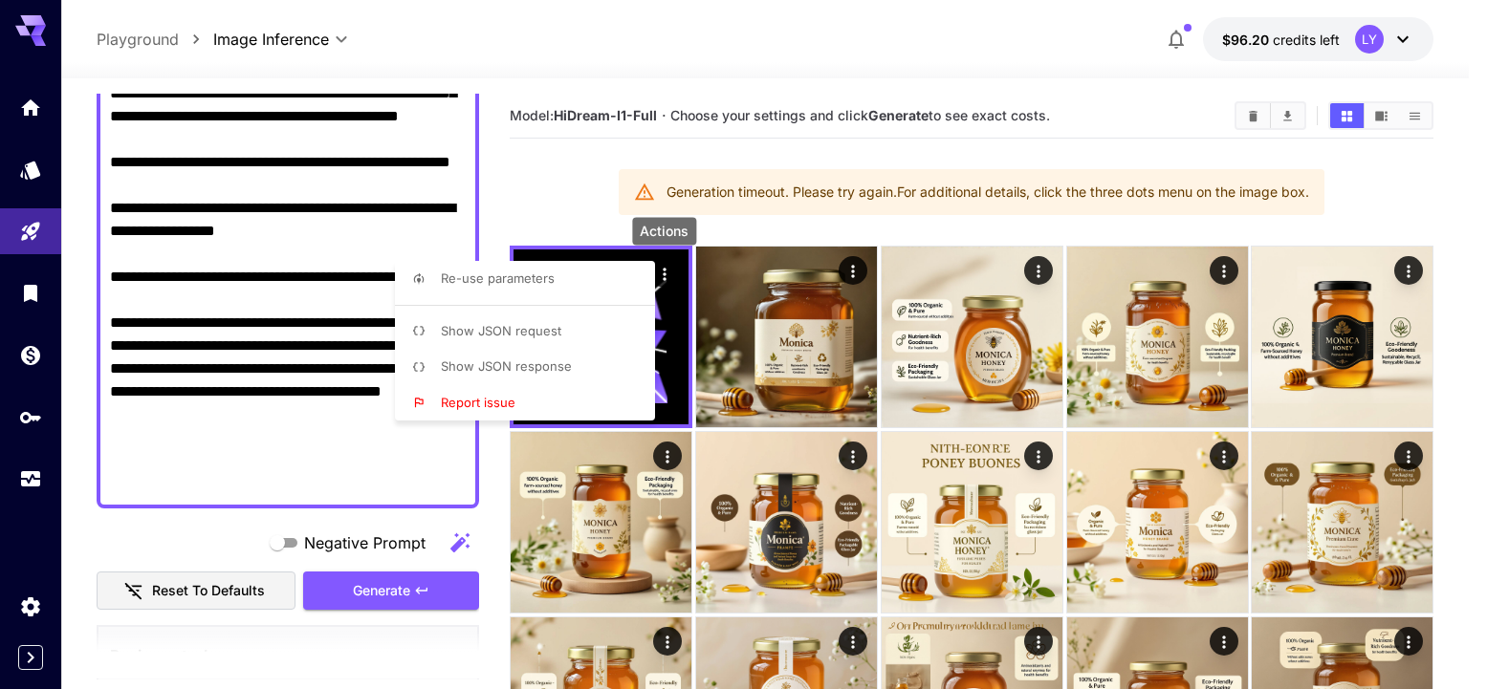
click at [514, 367] on span "Show JSON response" at bounding box center [506, 365] width 131 height 15
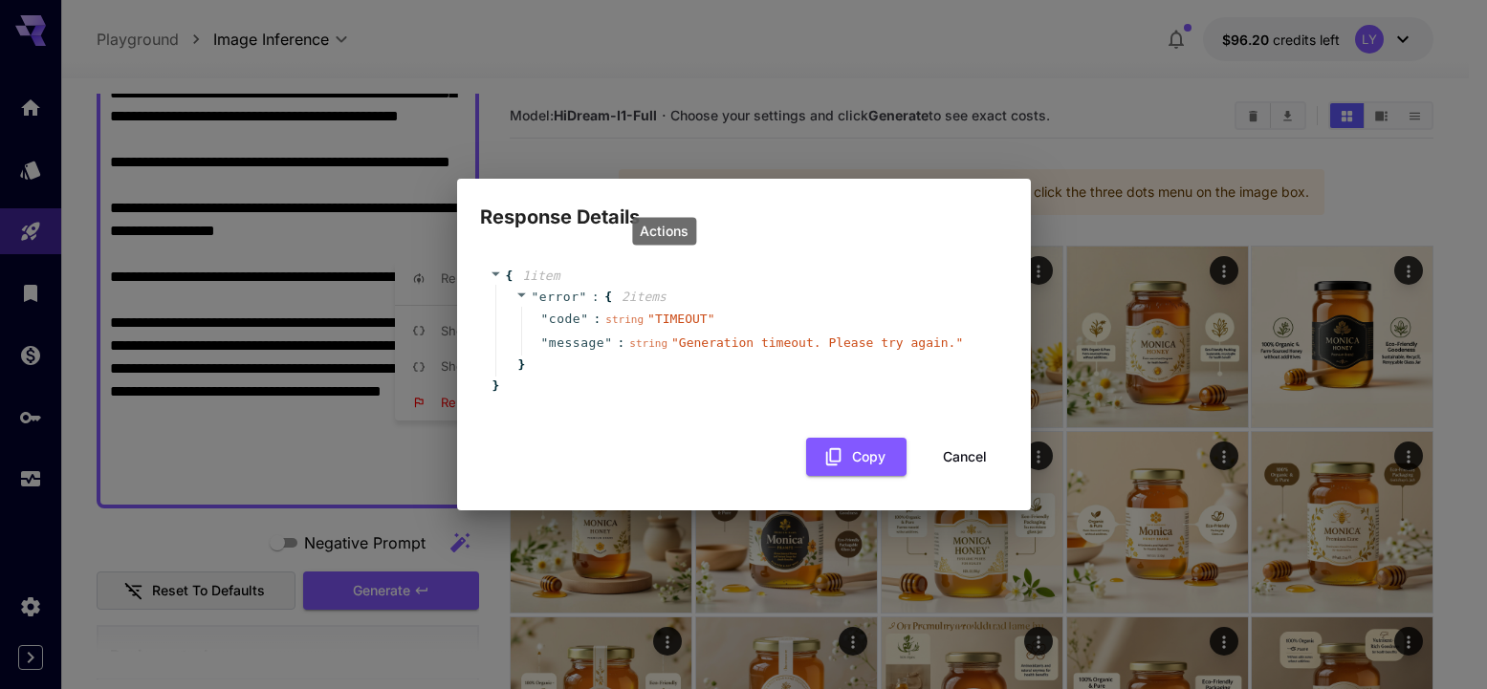
click at [967, 460] on button "Cancel" at bounding box center [965, 457] width 86 height 39
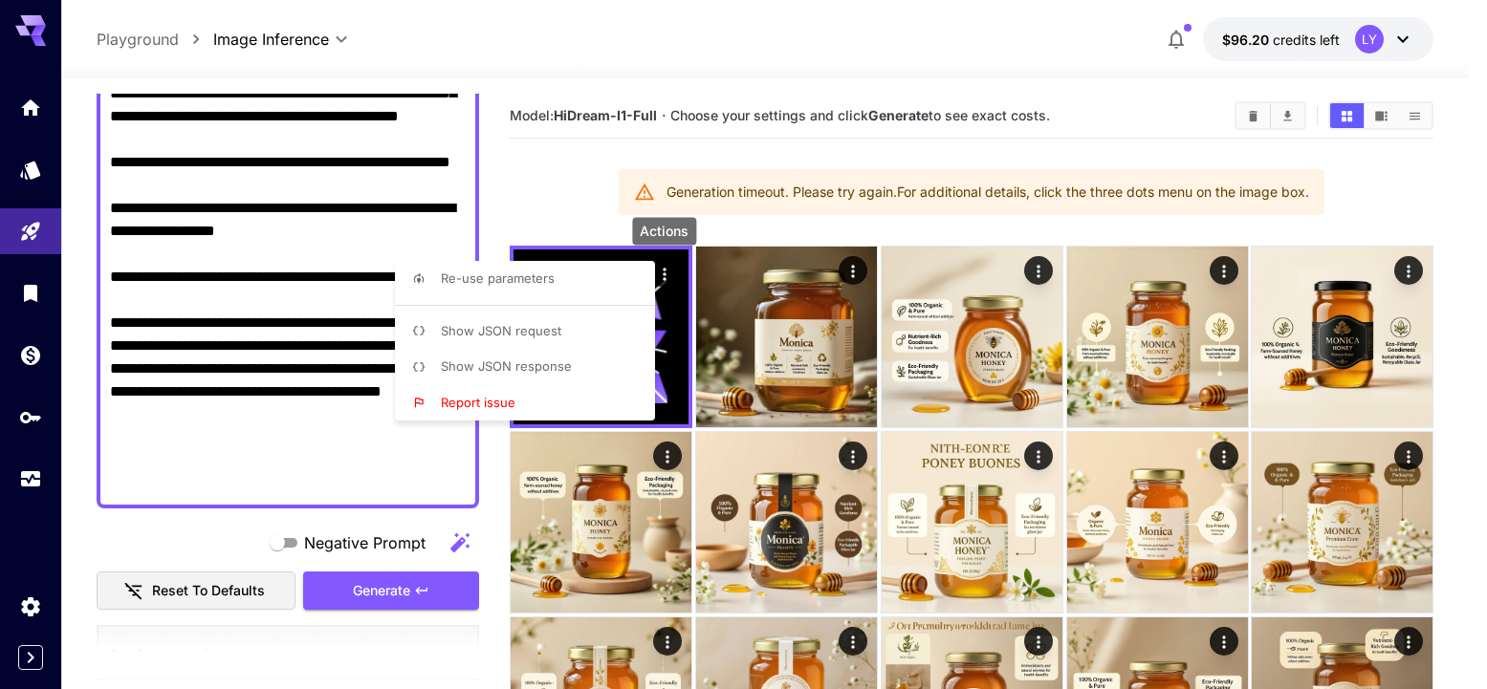
click at [385, 589] on div at bounding box center [743, 344] width 1487 height 689
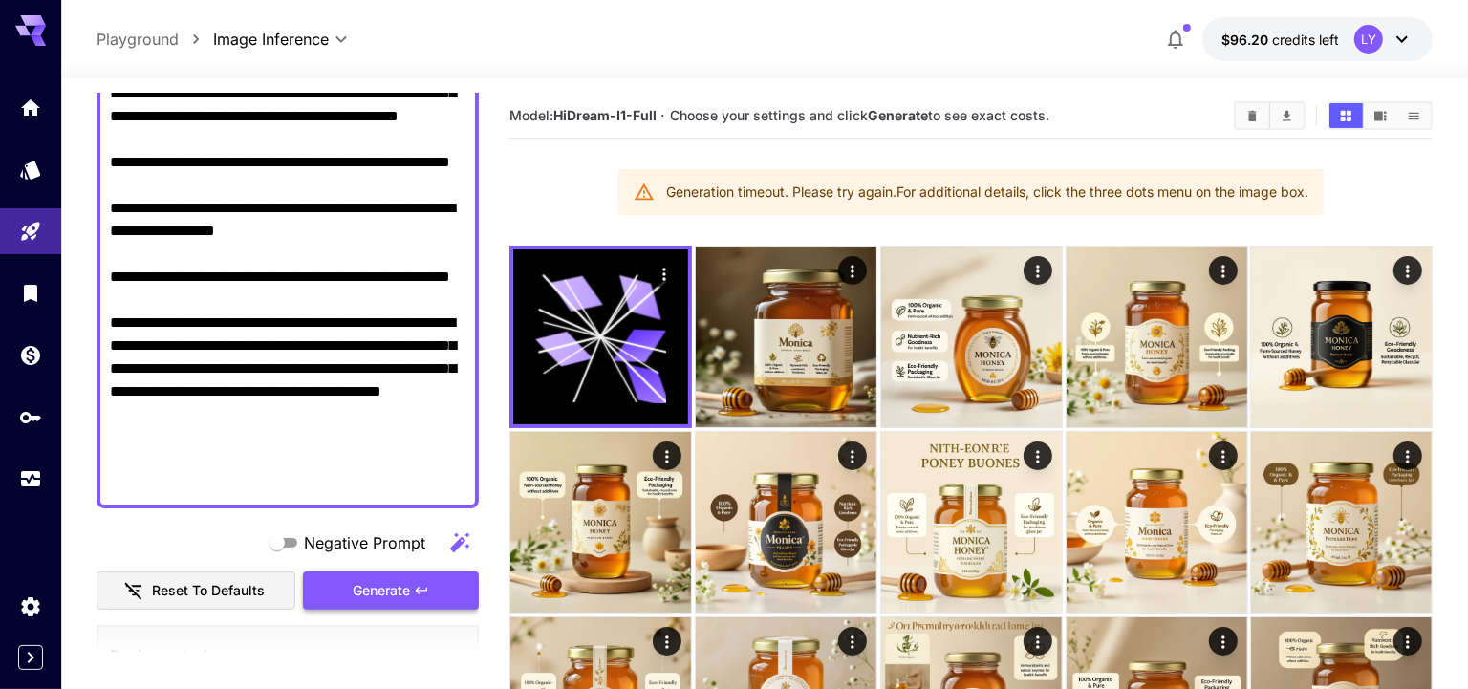
click at [415, 602] on button "Generate" at bounding box center [391, 591] width 176 height 39
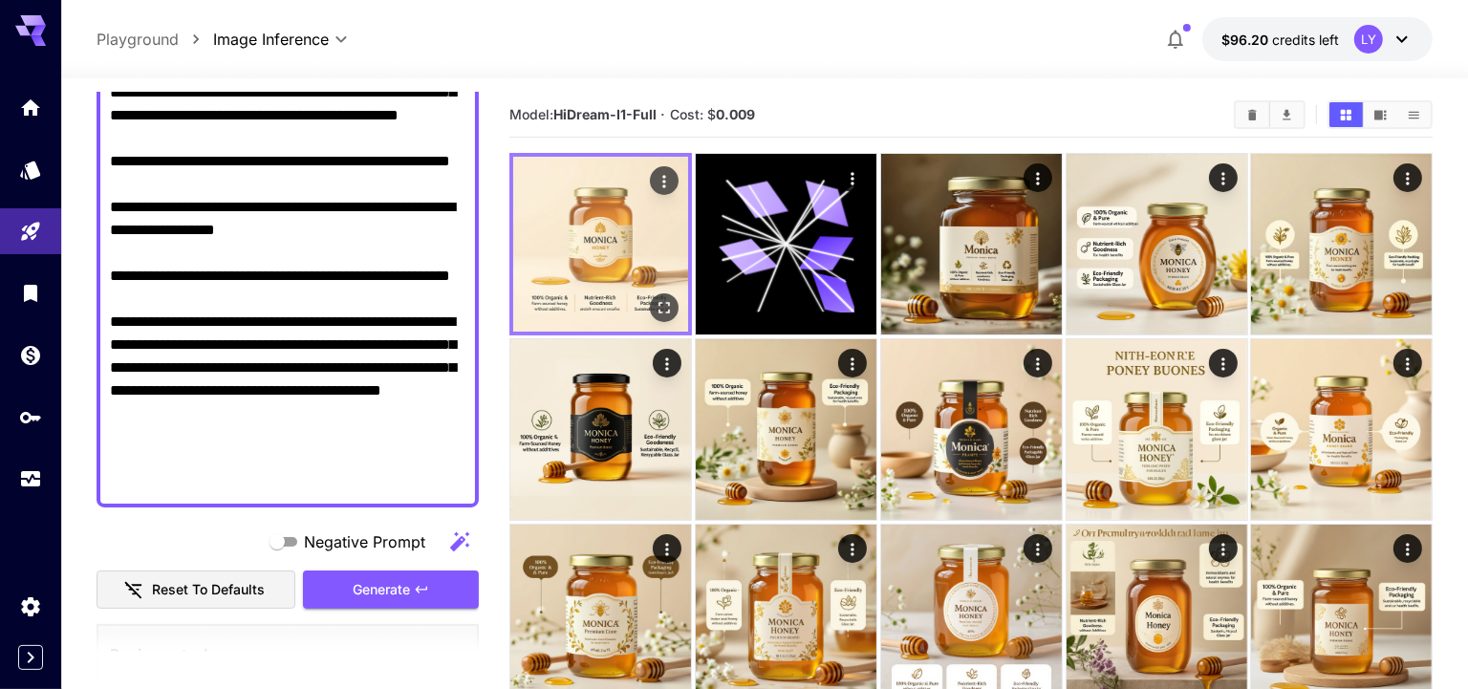
scroll to position [0, 0]
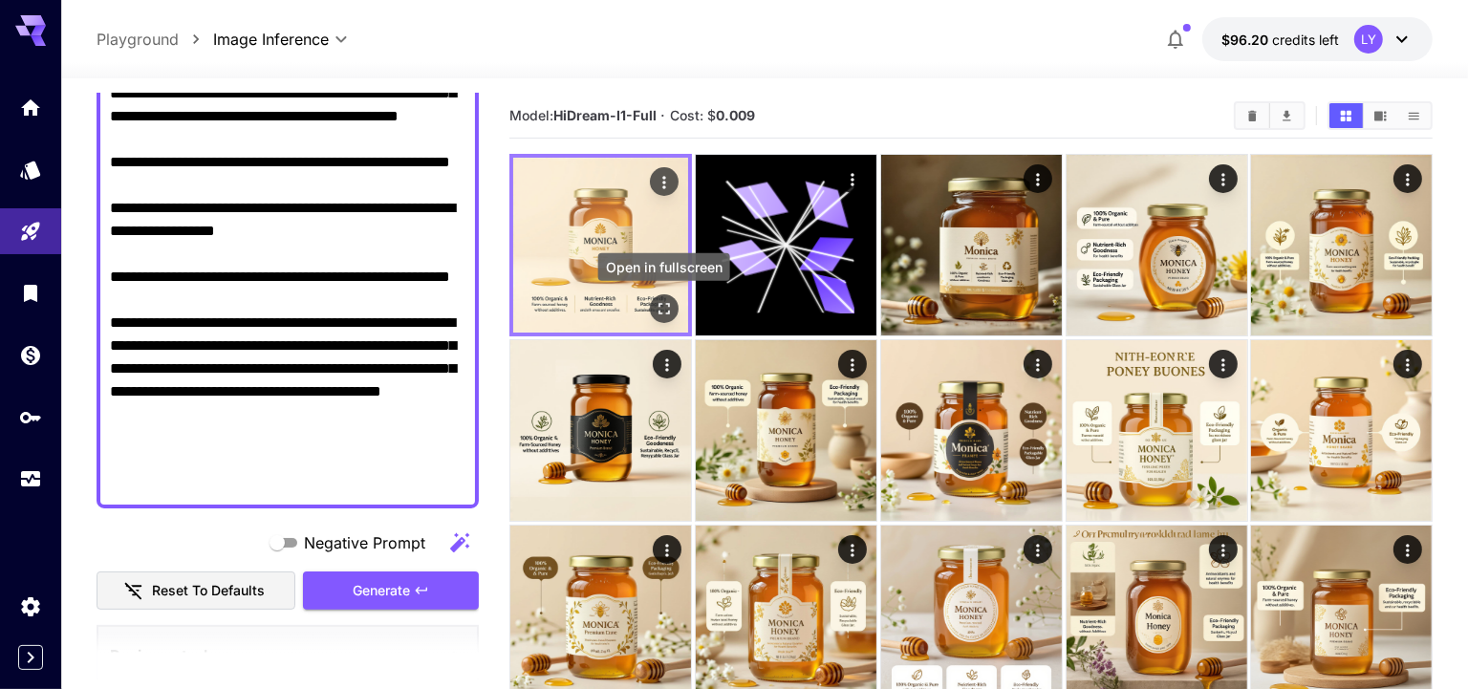
click at [668, 307] on icon "Open in fullscreen" at bounding box center [664, 308] width 19 height 19
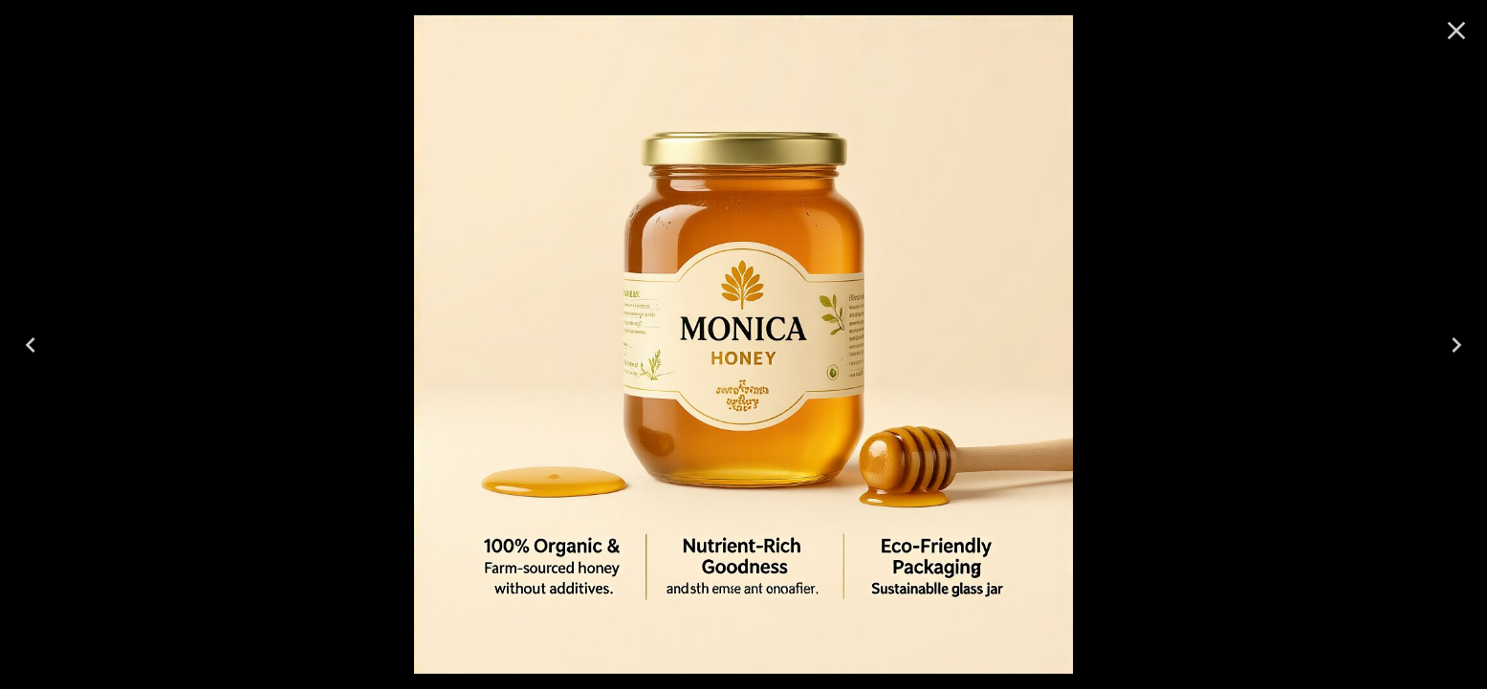
click at [1443, 31] on icon "Close" at bounding box center [1456, 30] width 31 height 31
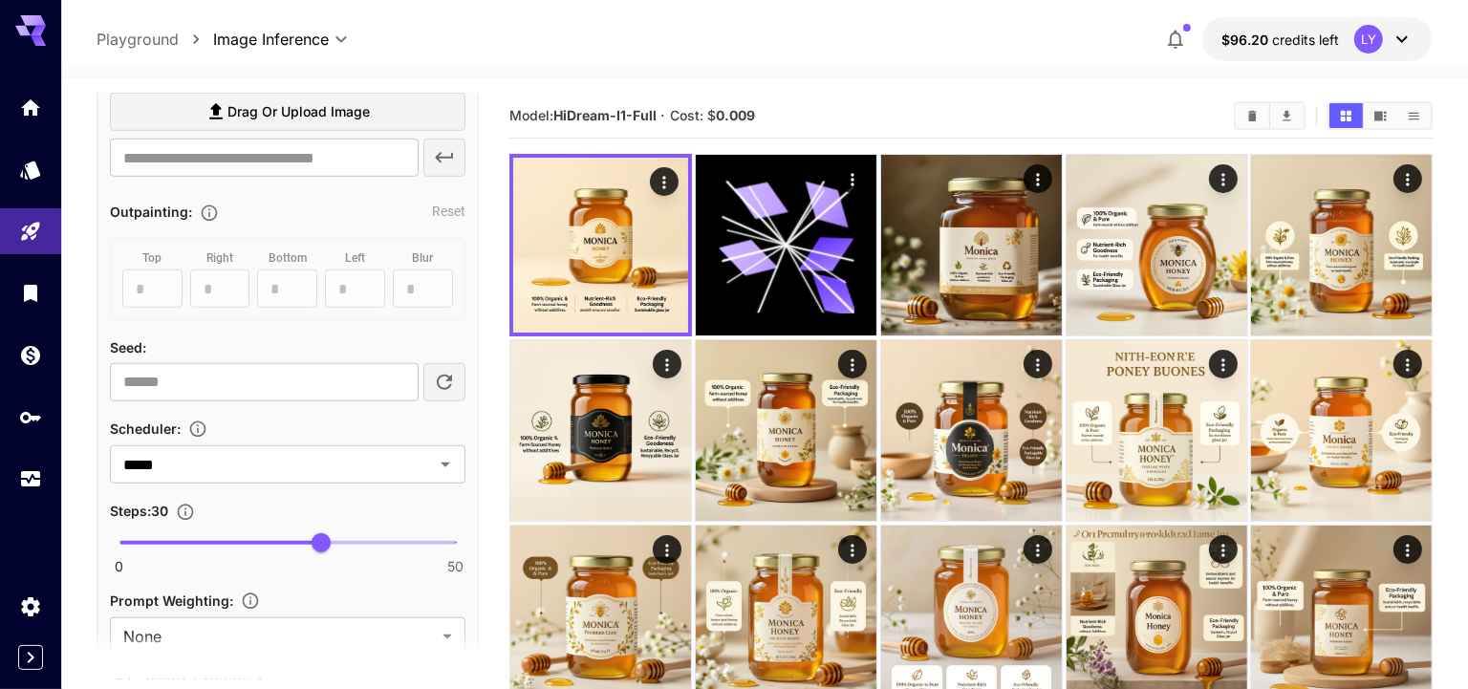
scroll to position [1362, 0]
click at [229, 464] on input "*****" at bounding box center [260, 464] width 288 height 27
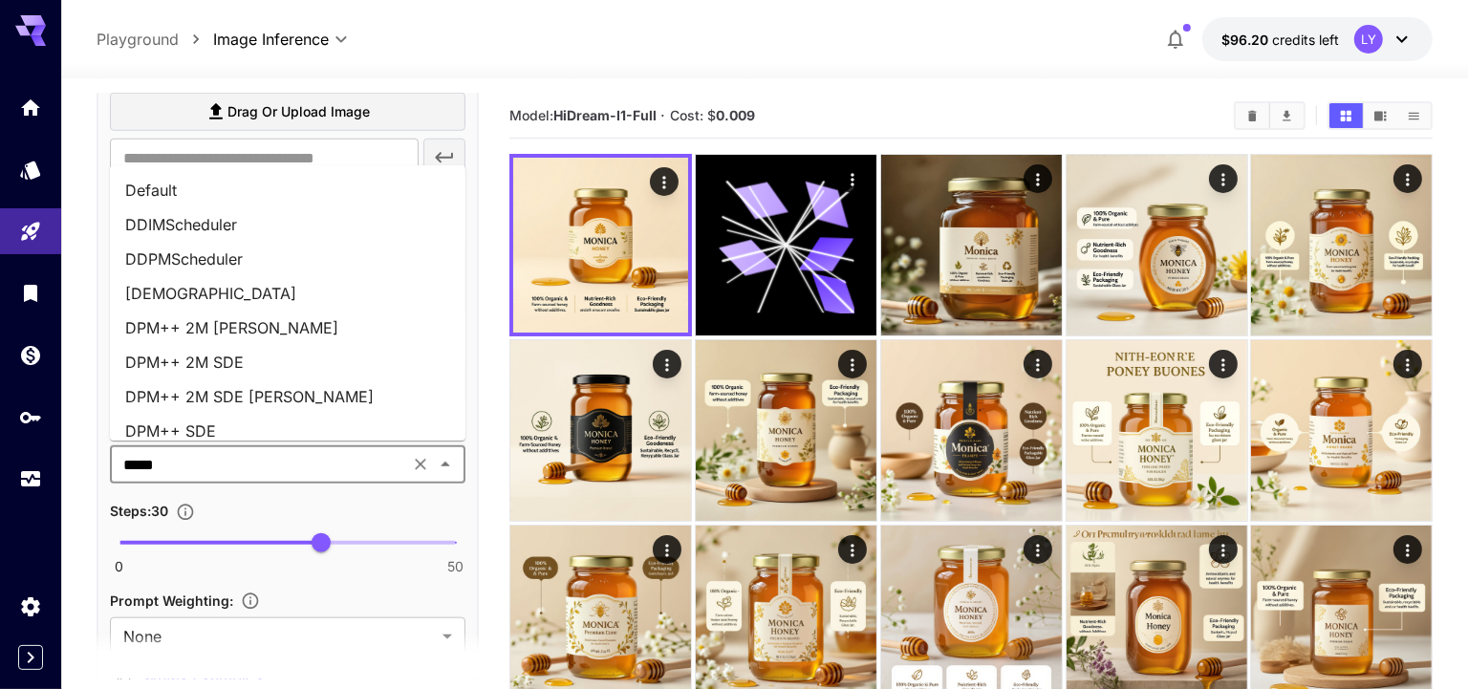
scroll to position [729, 0]
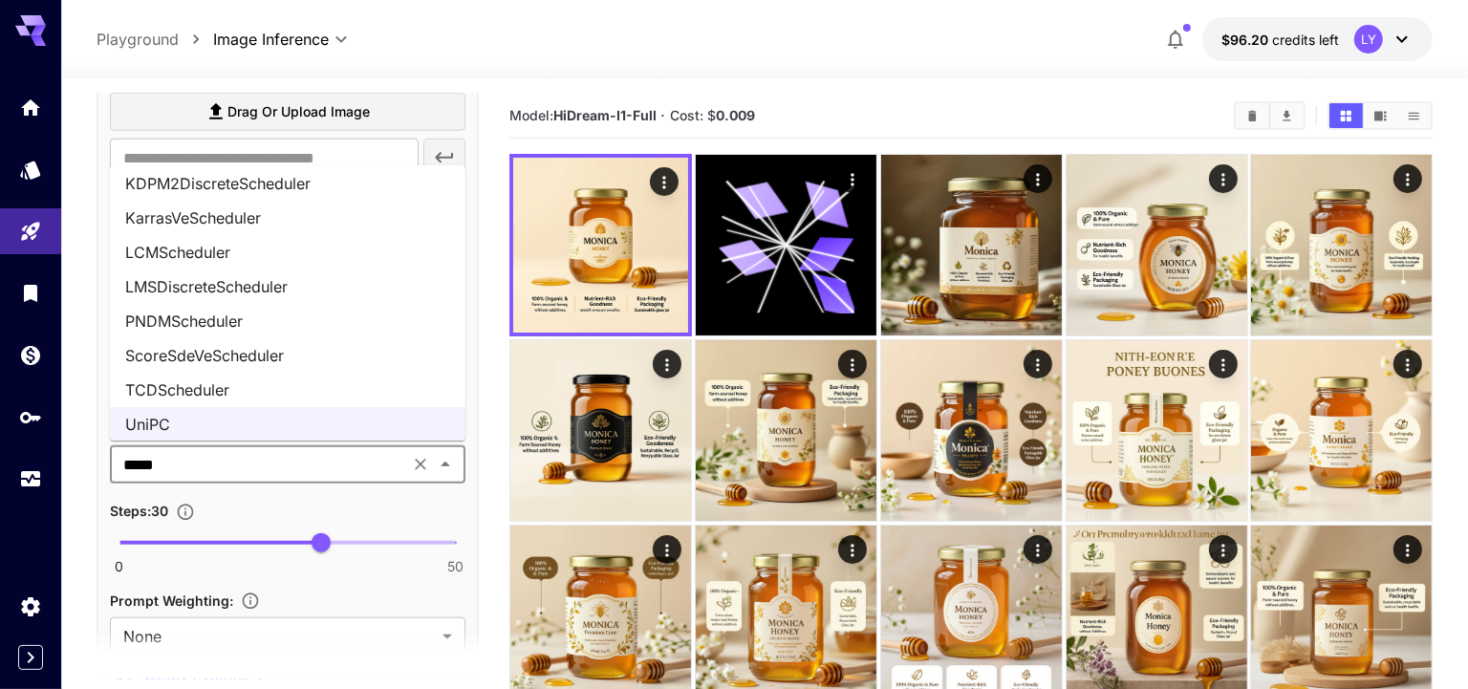
paste input "**********"
type input "**********"
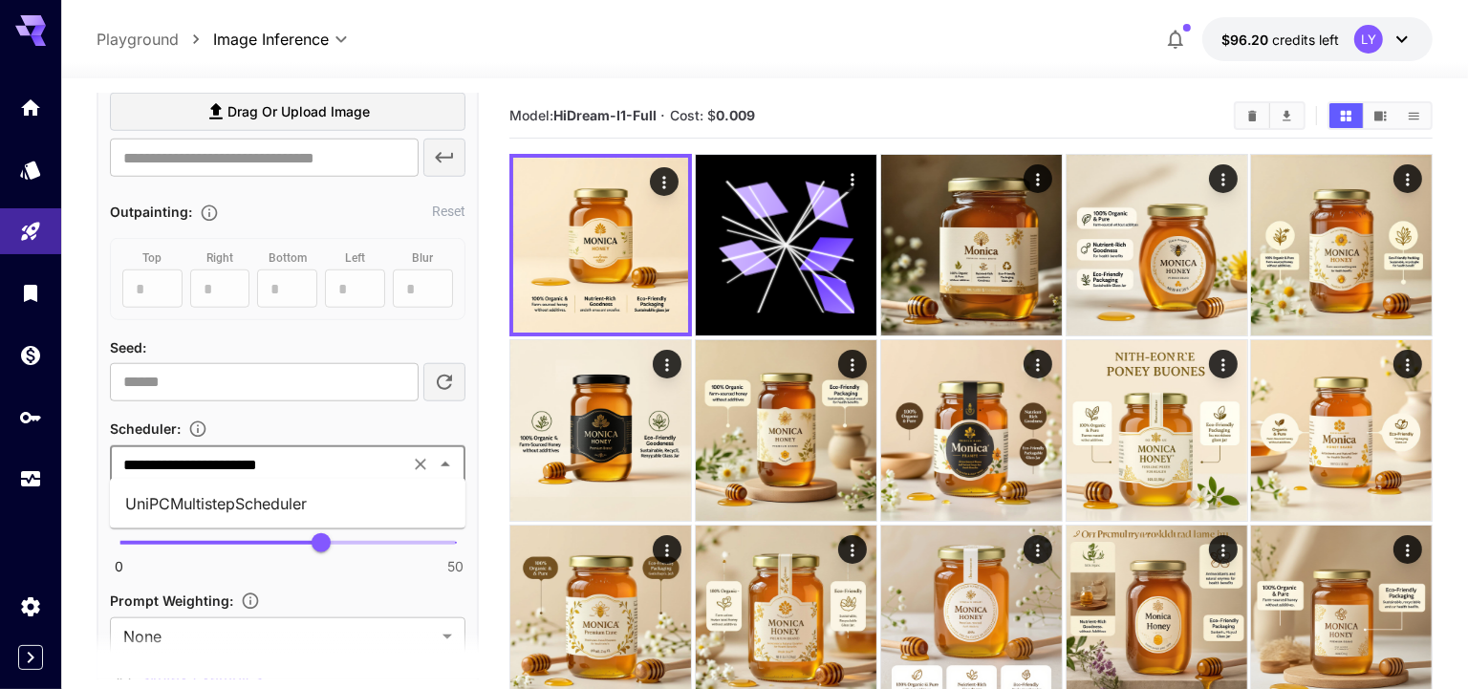
click at [300, 510] on li "UniPCMultistepScheduler" at bounding box center [288, 504] width 356 height 34
drag, startPoint x: 318, startPoint y: 538, endPoint x: 506, endPoint y: 545, distance: 187.5
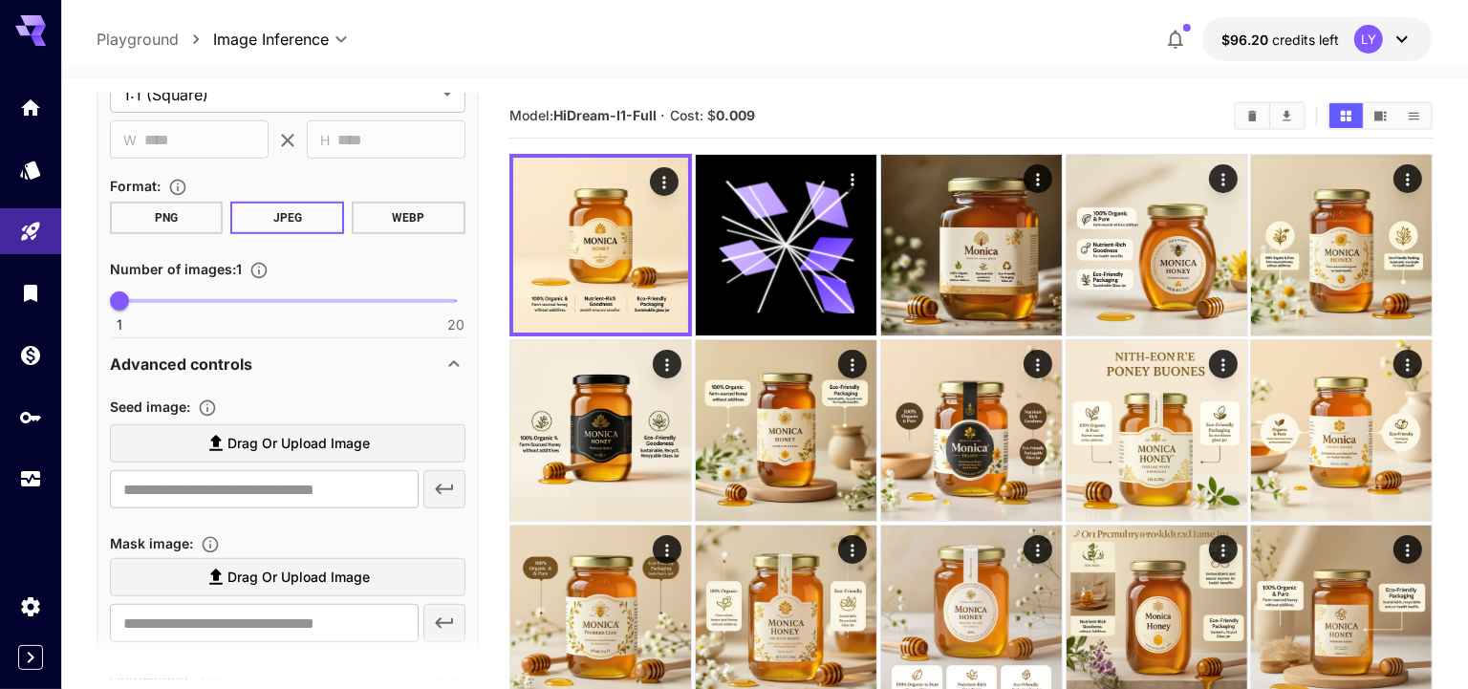
scroll to position [387, 0]
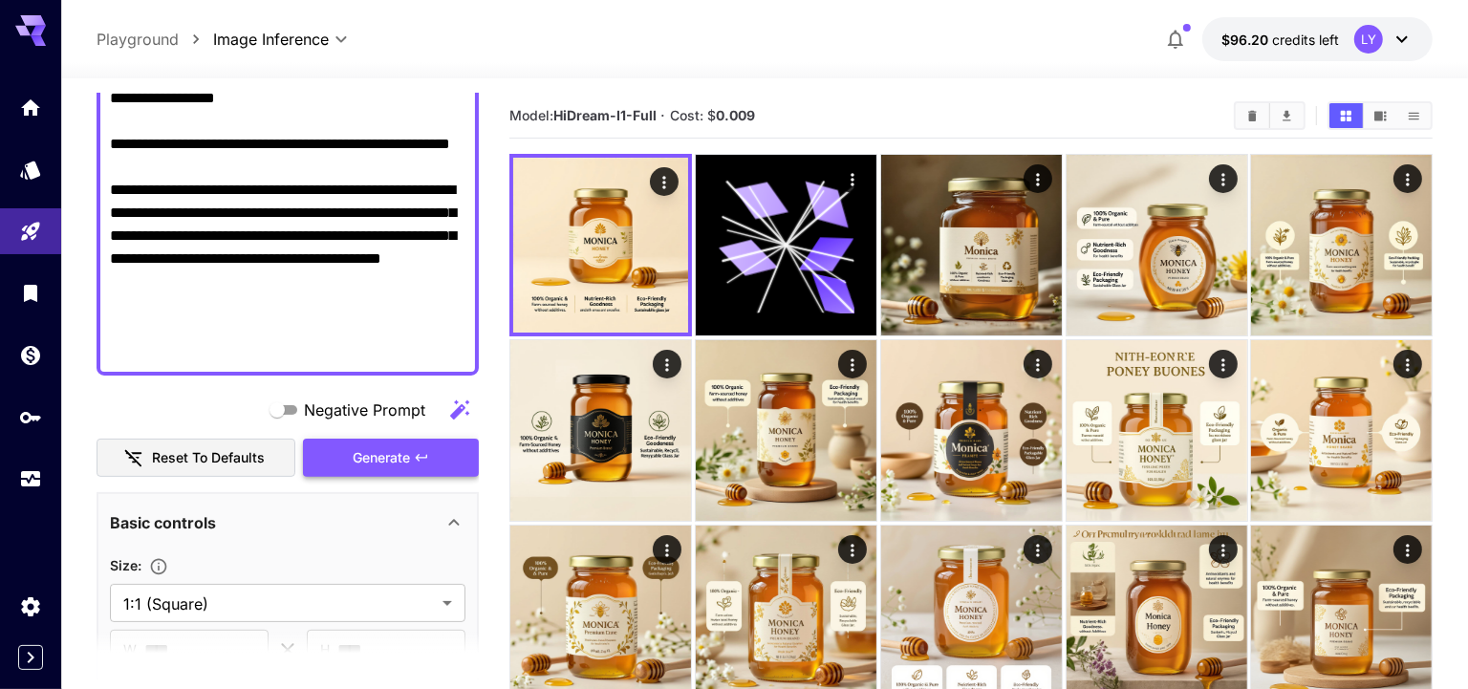
click at [400, 446] on span "Generate" at bounding box center [381, 458] width 57 height 24
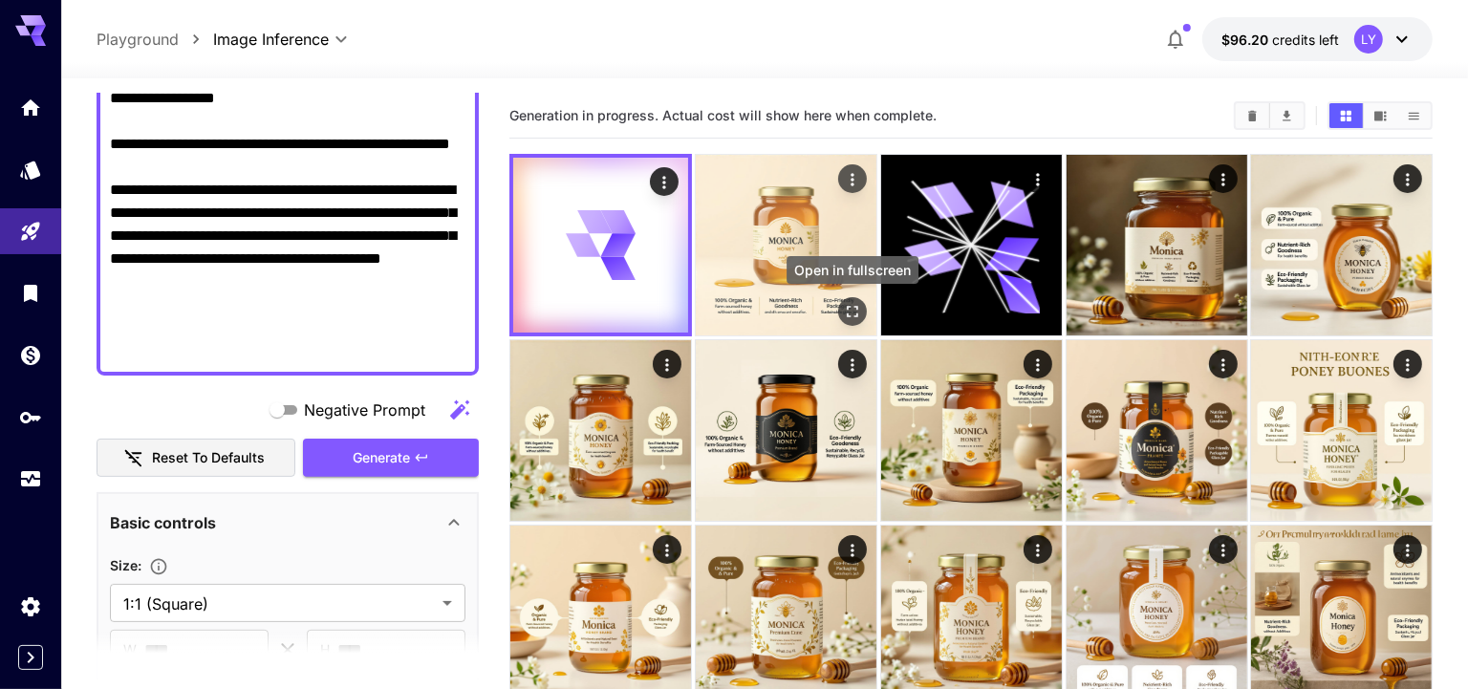
click at [860, 309] on icon "Open in fullscreen" at bounding box center [851, 311] width 19 height 19
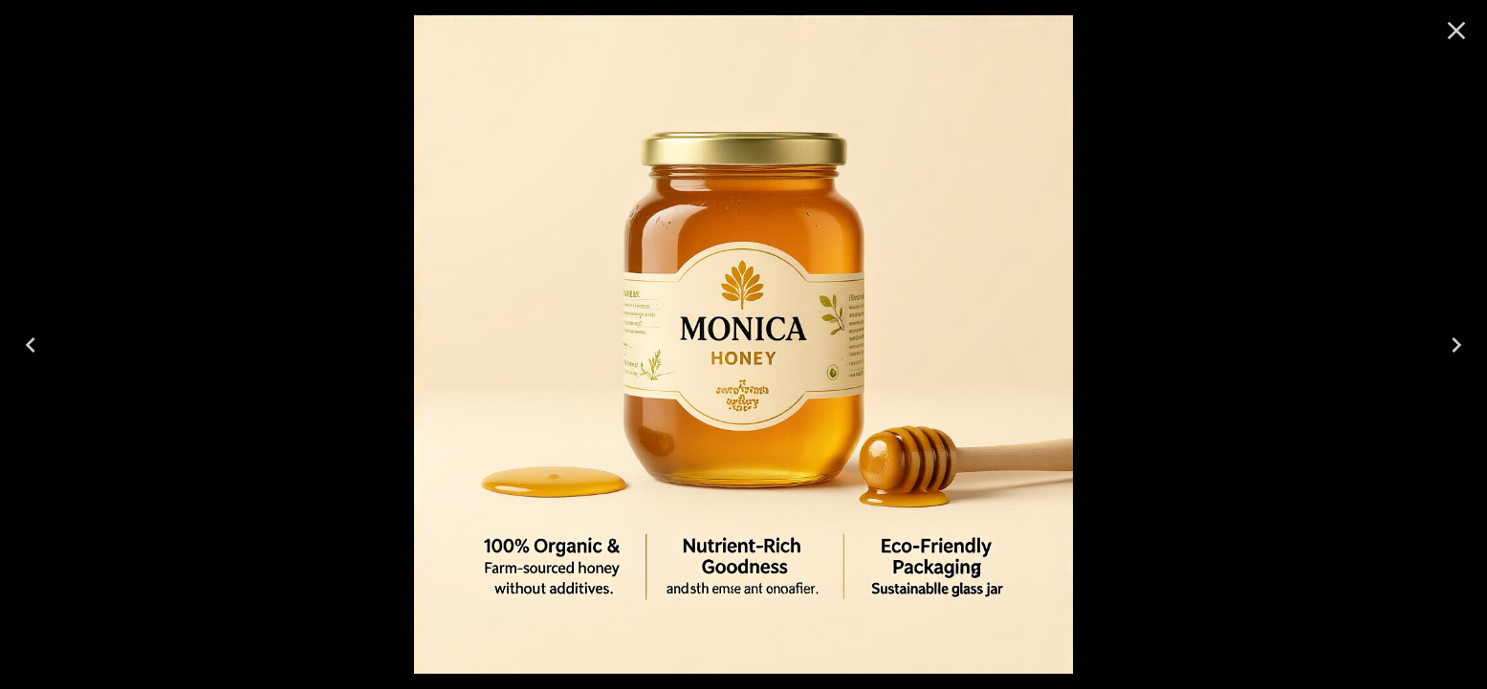
click at [1457, 33] on icon "Close" at bounding box center [1456, 30] width 31 height 31
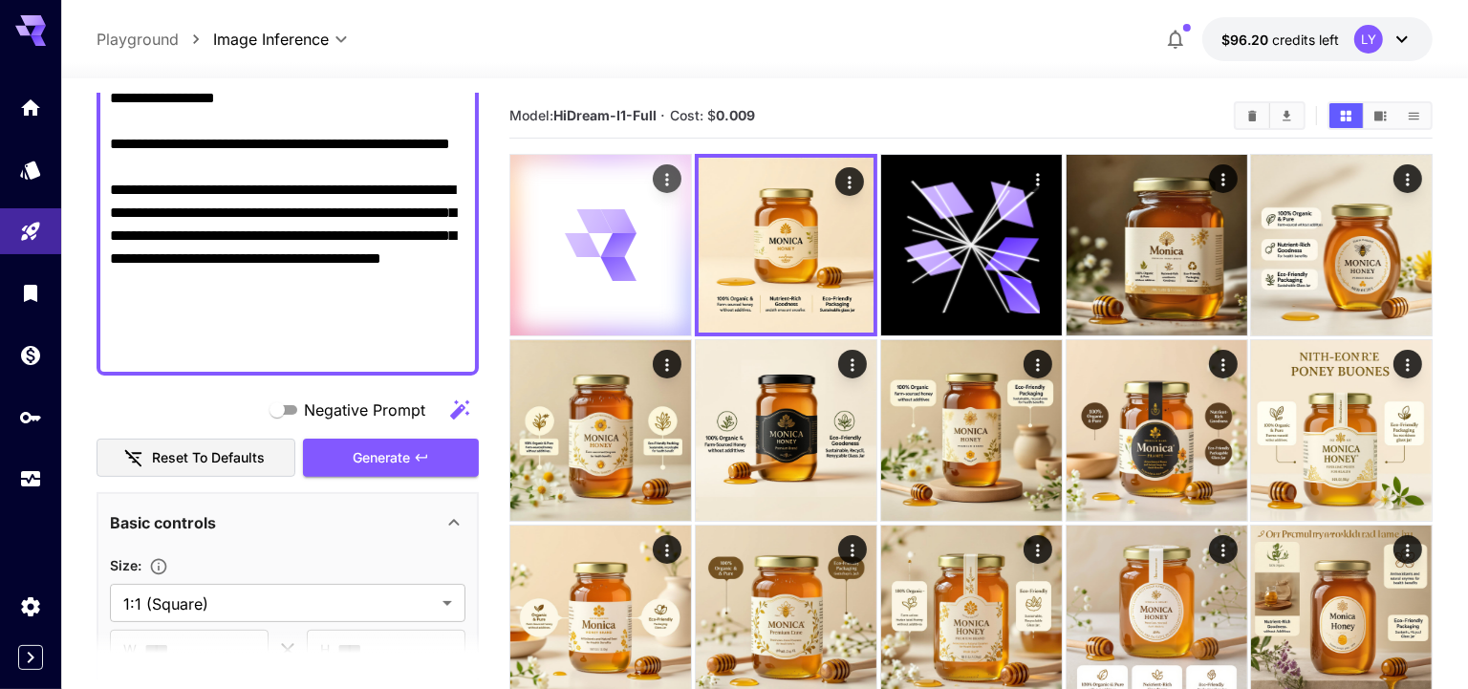
click at [590, 275] on icon at bounding box center [600, 245] width 72 height 72
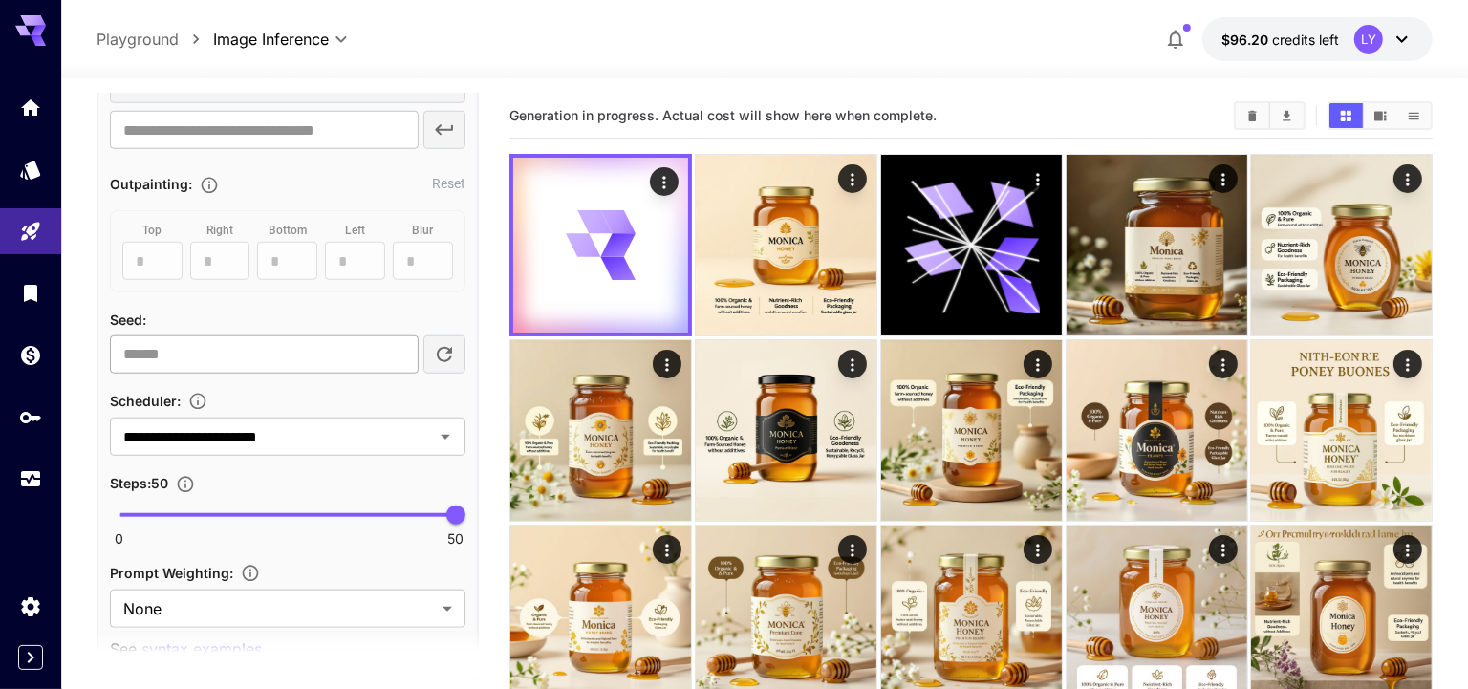
scroll to position [1483, 0]
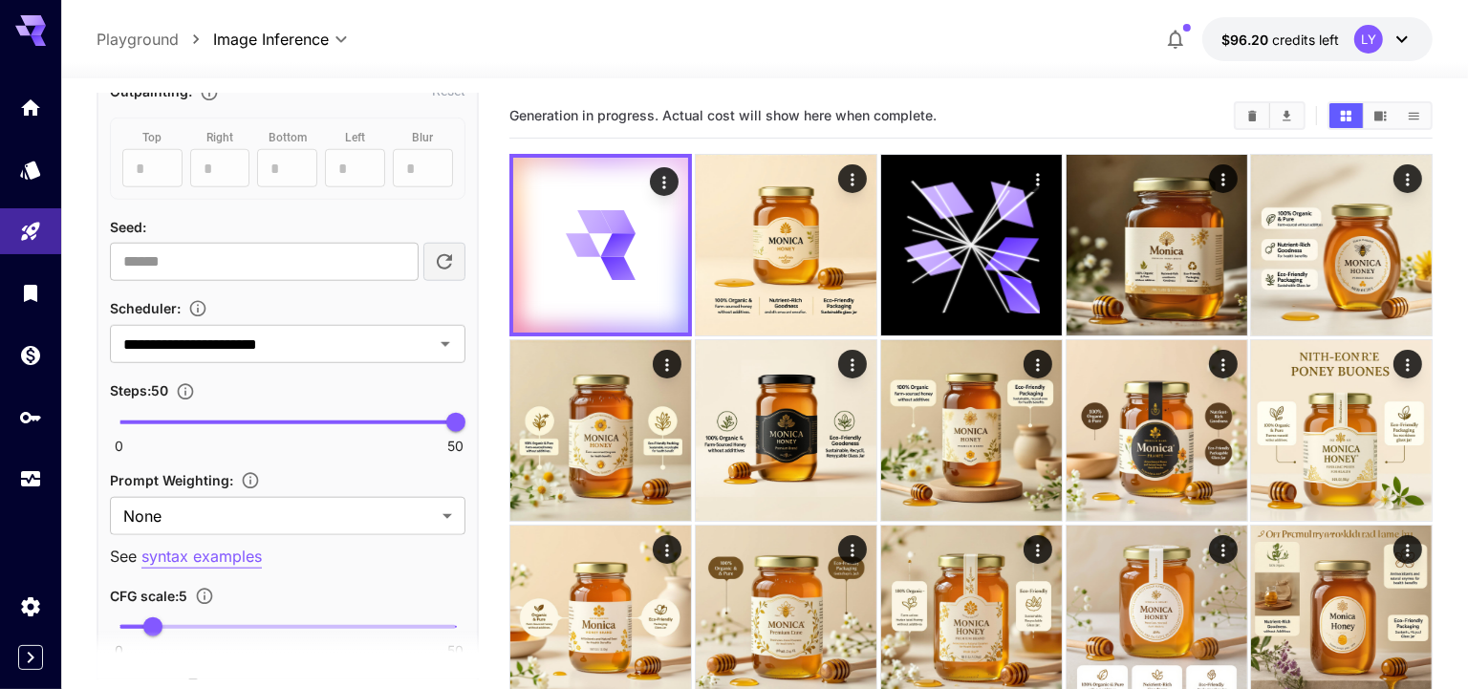
click at [250, 416] on span "0 50 50" at bounding box center [287, 422] width 337 height 29
type input "**"
drag, startPoint x: 250, startPoint y: 416, endPoint x: 309, endPoint y: 425, distance: 59.1
click at [309, 425] on span "28" at bounding box center [307, 422] width 19 height 19
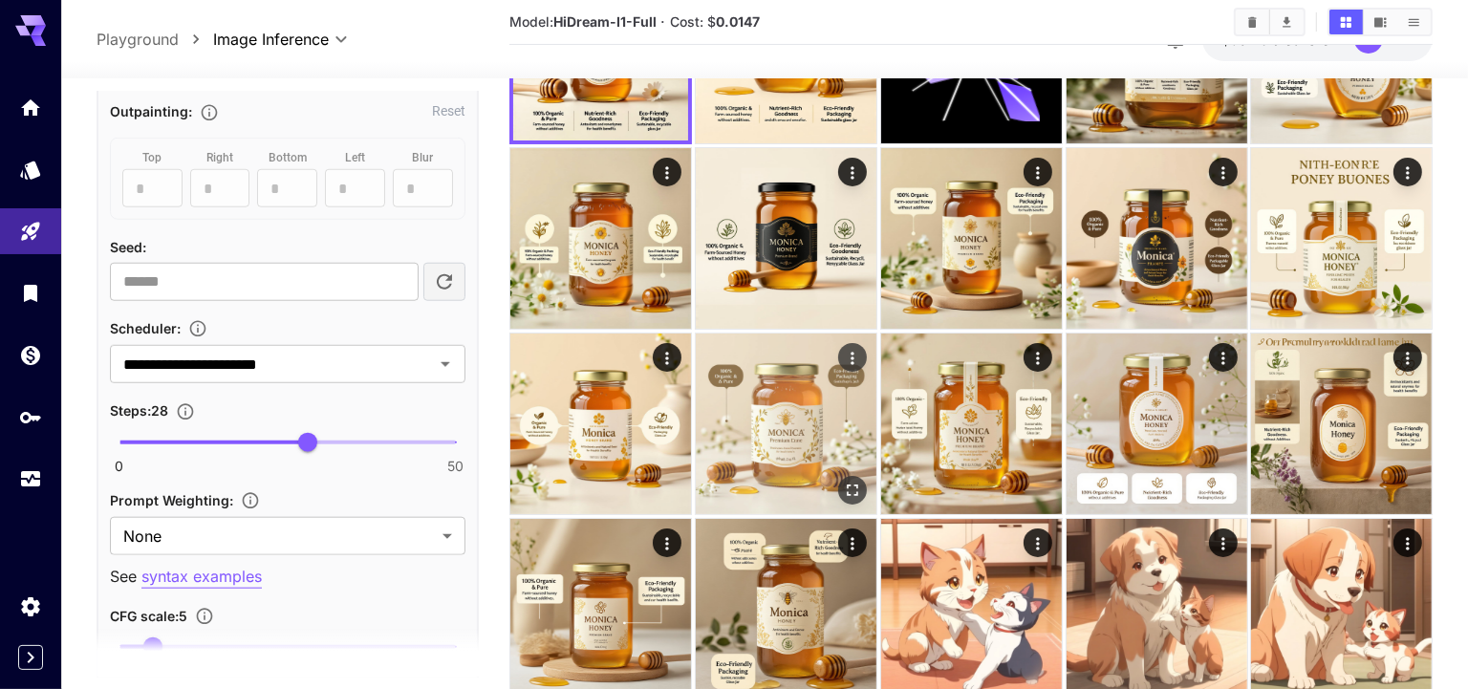
scroll to position [0, 0]
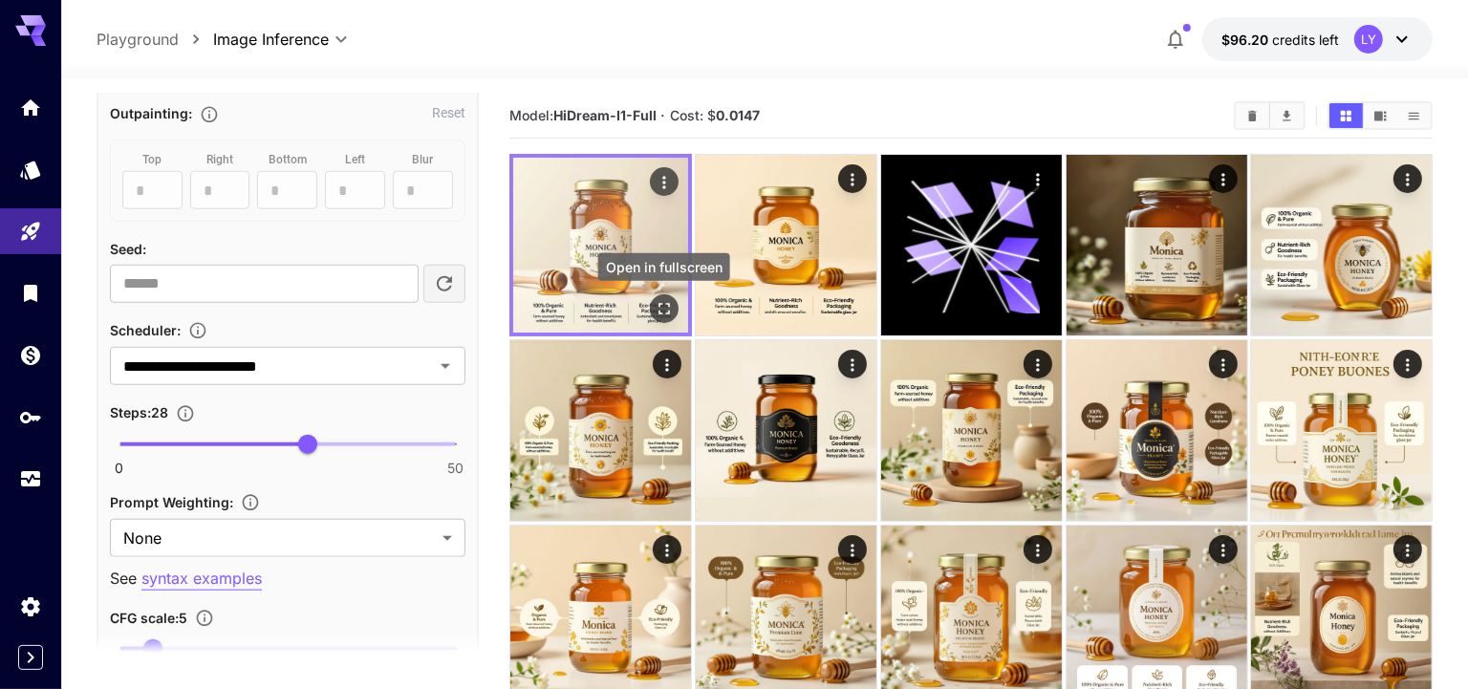
click at [662, 309] on icon "Open in fullscreen" at bounding box center [664, 308] width 19 height 19
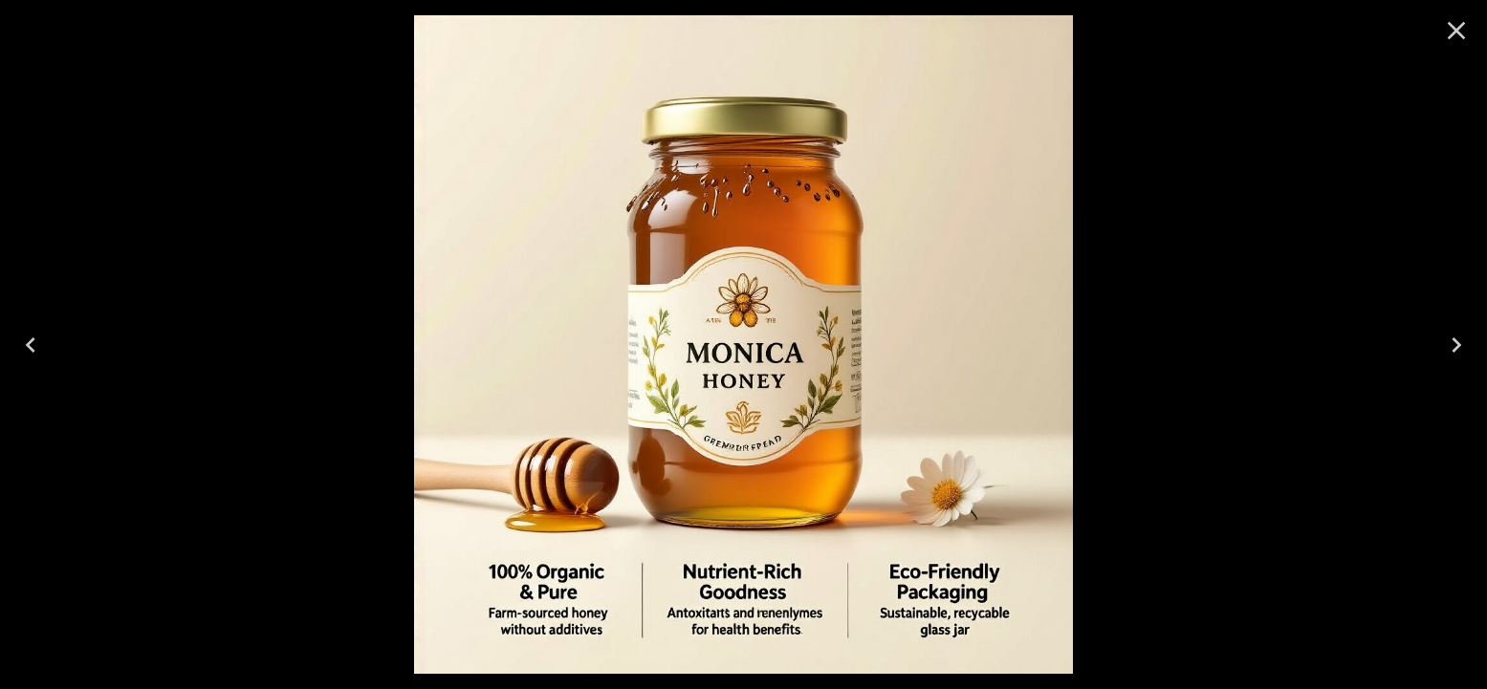
click at [1448, 34] on icon "Close" at bounding box center [1456, 30] width 31 height 31
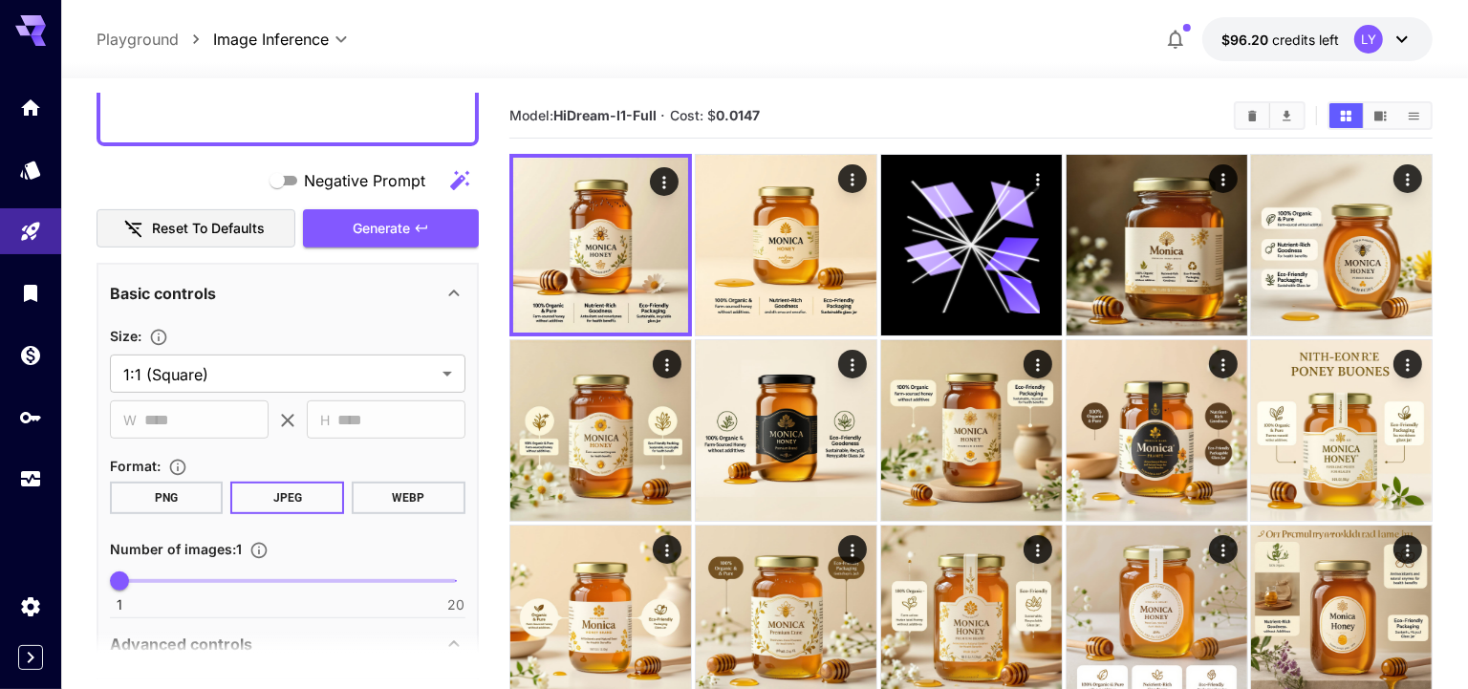
scroll to position [100, 0]
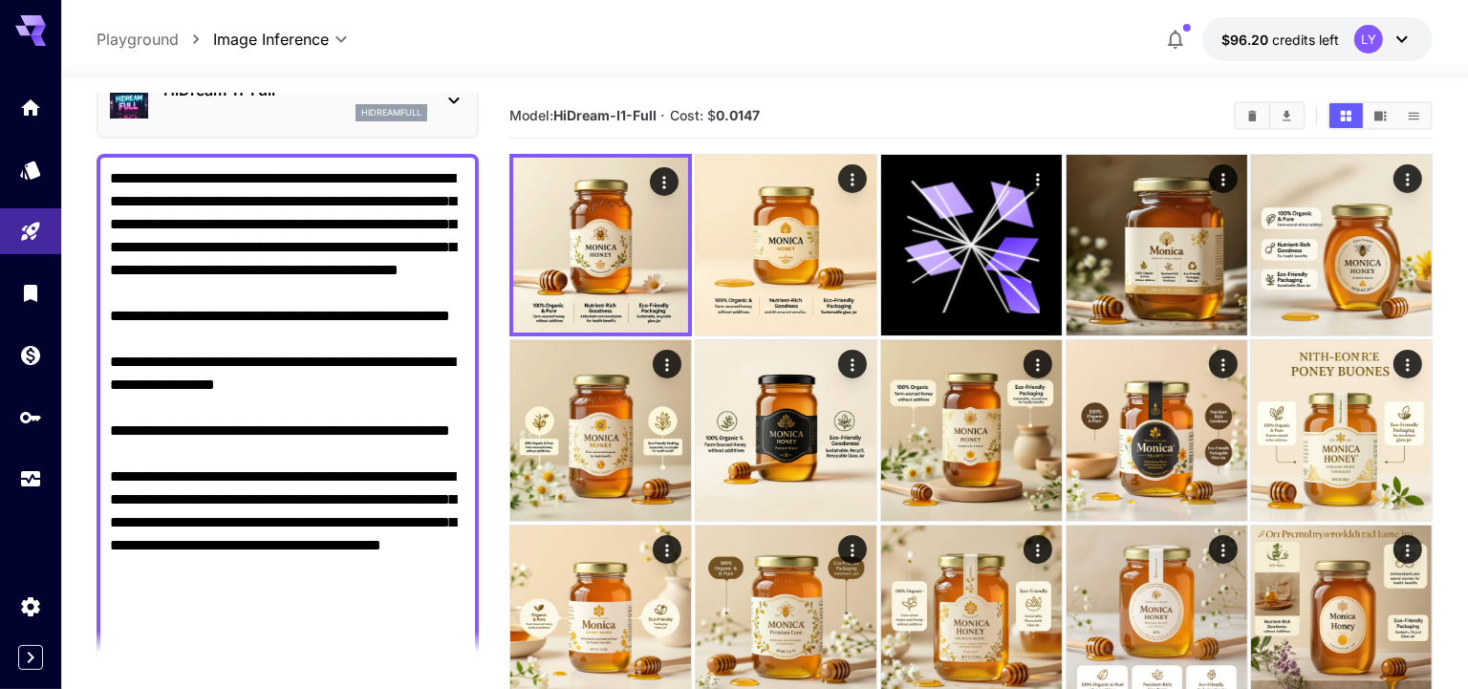
click at [277, 322] on textarea "**********" at bounding box center [288, 408] width 357 height 482
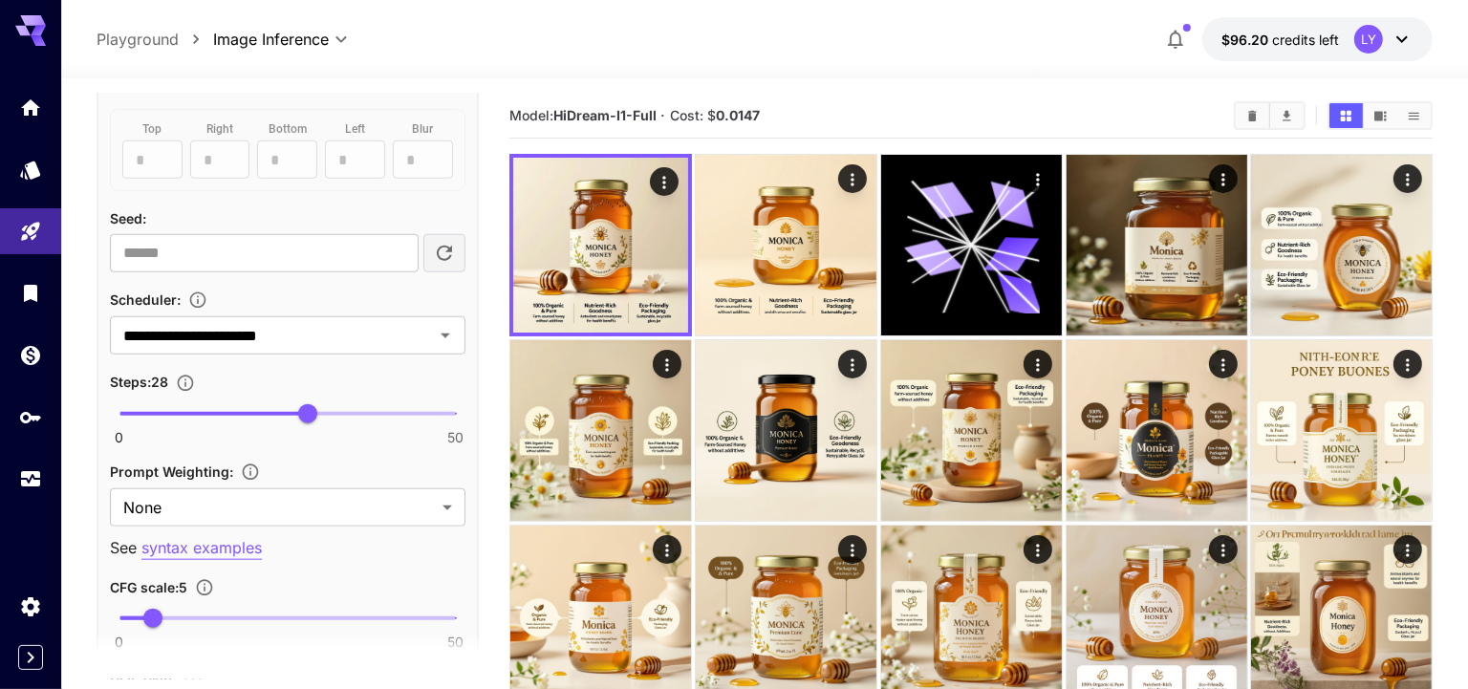
scroll to position [1531, 0]
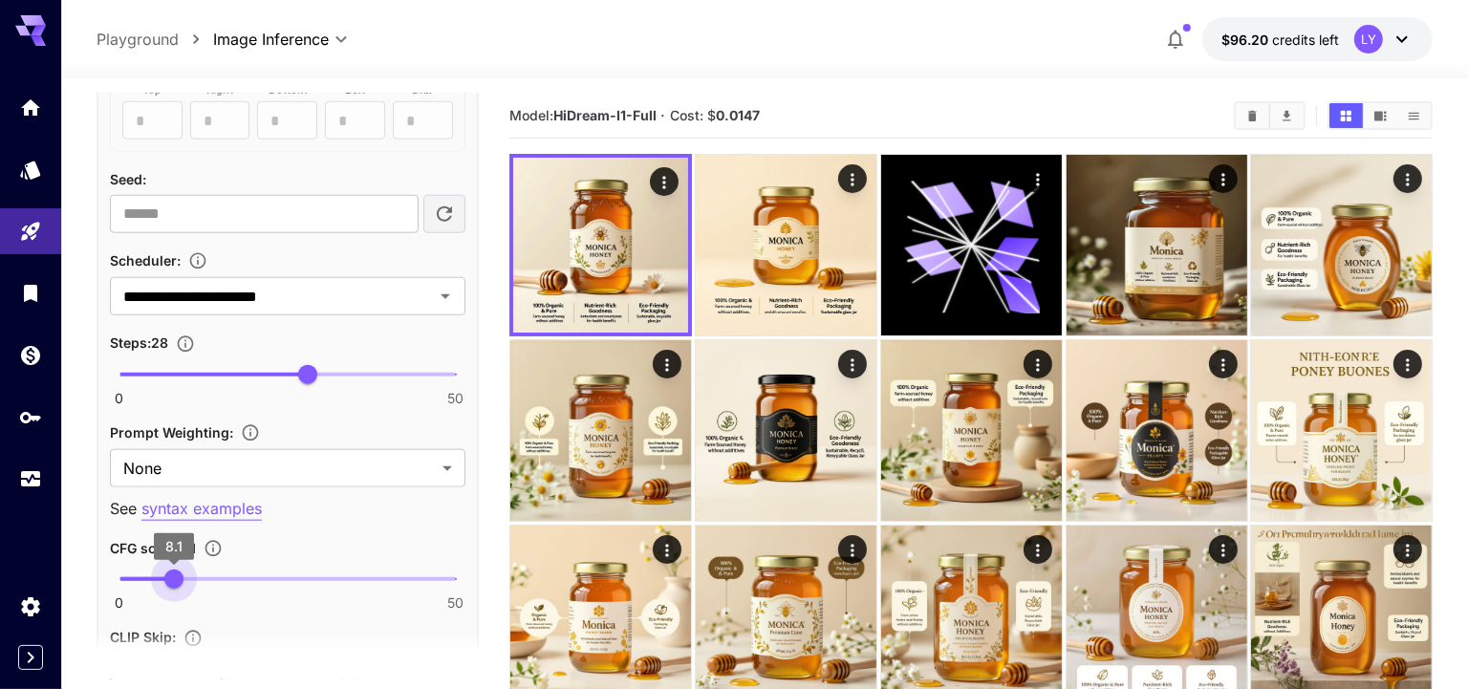
type input "*"
drag, startPoint x: 162, startPoint y: 568, endPoint x: 173, endPoint y: 572, distance: 12.1
click at [173, 572] on span "8" at bounding box center [172, 579] width 19 height 19
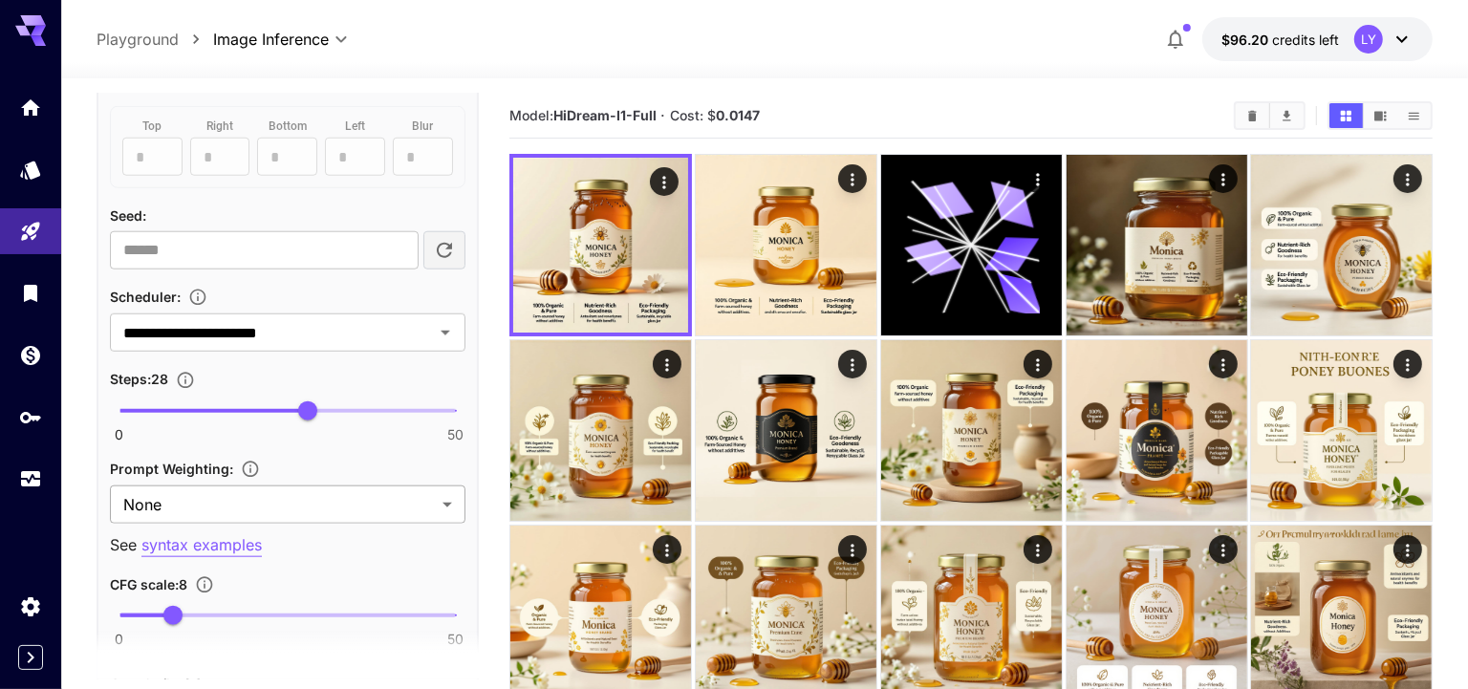
scroll to position [1467, 0]
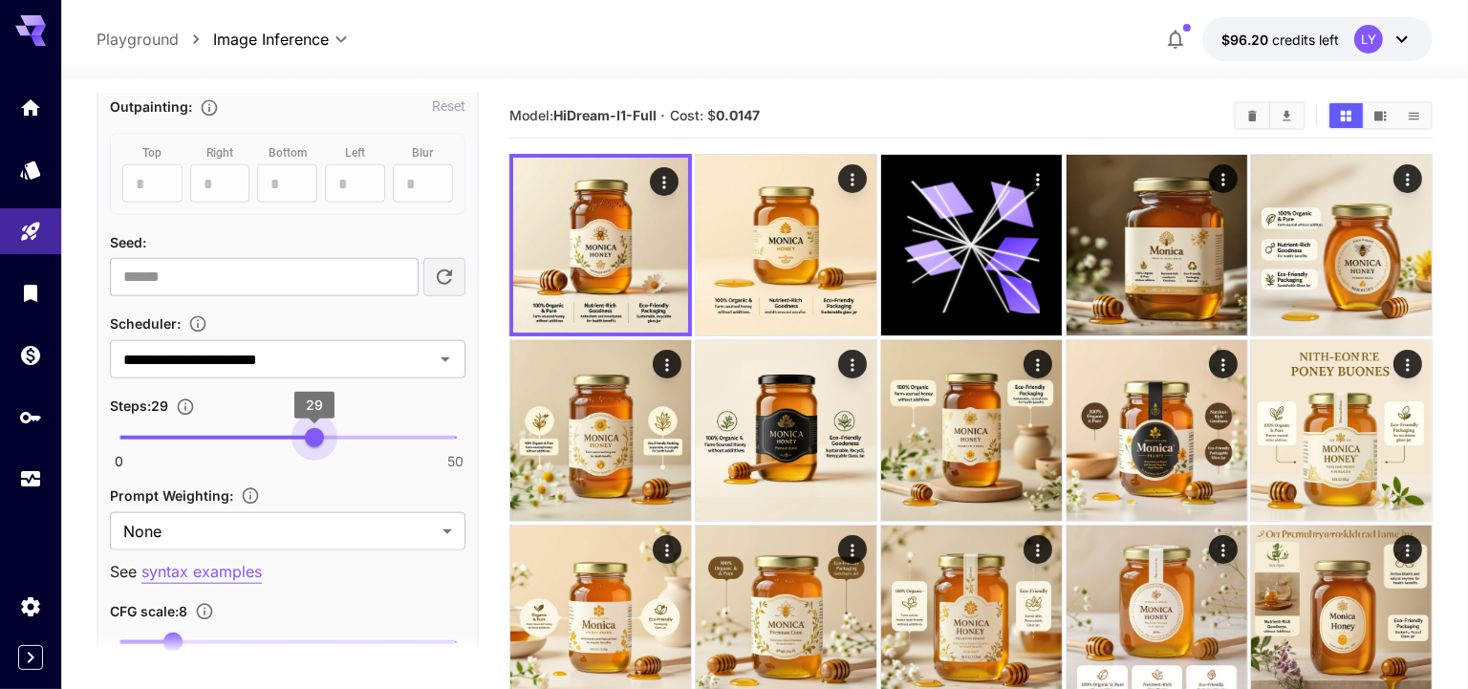
type input "**"
click at [318, 435] on span "30" at bounding box center [321, 437] width 19 height 19
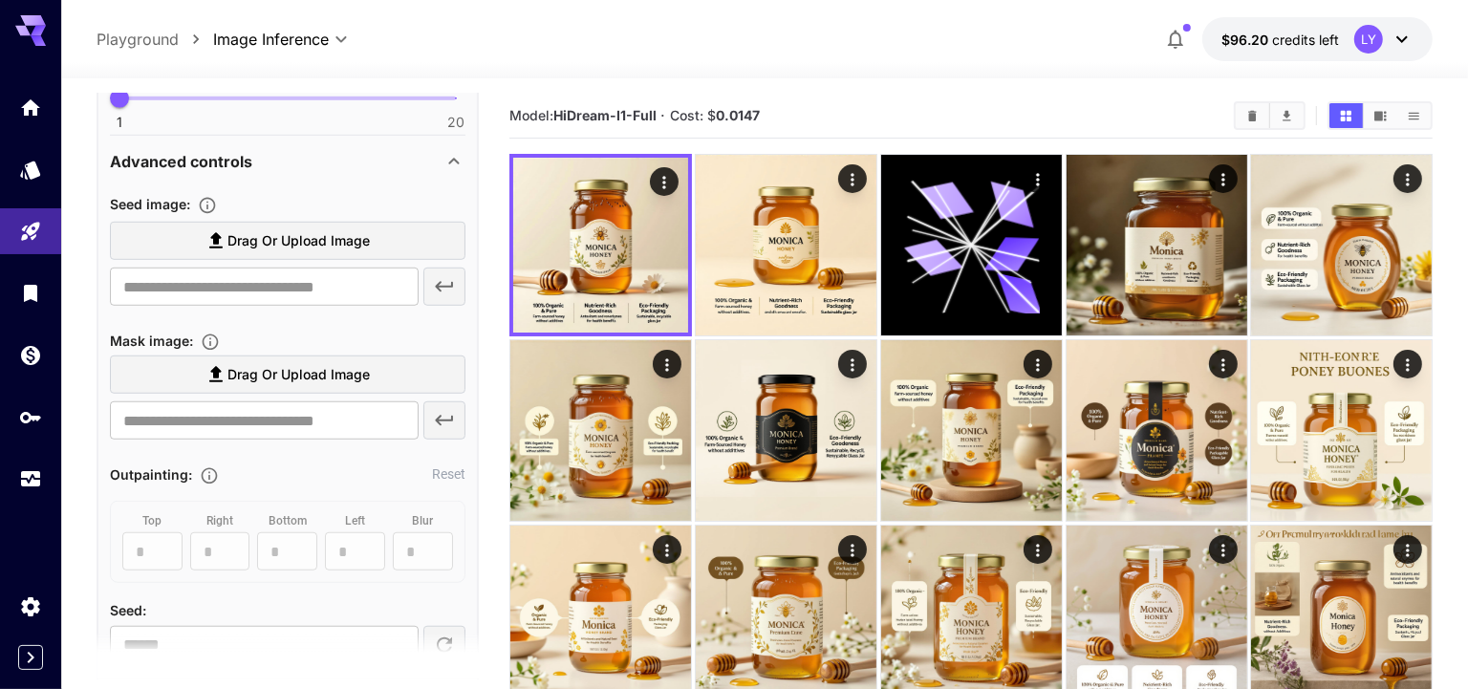
scroll to position [631, 0]
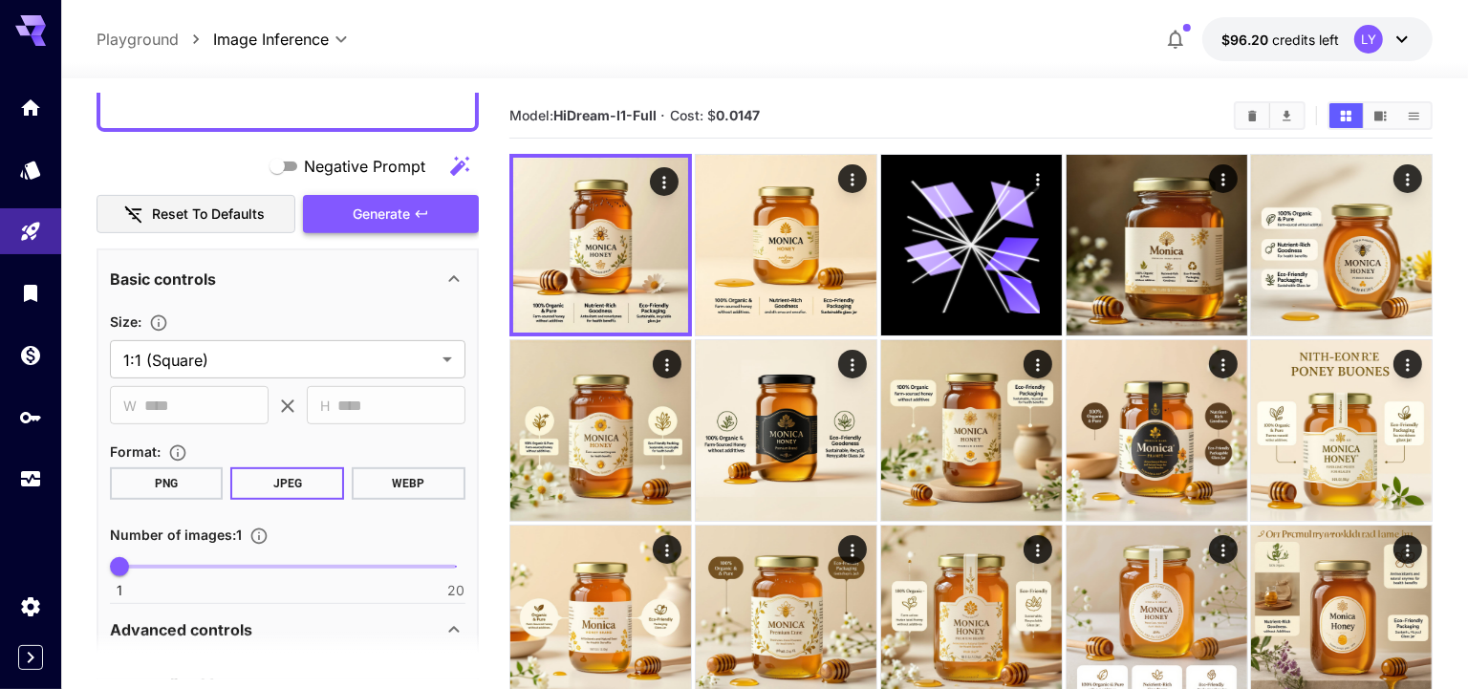
click at [391, 203] on span "Generate" at bounding box center [381, 215] width 57 height 24
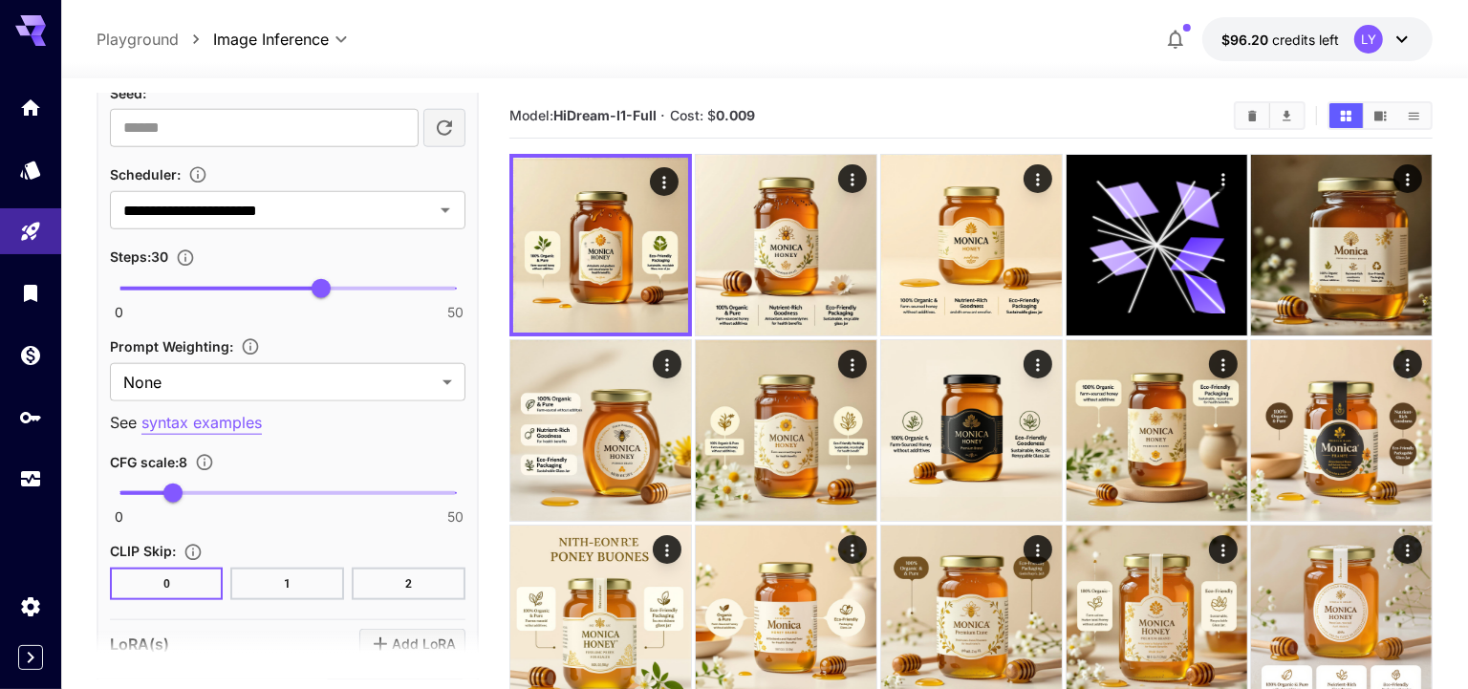
scroll to position [1619, 0]
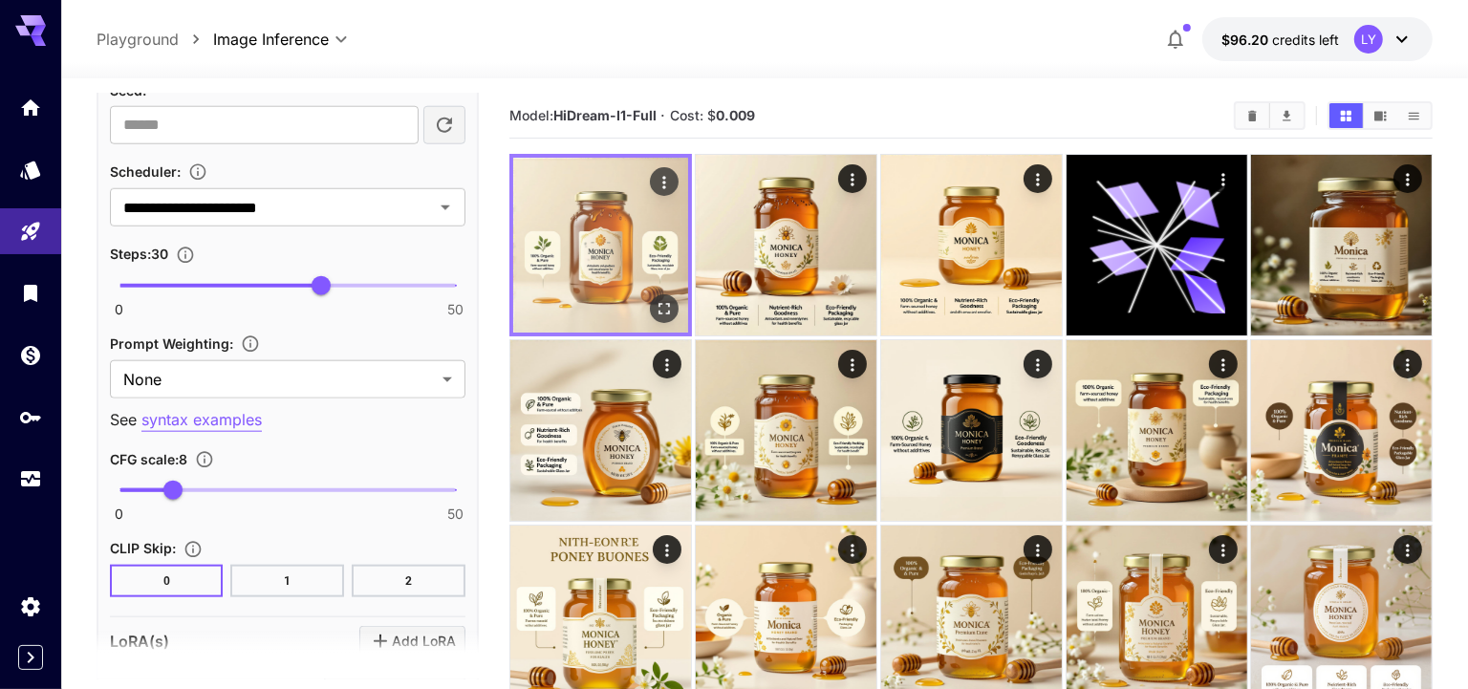
click at [668, 302] on icon "Open in fullscreen" at bounding box center [664, 308] width 19 height 19
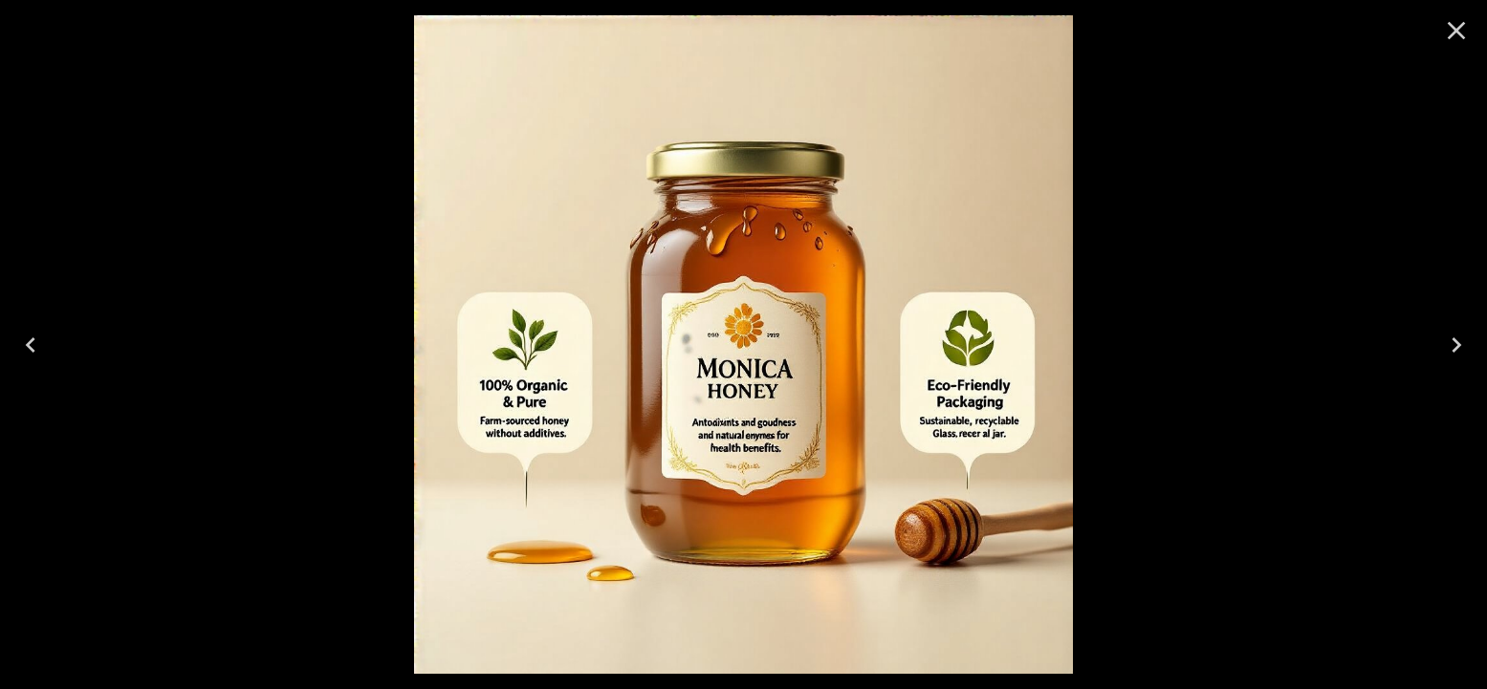
click at [1458, 33] on icon "Close" at bounding box center [1456, 31] width 18 height 18
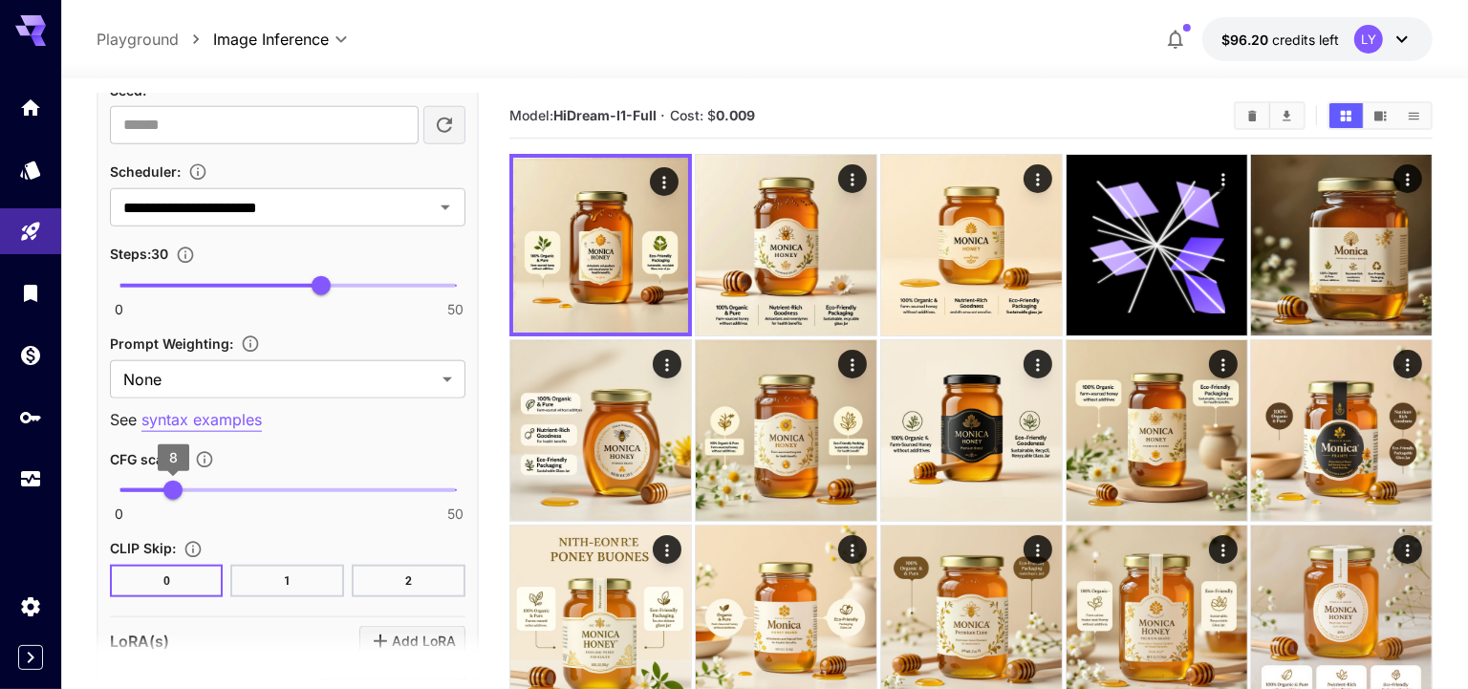
click at [163, 484] on span "8" at bounding box center [172, 490] width 19 height 19
type input "*"
click at [153, 484] on span "5" at bounding box center [152, 490] width 19 height 19
click at [228, 215] on input "**********" at bounding box center [260, 207] width 288 height 27
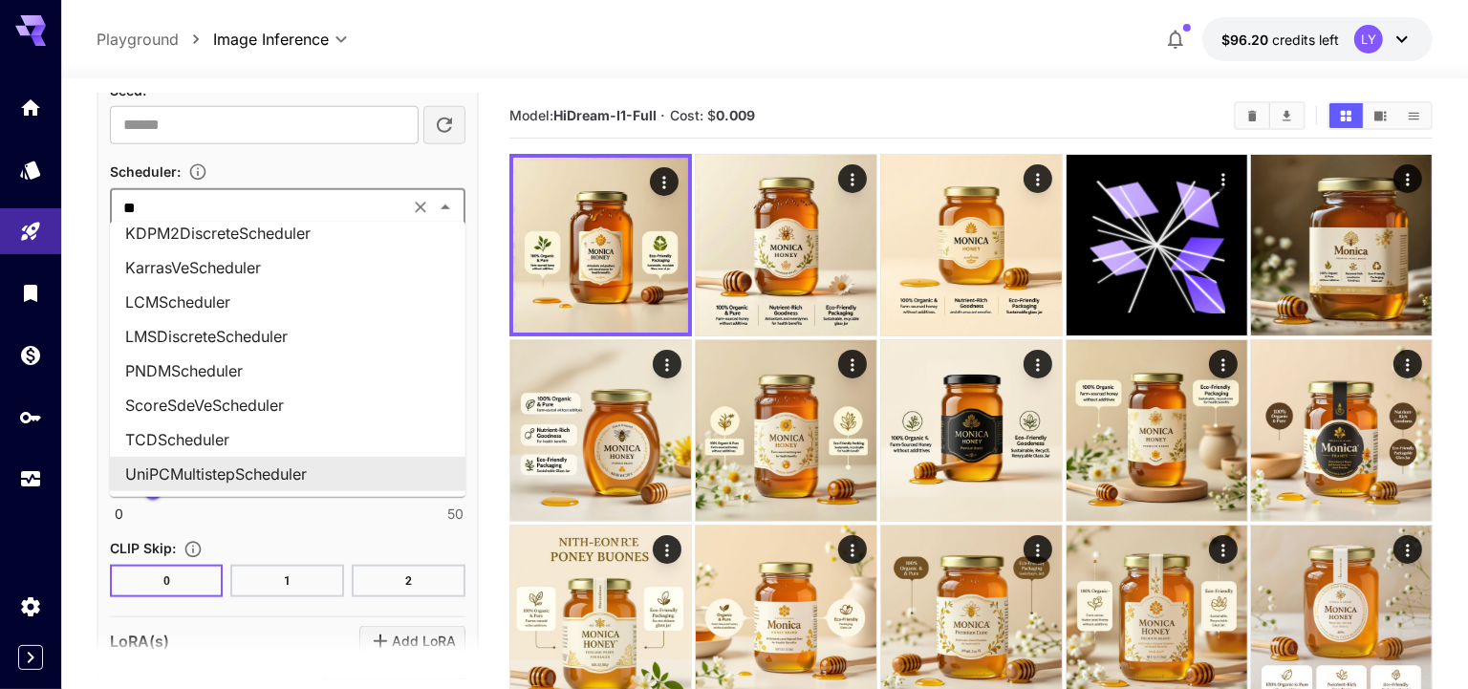
scroll to position [8, 0]
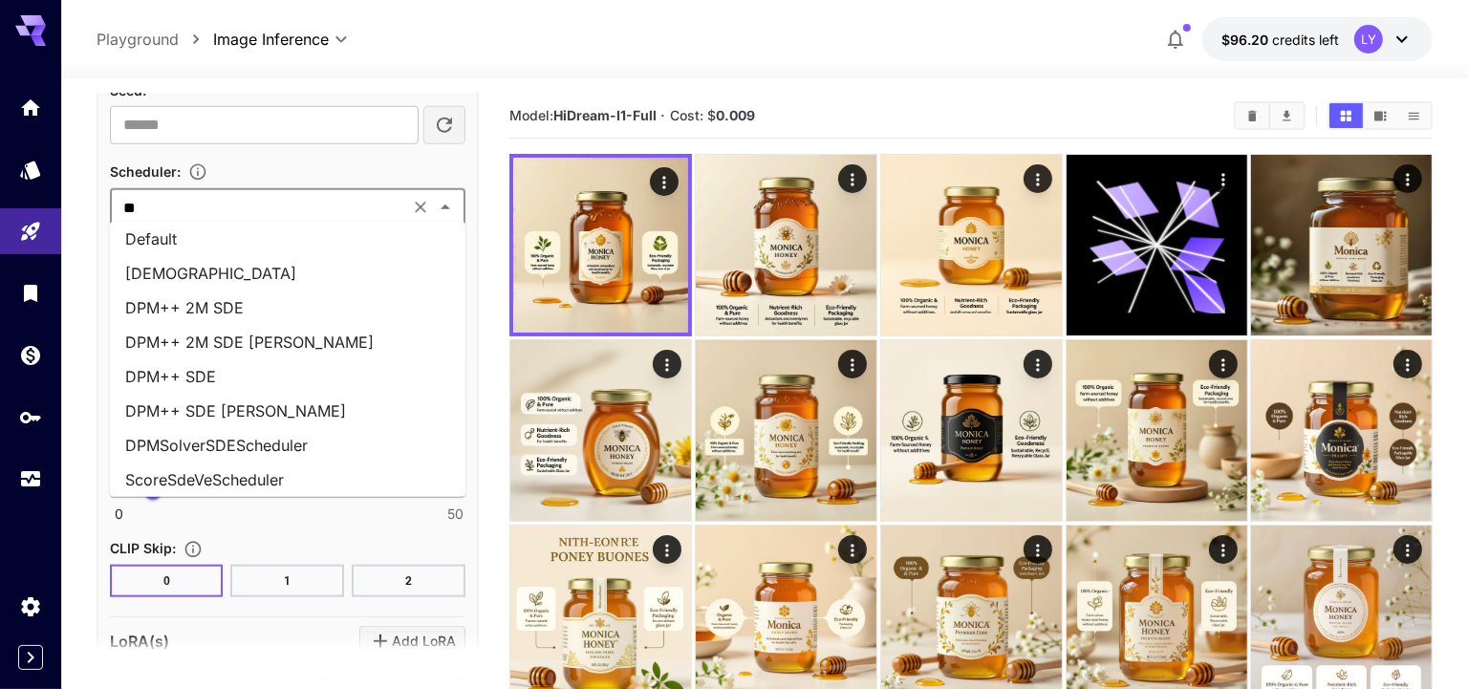
type input "***"
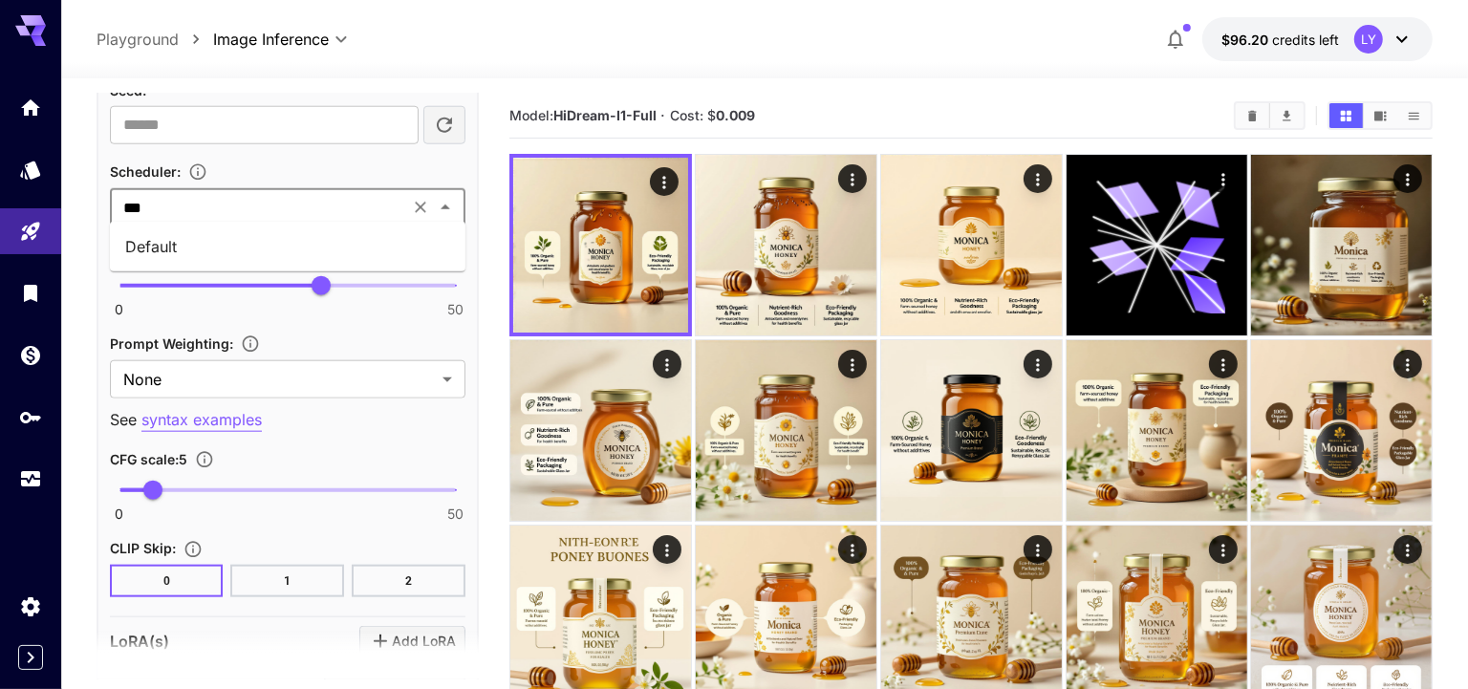
scroll to position [0, 0]
click at [252, 253] on li "Default" at bounding box center [288, 246] width 356 height 34
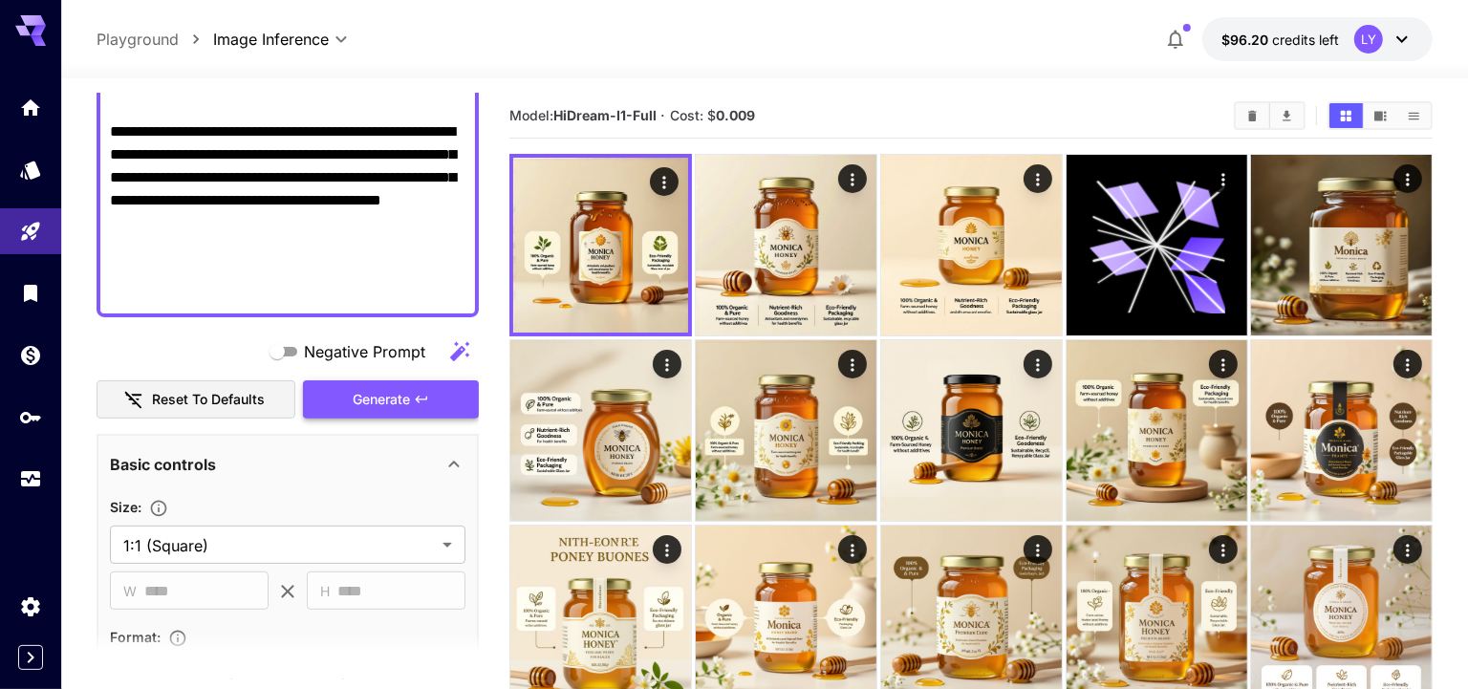
scroll to position [366, 0]
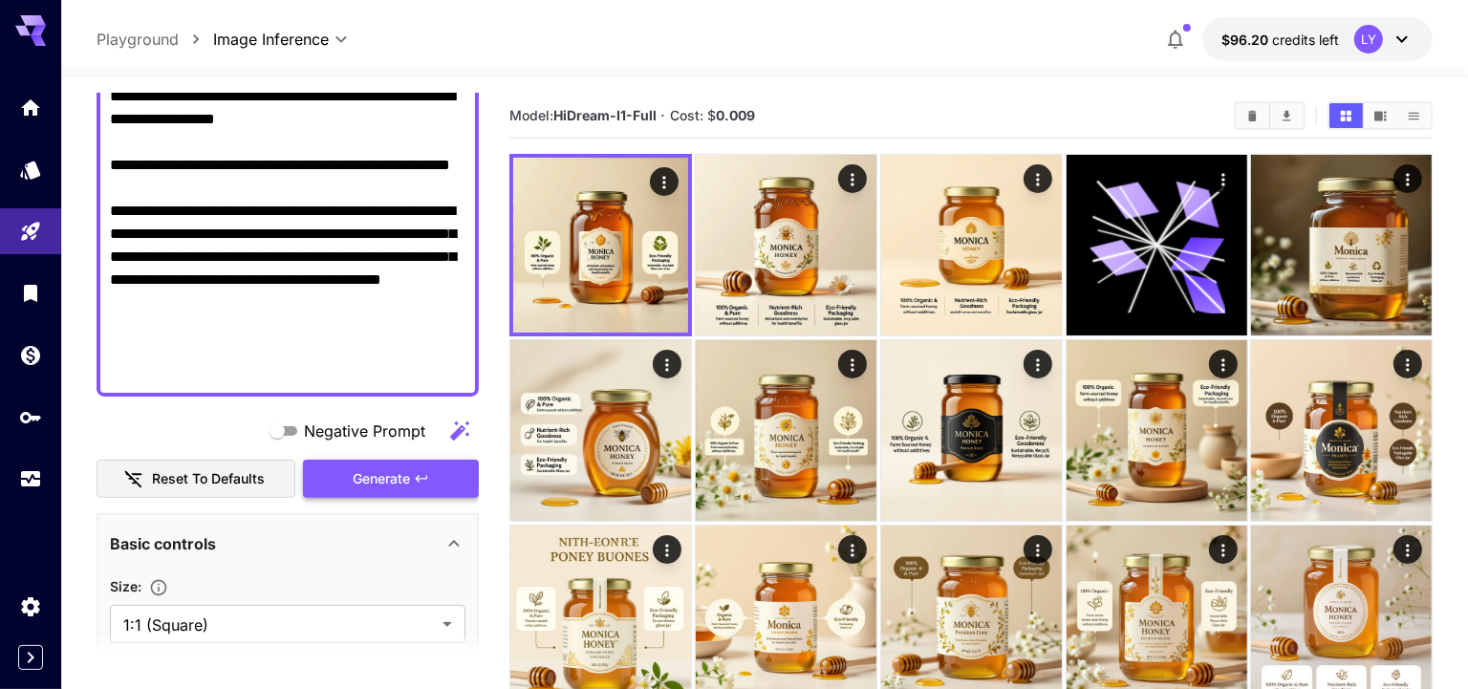
click at [391, 492] on button "Generate" at bounding box center [391, 479] width 176 height 39
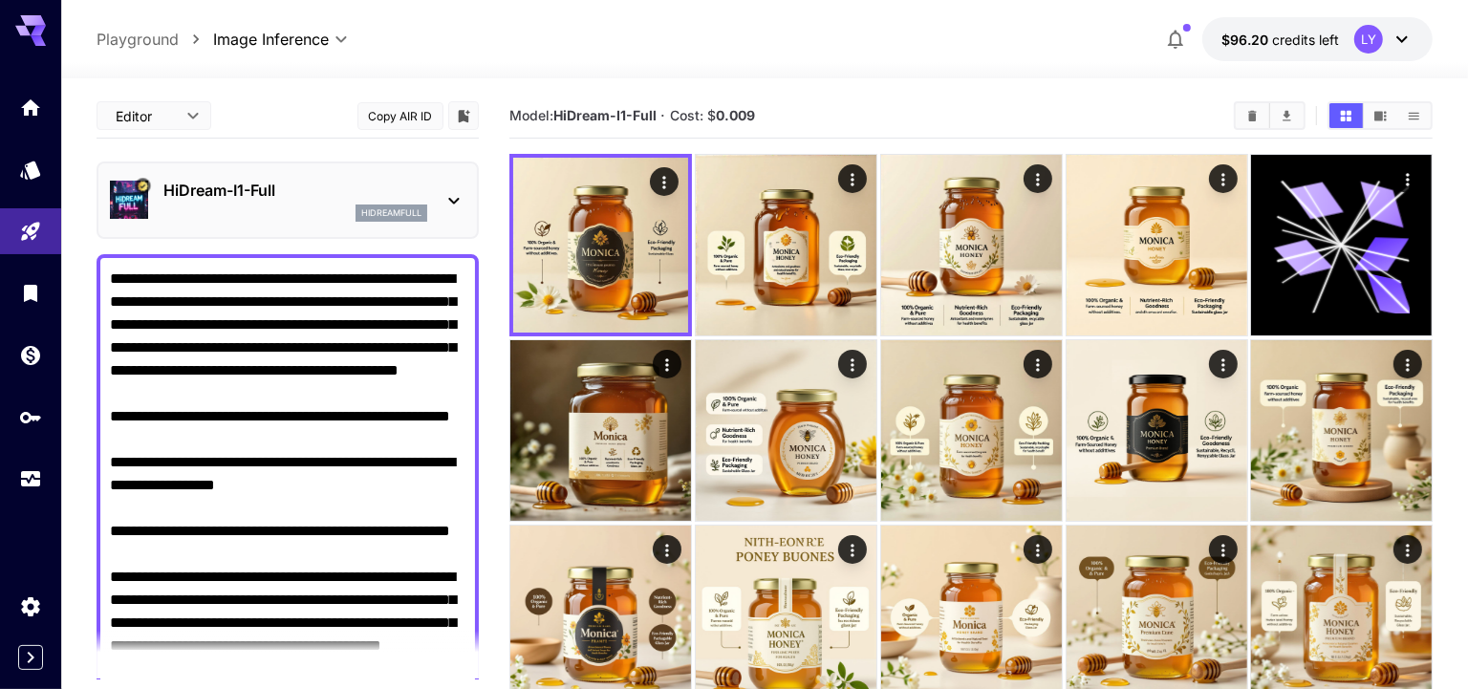
scroll to position [366, 0]
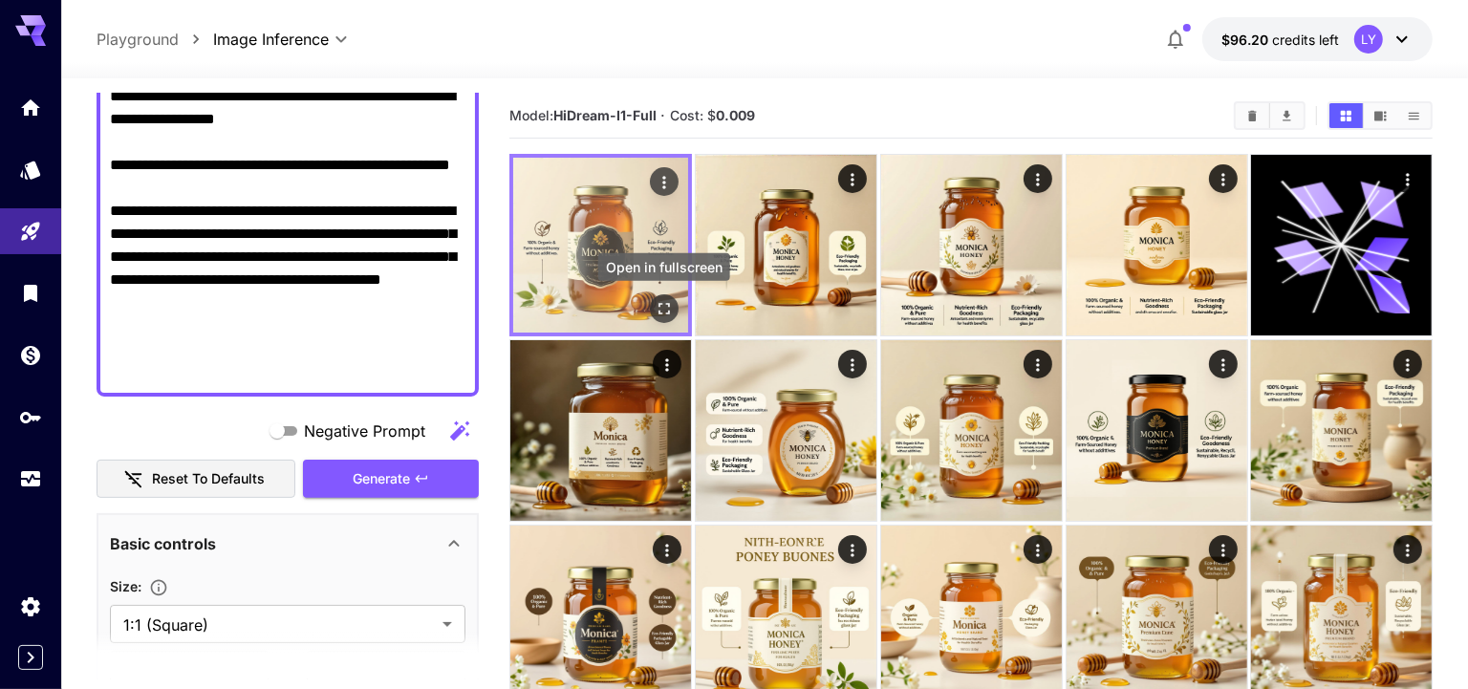
click at [667, 306] on icon "Open in fullscreen" at bounding box center [664, 308] width 19 height 19
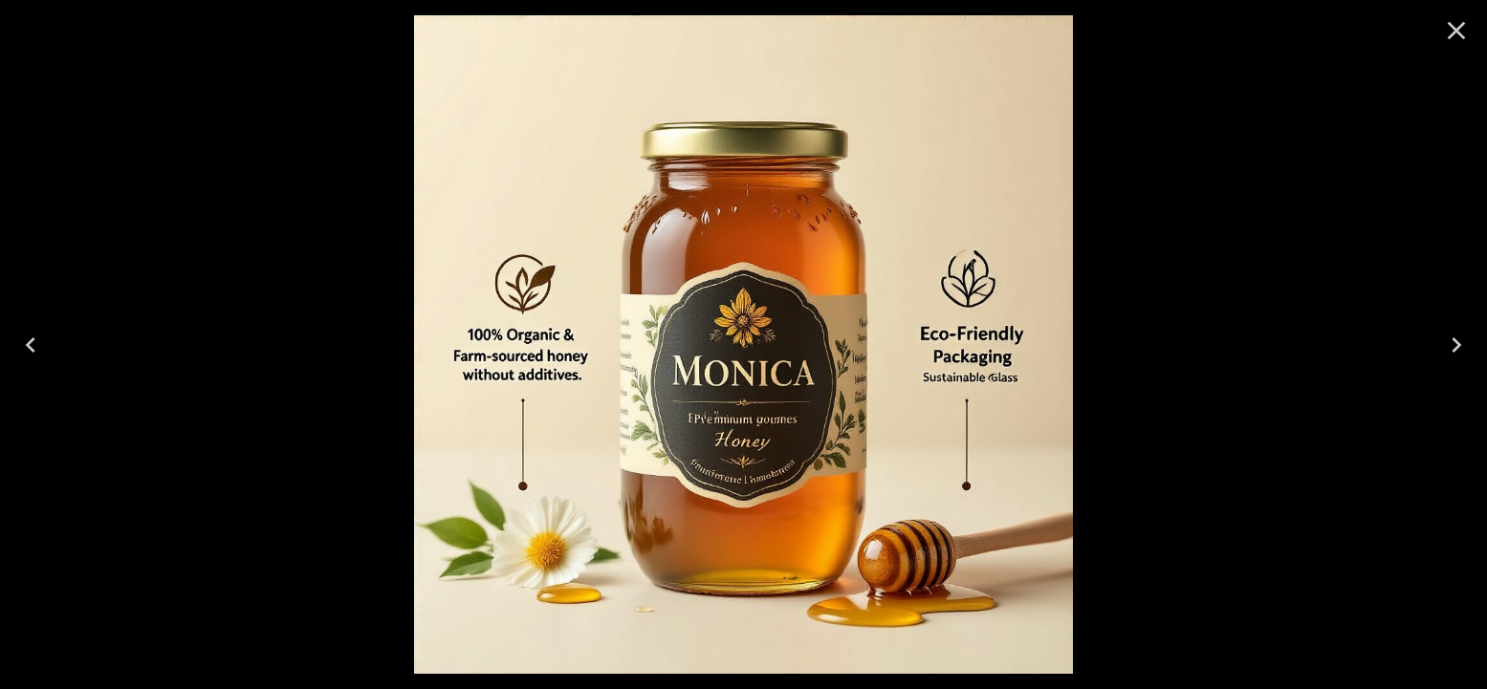
click at [1465, 35] on icon "Close" at bounding box center [1456, 30] width 31 height 31
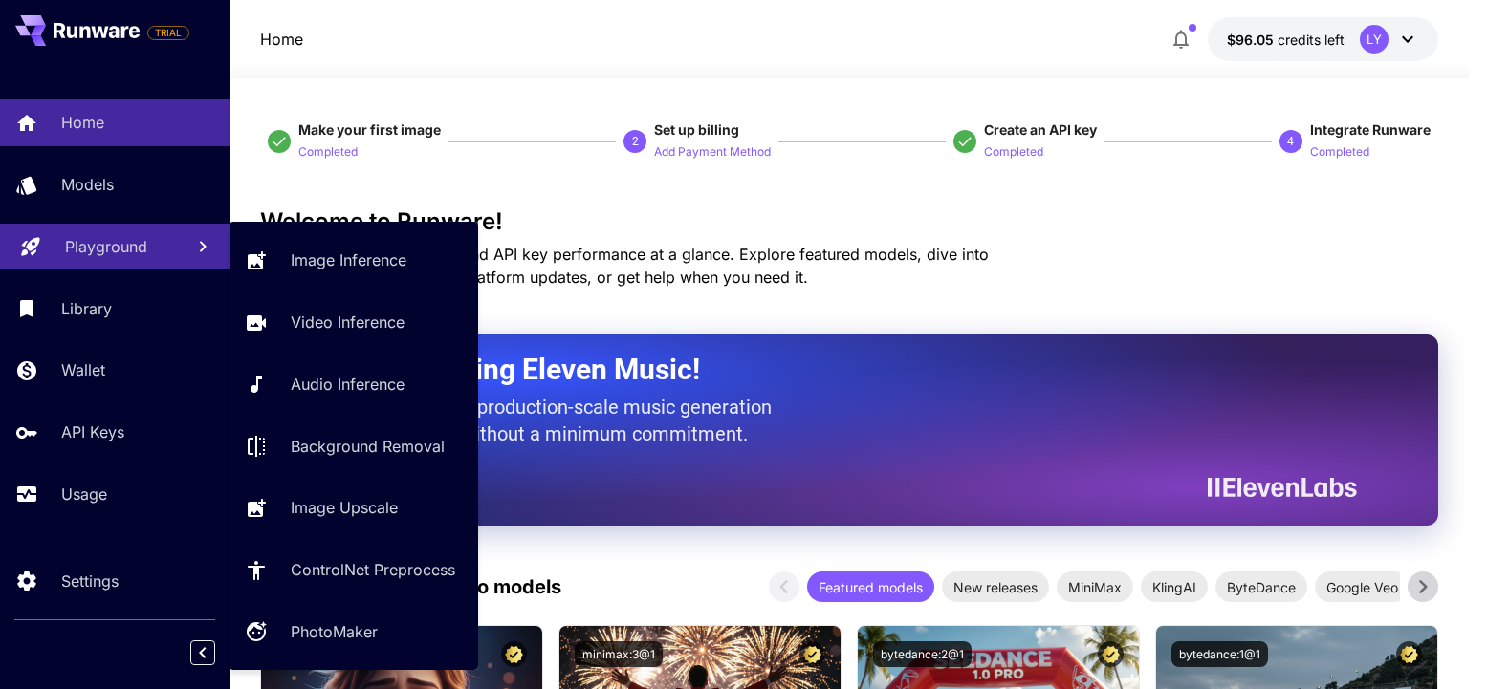
click at [124, 253] on p "Playground" at bounding box center [106, 246] width 82 height 23
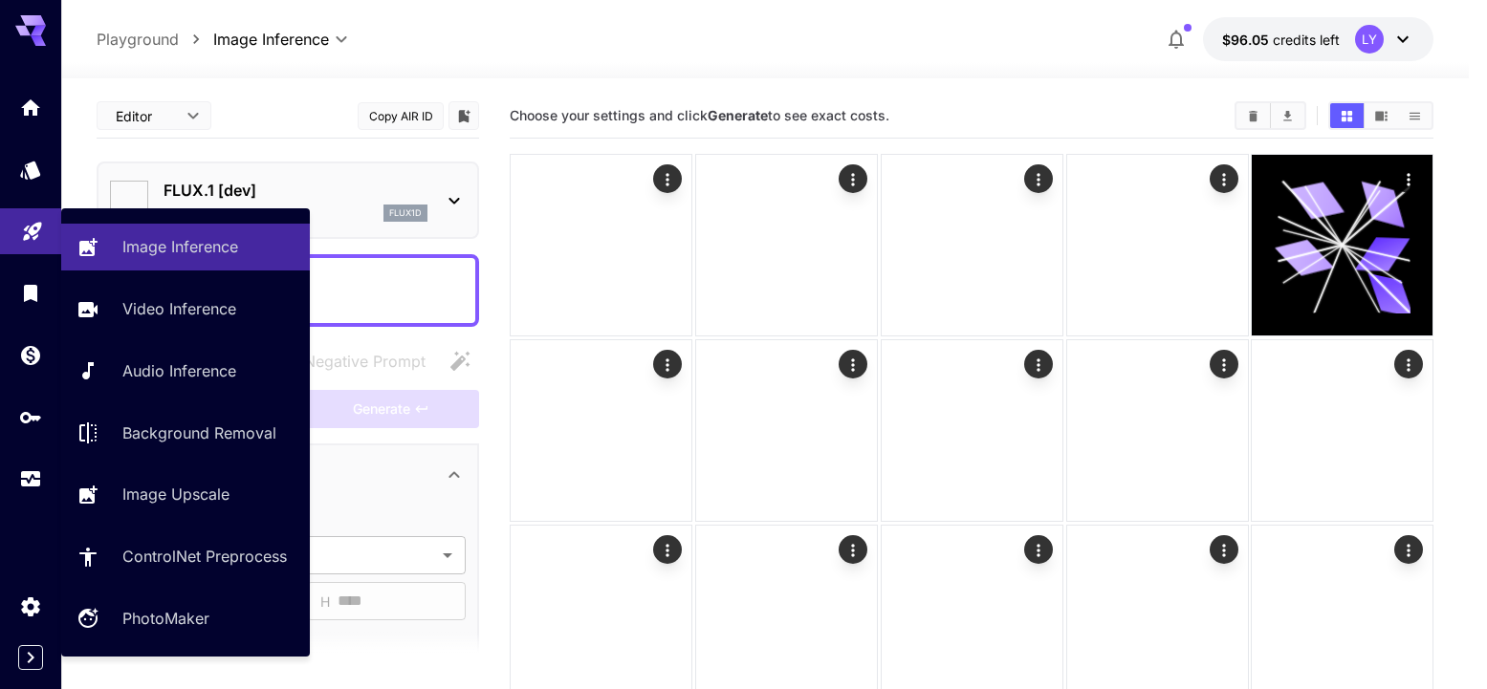
type input "**********"
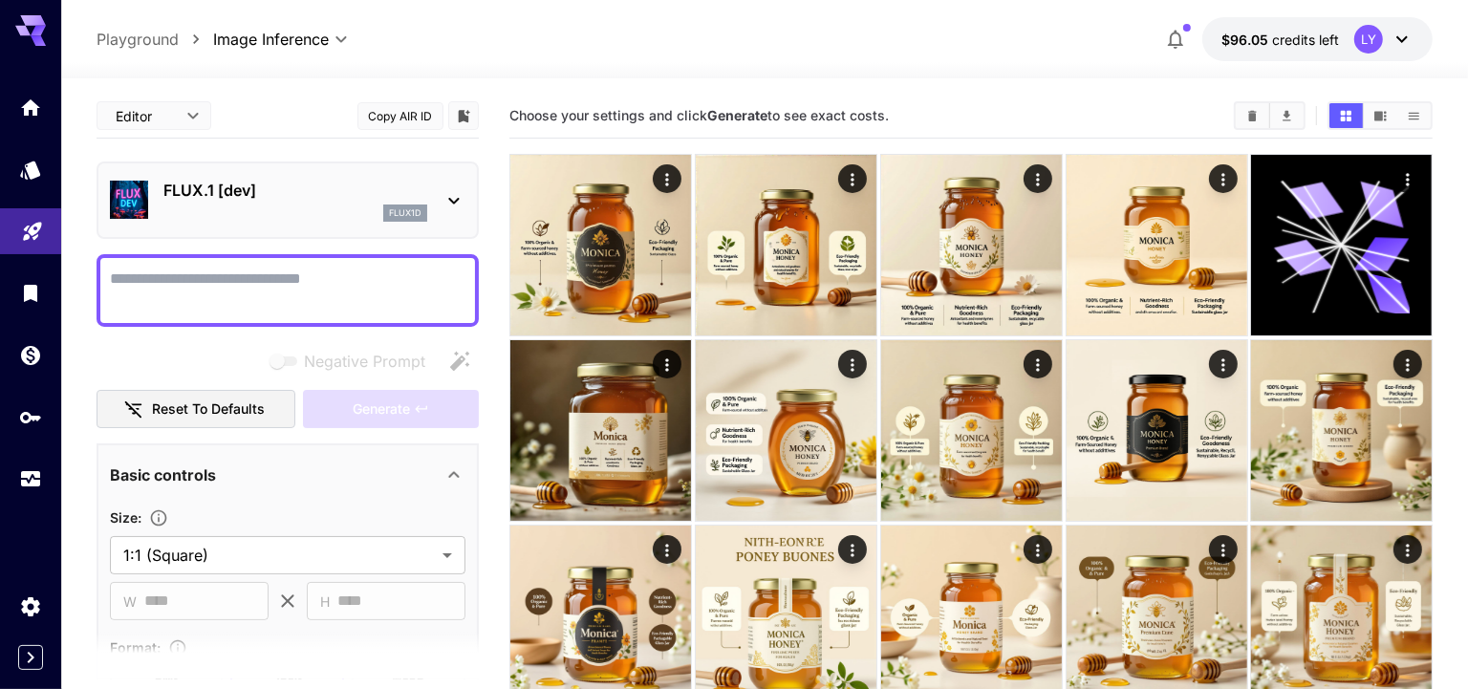
click at [270, 212] on div "flux1d" at bounding box center [295, 213] width 264 height 17
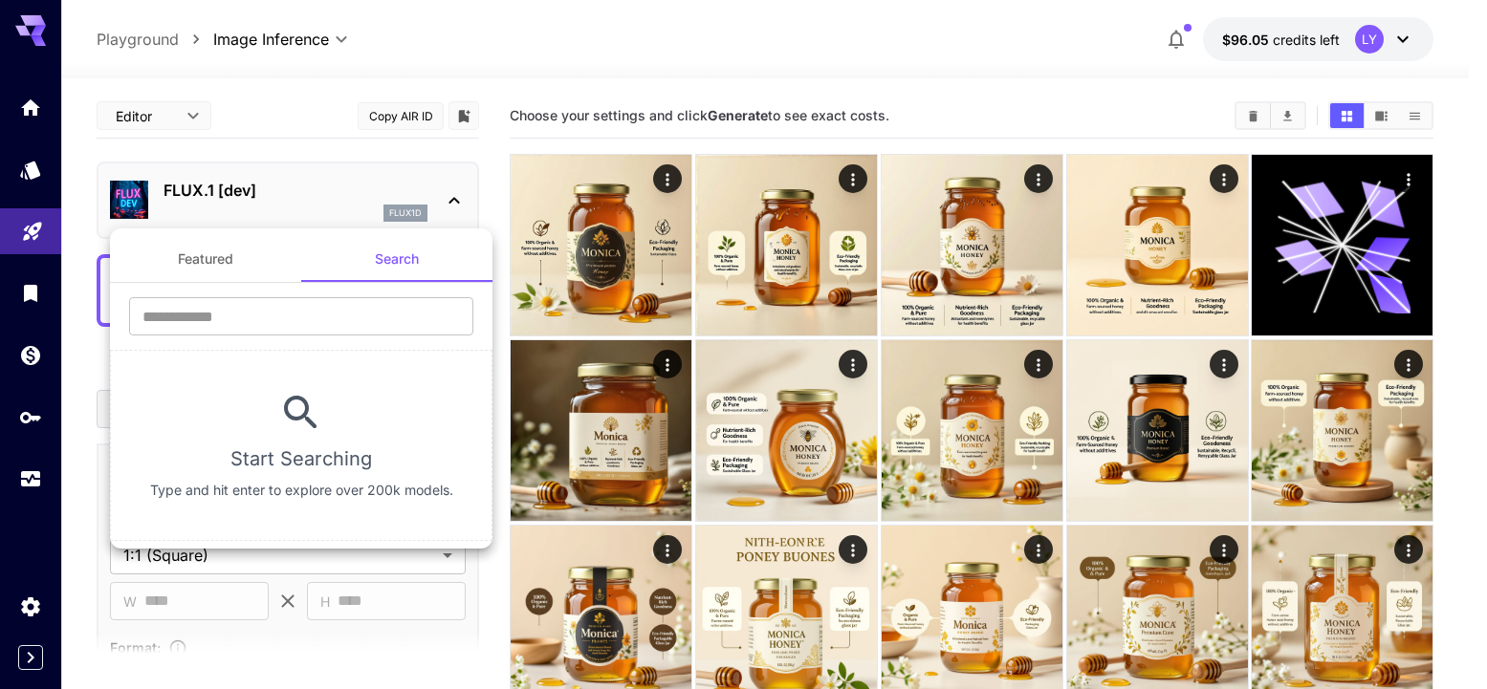
click at [572, 264] on div at bounding box center [743, 344] width 1487 height 689
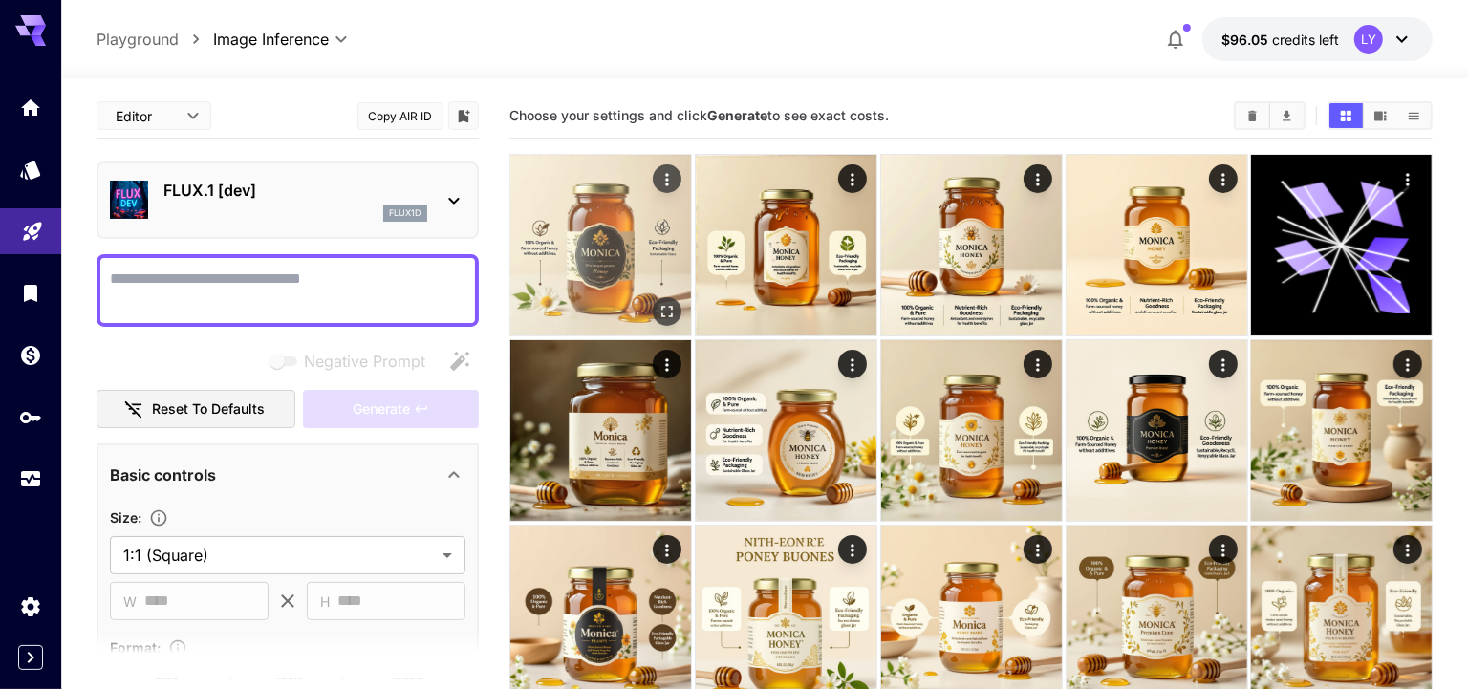
click at [608, 274] on img at bounding box center [600, 245] width 181 height 181
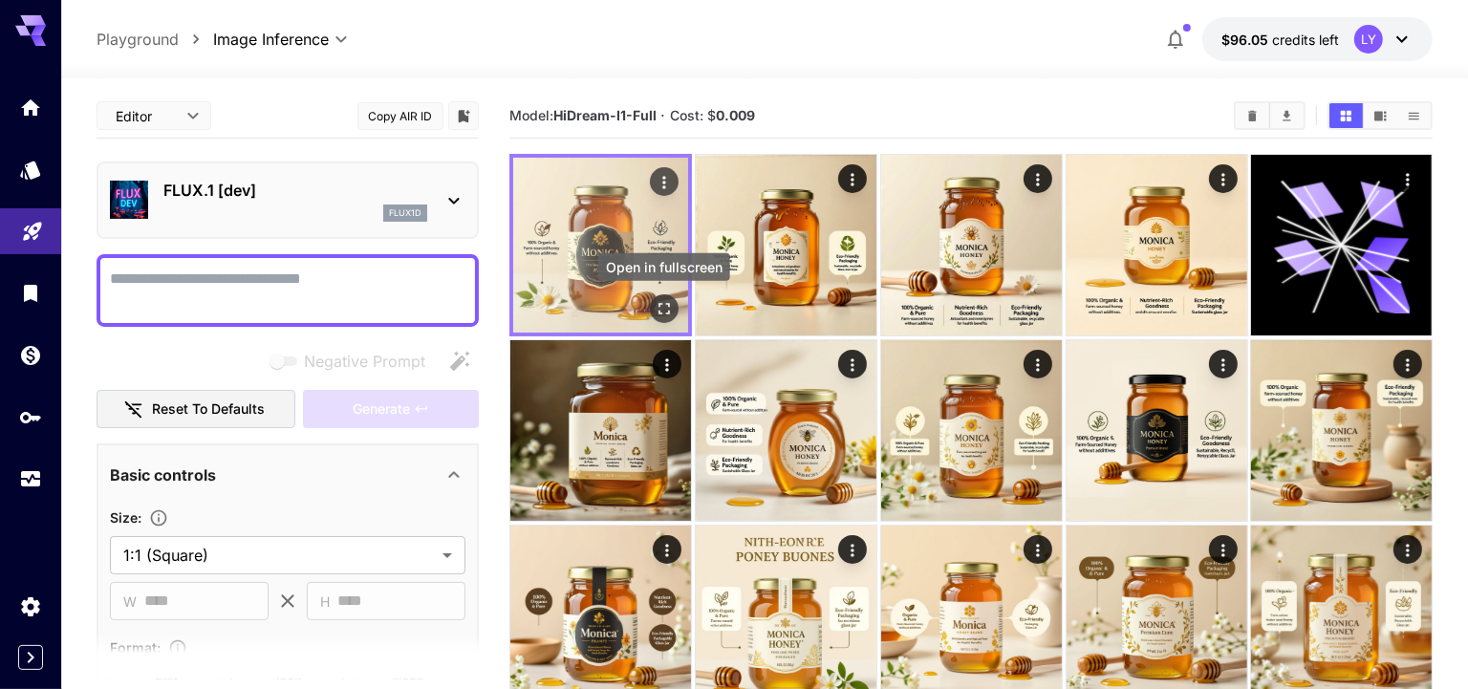
click at [663, 296] on button "Open in fullscreen" at bounding box center [664, 308] width 29 height 29
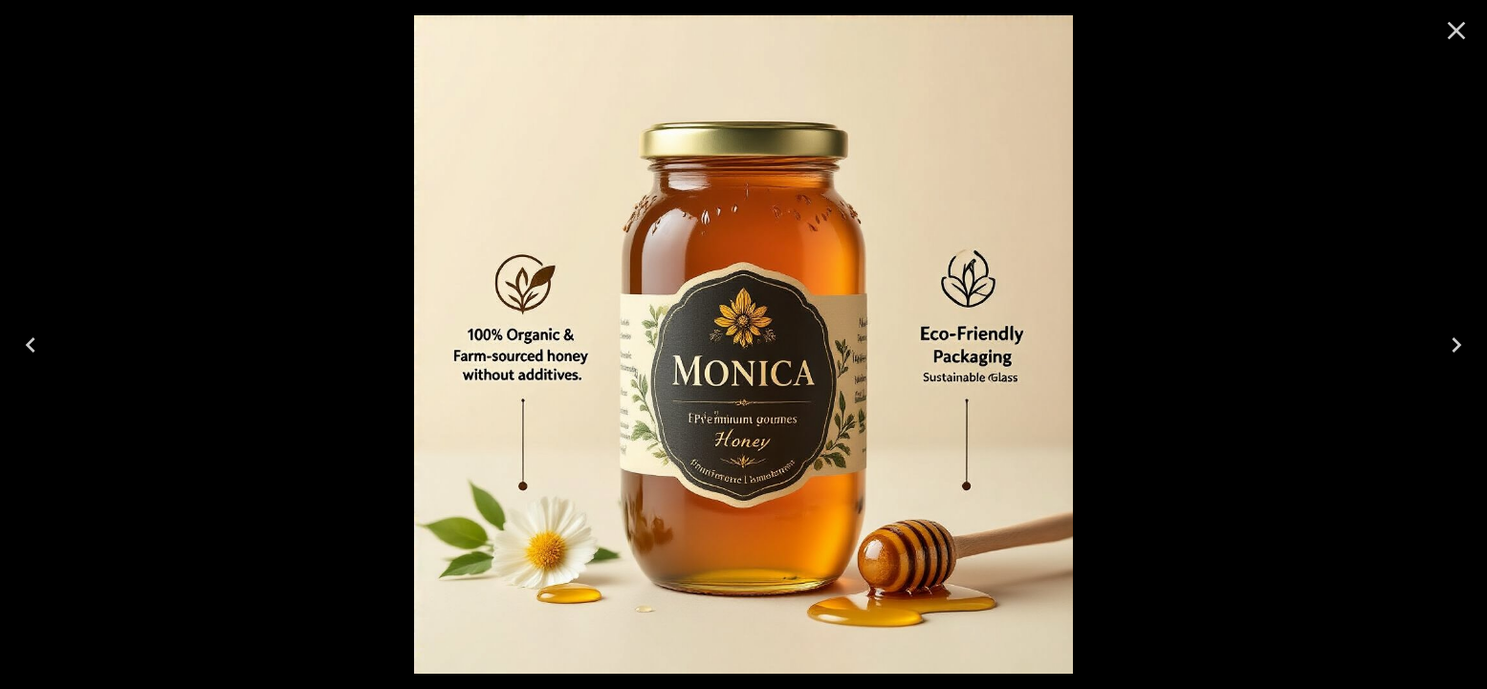
click at [1452, 20] on icon "Close" at bounding box center [1456, 30] width 31 height 31
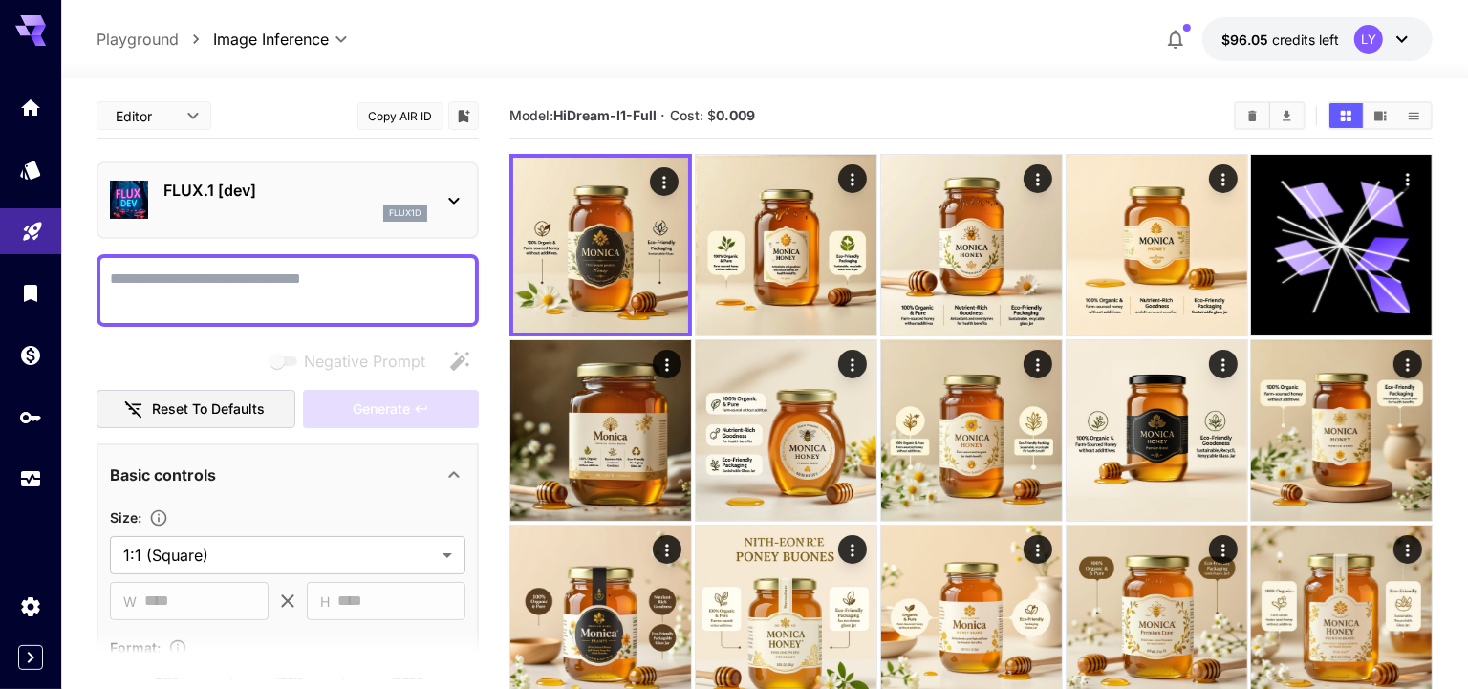
click at [271, 207] on div "flux1d" at bounding box center [295, 213] width 264 height 17
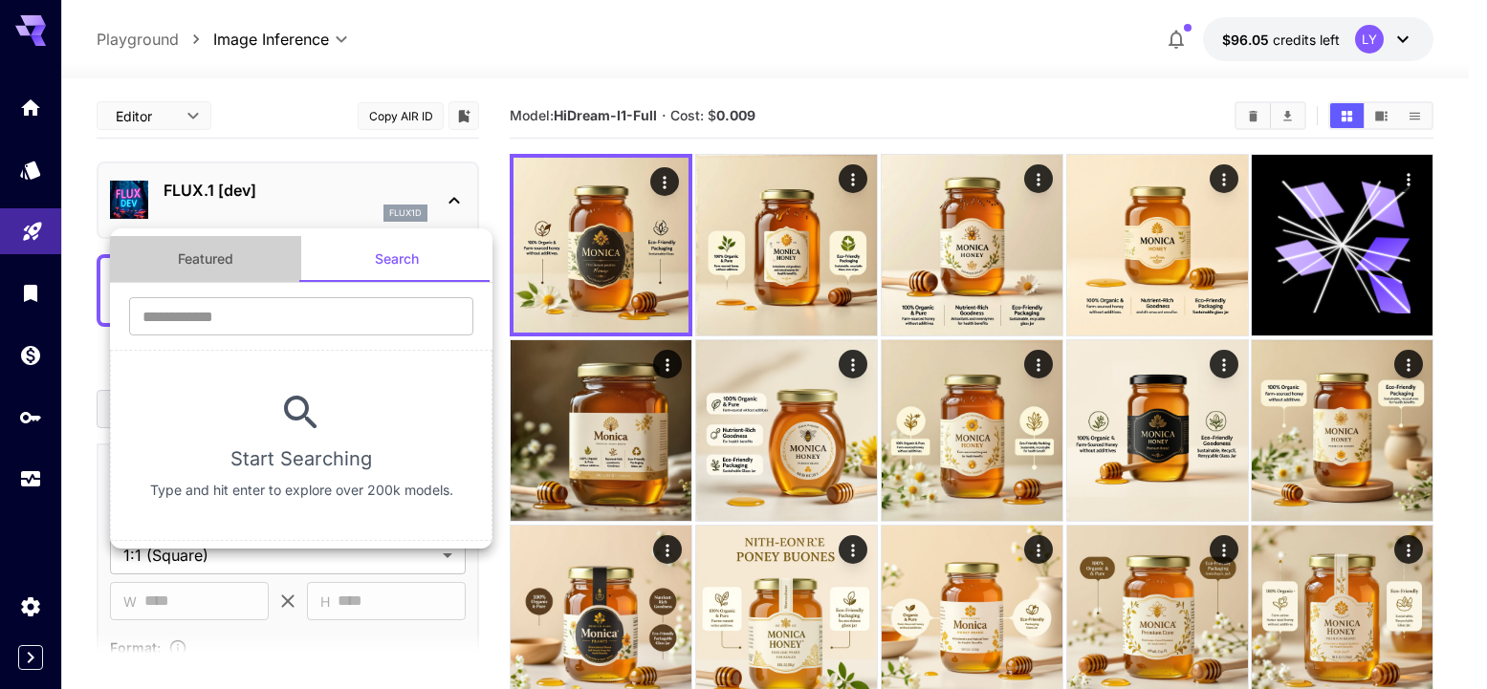
click at [198, 270] on button "Featured" at bounding box center [205, 259] width 191 height 46
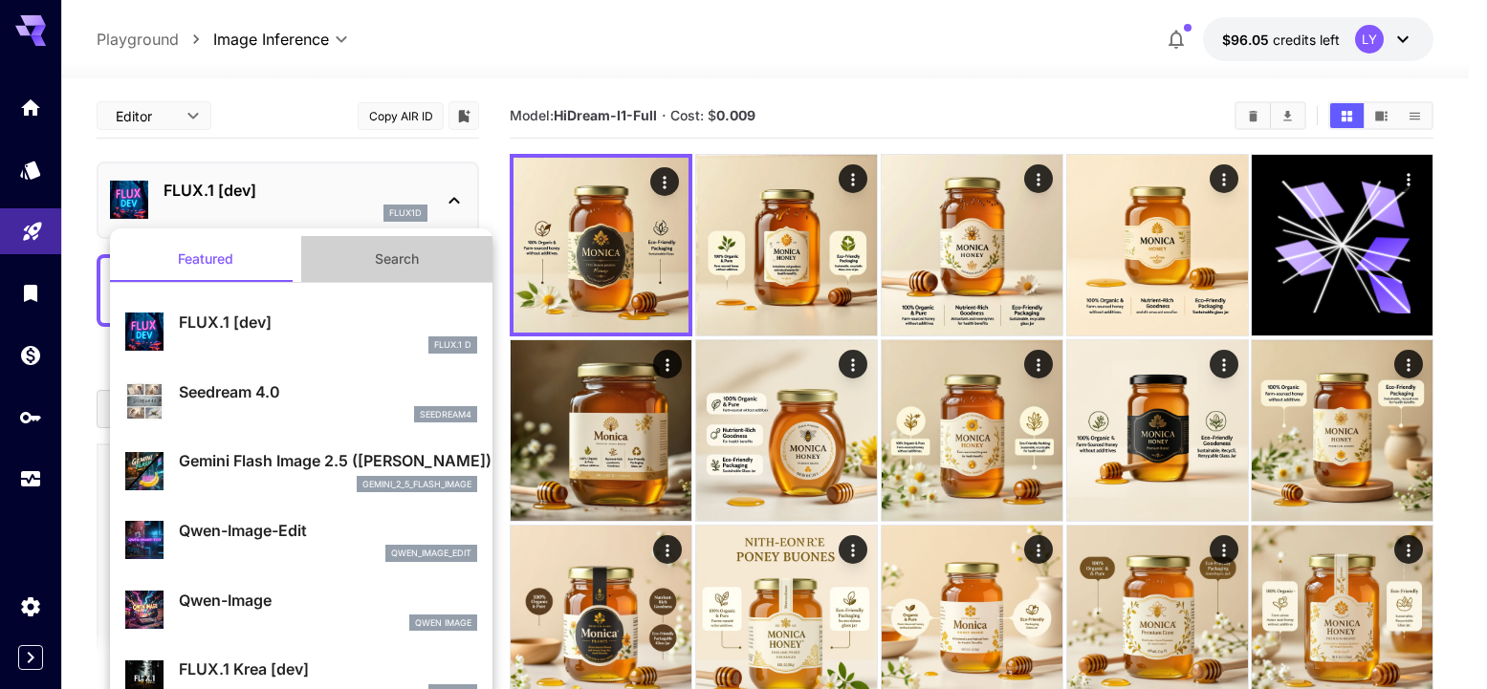
click at [390, 253] on button "Search" at bounding box center [396, 259] width 191 height 46
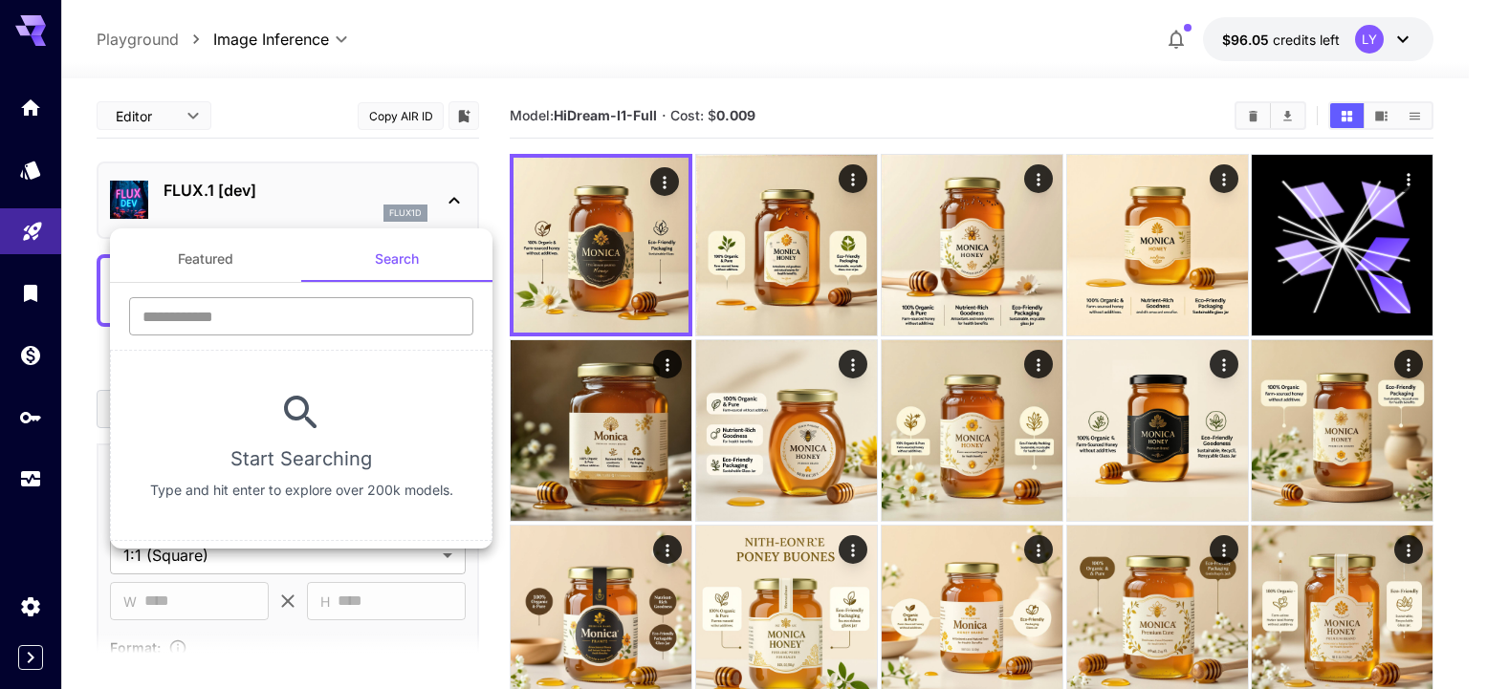
click at [341, 319] on input "text" at bounding box center [301, 316] width 344 height 38
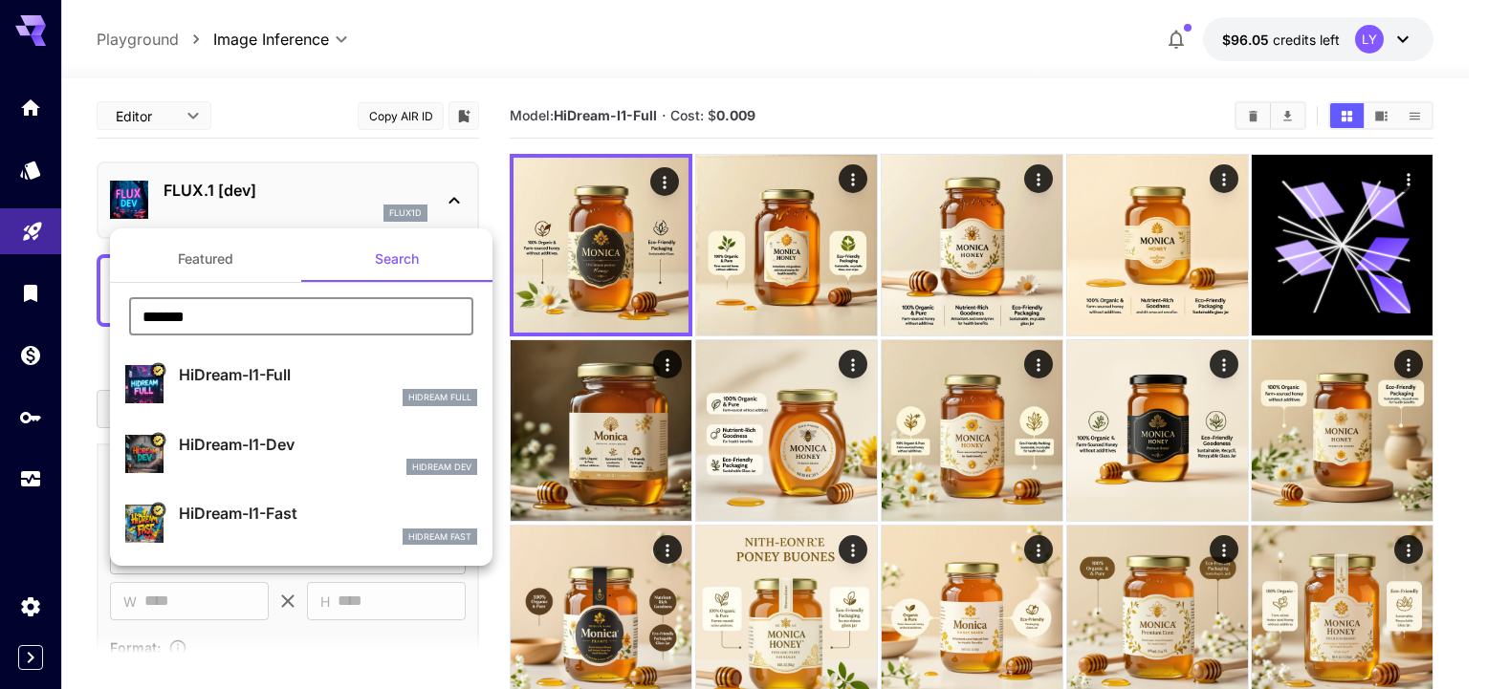
type input "*******"
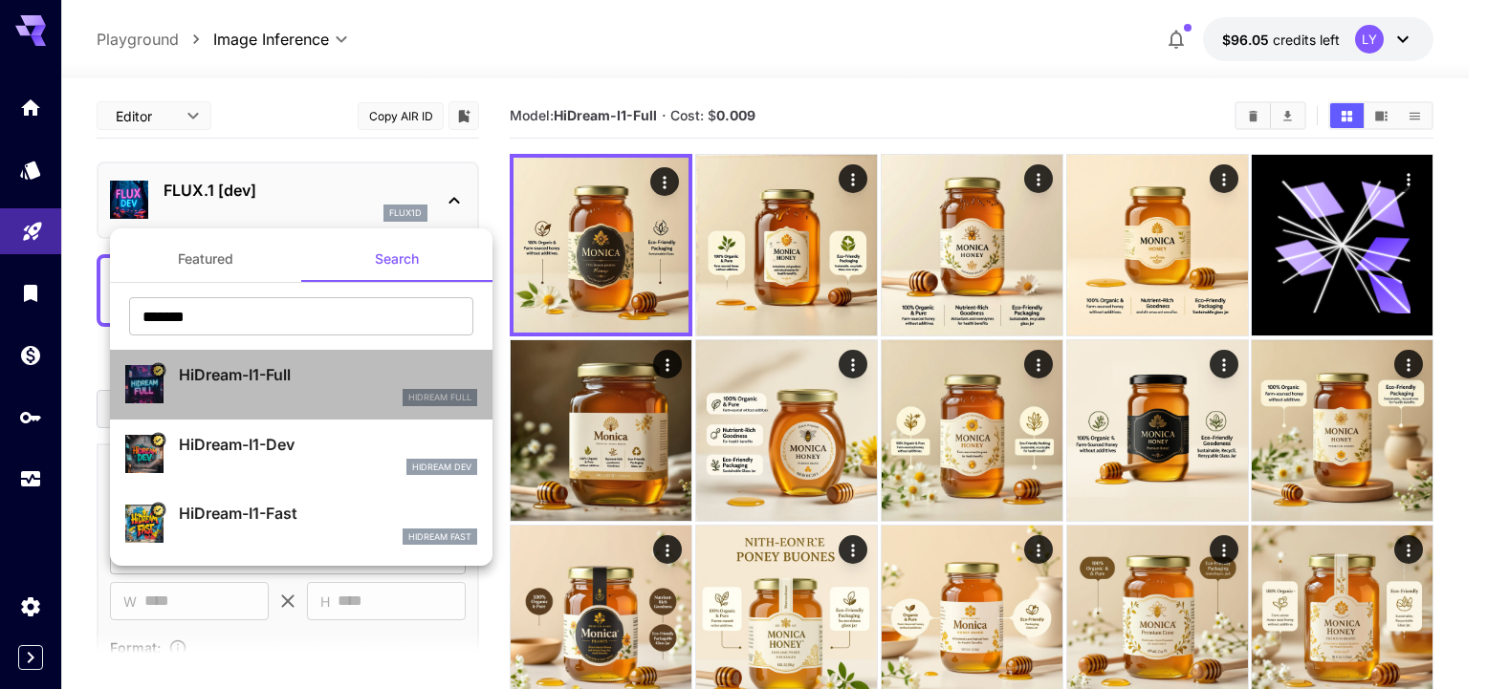
click at [290, 380] on p "HiDream-I1-Full" at bounding box center [328, 374] width 298 height 23
type input "**"
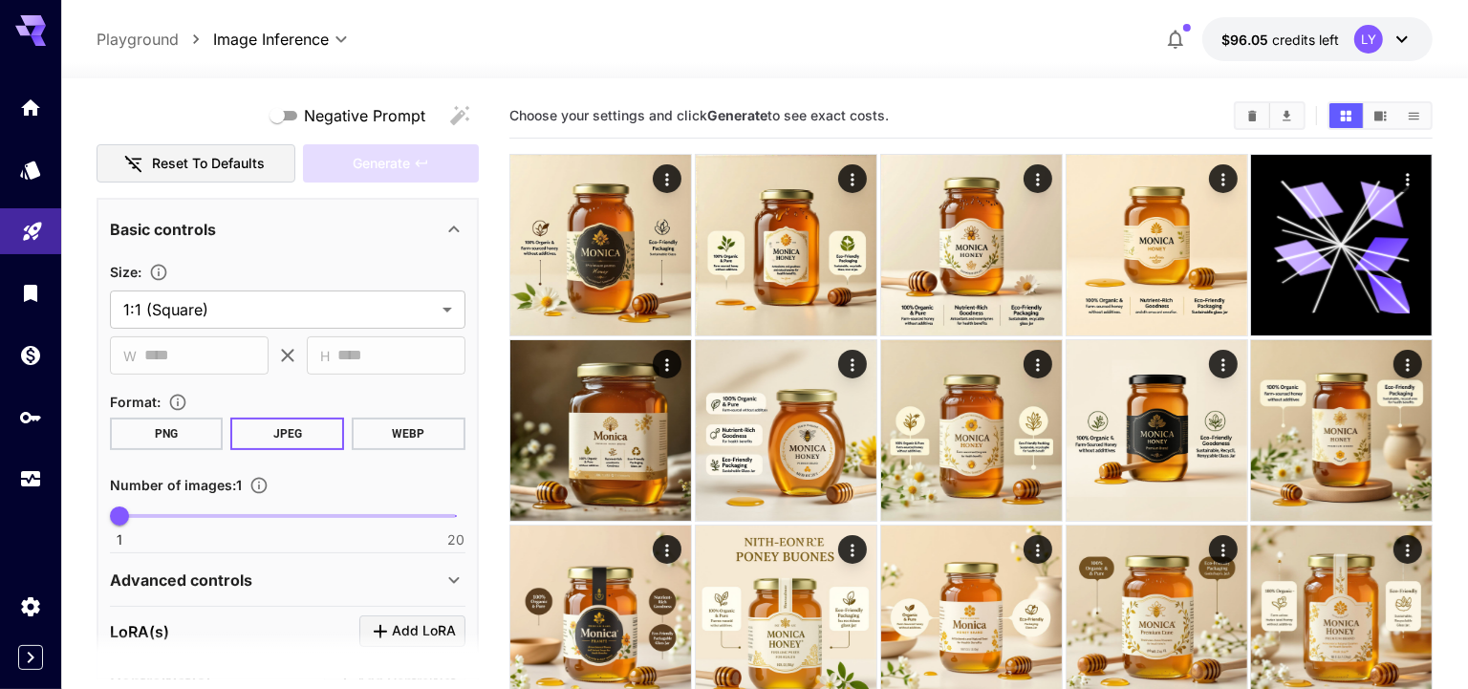
scroll to position [467, 0]
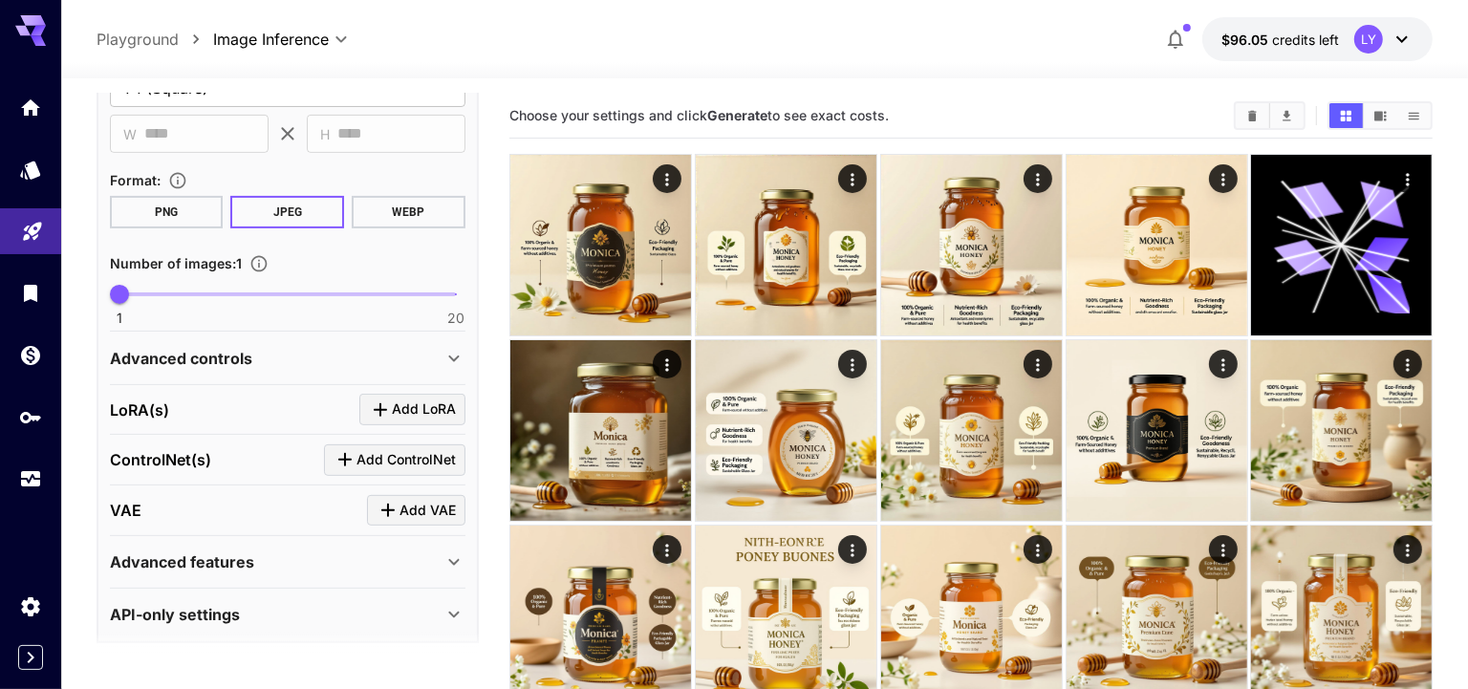
click at [214, 347] on p "Advanced controls" at bounding box center [181, 358] width 142 height 23
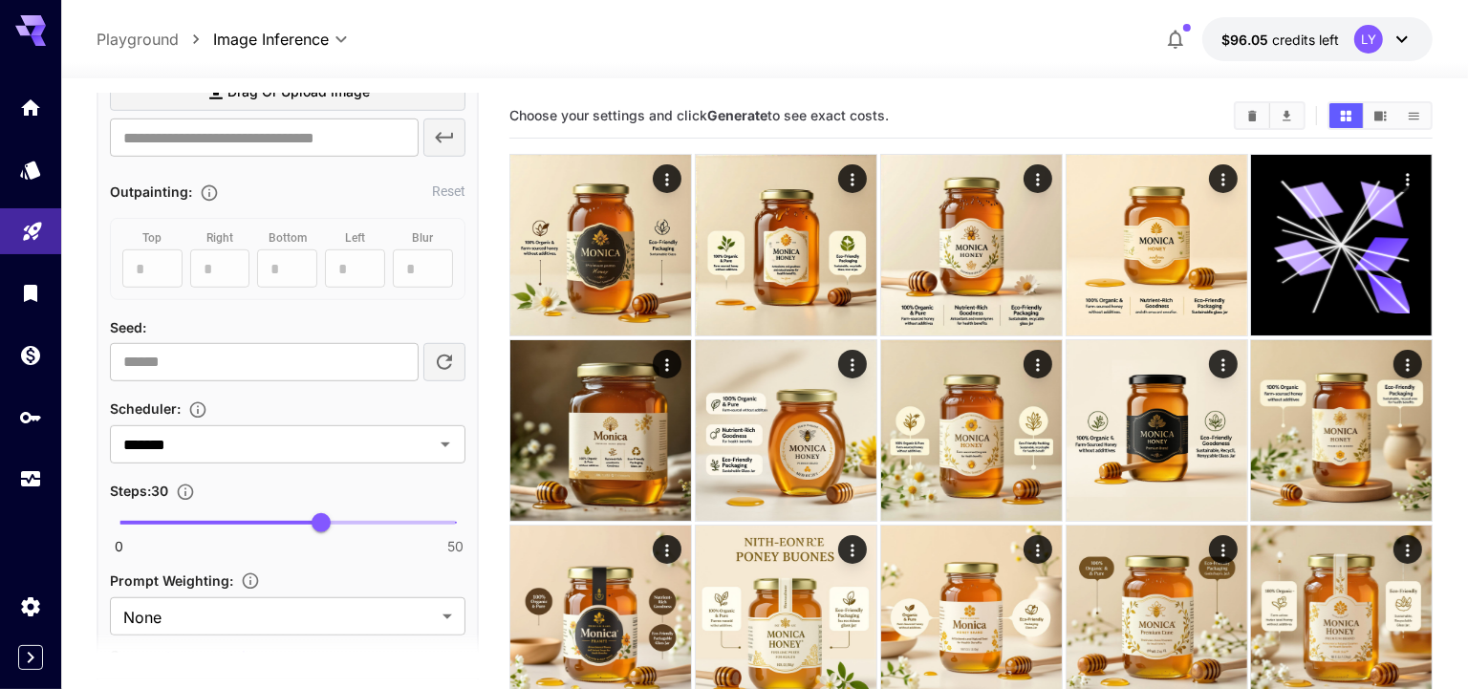
scroll to position [990, 0]
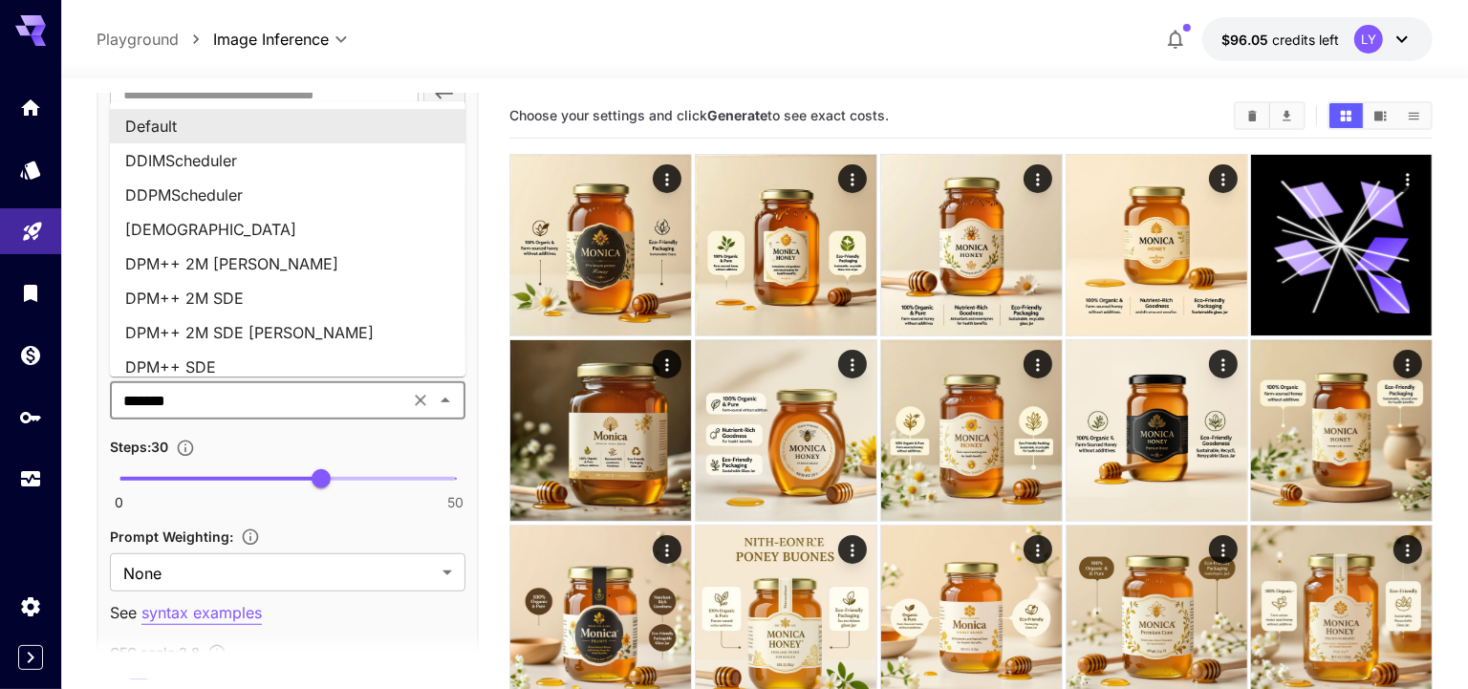
click at [190, 393] on input "*******" at bounding box center [260, 400] width 288 height 27
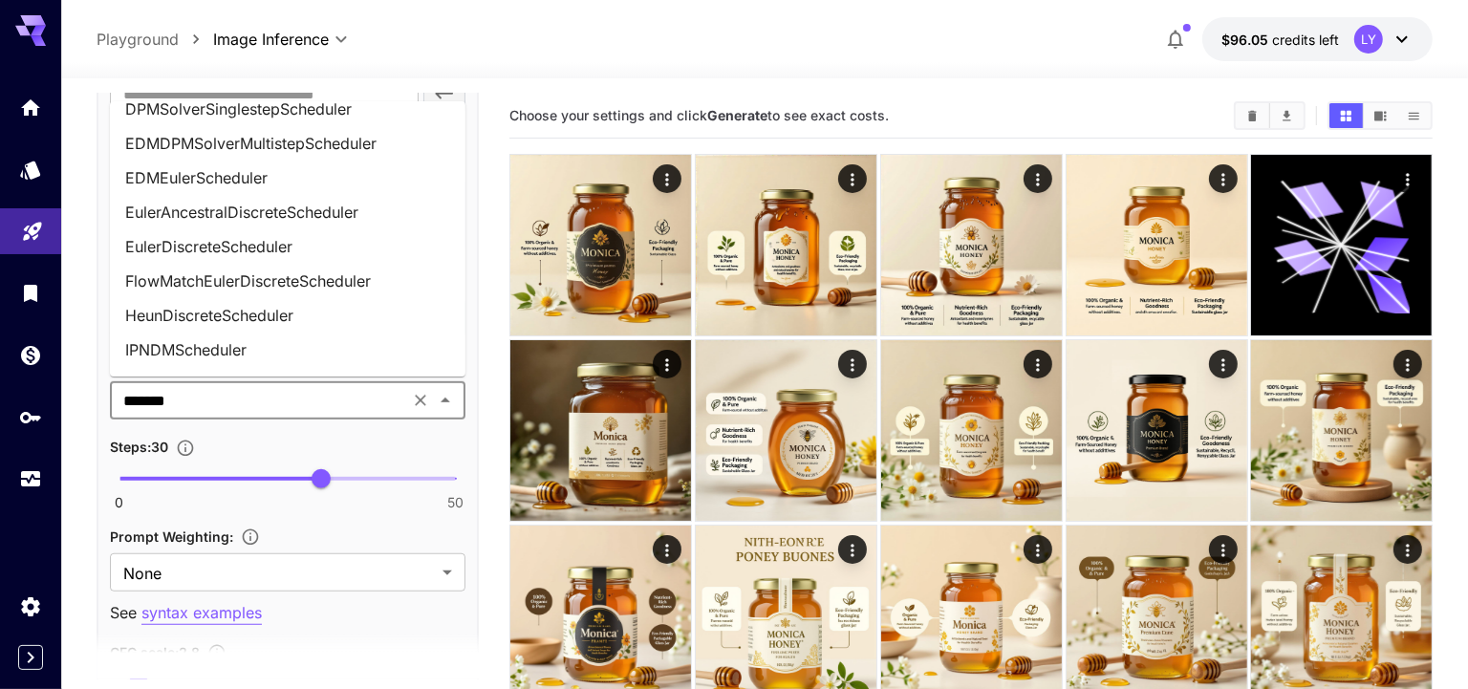
scroll to position [771, 0]
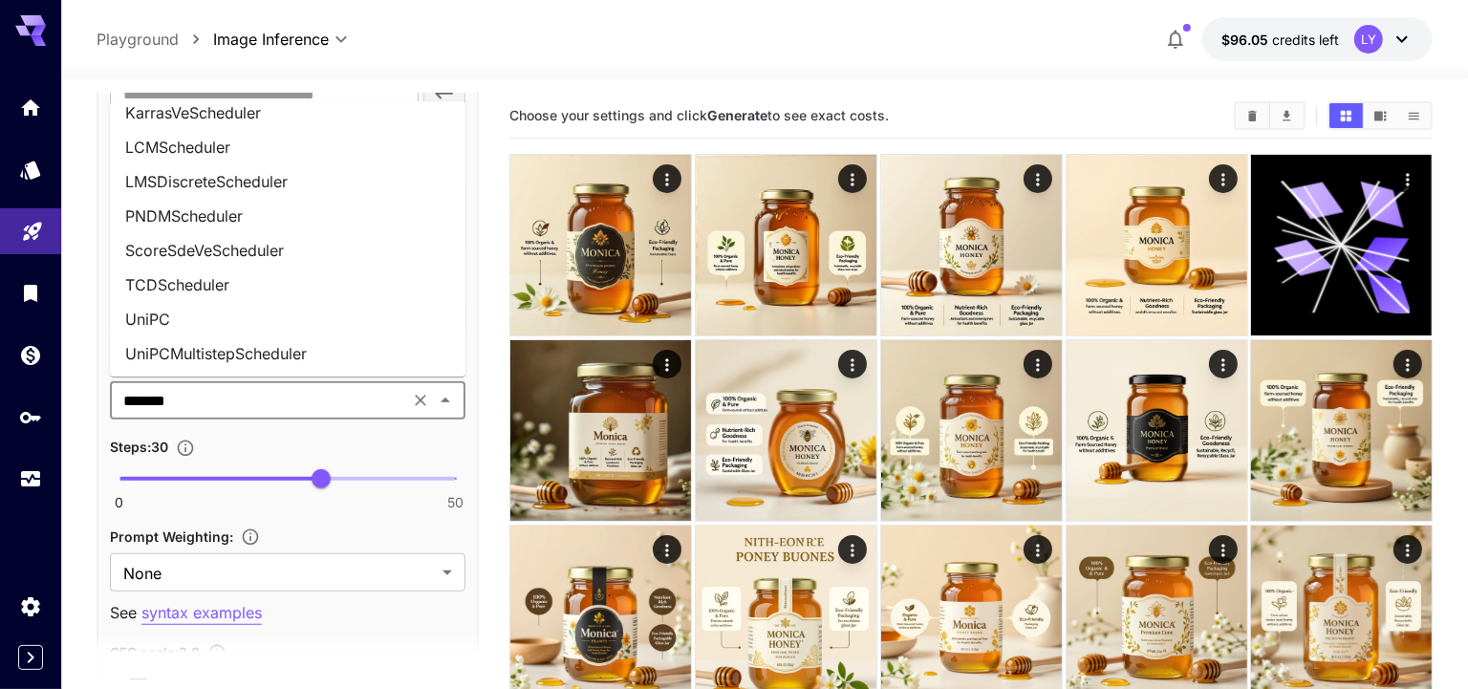
click at [272, 323] on li "UniPC" at bounding box center [288, 319] width 356 height 34
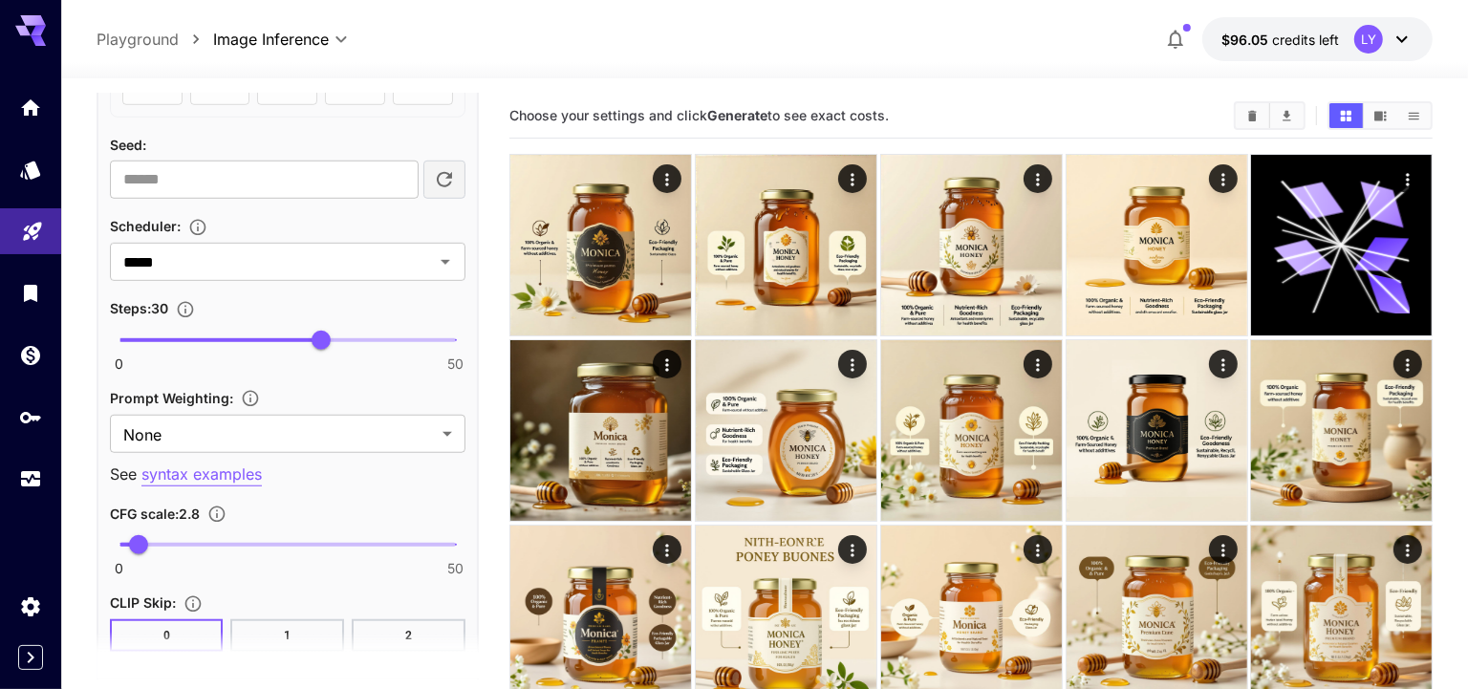
scroll to position [1193, 0]
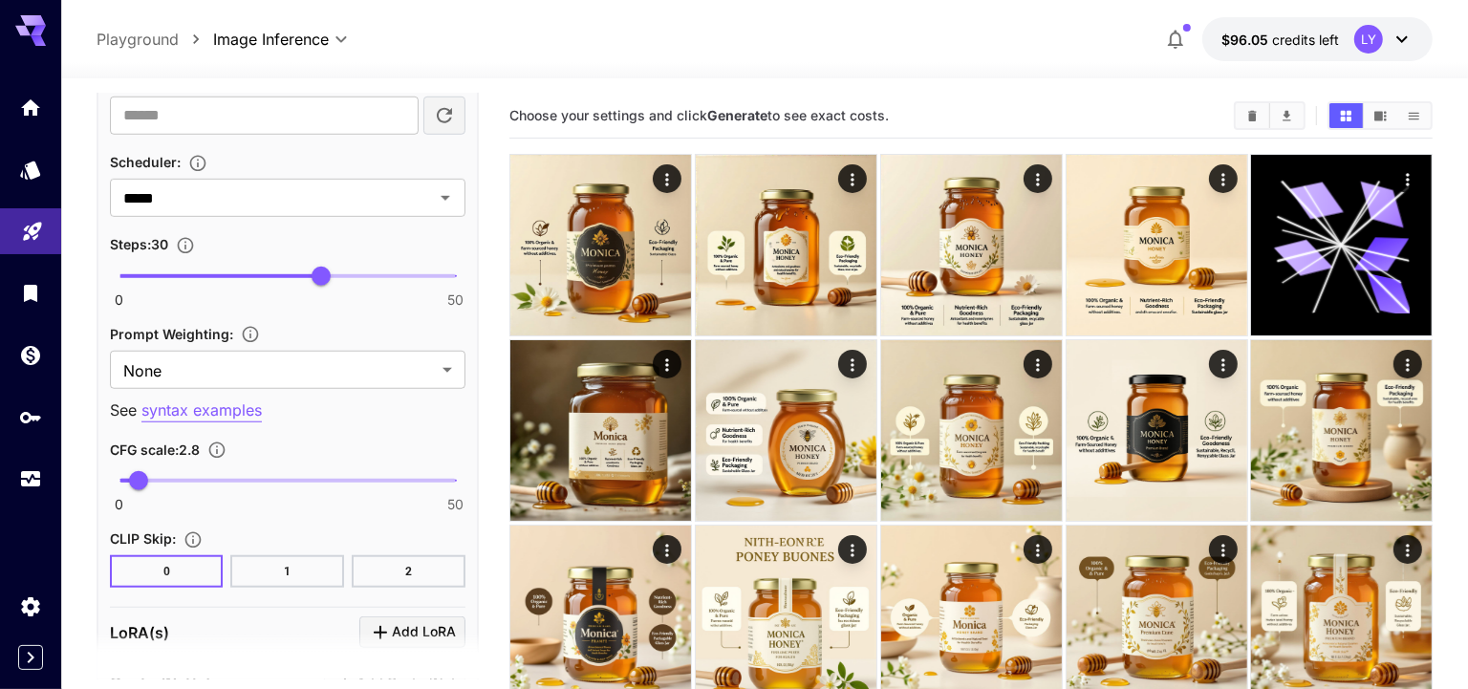
click at [167, 471] on span "0 50 2.8" at bounding box center [287, 481] width 337 height 29
type input "*"
drag, startPoint x: 164, startPoint y: 471, endPoint x: 153, endPoint y: 472, distance: 11.5
click at [153, 472] on span "5" at bounding box center [152, 480] width 19 height 19
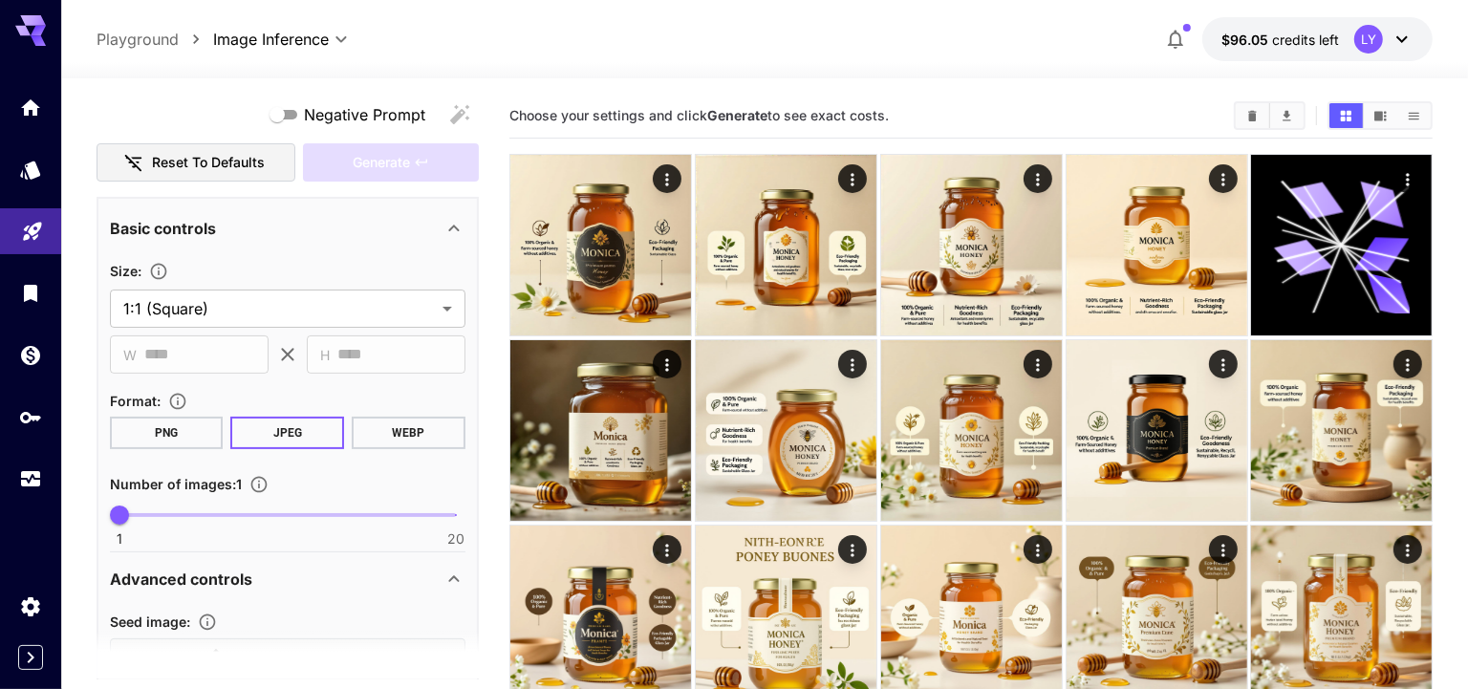
scroll to position [0, 0]
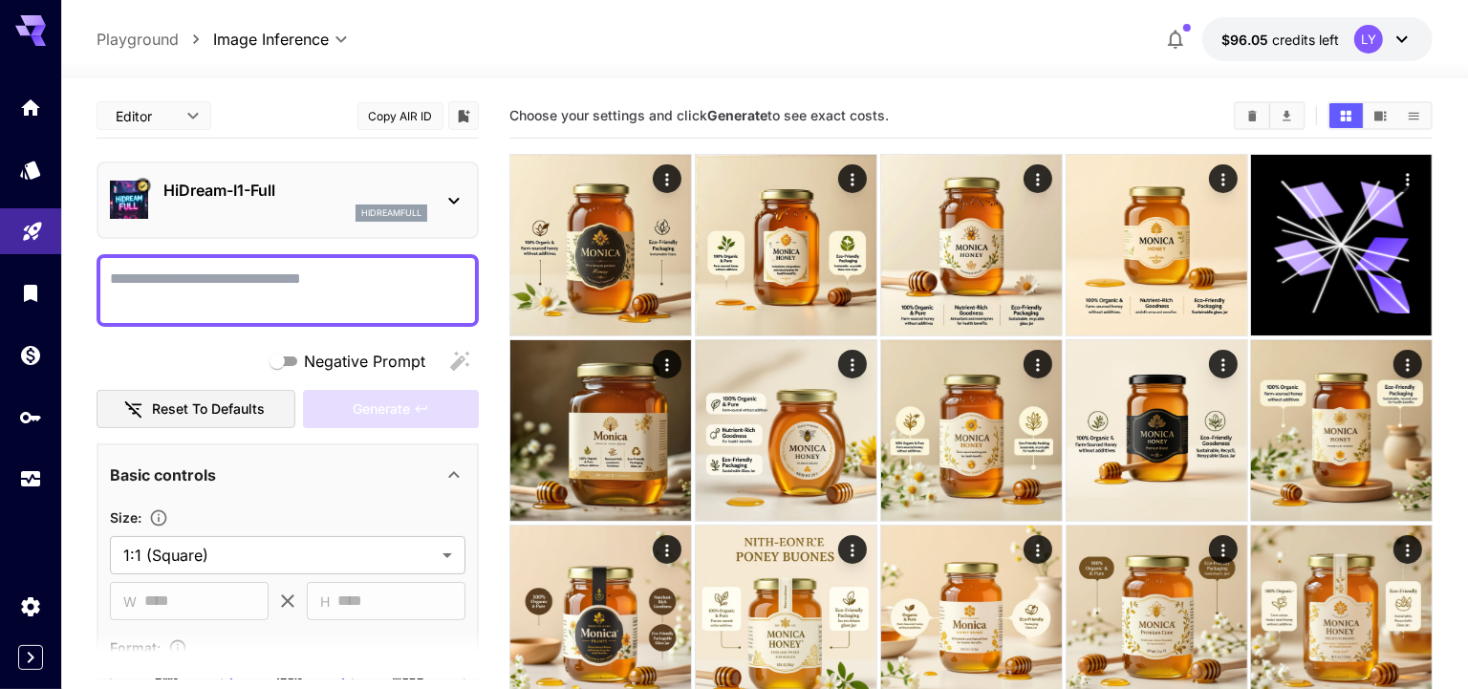
click at [295, 194] on p "HiDream-I1-Full" at bounding box center [295, 190] width 264 height 23
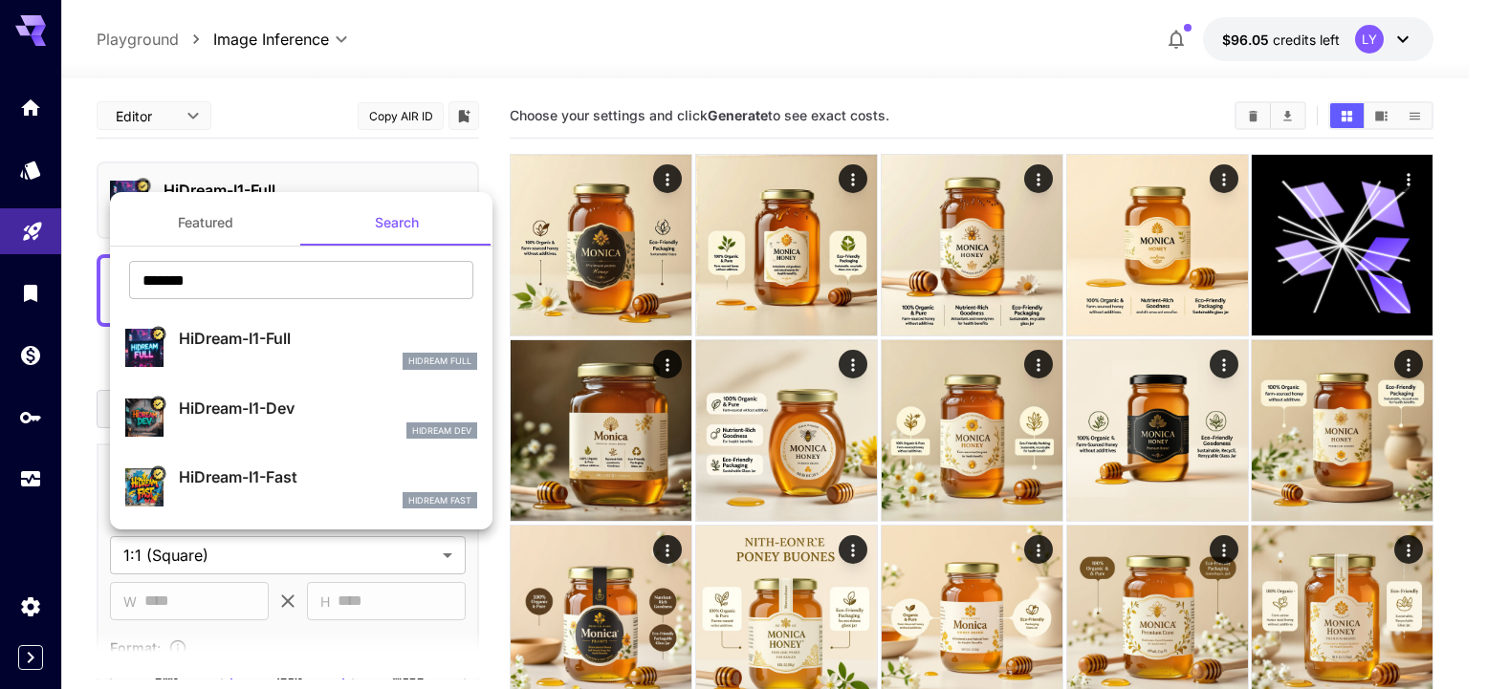
click at [285, 470] on p "HiDream-I1-Fast" at bounding box center [328, 477] width 298 height 23
type input "**"
type input "*"
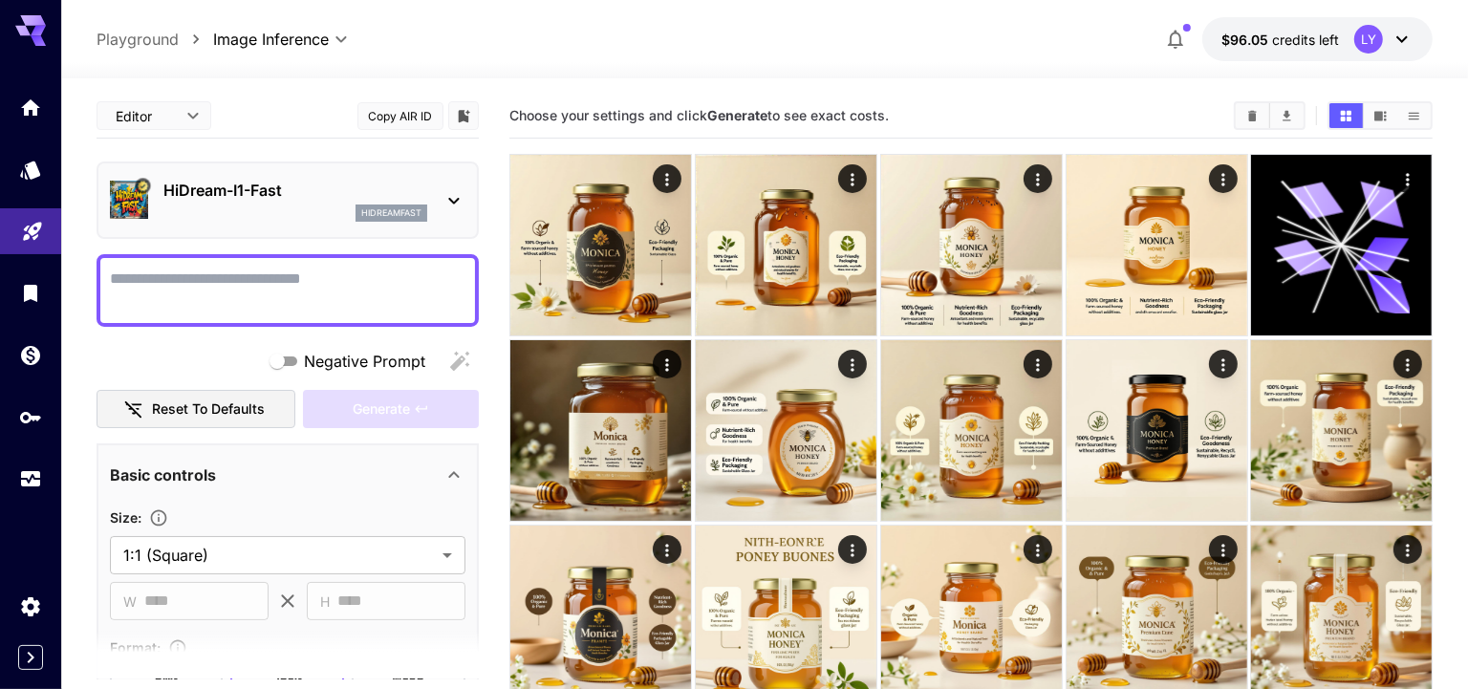
click at [281, 211] on div "hidreamfast" at bounding box center [295, 213] width 264 height 17
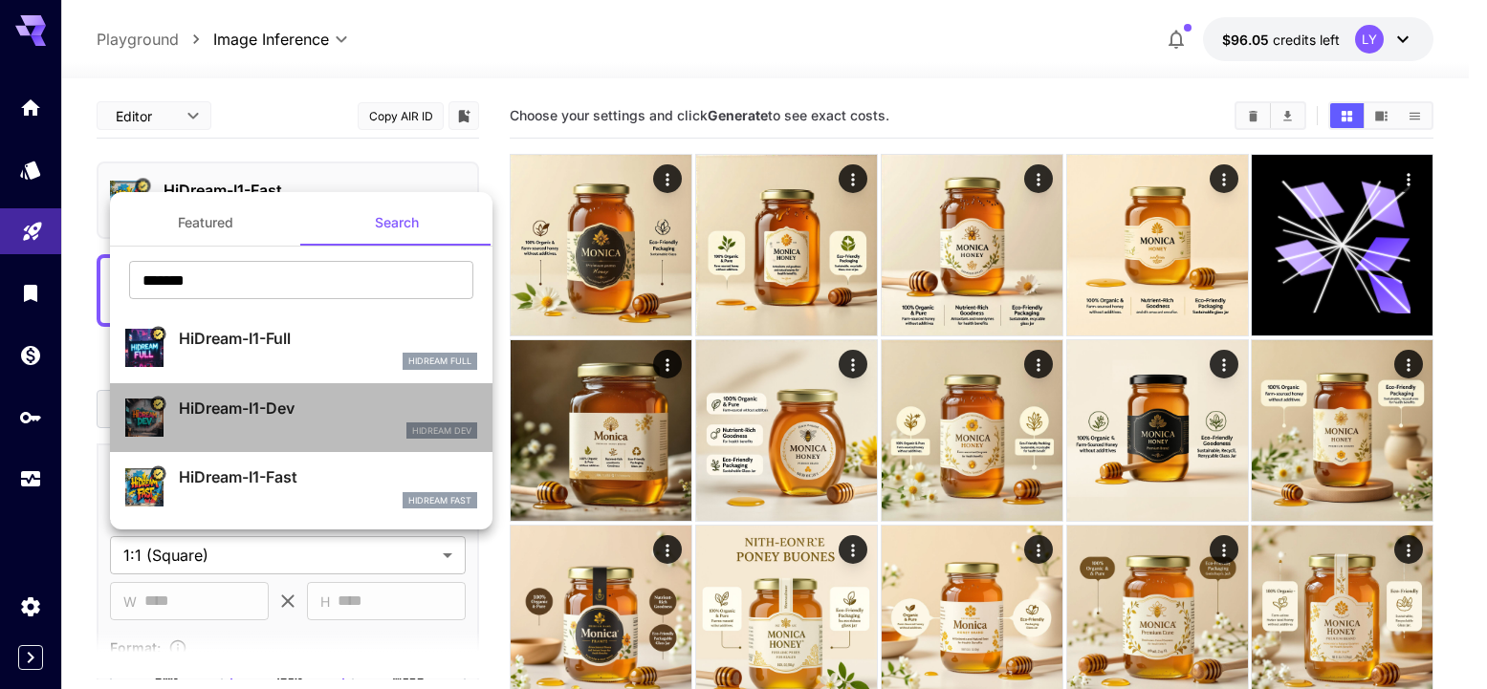
click at [255, 406] on p "HiDream-I1-Dev" at bounding box center [328, 408] width 298 height 23
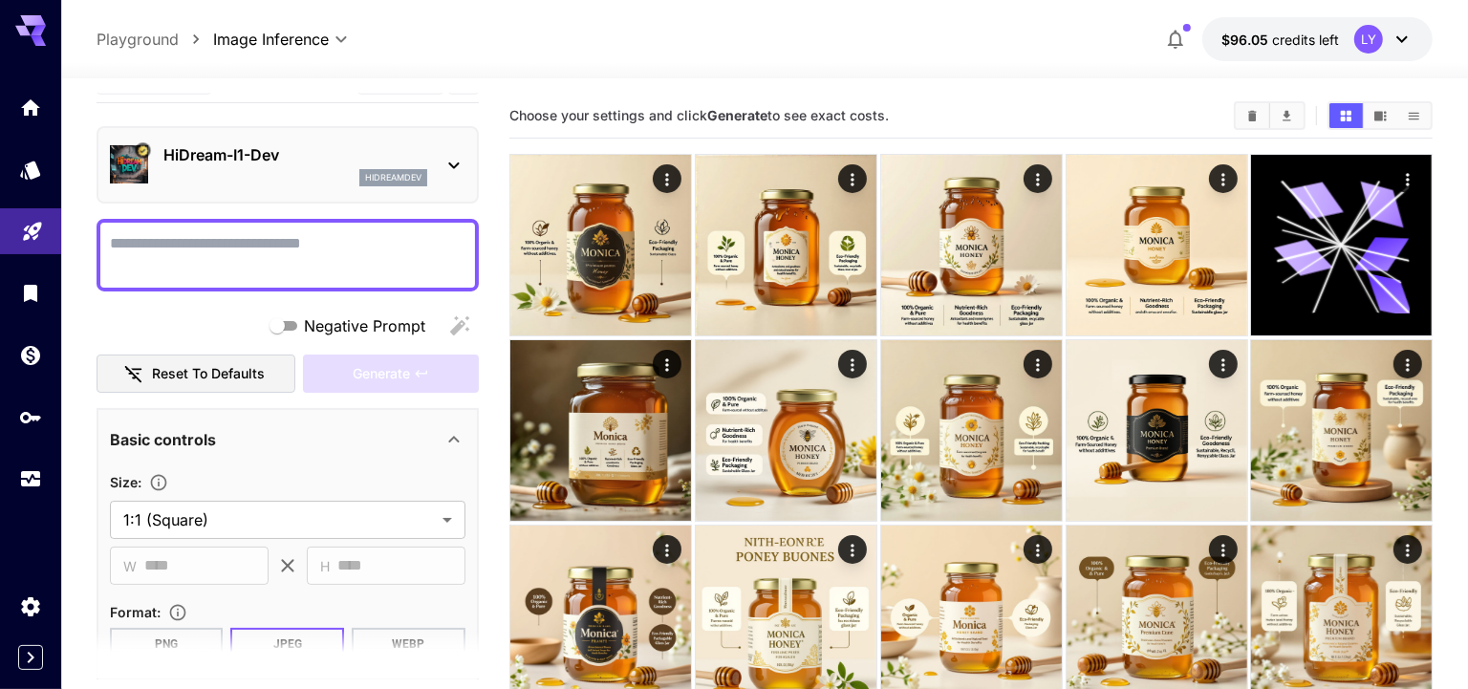
scroll to position [24, 0]
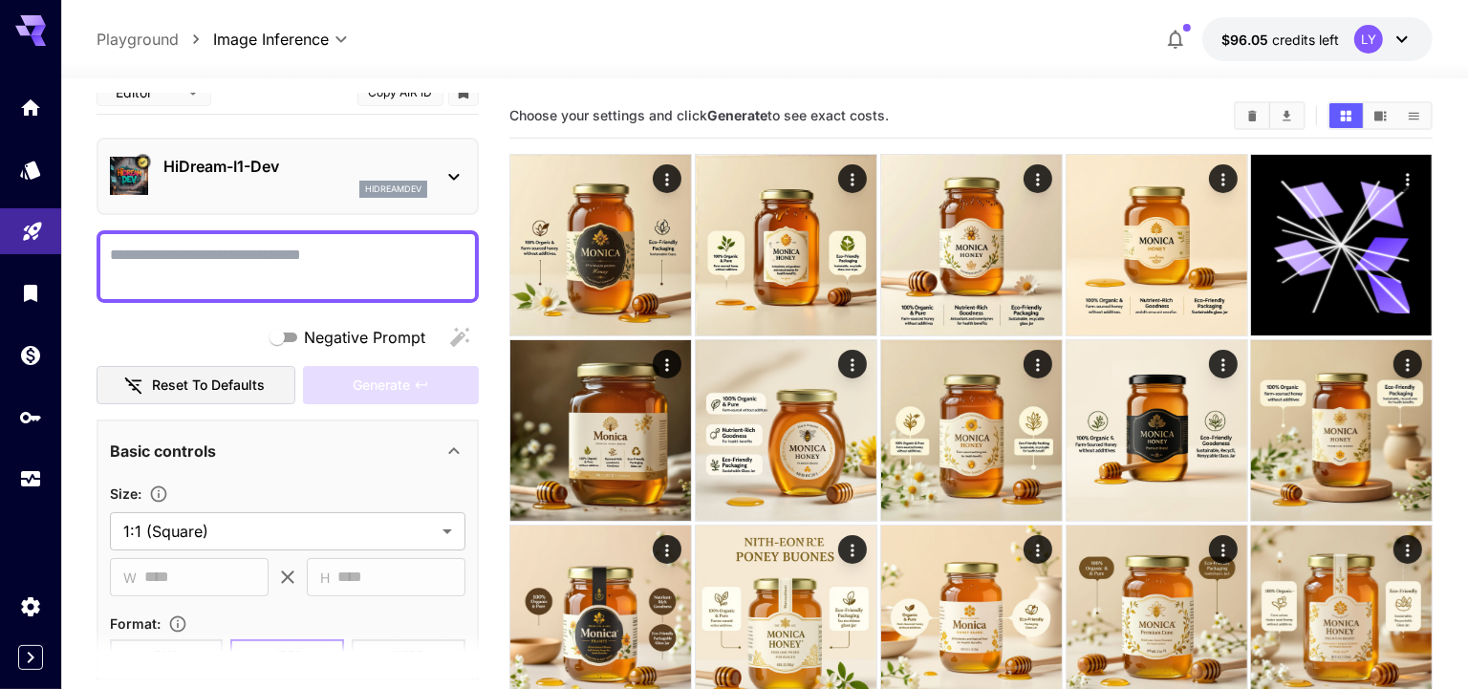
click at [285, 195] on div "hidreamdev" at bounding box center [295, 189] width 264 height 17
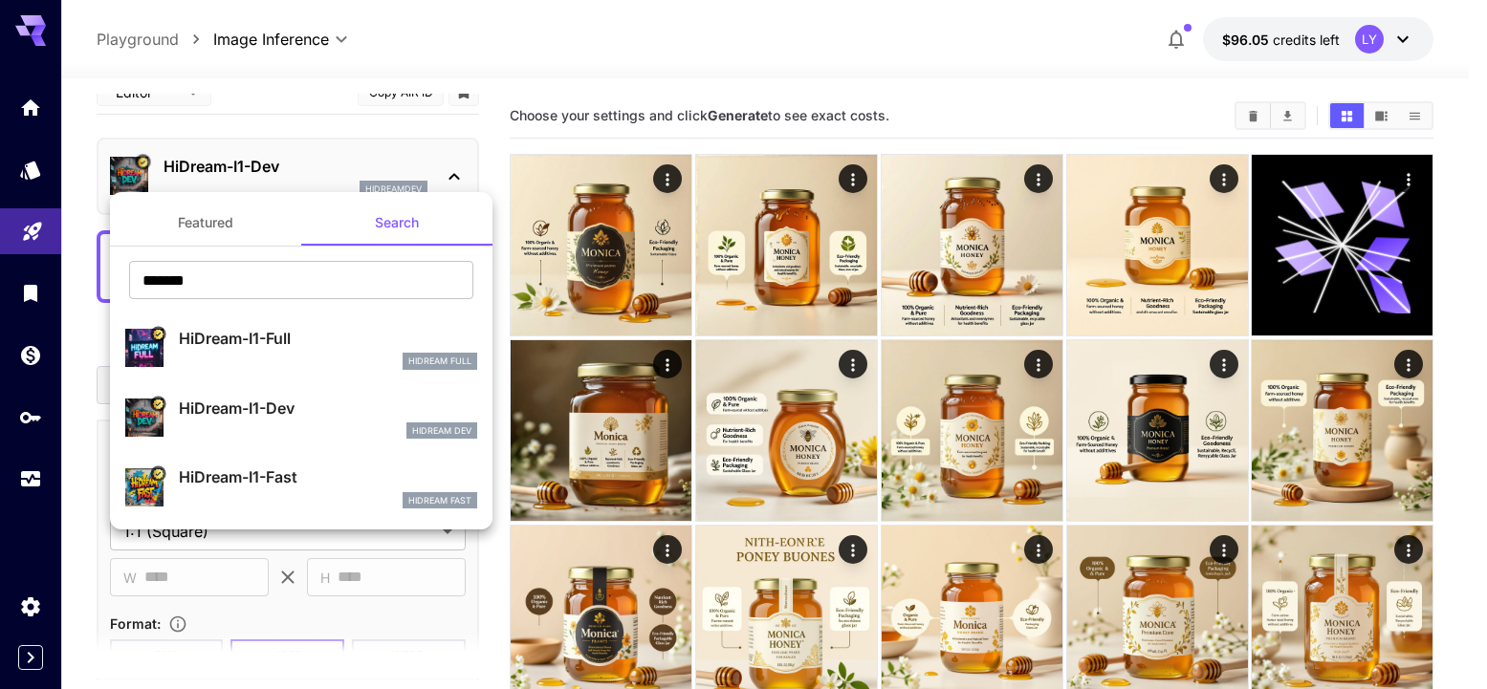
click at [304, 369] on div "HiDream-I1-Full HiDream Full" at bounding box center [301, 348] width 352 height 58
type input "**"
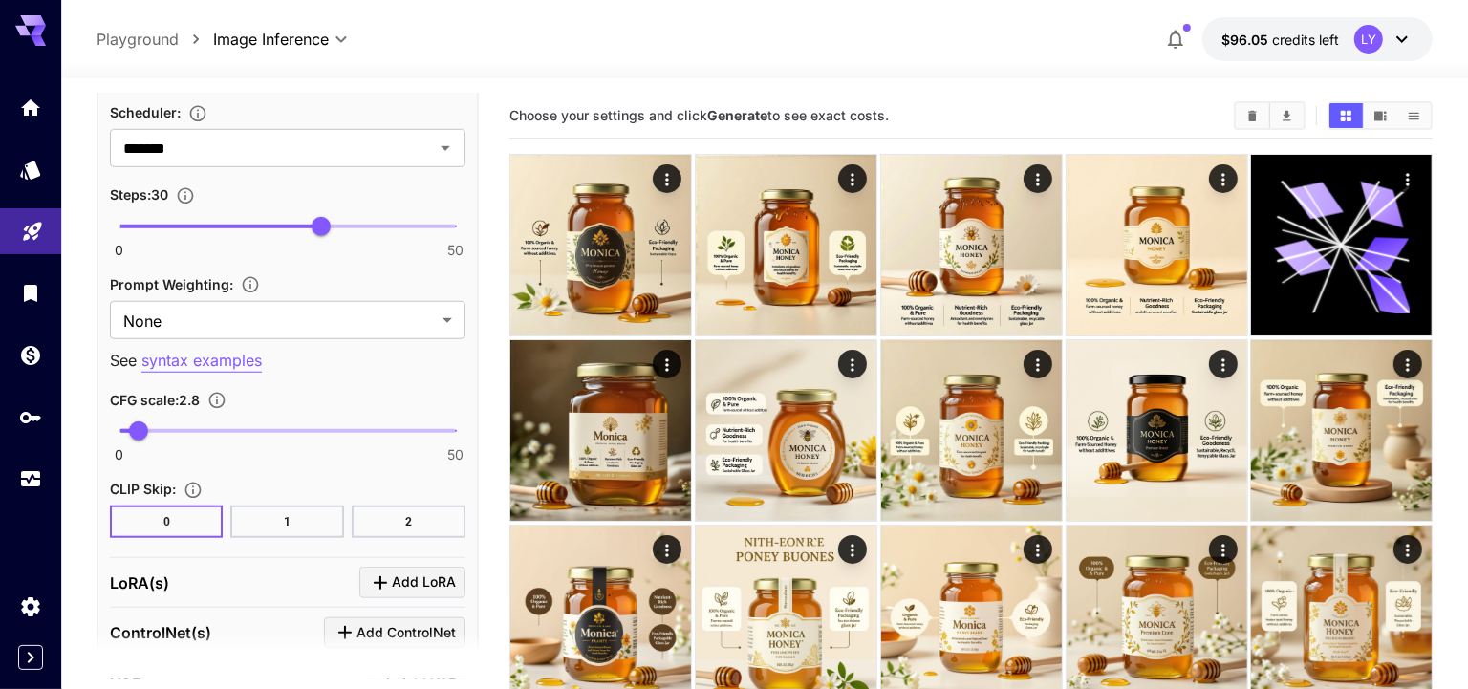
scroll to position [1244, 0]
click at [158, 420] on span "0 50 5.7" at bounding box center [287, 430] width 337 height 29
type input "*"
click at [153, 421] on span "5" at bounding box center [152, 430] width 19 height 19
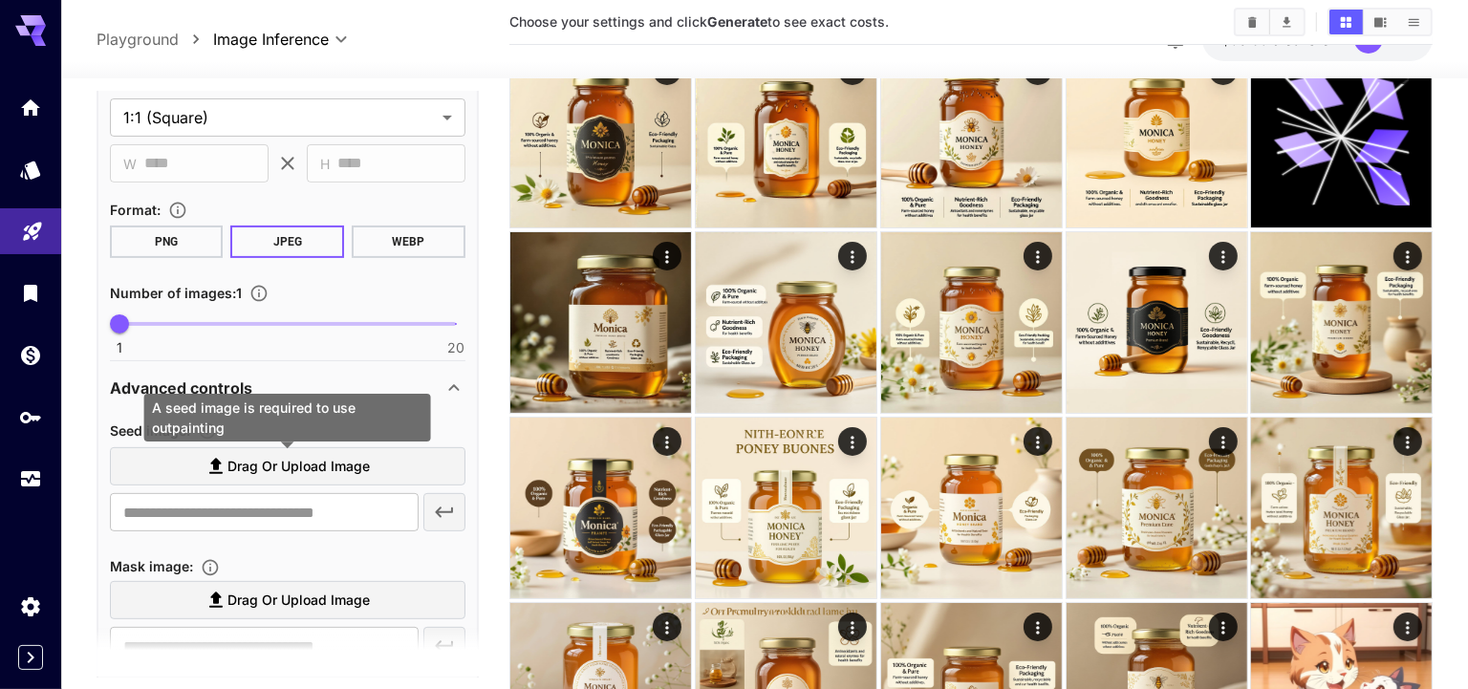
scroll to position [0, 0]
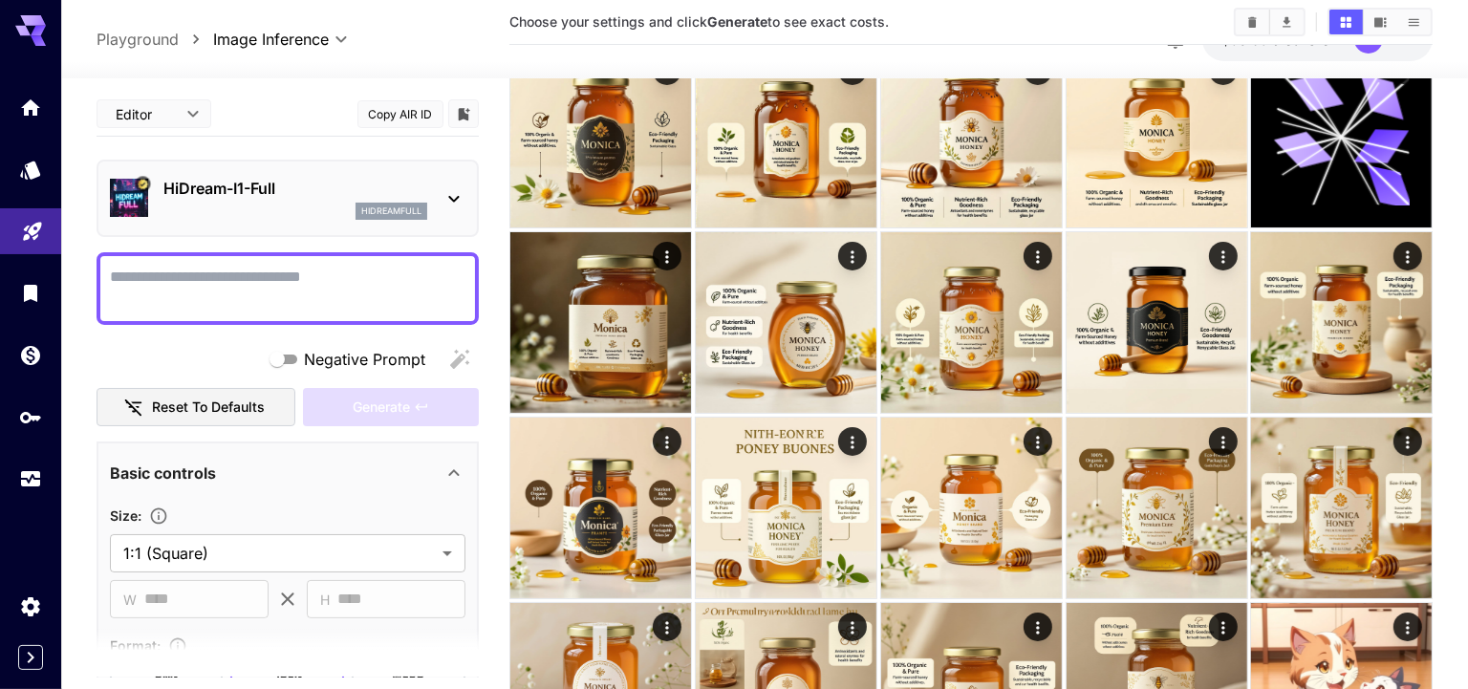
click at [227, 197] on p "HiDream-I1-Full" at bounding box center [295, 188] width 264 height 23
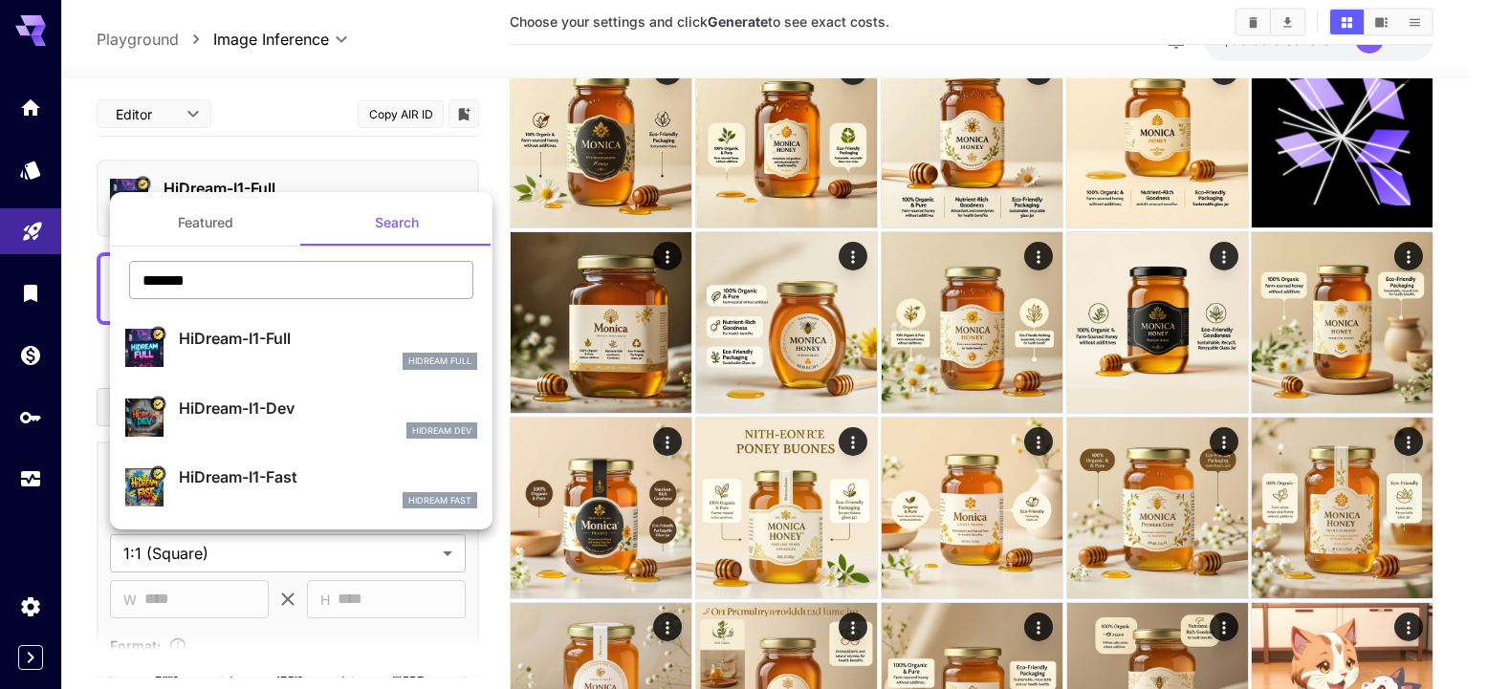
click at [352, 276] on input "*******" at bounding box center [301, 280] width 344 height 38
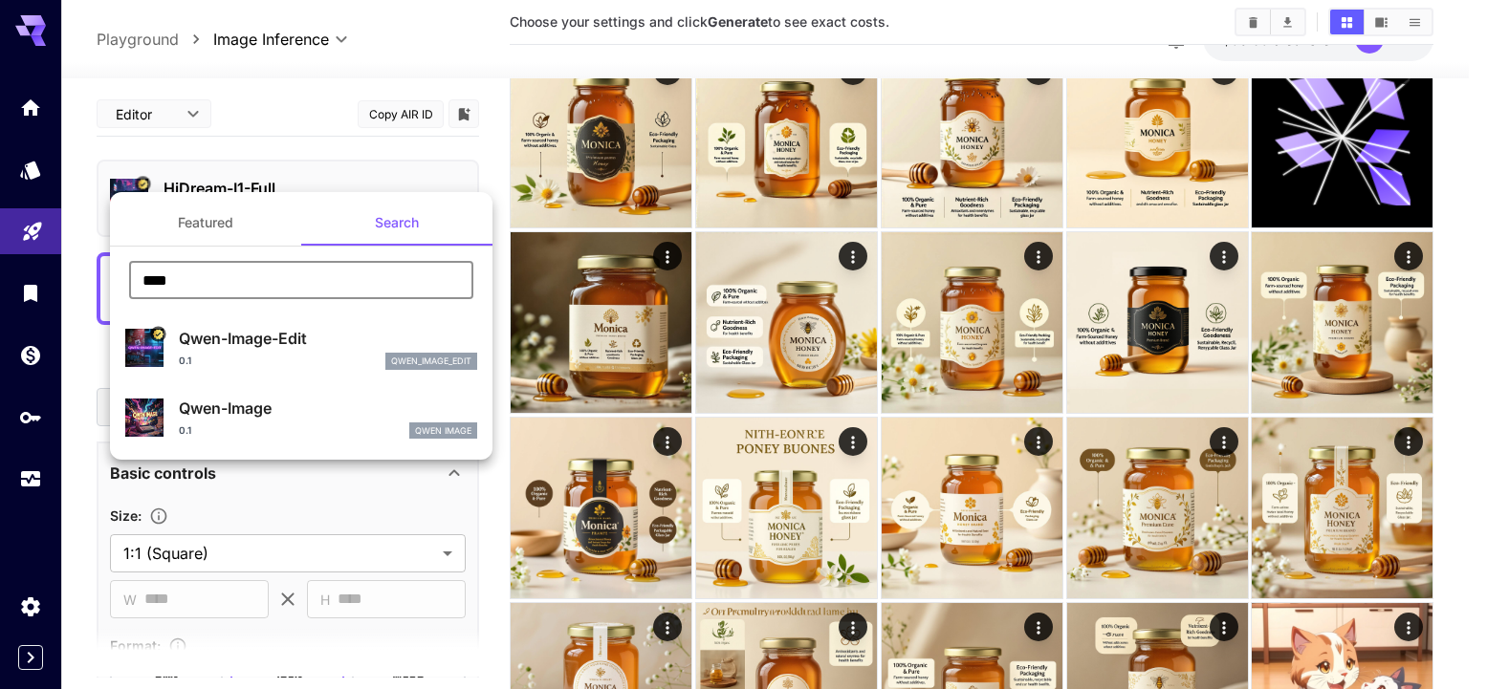
type input "****"
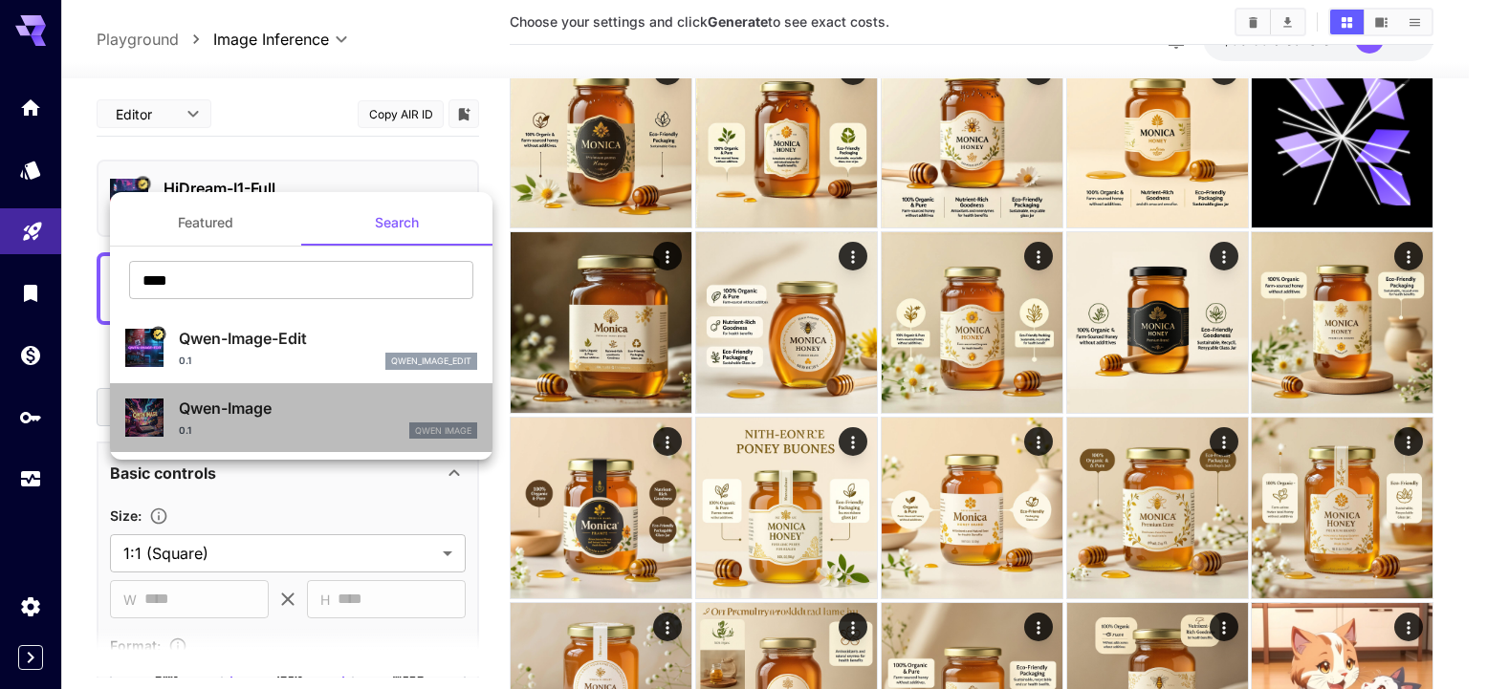
click at [294, 414] on p "Qwen-Image" at bounding box center [328, 408] width 298 height 23
type input "**"
type input "***"
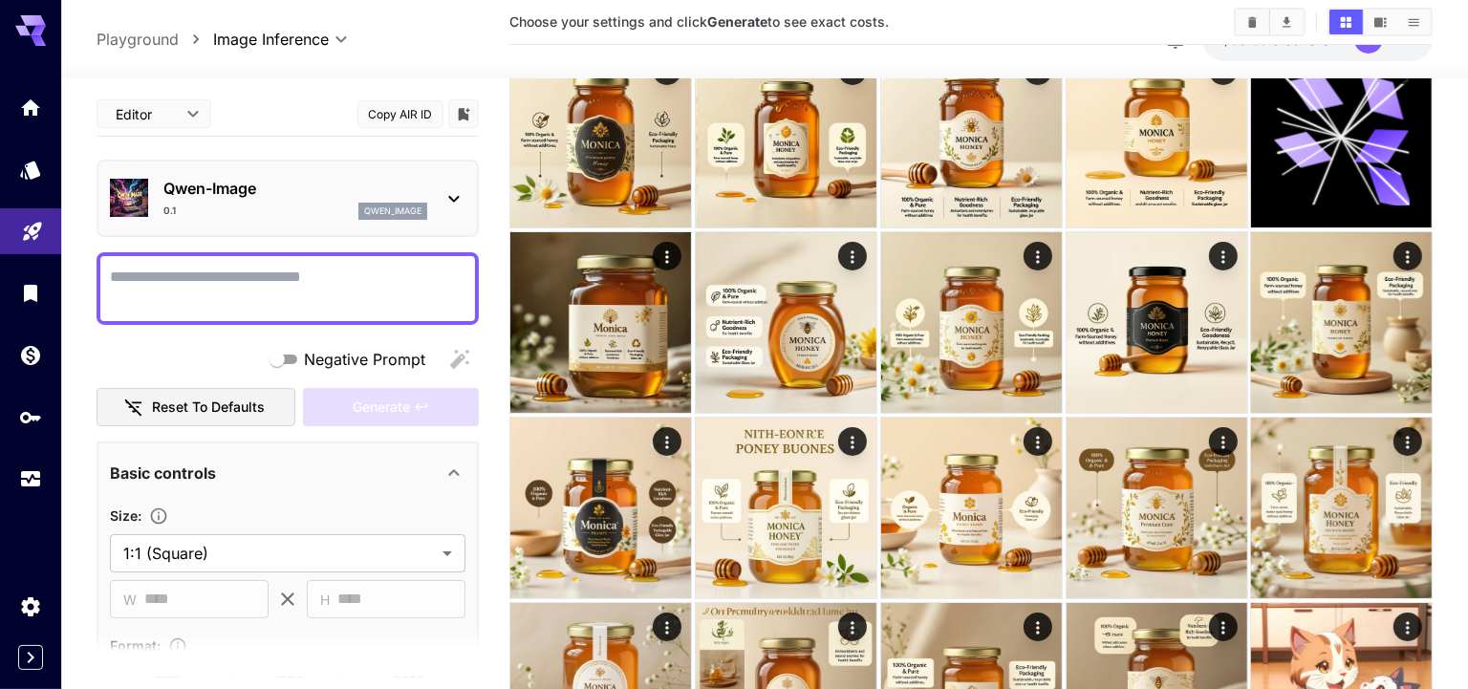
click at [259, 282] on textarea "Negative Prompt" at bounding box center [288, 289] width 356 height 46
paste textarea "**********"
type textarea "**********"
paste textarea "**********"
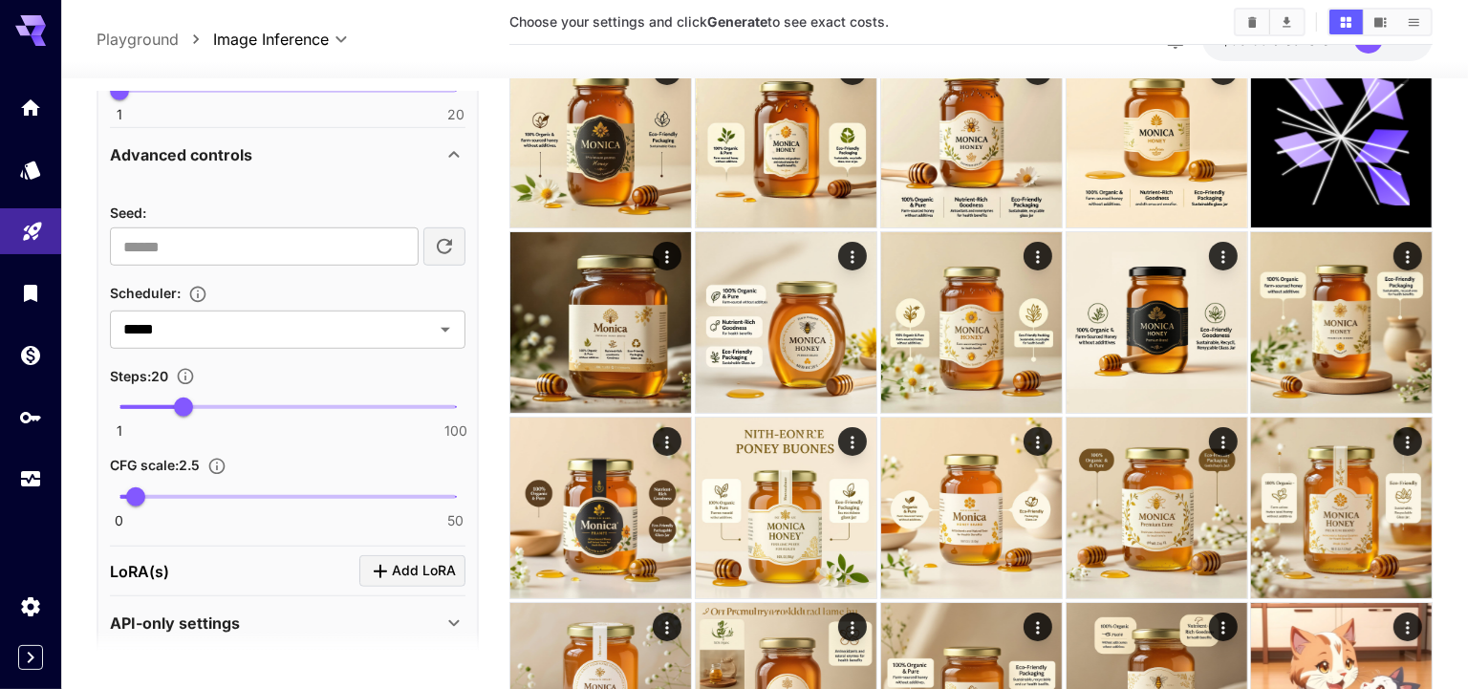
scroll to position [983, 0]
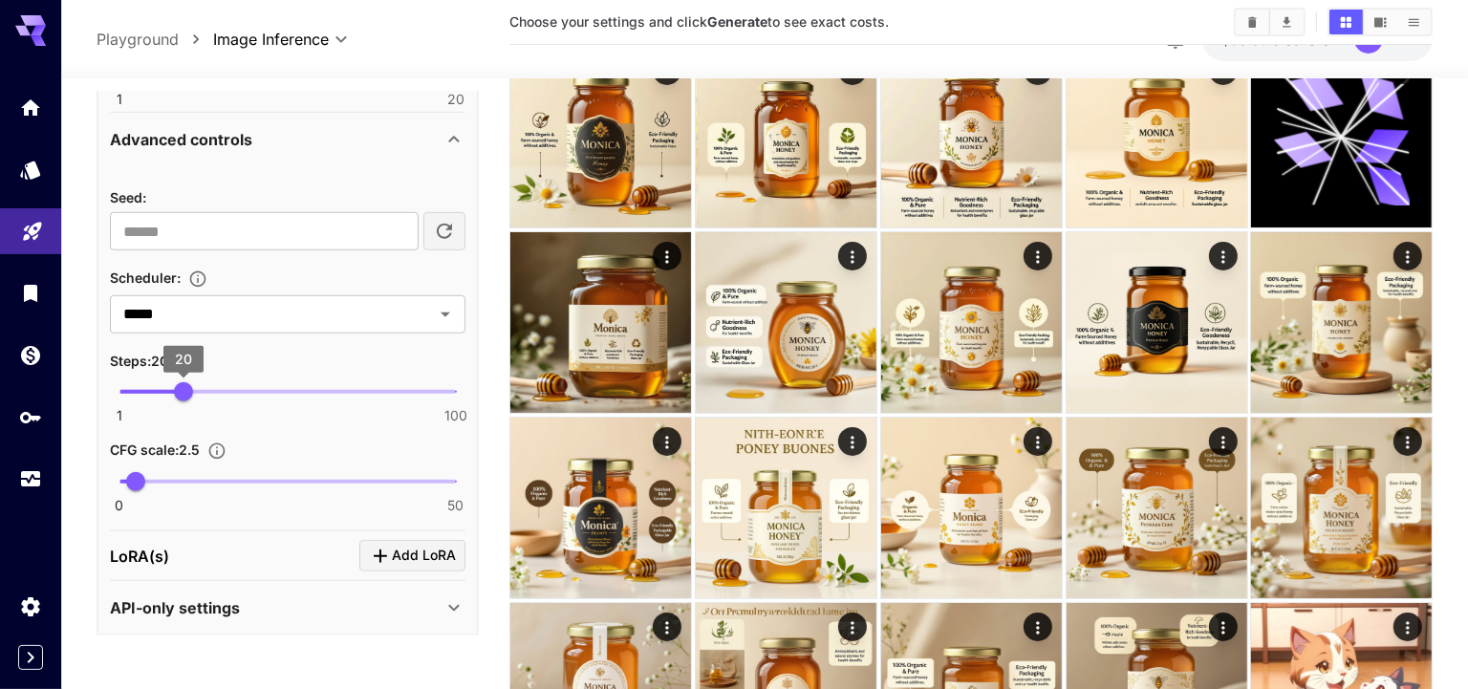
type textarea "**********"
type input "**"
drag, startPoint x: 197, startPoint y: 389, endPoint x: 217, endPoint y: 392, distance: 20.3
click at [217, 392] on span "30" at bounding box center [217, 391] width 19 height 19
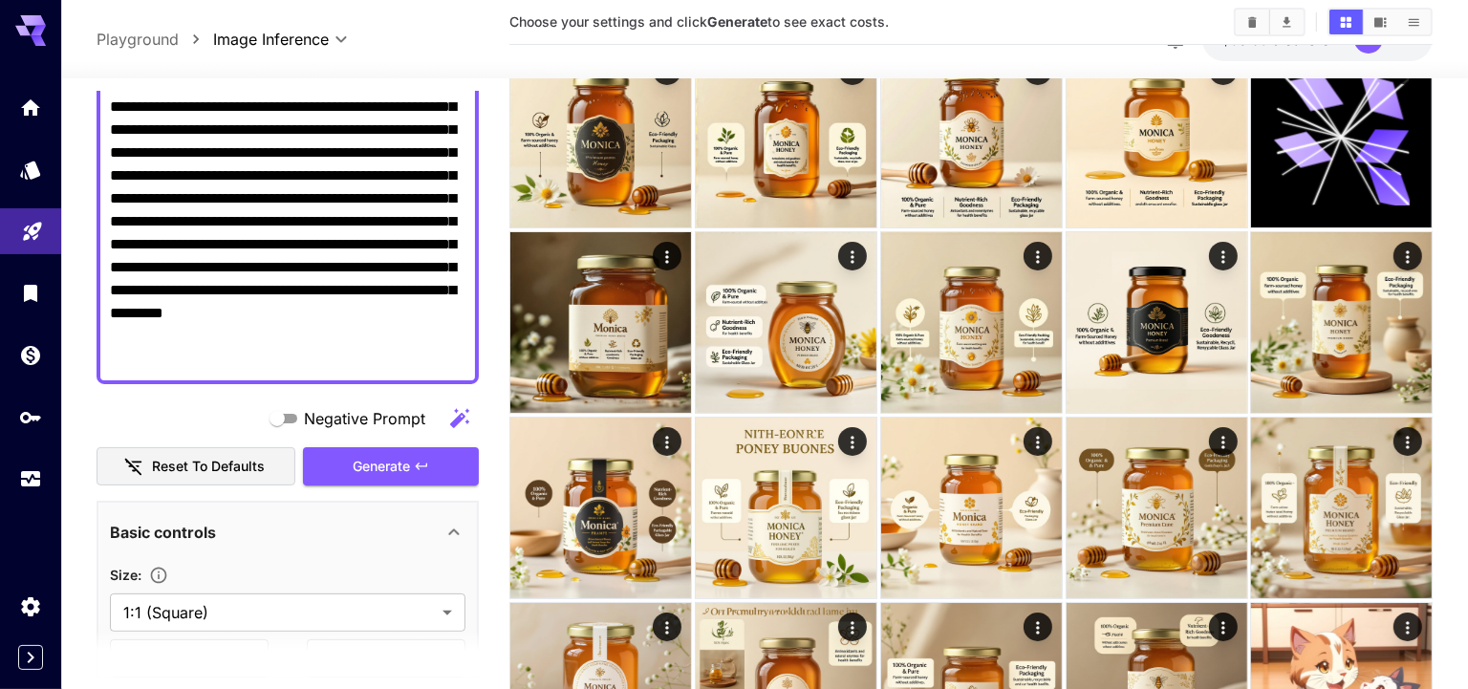
scroll to position [206, 0]
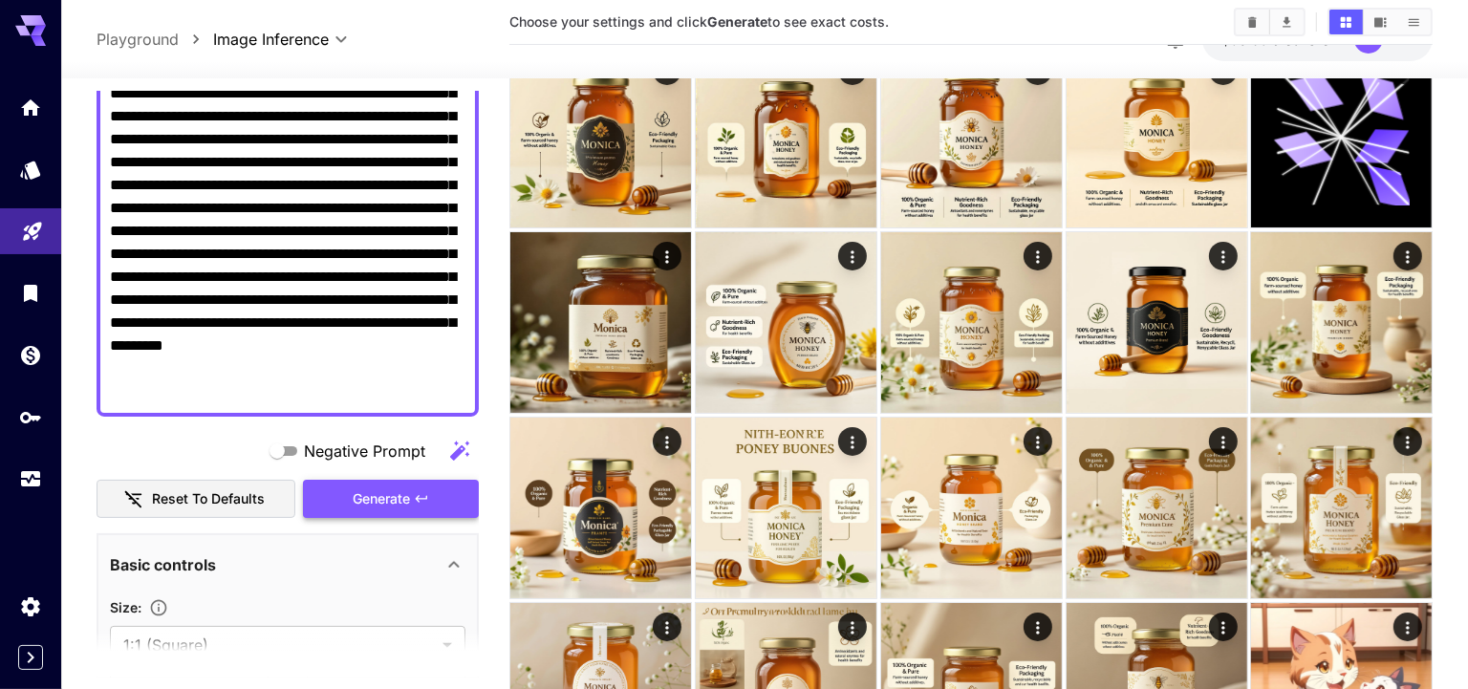
click at [318, 487] on button "Generate" at bounding box center [391, 499] width 176 height 39
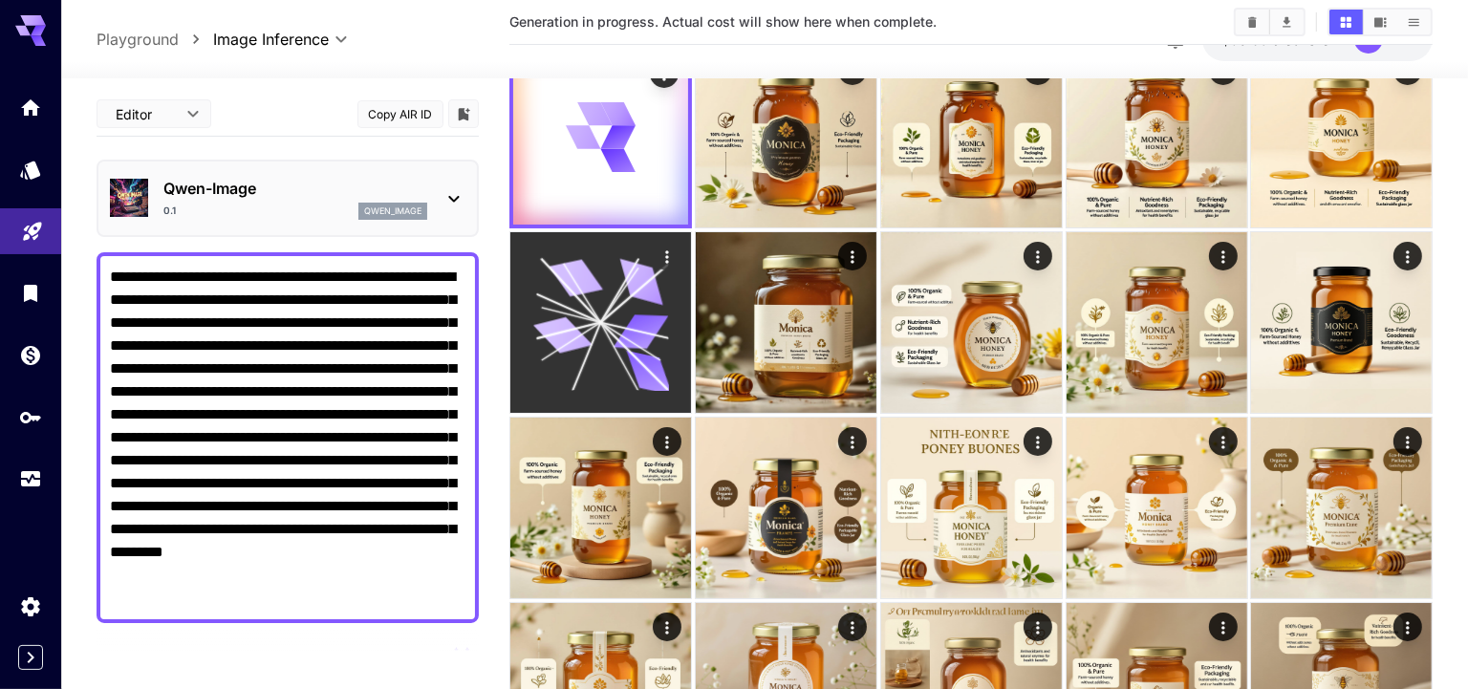
scroll to position [0, 0]
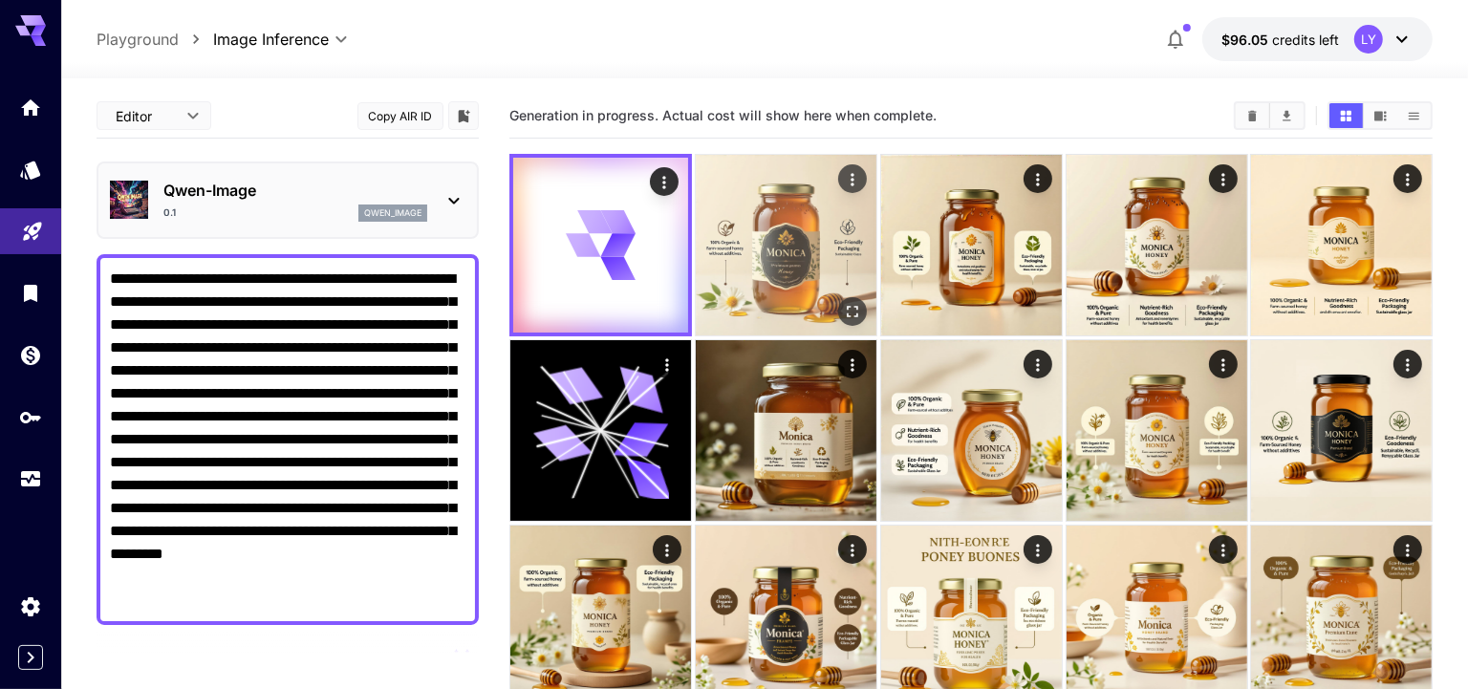
click at [815, 300] on img at bounding box center [786, 245] width 181 height 181
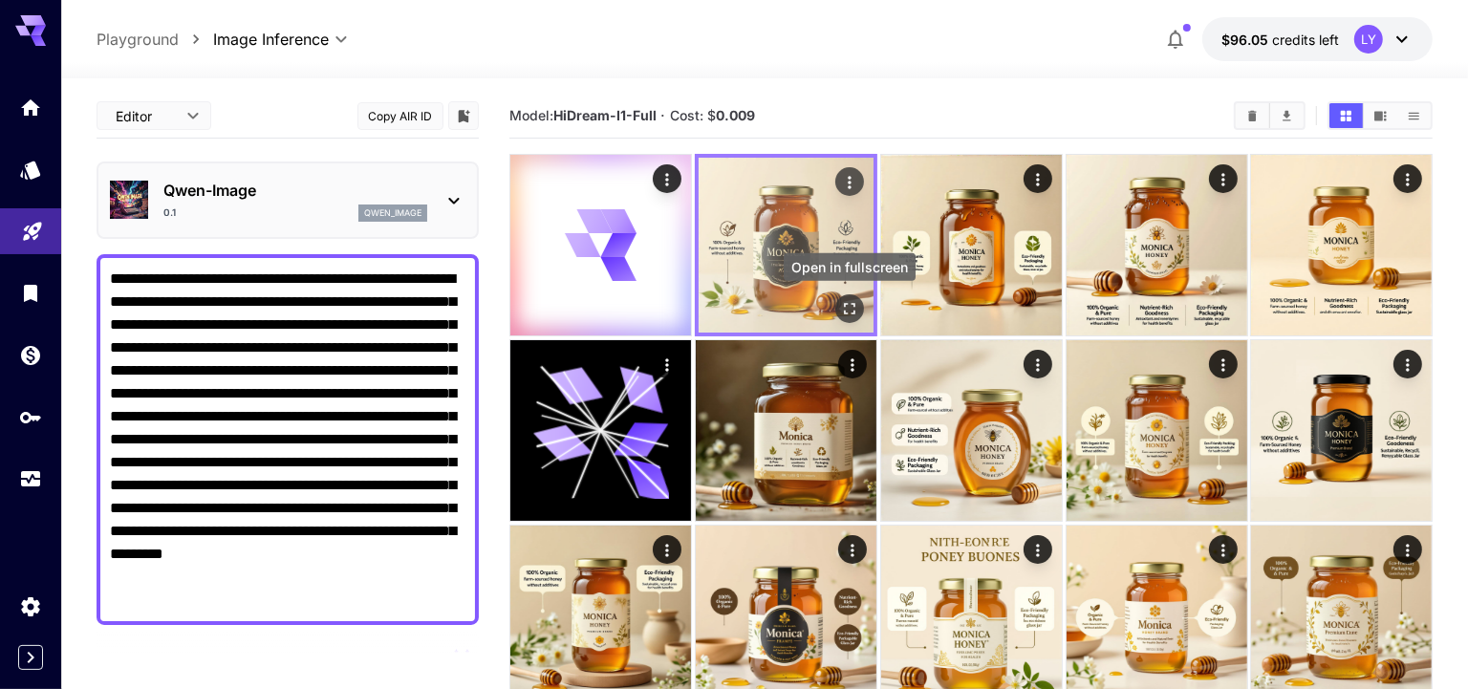
click at [850, 310] on icon "Open in fullscreen" at bounding box center [848, 308] width 19 height 19
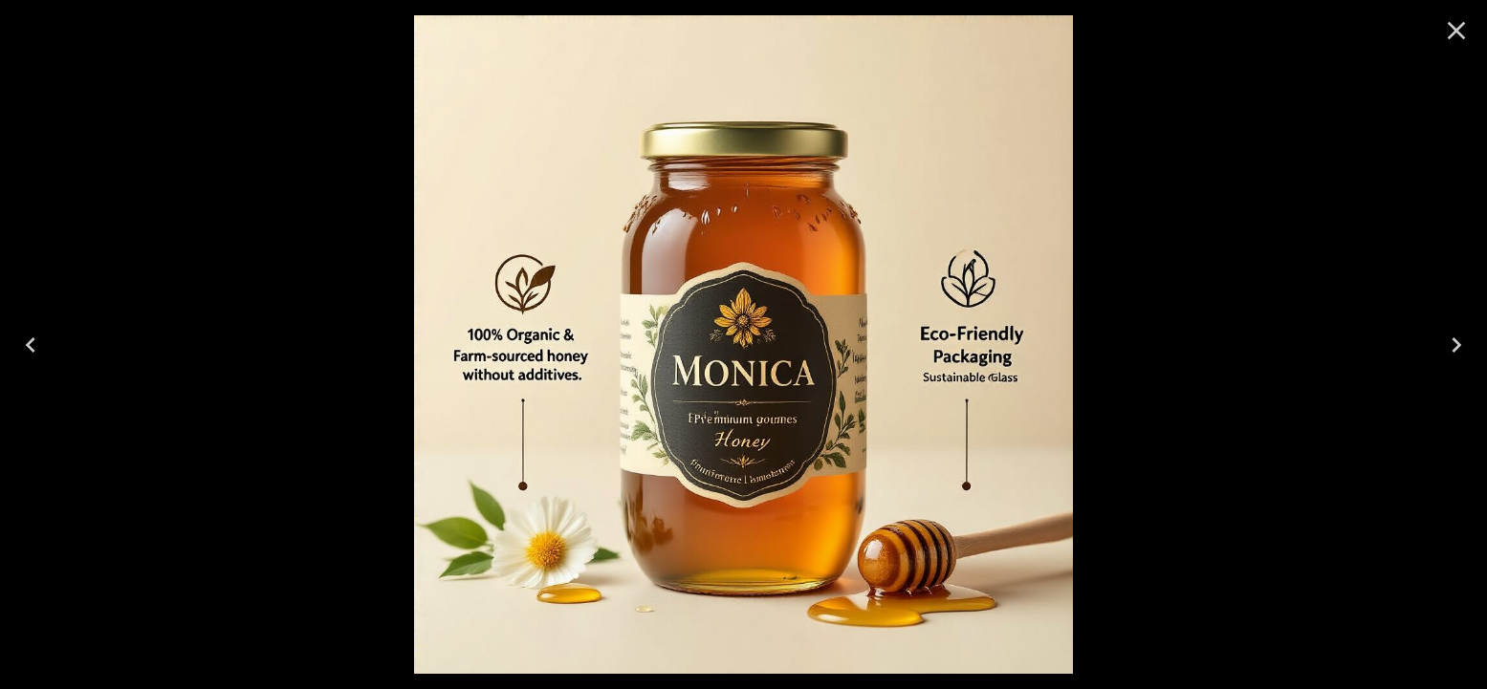
click at [1452, 22] on icon "Close" at bounding box center [1456, 30] width 31 height 31
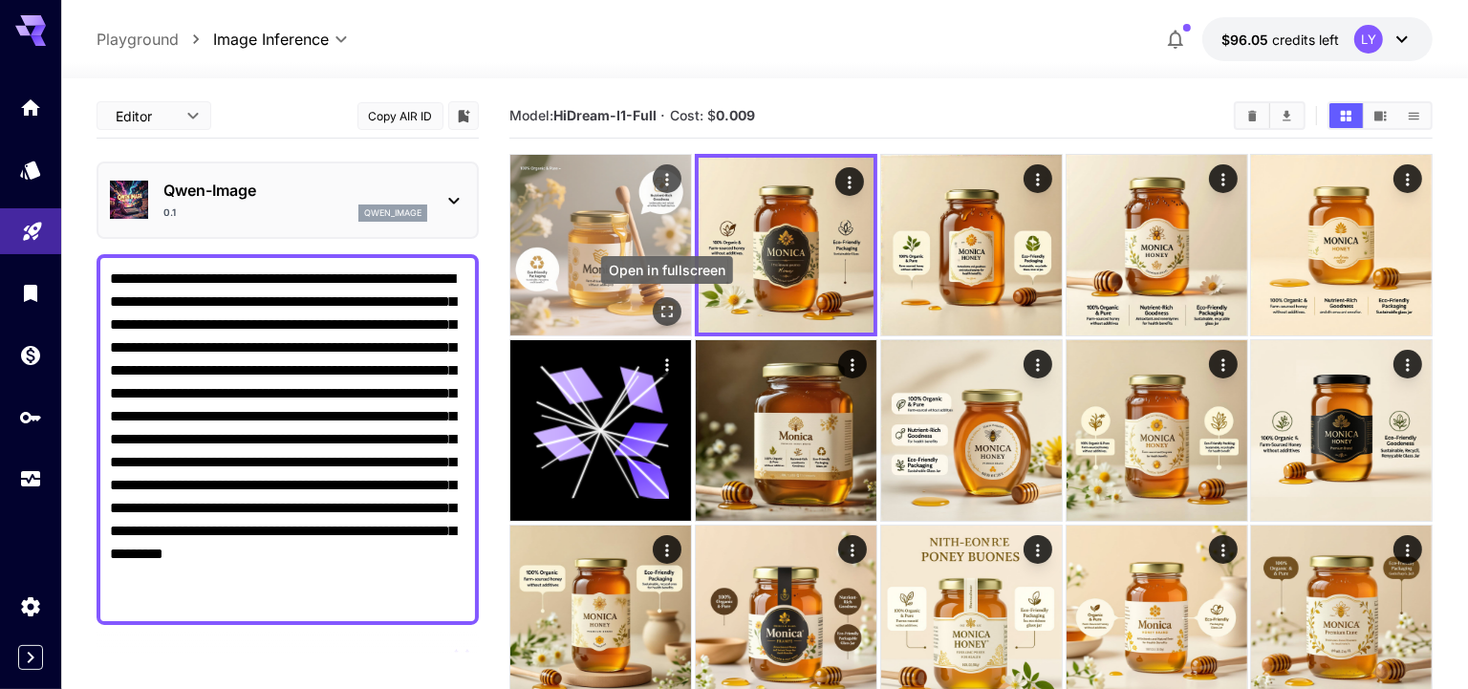
click at [669, 305] on icon "Open in fullscreen" at bounding box center [667, 311] width 19 height 19
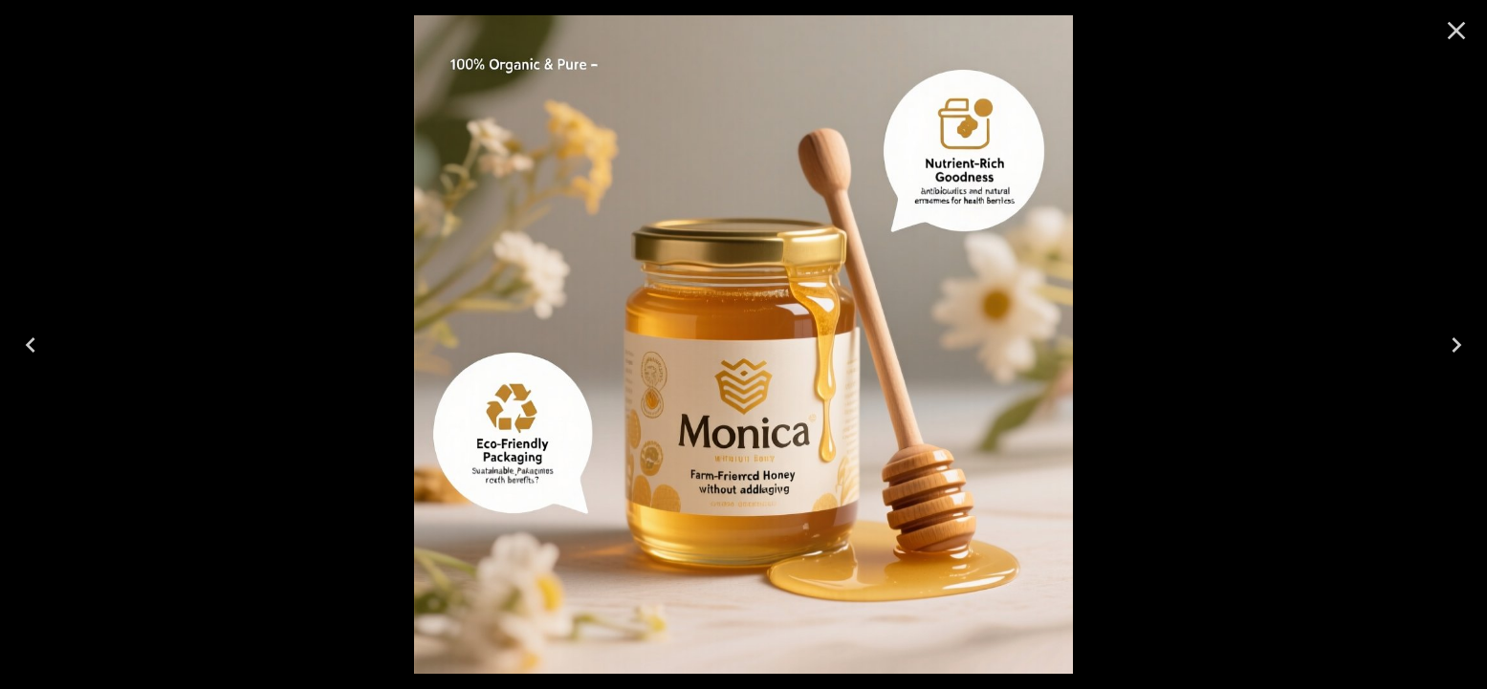
click at [1459, 30] on icon "Close" at bounding box center [1456, 30] width 31 height 31
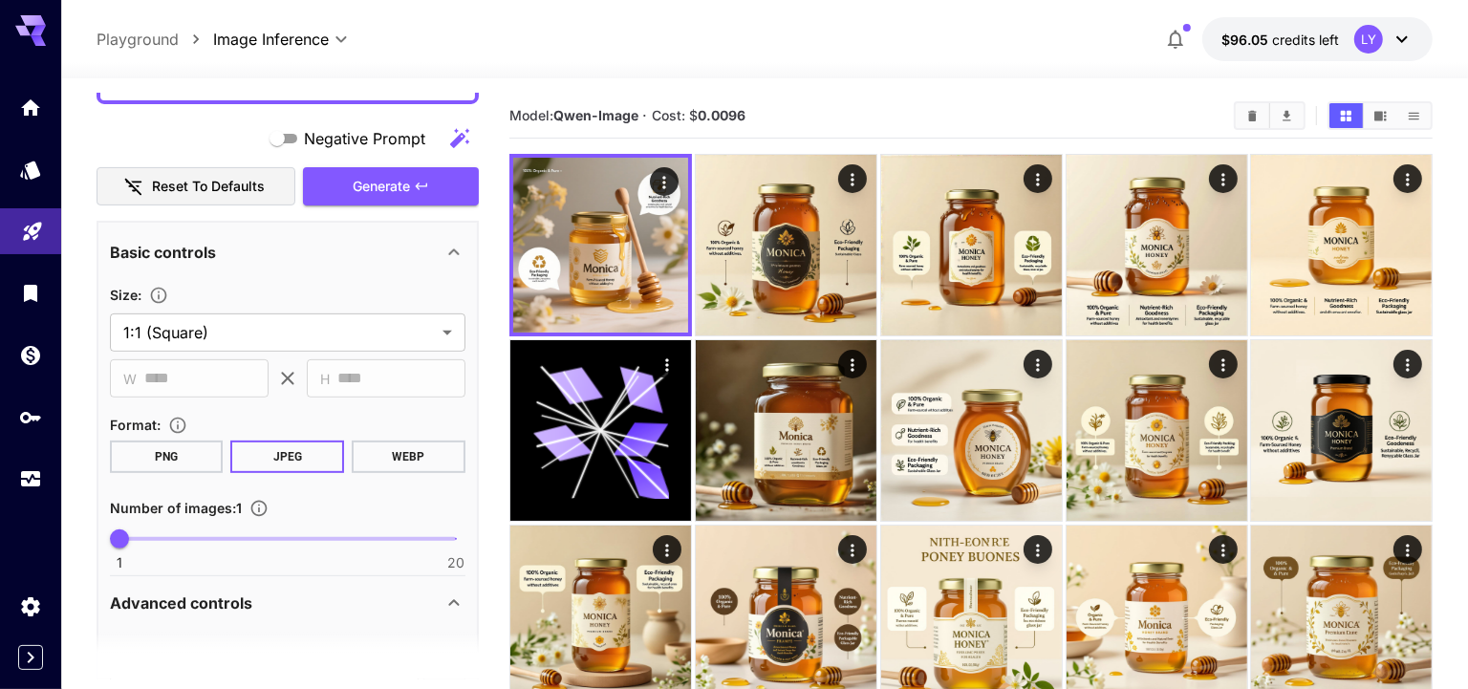
scroll to position [983, 0]
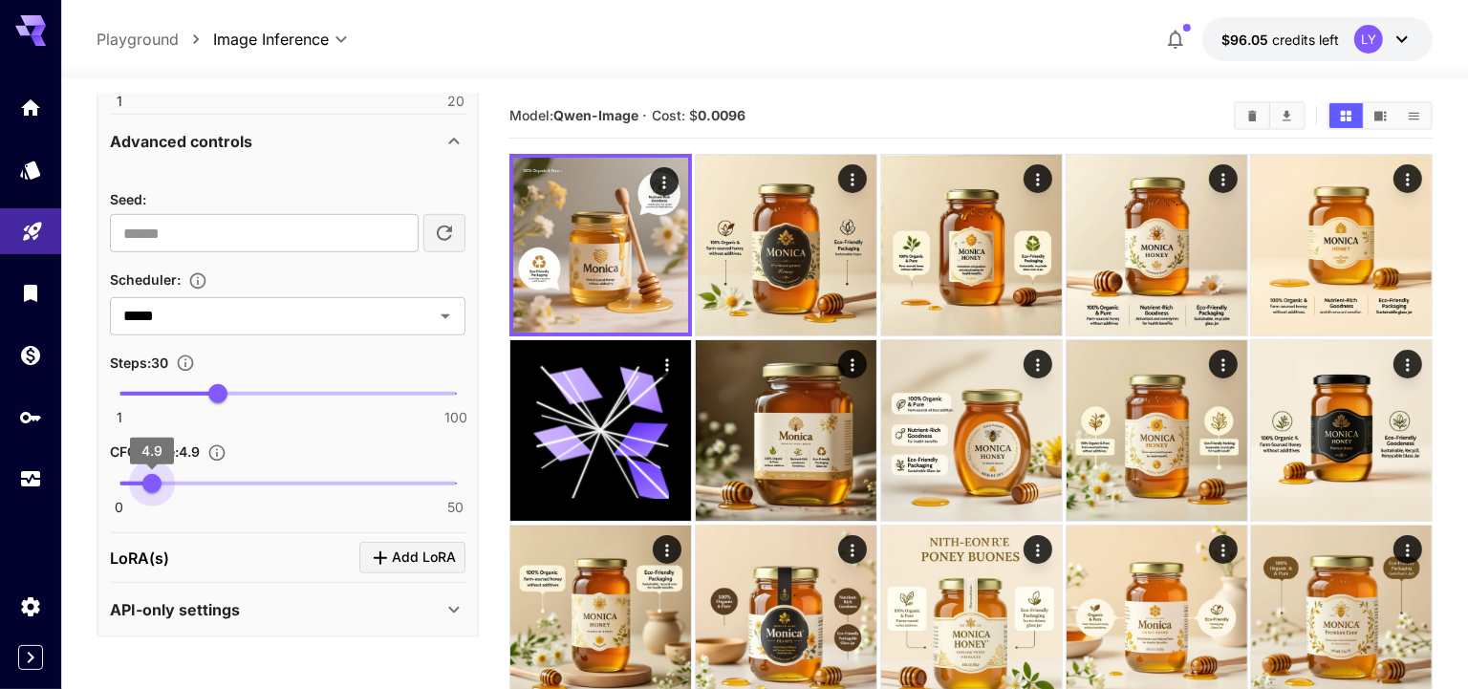
type input "*"
drag, startPoint x: 141, startPoint y: 477, endPoint x: 153, endPoint y: 478, distance: 12.5
click at [153, 478] on span "5" at bounding box center [152, 483] width 19 height 19
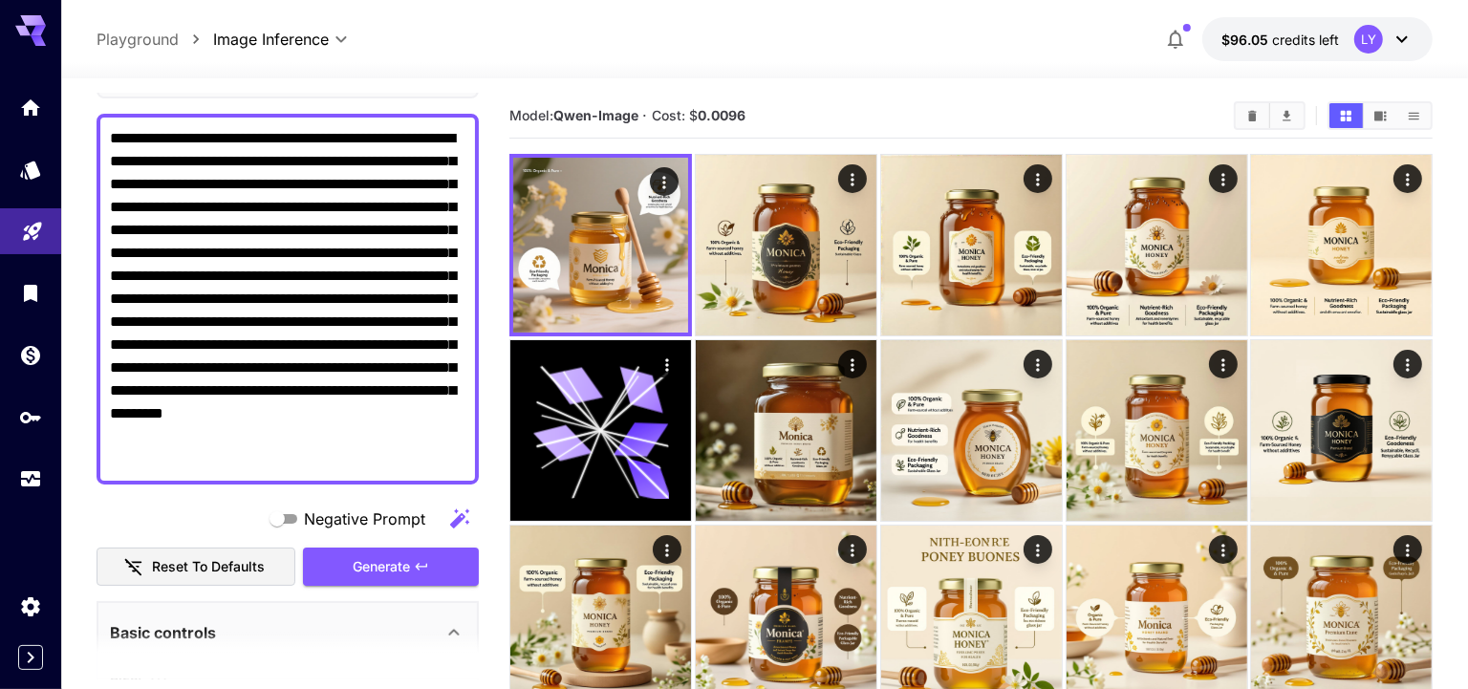
scroll to position [206, 0]
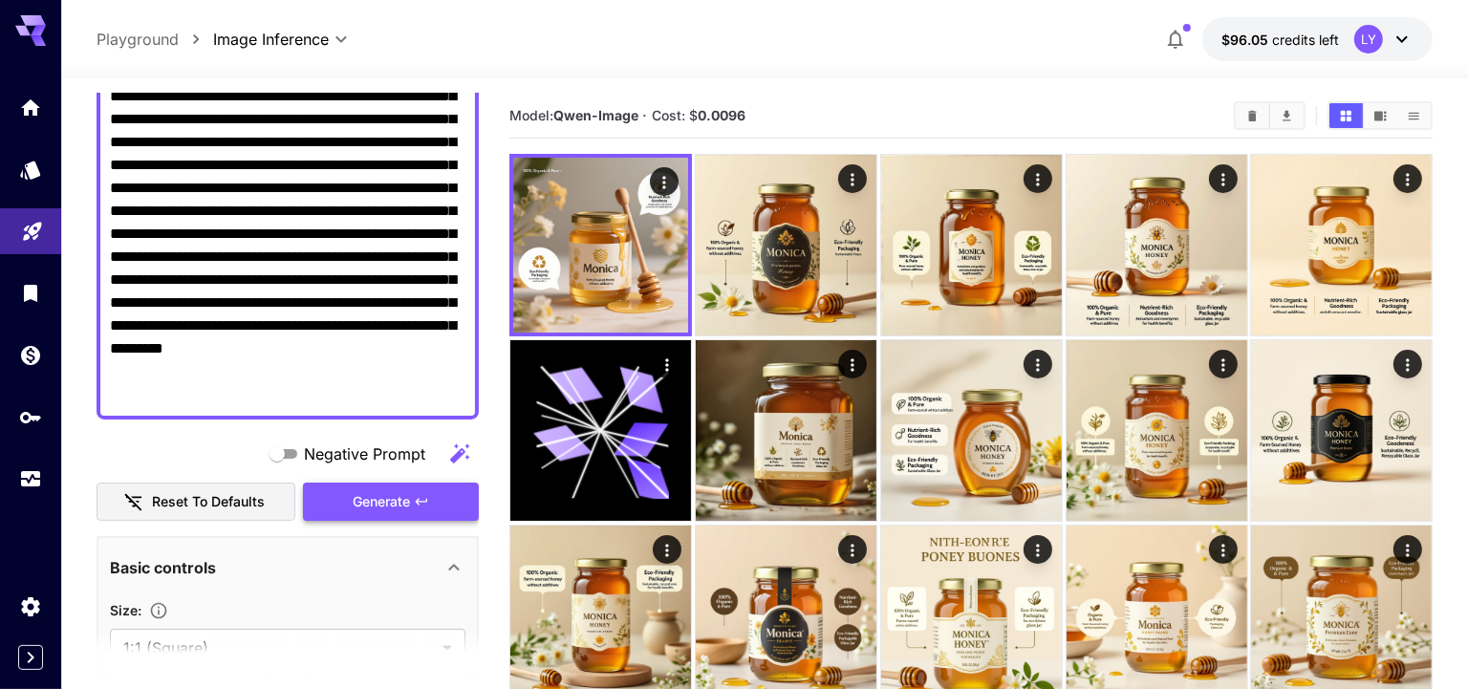
click at [377, 493] on span "Generate" at bounding box center [381, 502] width 57 height 24
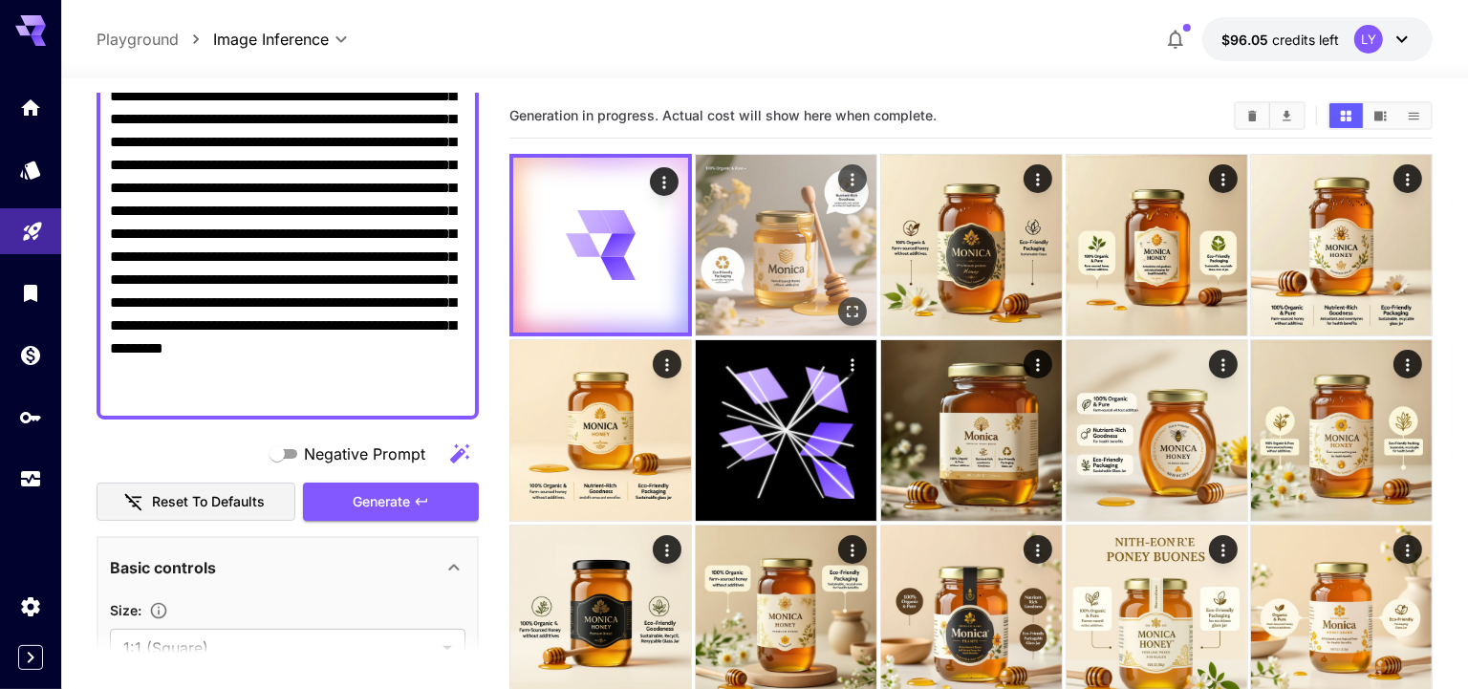
click at [784, 232] on img at bounding box center [786, 245] width 181 height 181
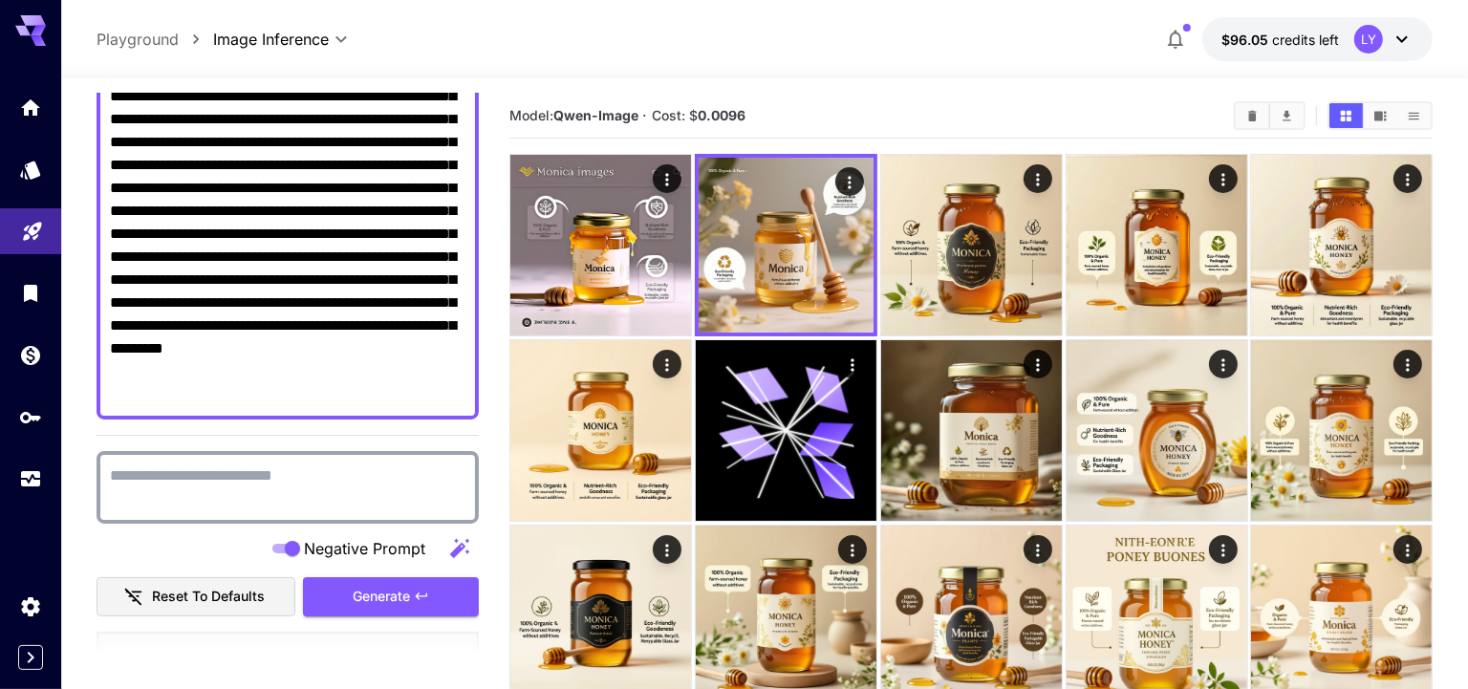
click at [217, 486] on textarea "Negative Prompt" at bounding box center [288, 488] width 356 height 46
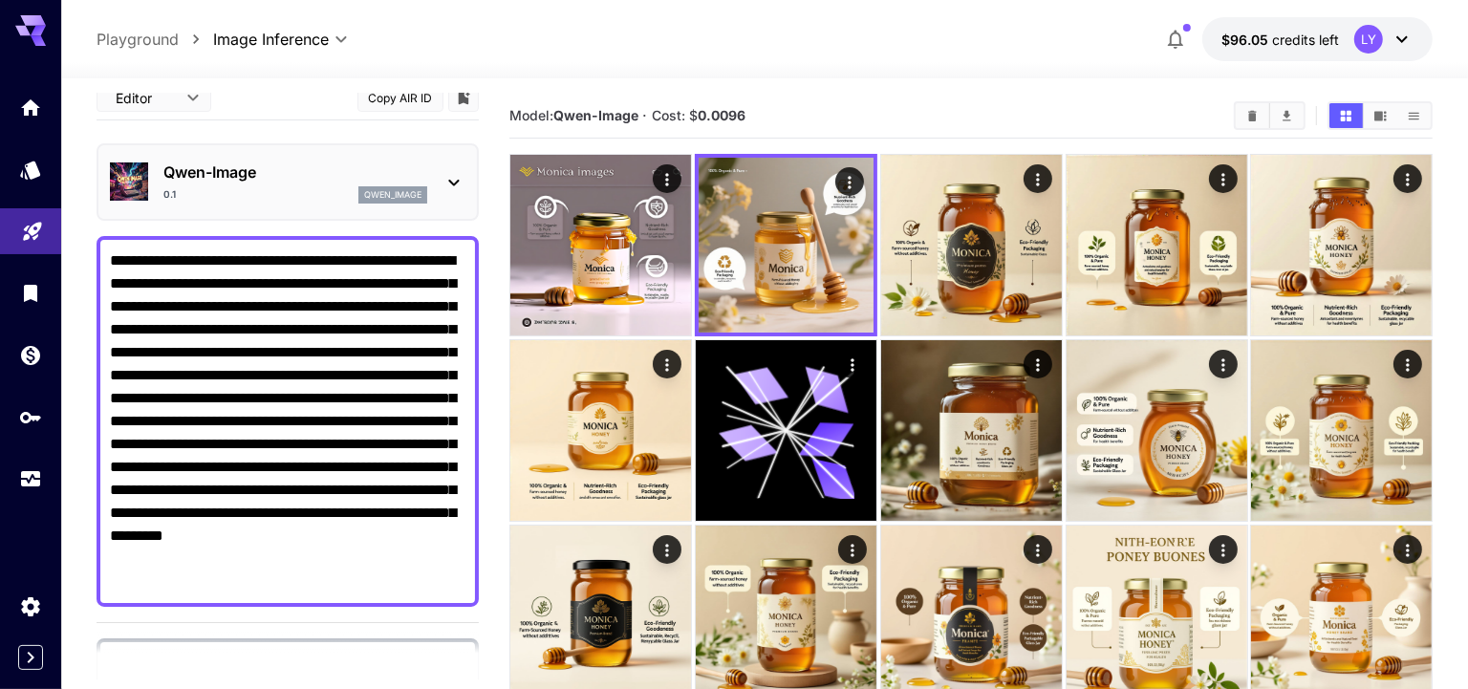
scroll to position [0, 0]
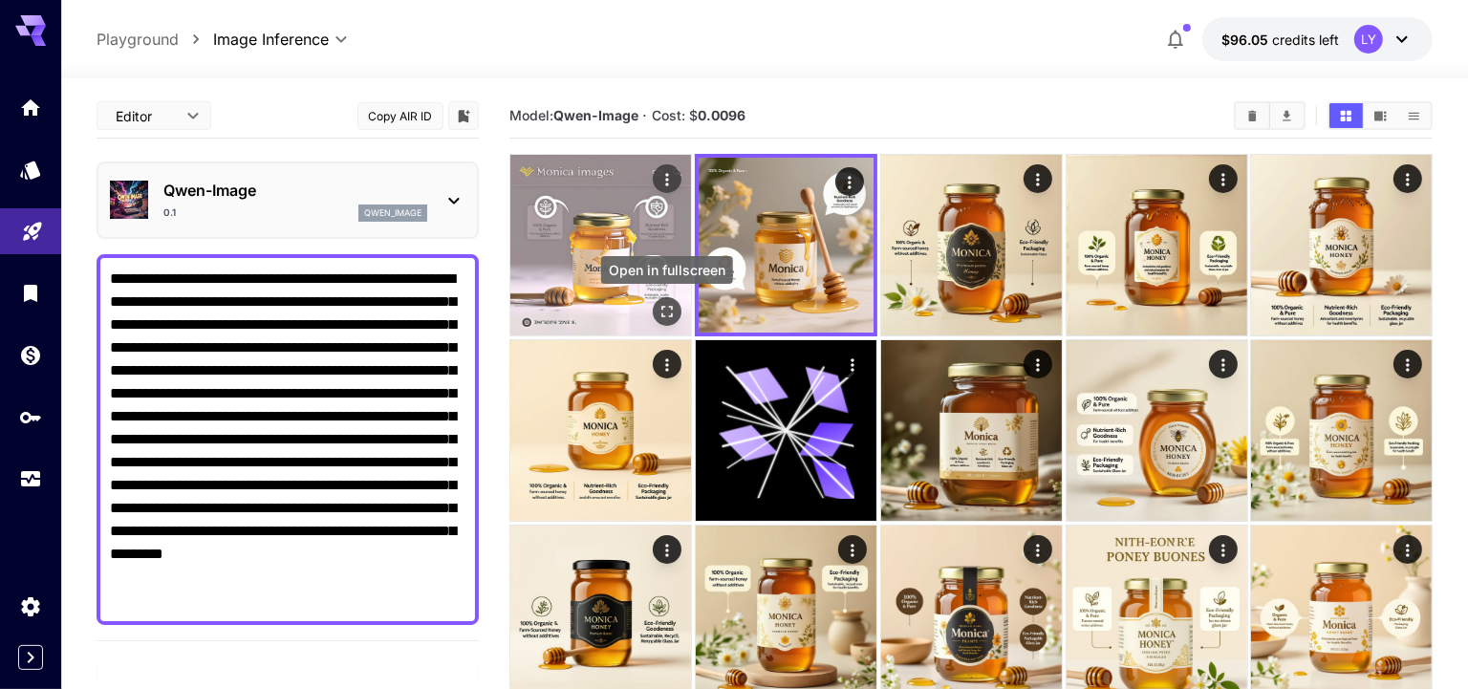
type textarea "**********"
click at [671, 307] on icon "Open in fullscreen" at bounding box center [667, 311] width 11 height 11
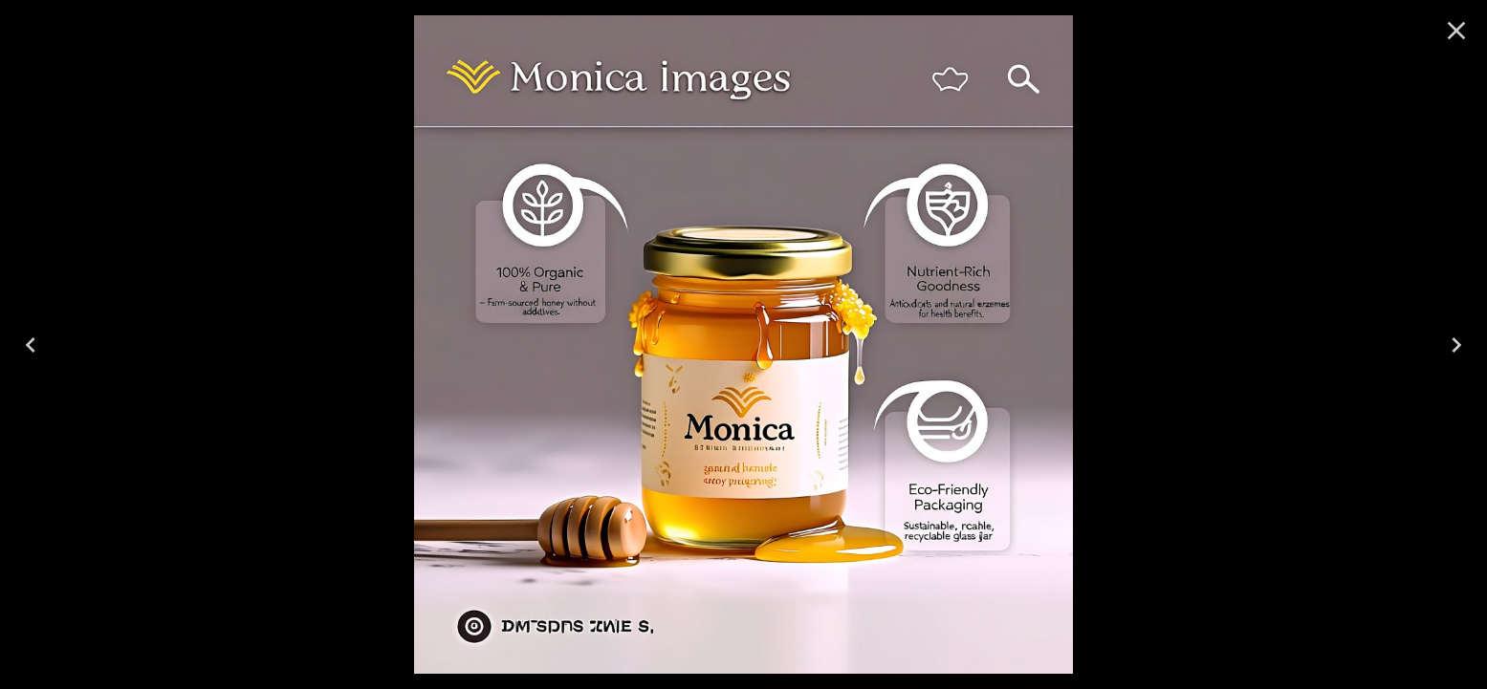
click at [1433, 34] on button "Close" at bounding box center [1456, 31] width 46 height 46
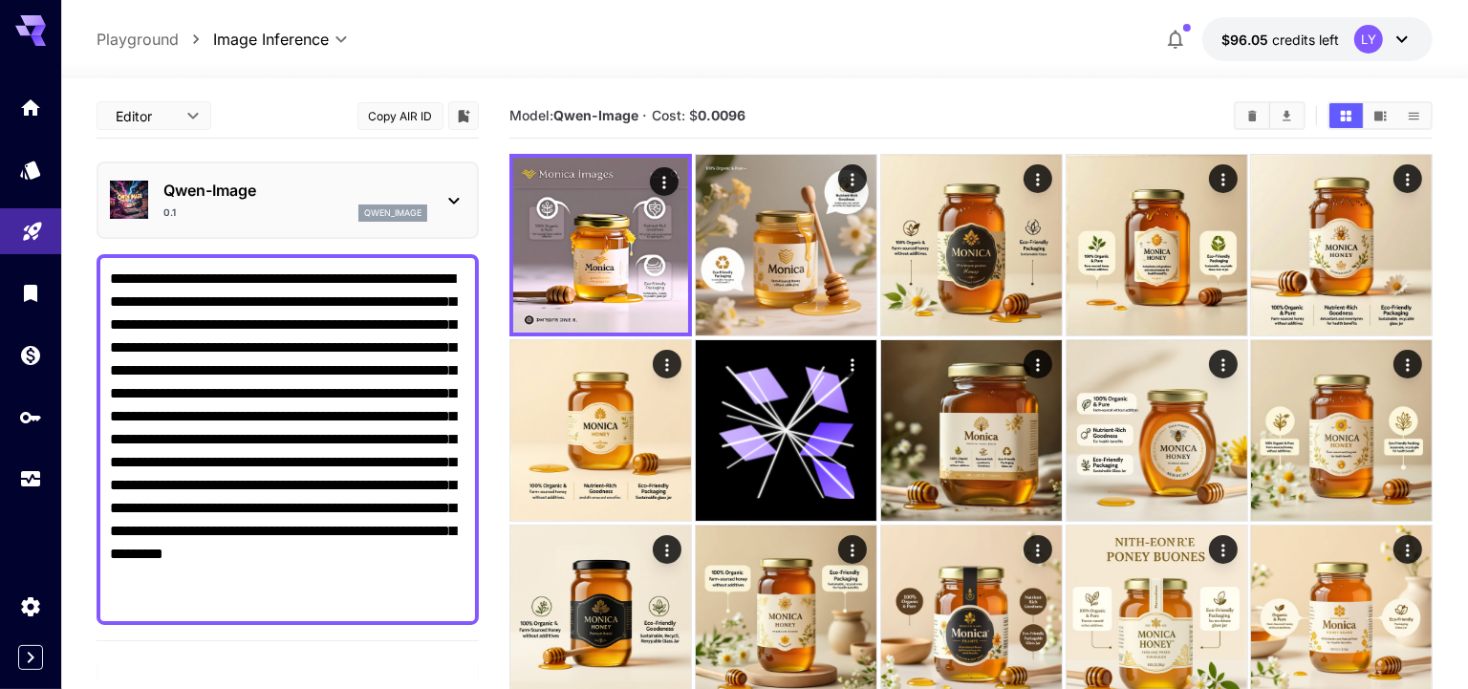
click at [217, 220] on div "0.1 qwen_image" at bounding box center [295, 213] width 264 height 17
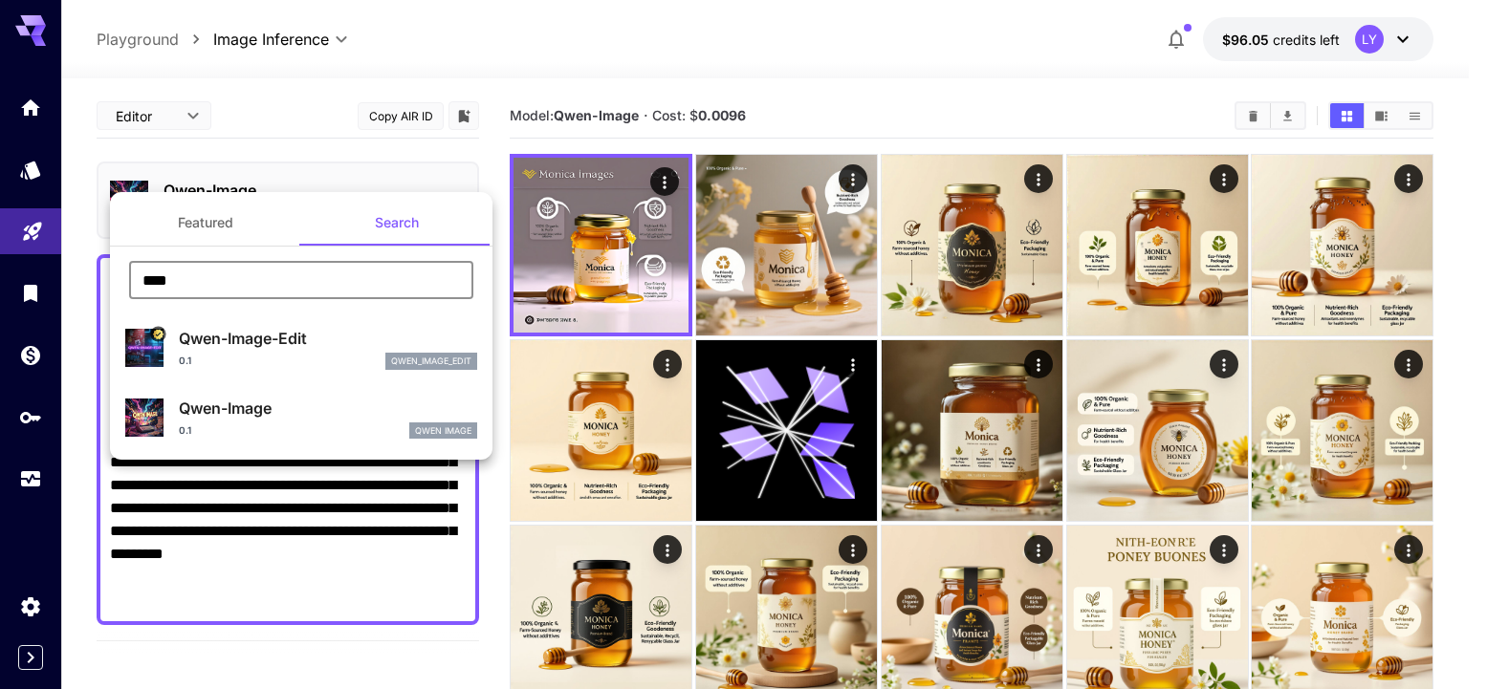
click at [260, 290] on input "****" at bounding box center [301, 280] width 344 height 38
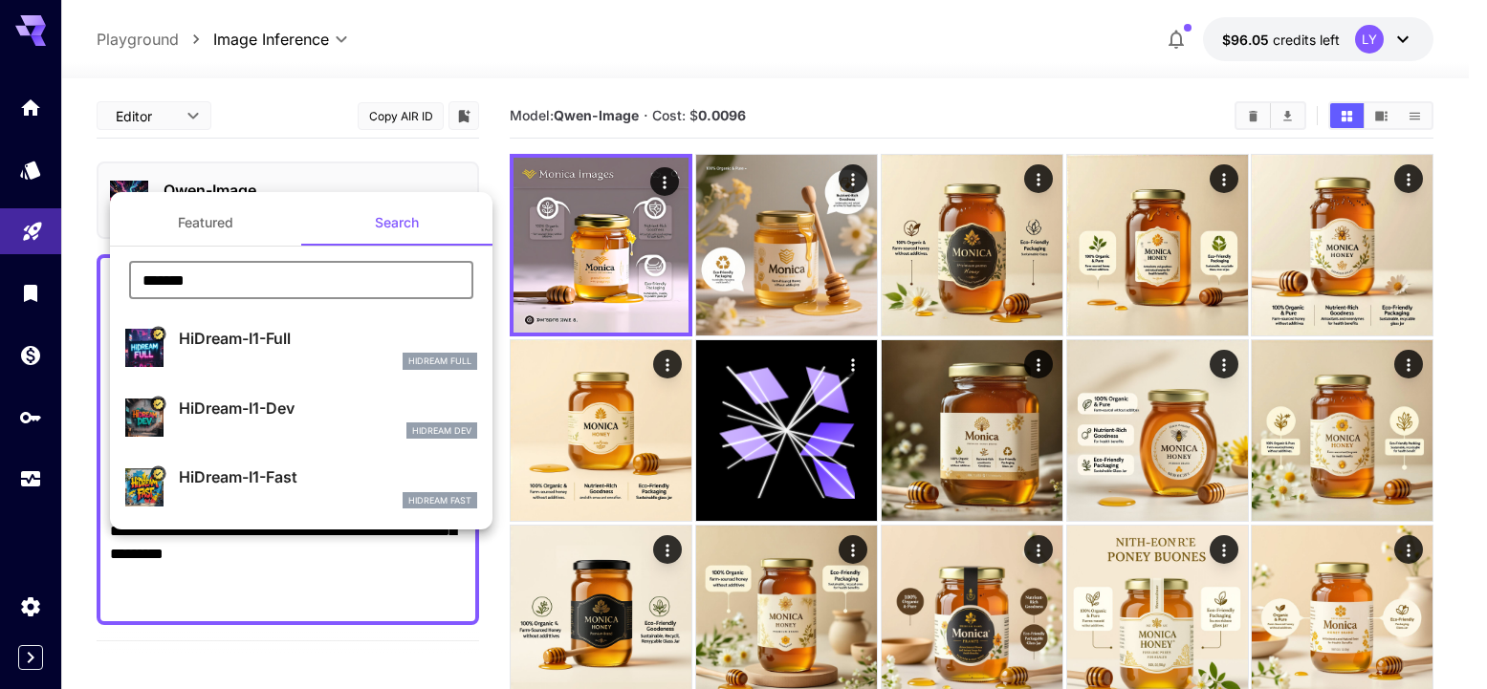
type input "*******"
click at [197, 358] on div "HiDream Full" at bounding box center [328, 361] width 298 height 17
type input "***"
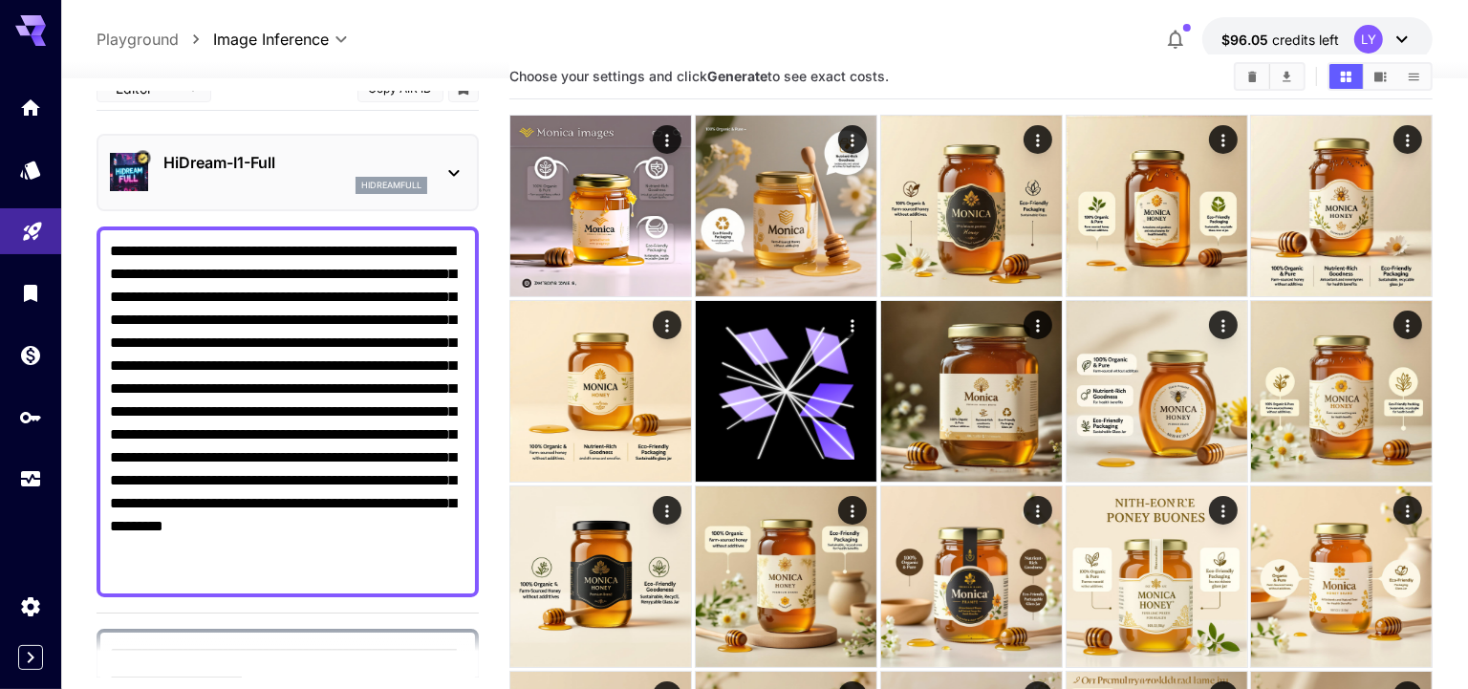
scroll to position [27, 0]
drag, startPoint x: 272, startPoint y: 478, endPoint x: 244, endPoint y: 474, distance: 28.9
click at [244, 474] on textarea "**********" at bounding box center [288, 411] width 357 height 344
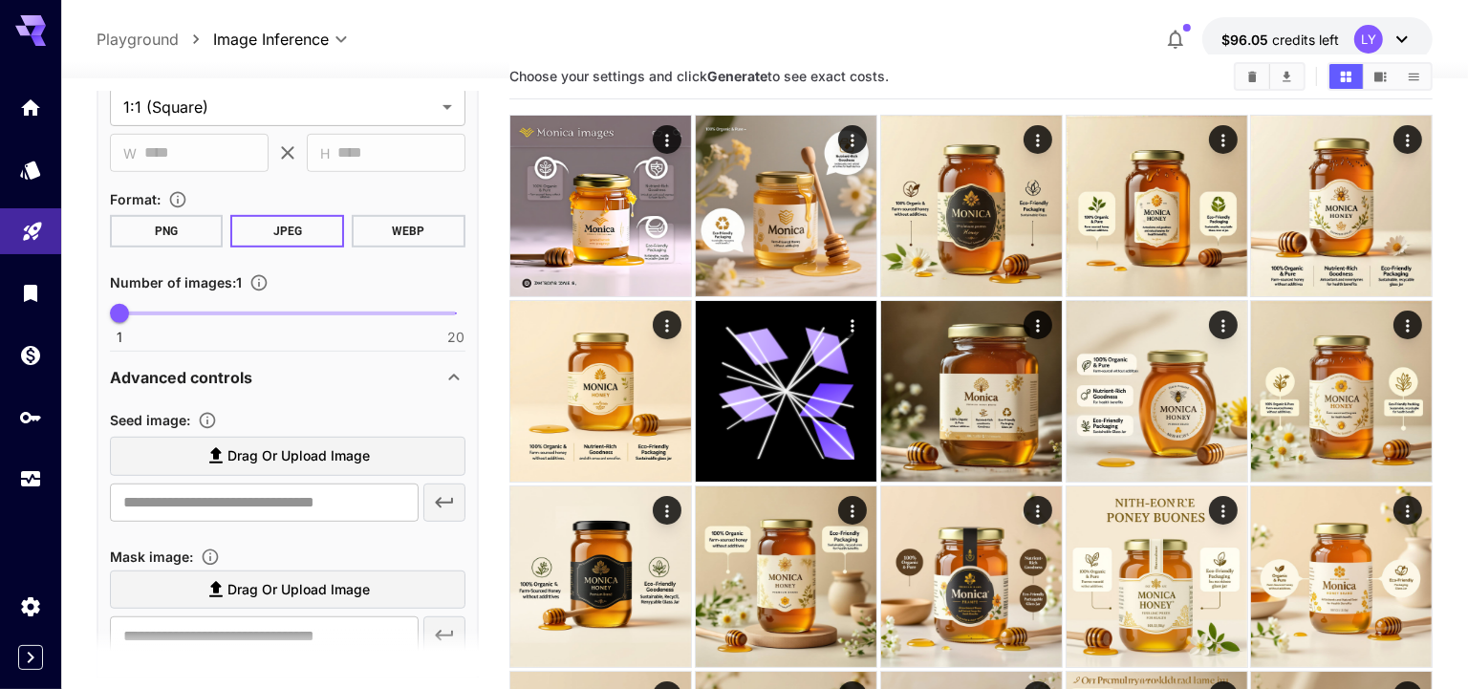
scroll to position [880, 0]
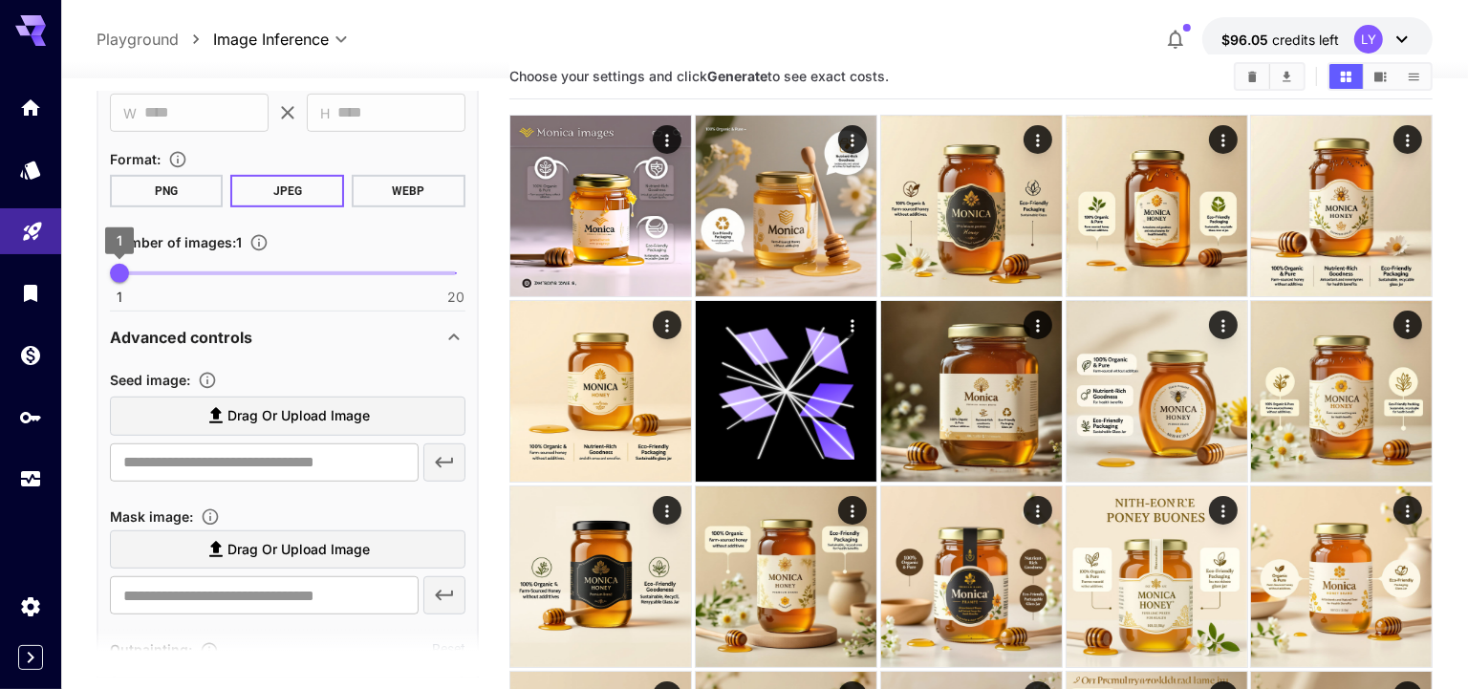
type textarea "**********"
type input "*"
drag, startPoint x: 118, startPoint y: 270, endPoint x: 152, endPoint y: 272, distance: 34.5
click at [152, 272] on span "3" at bounding box center [154, 273] width 19 height 19
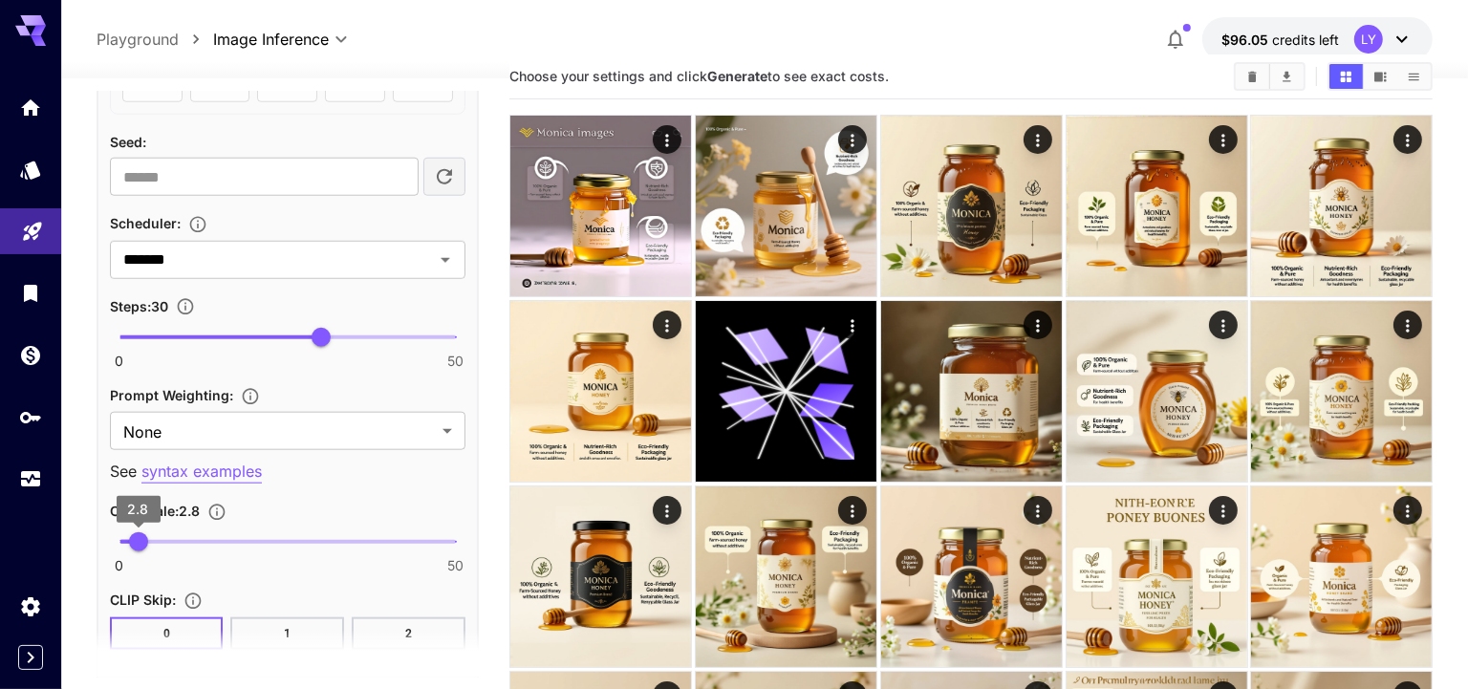
scroll to position [1523, 0]
type input "*"
click at [153, 533] on span "5" at bounding box center [152, 541] width 19 height 19
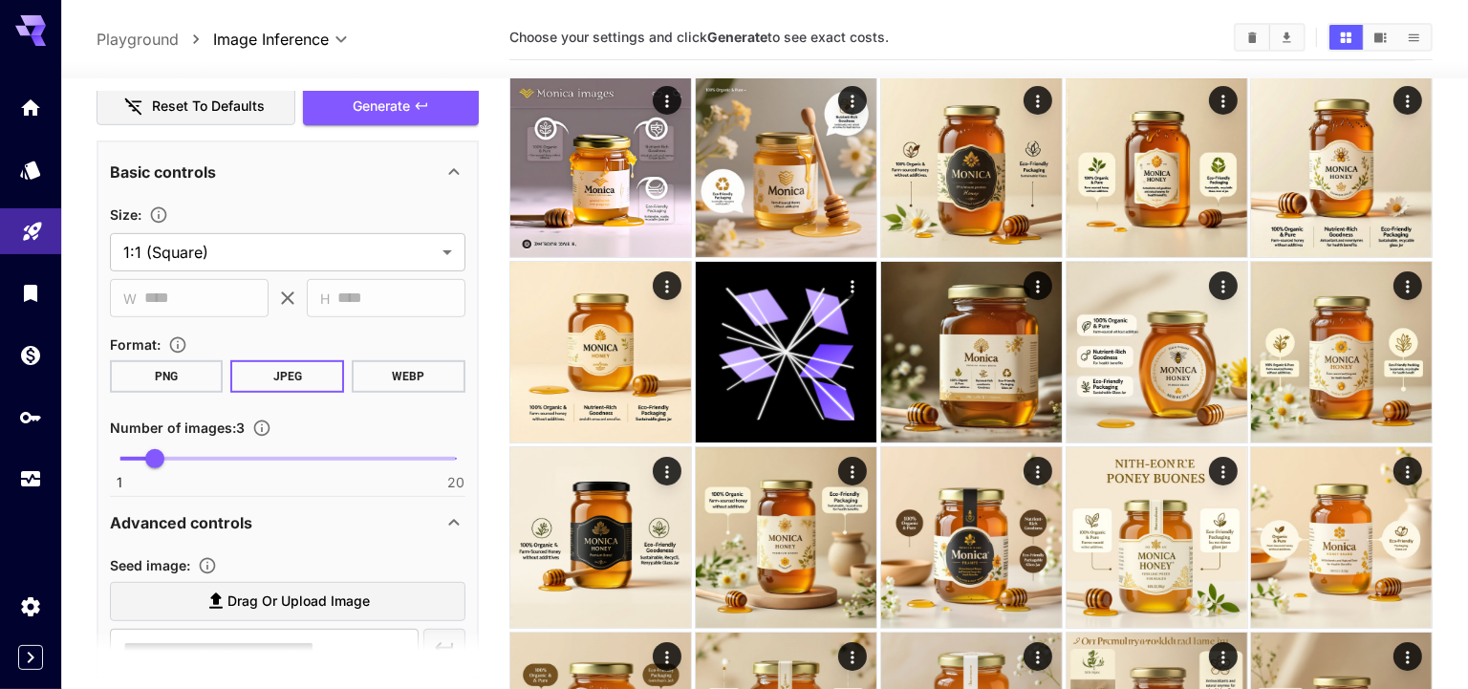
scroll to position [566, 0]
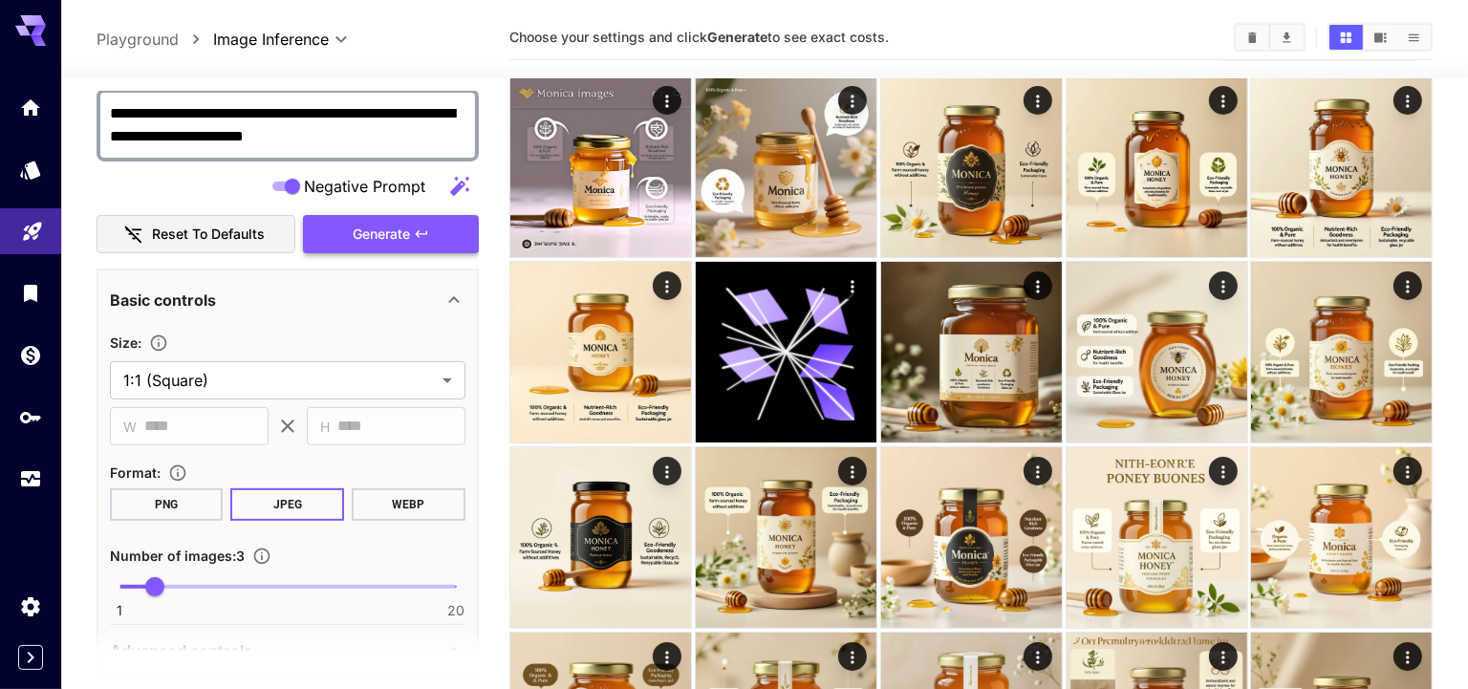
click at [371, 240] on span "Generate" at bounding box center [381, 235] width 57 height 24
